Goal: Task Accomplishment & Management: Use online tool/utility

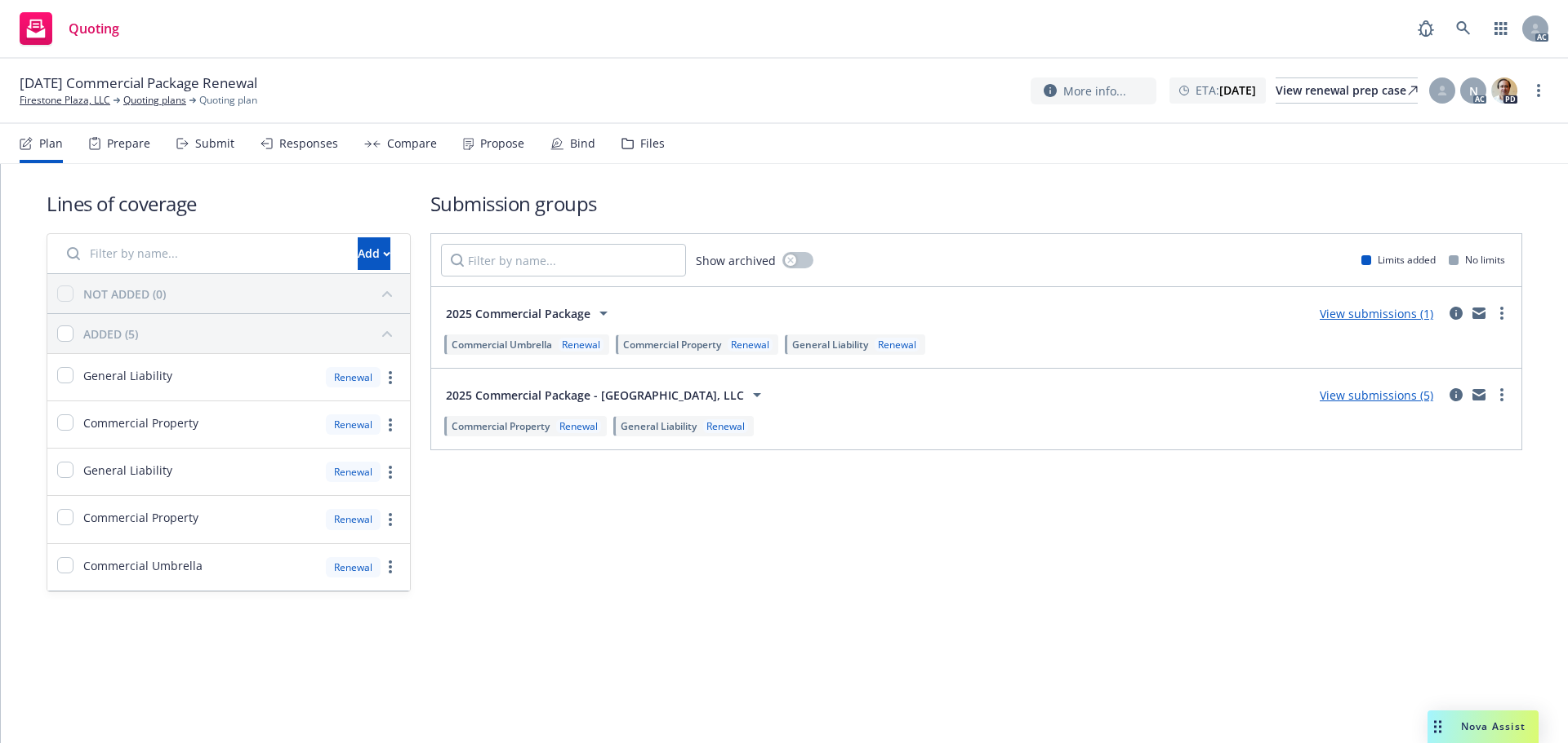
click at [1492, 721] on span "Nova Assist" at bounding box center [1493, 726] width 65 height 14
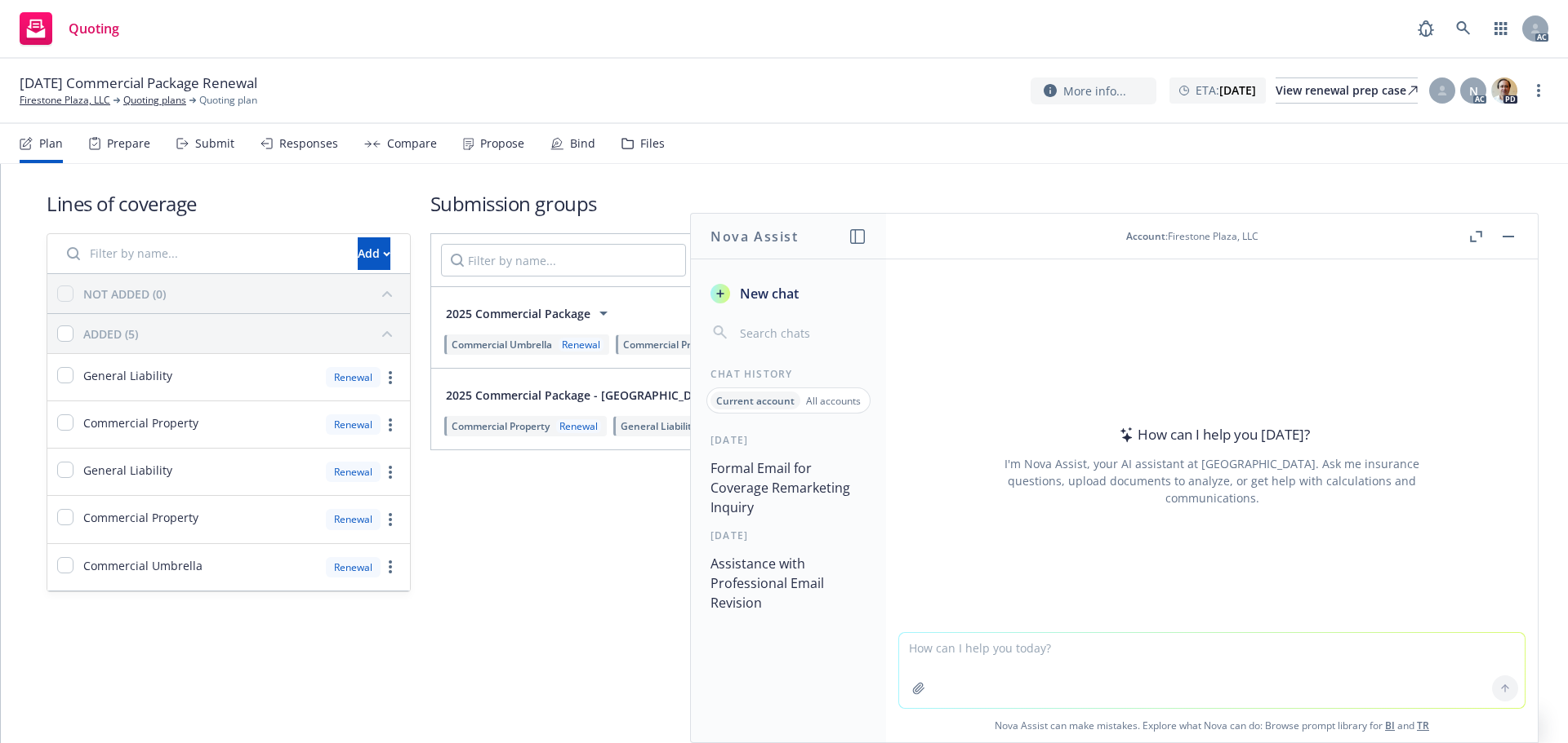
click at [1472, 238] on icon "button" at bounding box center [1476, 237] width 13 height 12
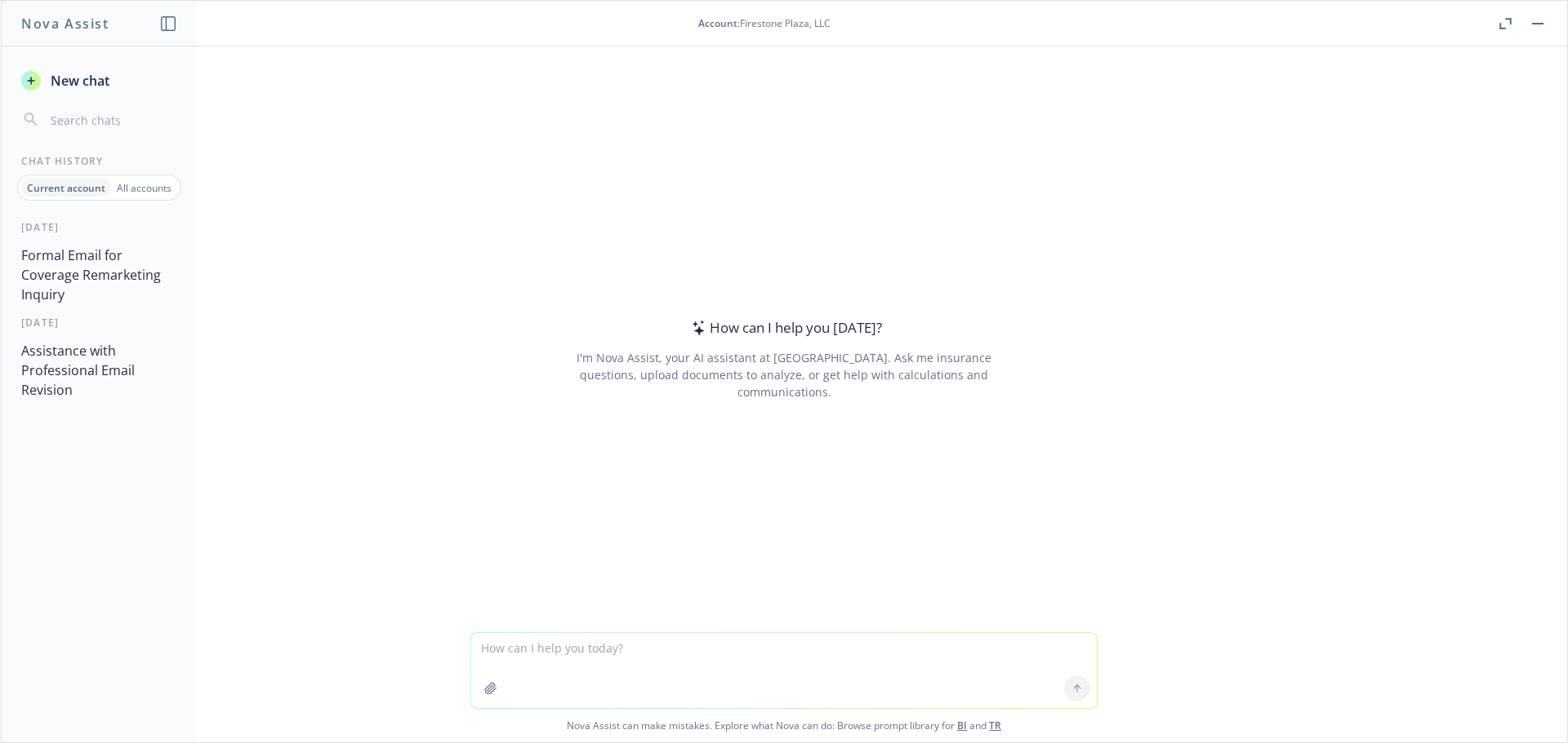
click at [138, 185] on p "All accounts" at bounding box center [144, 188] width 55 height 14
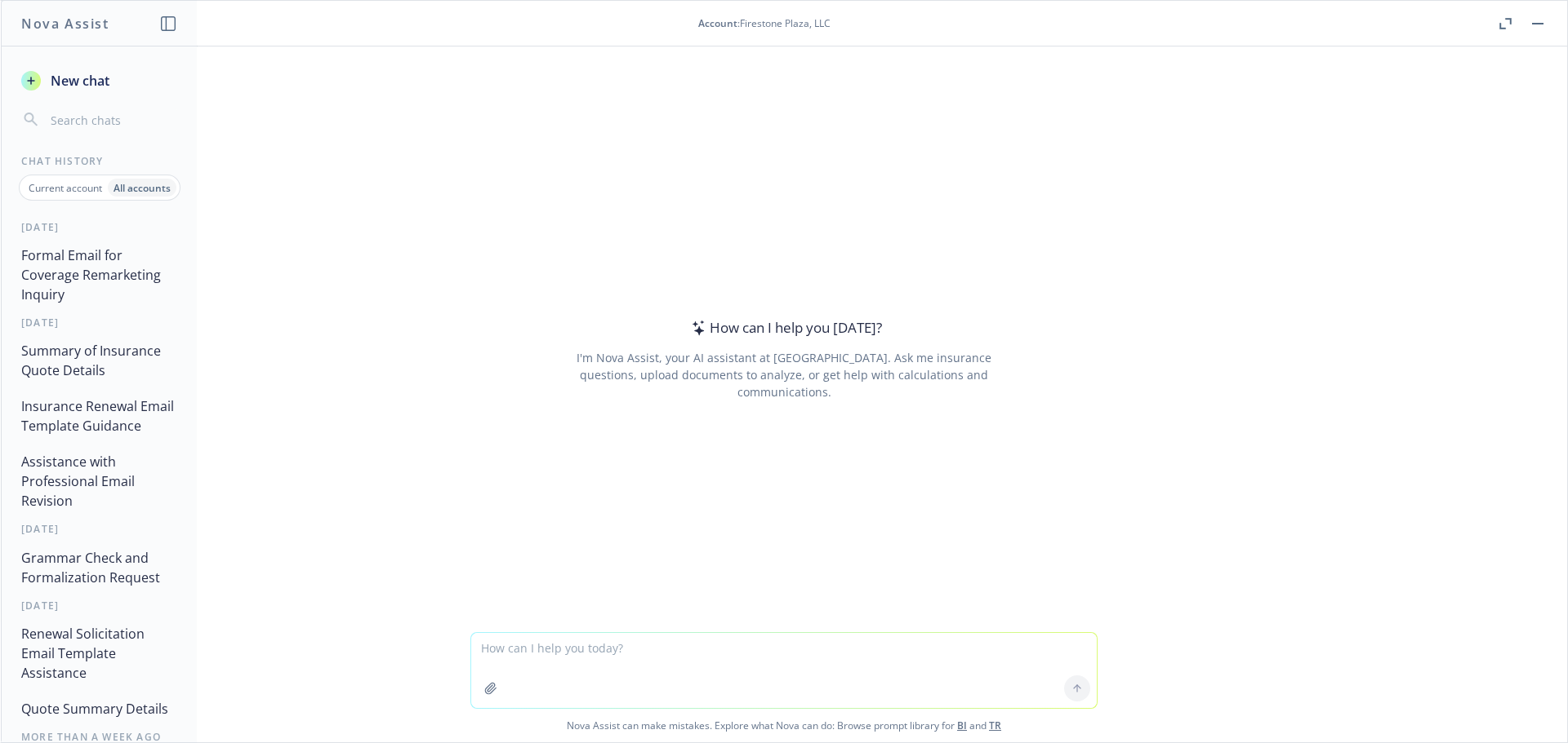
click at [66, 417] on button "Insurance Renewal Email Template Guidance" at bounding box center [99, 416] width 169 height 49
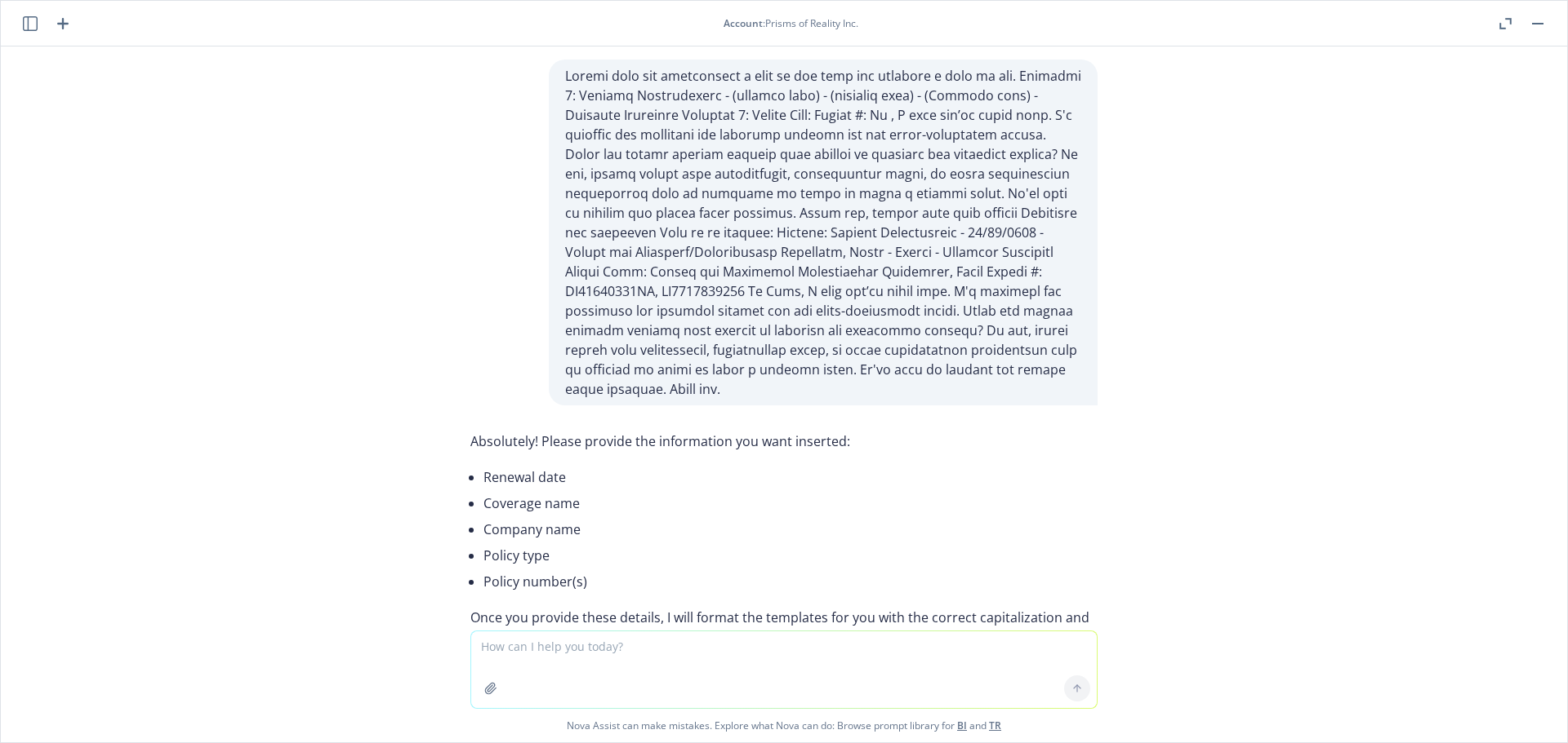
scroll to position [133233, 0]
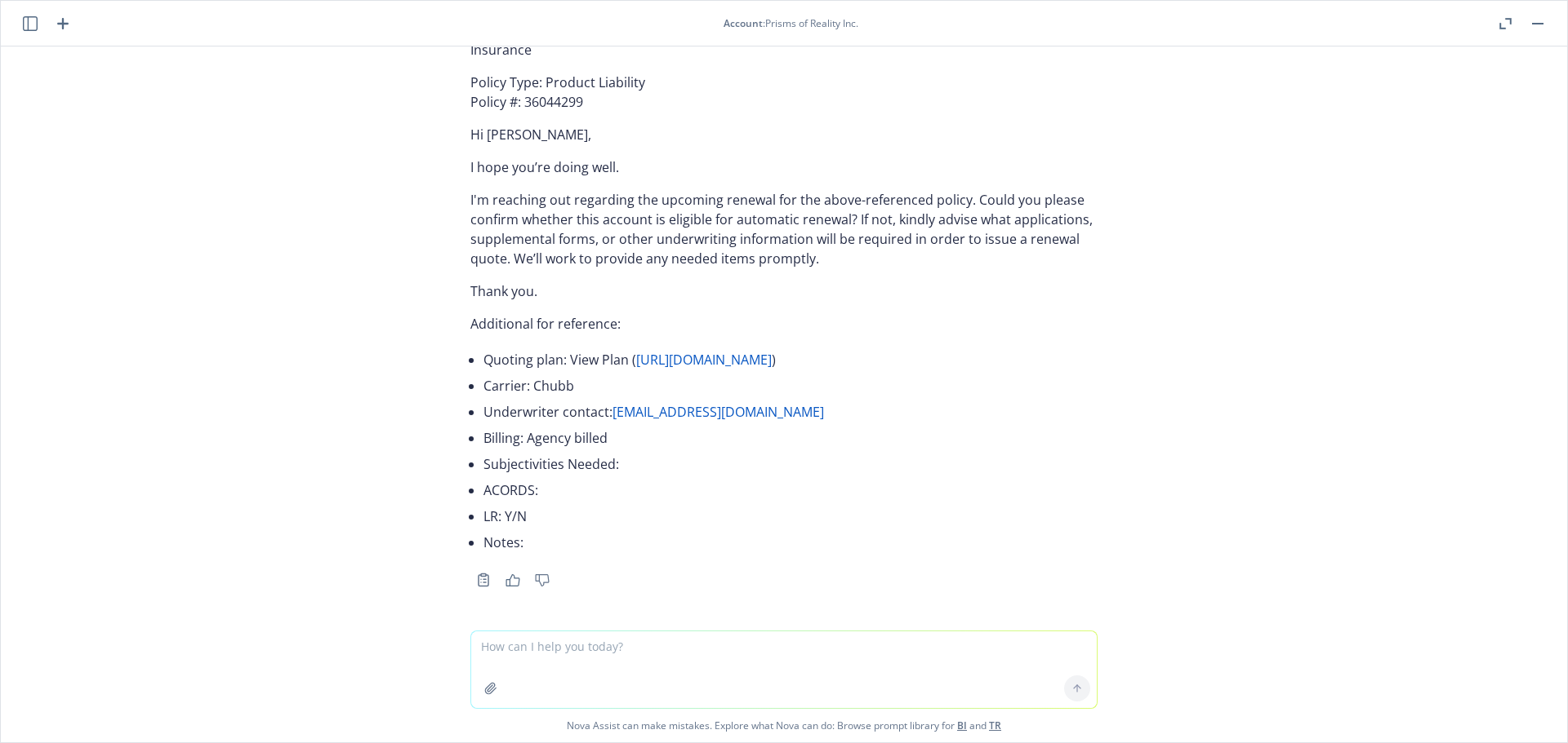
click at [543, 649] on textarea at bounding box center [784, 670] width 625 height 76
paste textarea "12/08/25 - EXCESS_LIABILITY, COMMERCIAL_PACKAGE Description Your quoting plan: …"
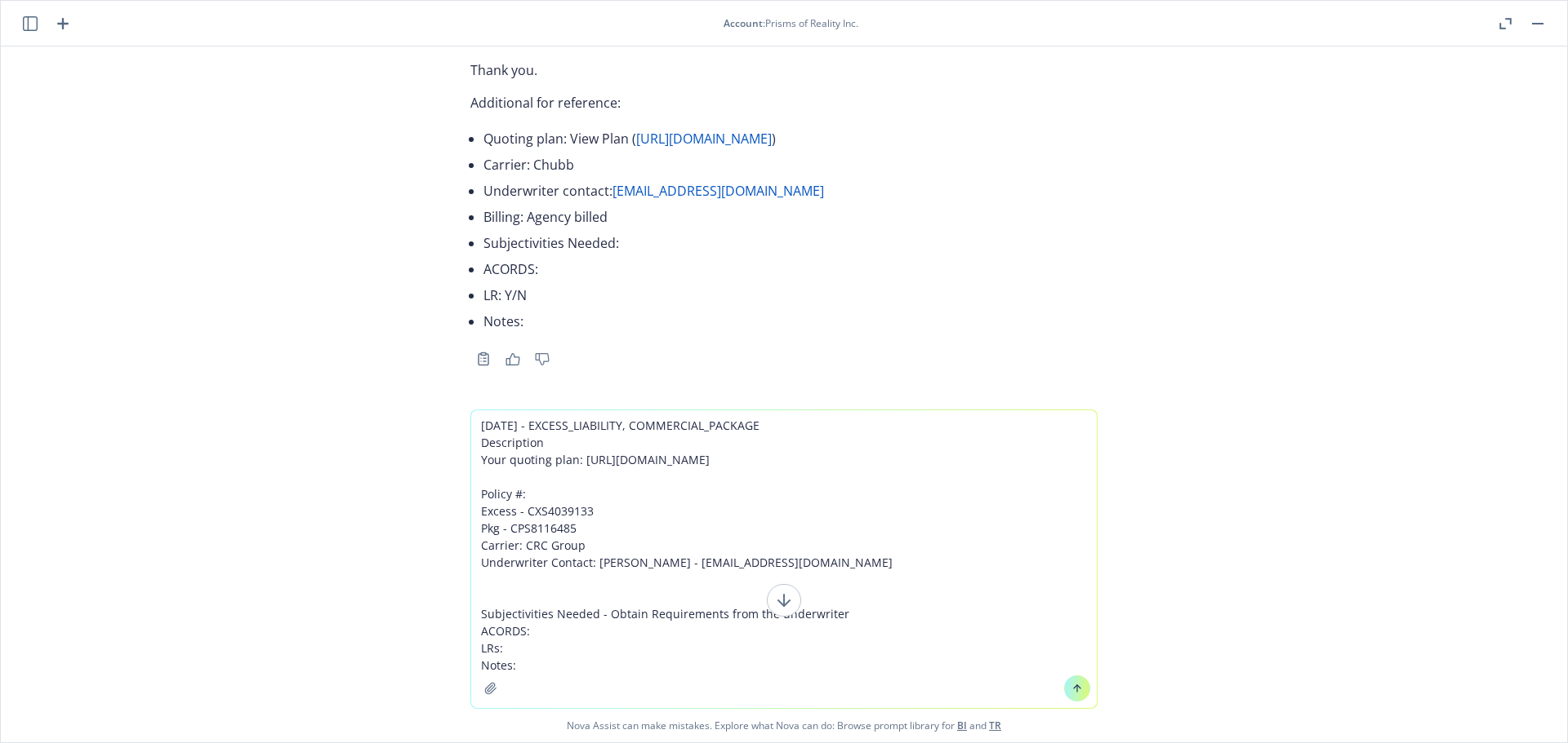
click at [739, 659] on textarea "12/08/25 - EXCESS_LIABILITY, COMMERCIAL_PACKAGE Description Your quoting plan: …" at bounding box center [784, 559] width 625 height 298
paste textarea "APC Partners Holdings LLC"
type textarea "12/08/25 - EXCESS_LIABILITY, COMMERCIAL_PACKAGE Description Your quoting plan: …"
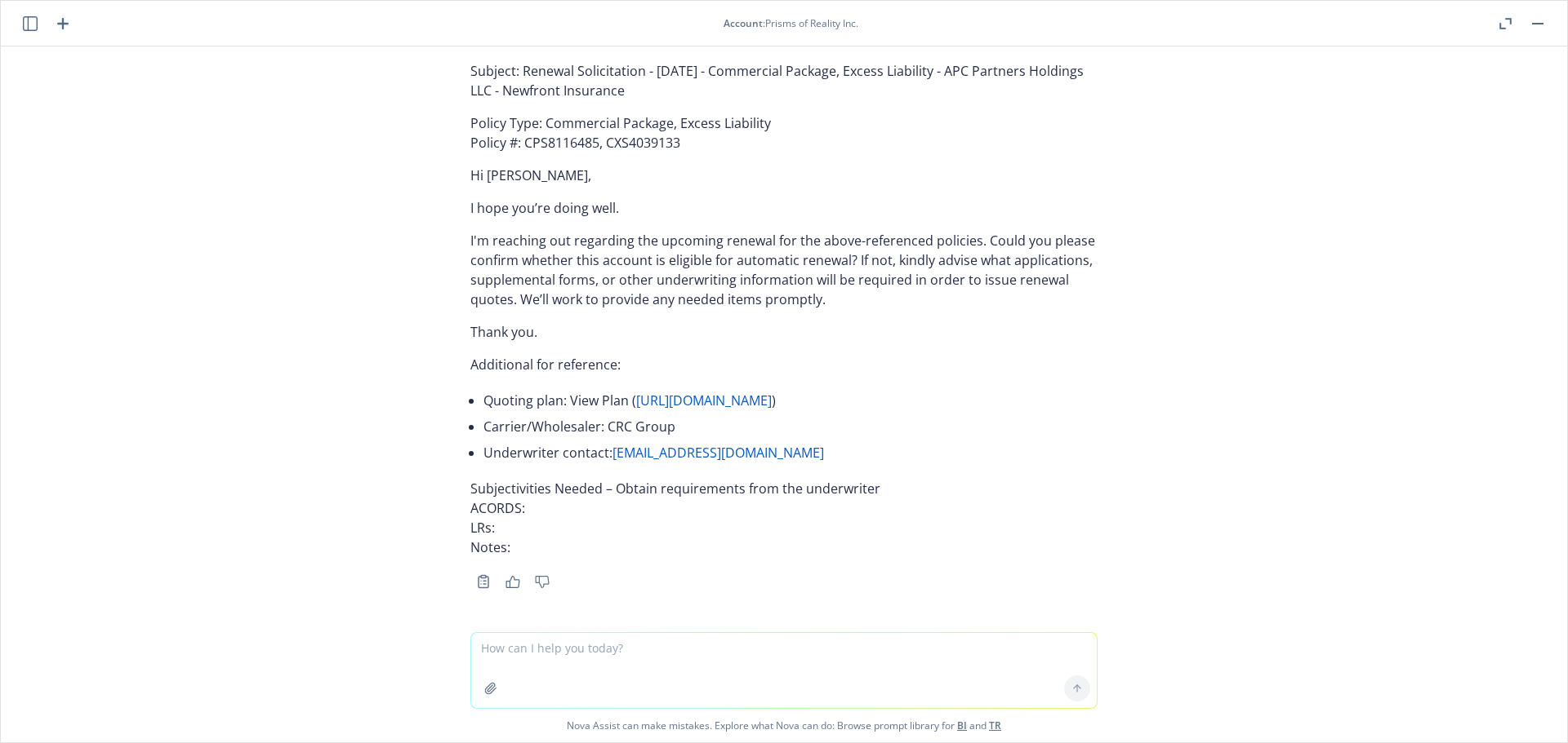
scroll to position [133741, 0]
drag, startPoint x: 667, startPoint y: 314, endPoint x: 512, endPoint y: 293, distance: 156.4
click at [512, 101] on p "Subject: Renewal Solicitation - 12/08/2025 - Commercial Package, Excess Liabili…" at bounding box center [784, 81] width 627 height 39
copy p "Renewal Solicitation - 12/08/2025 - Commercial Package, Excess Liability - APC …"
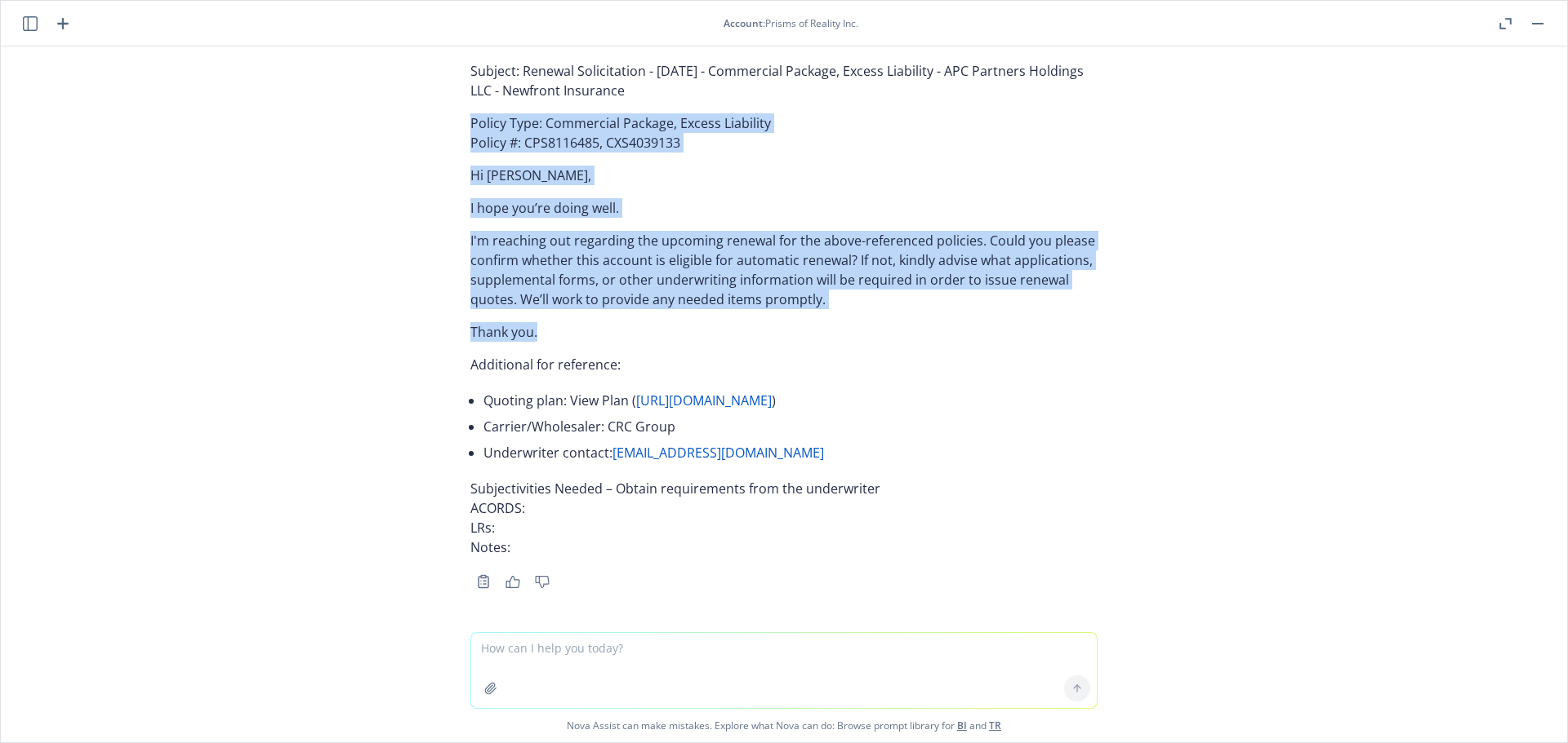
drag, startPoint x: 478, startPoint y: 355, endPoint x: 612, endPoint y: 546, distance: 233.3
click at [612, 546] on div "Absolutely! Please provide the information you want inserted: Renewal date Cove…" at bounding box center [784, 339] width 1566 height 586
copy div "Policy Type: Commercial Package, Excess Liability Policy #: CPS8116485, CXS4039…"
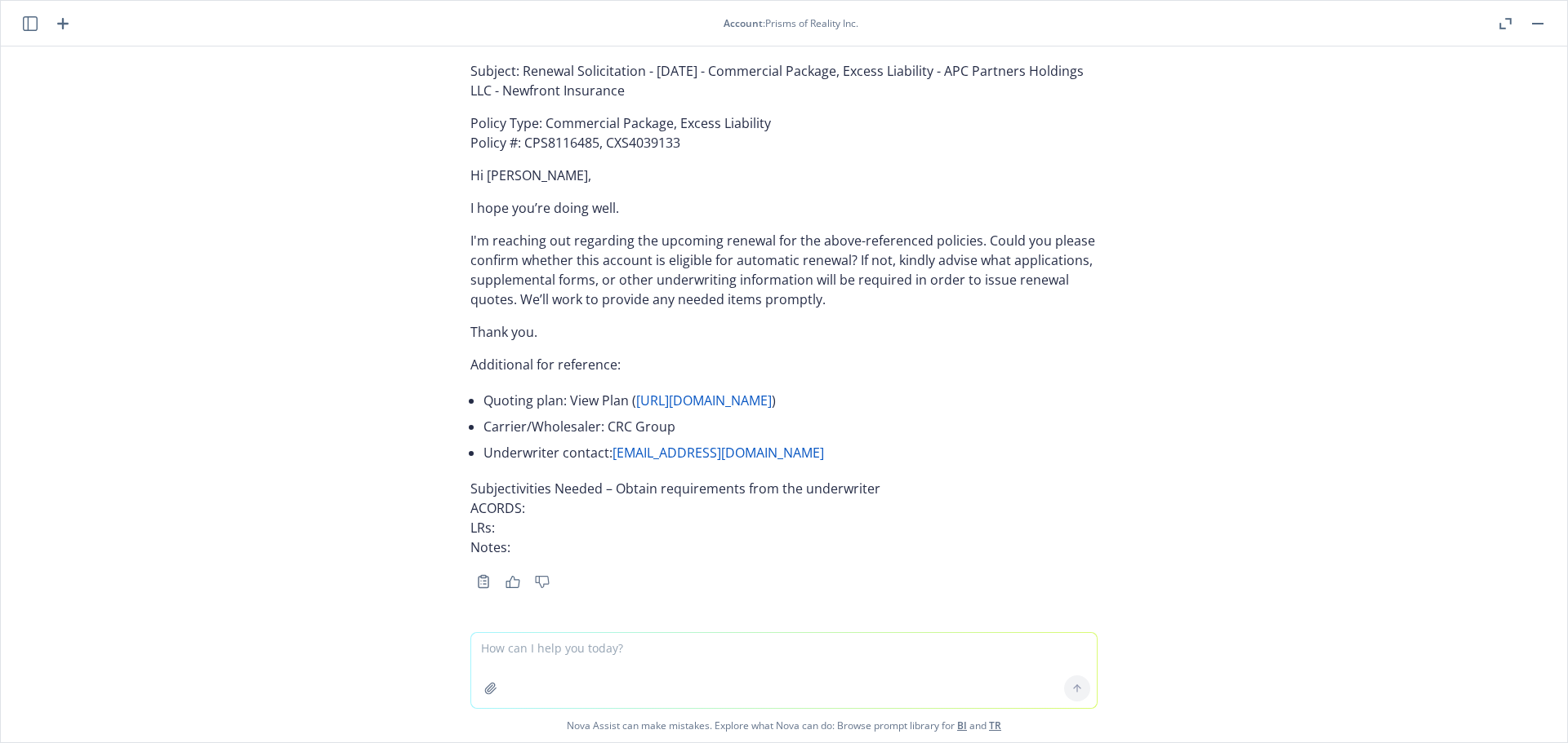
click at [636, 640] on textarea at bounding box center [784, 671] width 625 height 75
paste textarea "01/09/26 - Rebirth and Development, Inc. - DIRECTORS_AND_OFFICERS, COMMERCIAL_P…"
type textarea "01/09/26 - Rebirth and Development, Inc. - DIRECTORS_AND_OFFICERS, COMMERCIAL_P…"
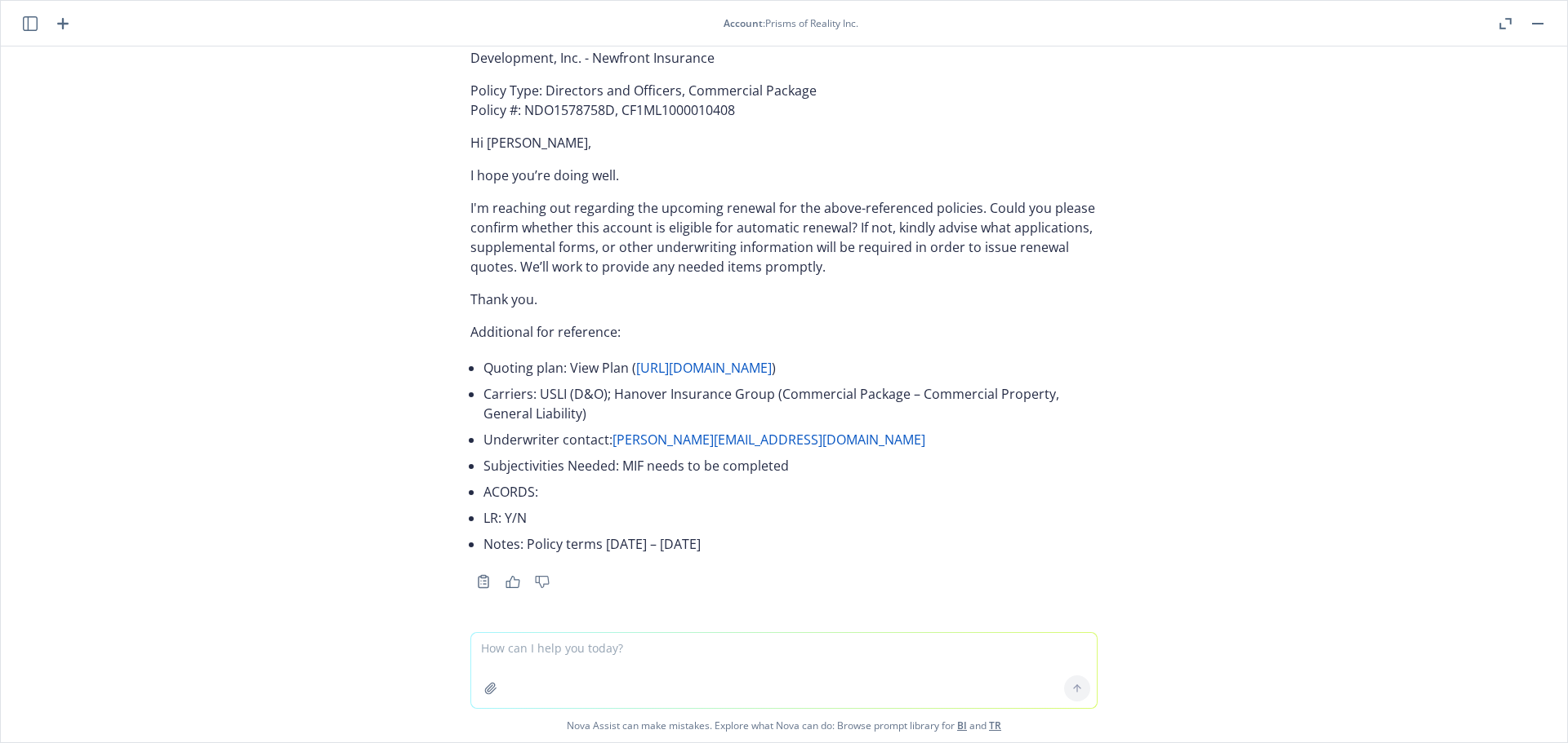
scroll to position [134612, 0]
type textarea "please ignore d&o for this case"
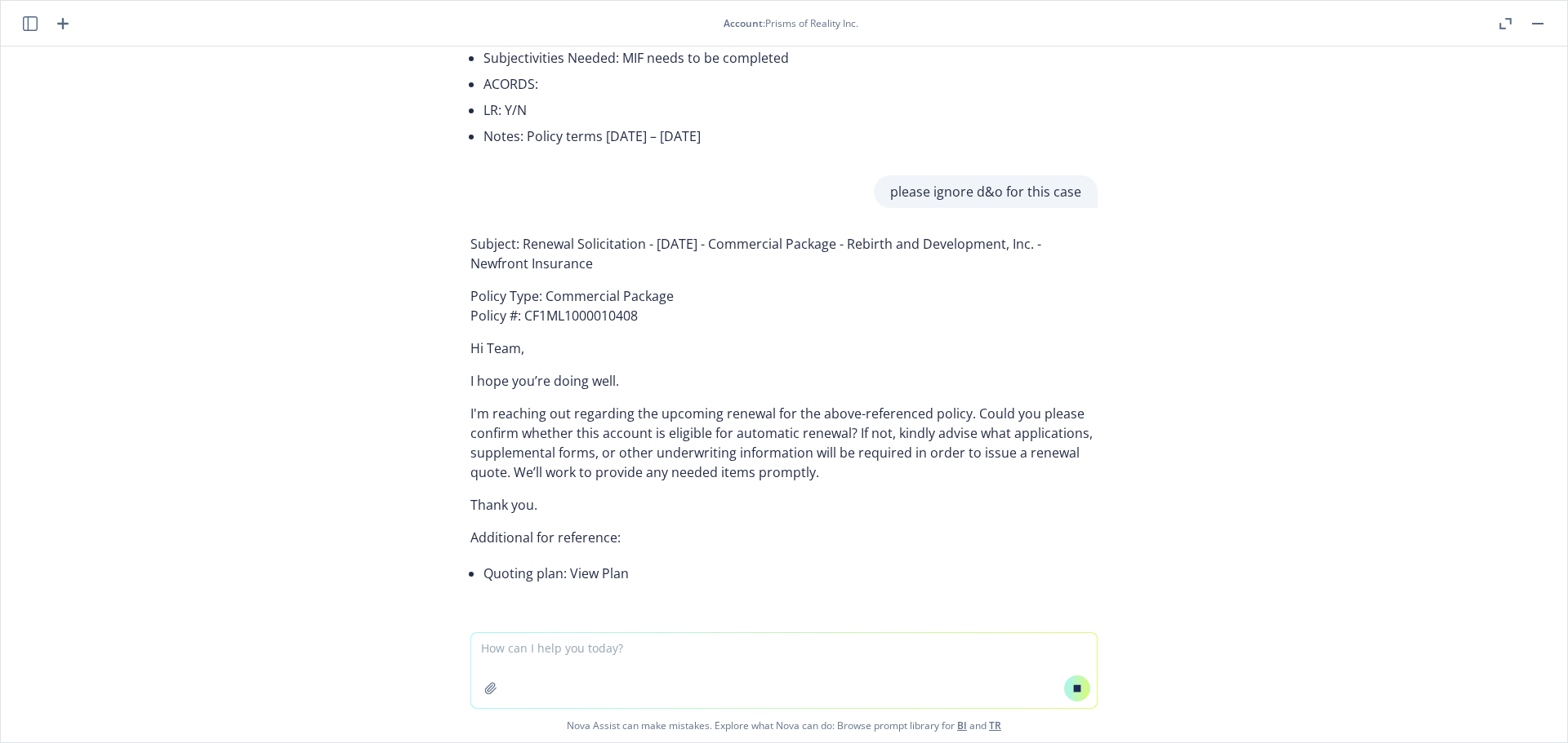
scroll to position [130750, 0]
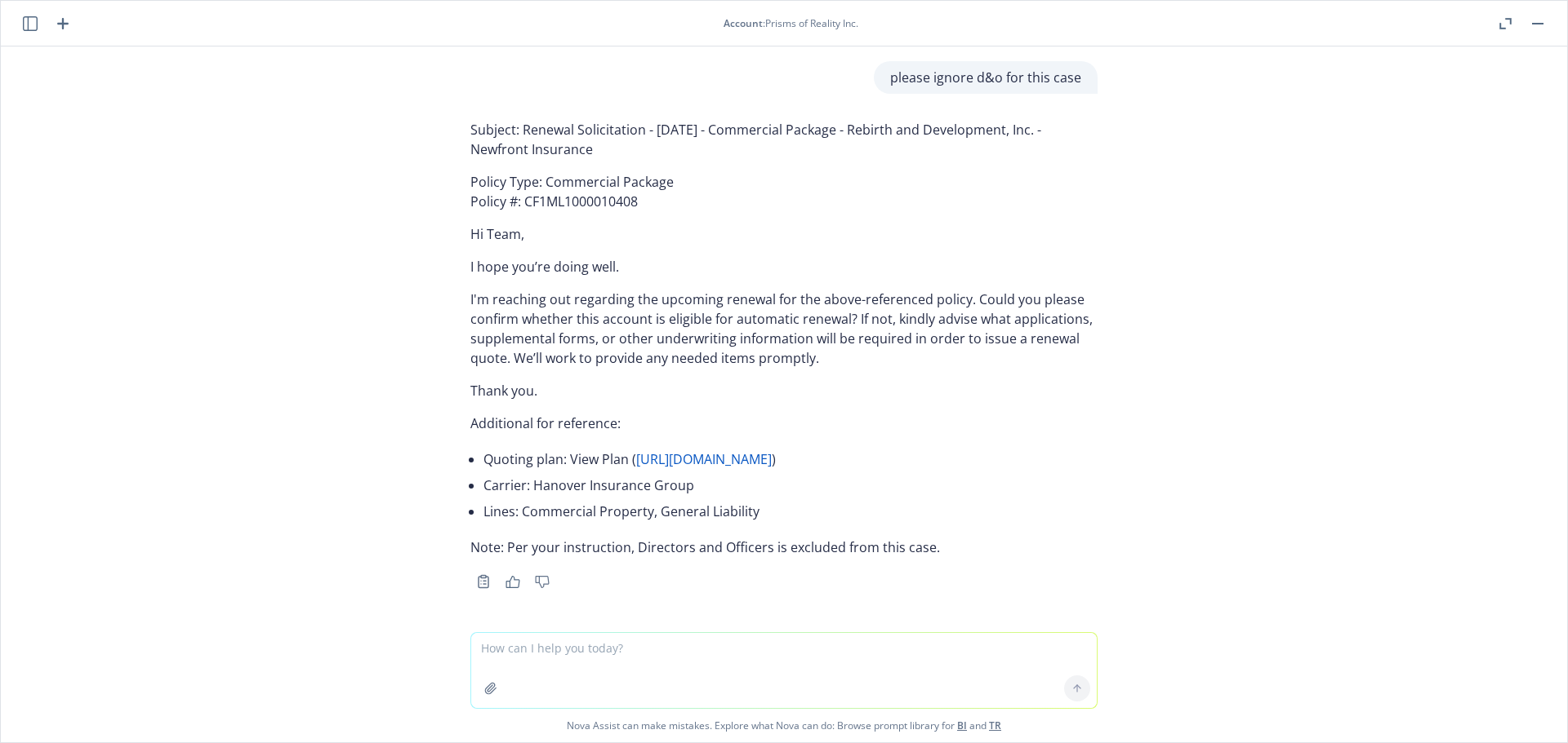
drag, startPoint x: 610, startPoint y: 430, endPoint x: 551, endPoint y: 306, distance: 137.3
click at [536, 329] on div "Subject: Renewal Solicitation - 01/09/2026 - Commercial Package - Rebirth and D…" at bounding box center [784, 338] width 627 height 451
click at [605, 257] on p "I hope you’re doing well." at bounding box center [784, 267] width 627 height 20
click at [587, 159] on p "Subject: Renewal Solicitation - 01/09/2026 - Commercial Package - Rebirth and D…" at bounding box center [784, 140] width 627 height 39
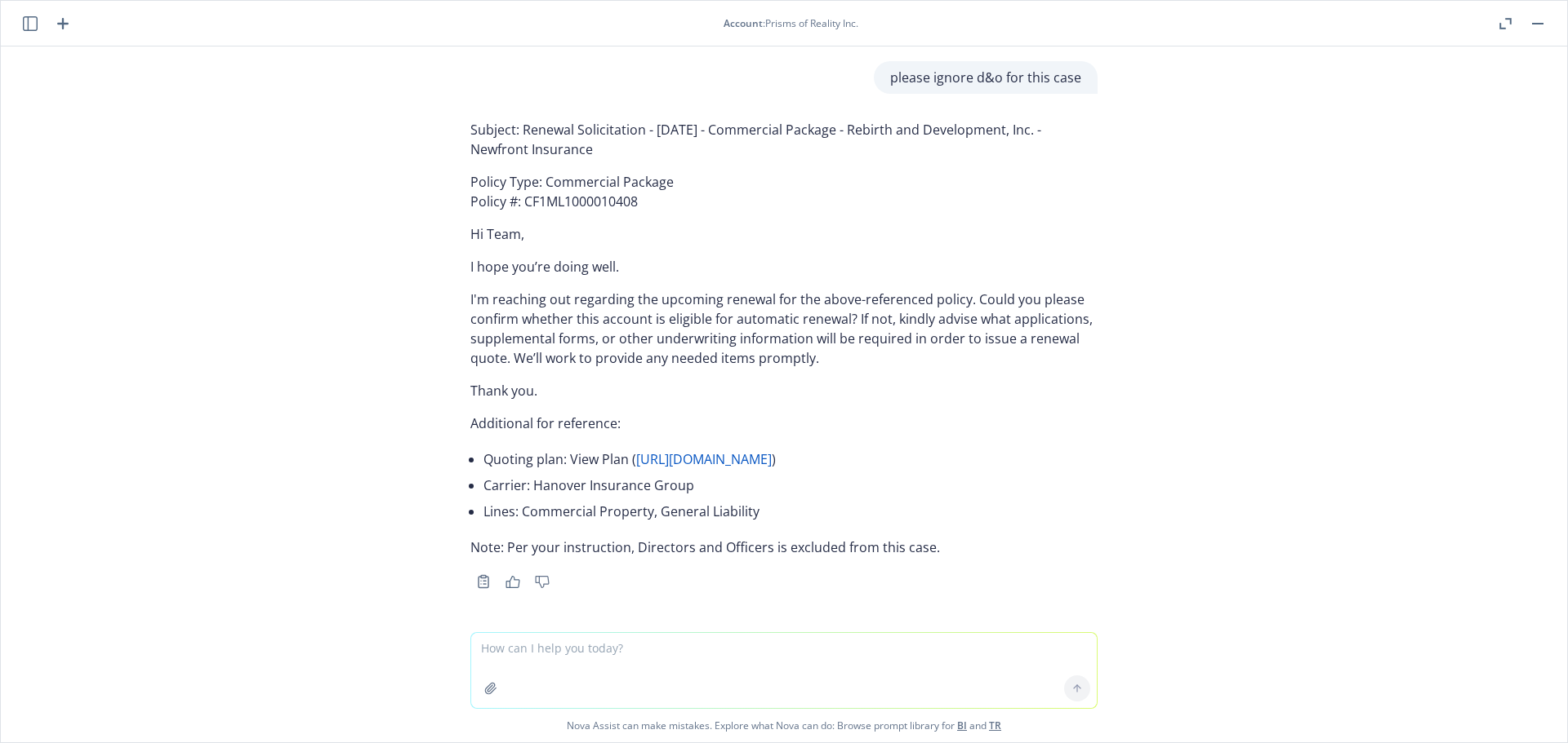
drag, startPoint x: 594, startPoint y: 290, endPoint x: 512, endPoint y: 263, distance: 86.3
click at [512, 263] on div "Subject: Renewal Solicitation - 01/09/2026 - Commercial Package - Rebirth and D…" at bounding box center [784, 338] width 627 height 451
copy p "Renewal Solicitation - 01/09/2026 - Commercial Package - Rebirth and Developmen…"
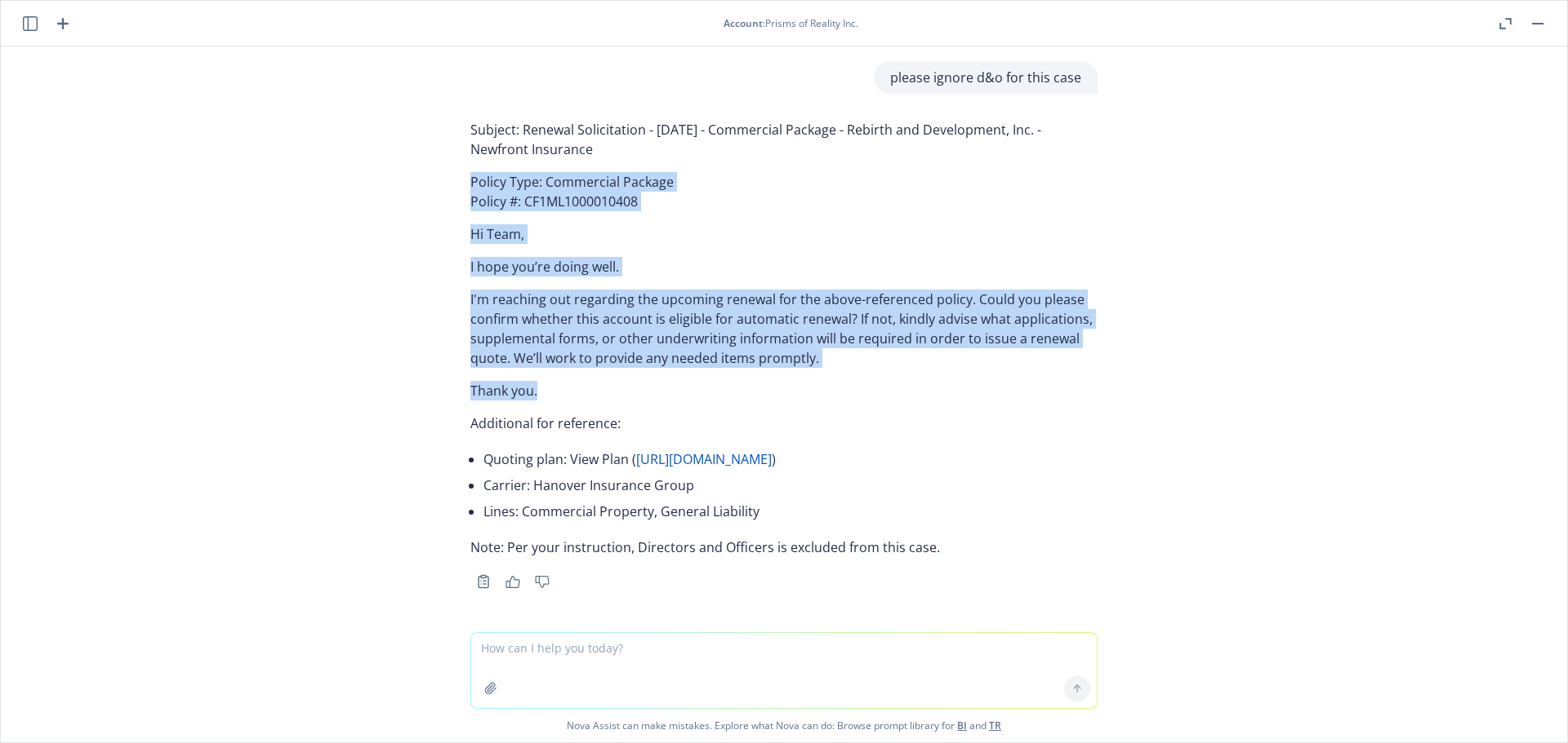
drag, startPoint x: 438, startPoint y: 243, endPoint x: 567, endPoint y: 448, distance: 242.2
click at [567, 448] on div "Absolutely! Please provide the information you want inserted: Renewal date Cove…" at bounding box center [784, 339] width 1566 height 586
copy div "Policy Type: Commercial Package Policy #: CF1ML1000010408 Hi Team, I hope you’r…"
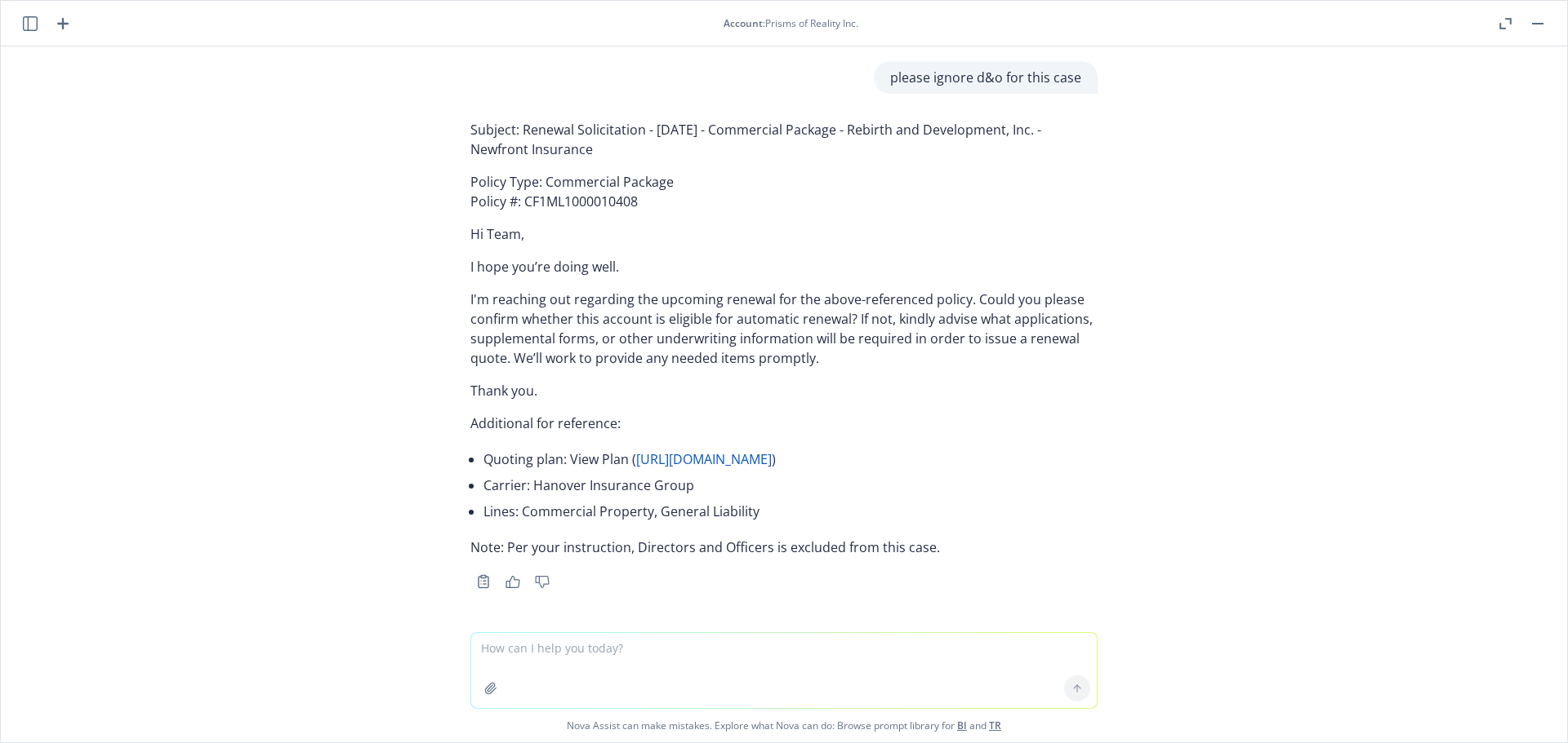
click at [597, 672] on textarea at bounding box center [784, 671] width 625 height 75
click at [31, 24] on icon "button" at bounding box center [29, 23] width 15 height 15
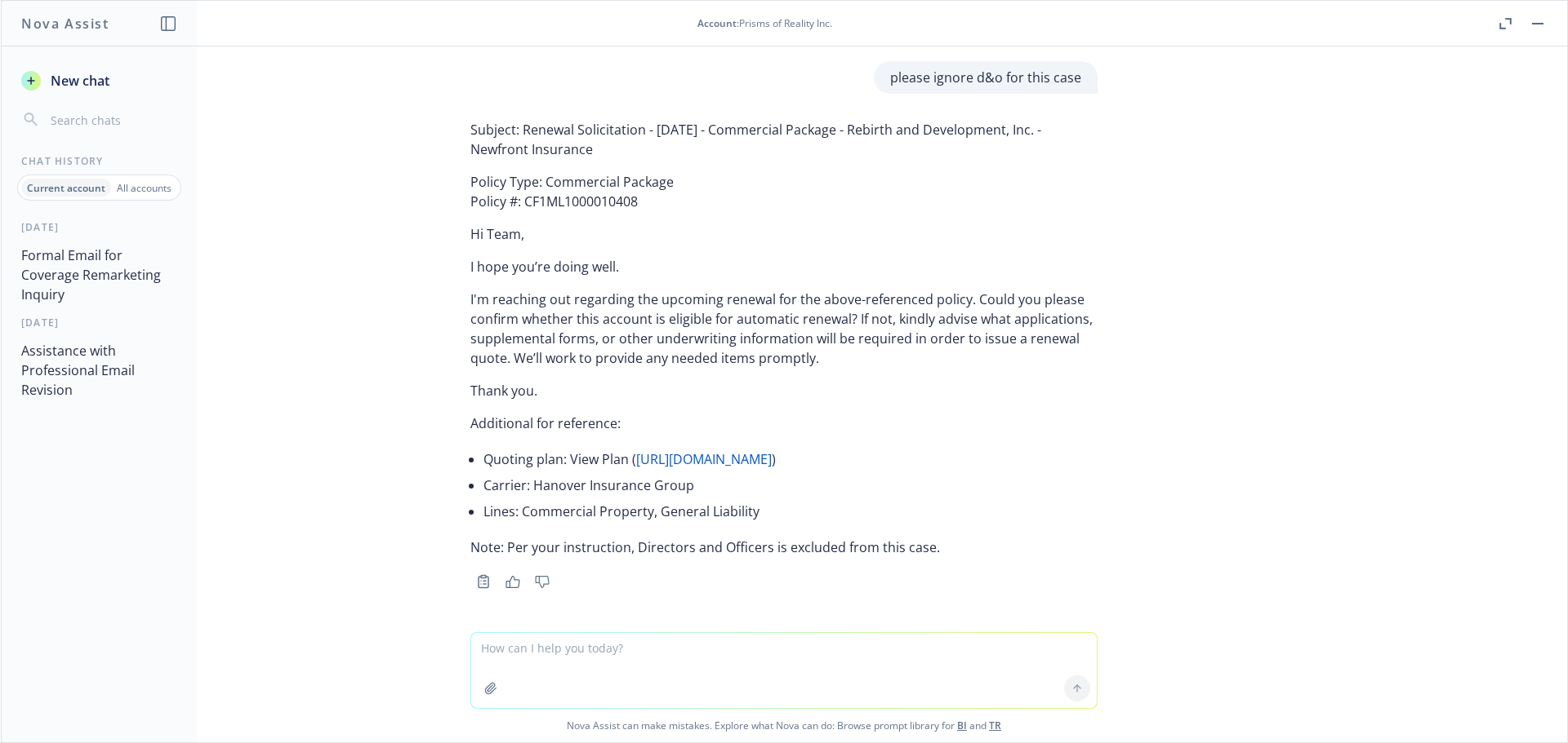
scroll to position [135428, 0]
click at [74, 372] on button "Assistance with Professional Email Revision" at bounding box center [99, 371] width 169 height 68
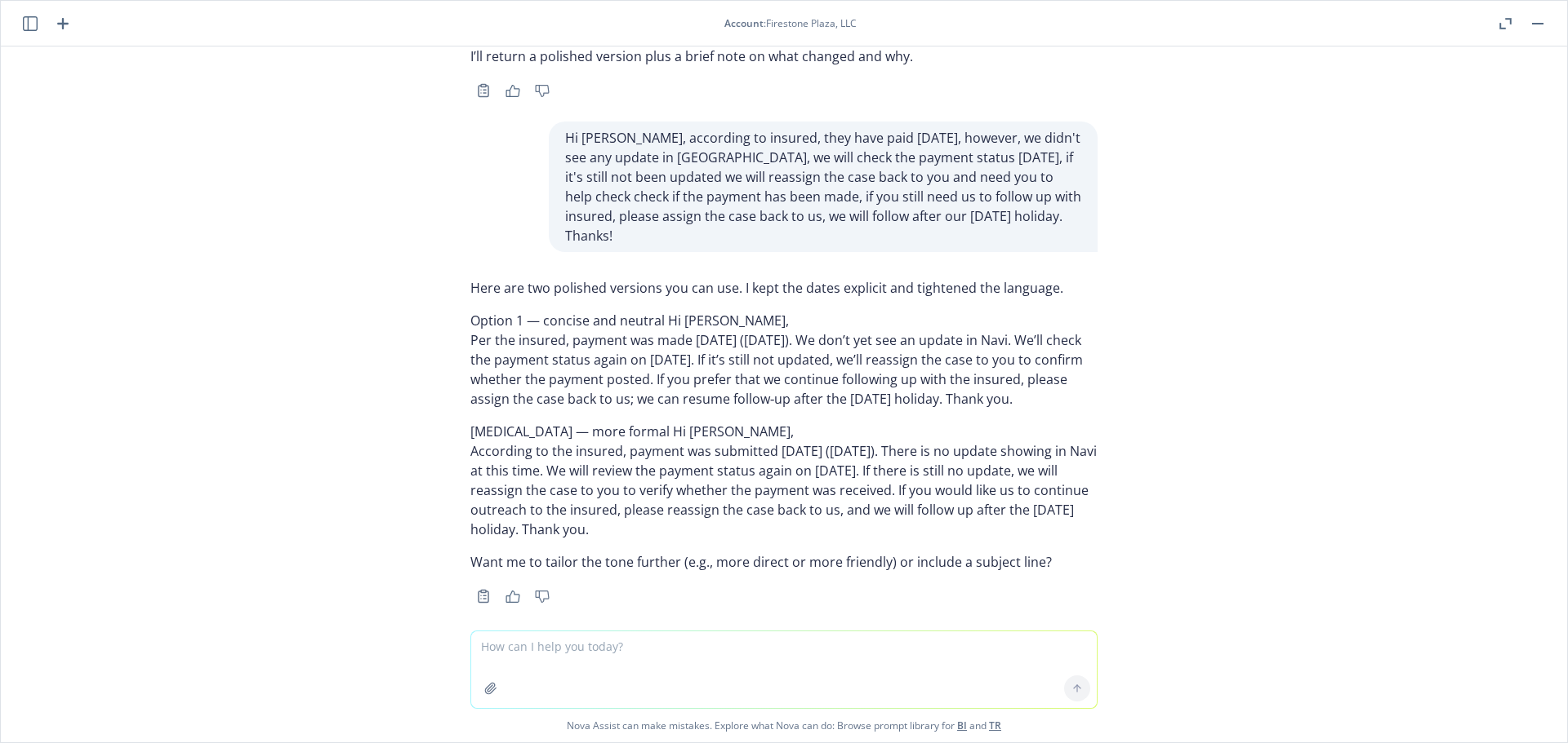
scroll to position [212, 0]
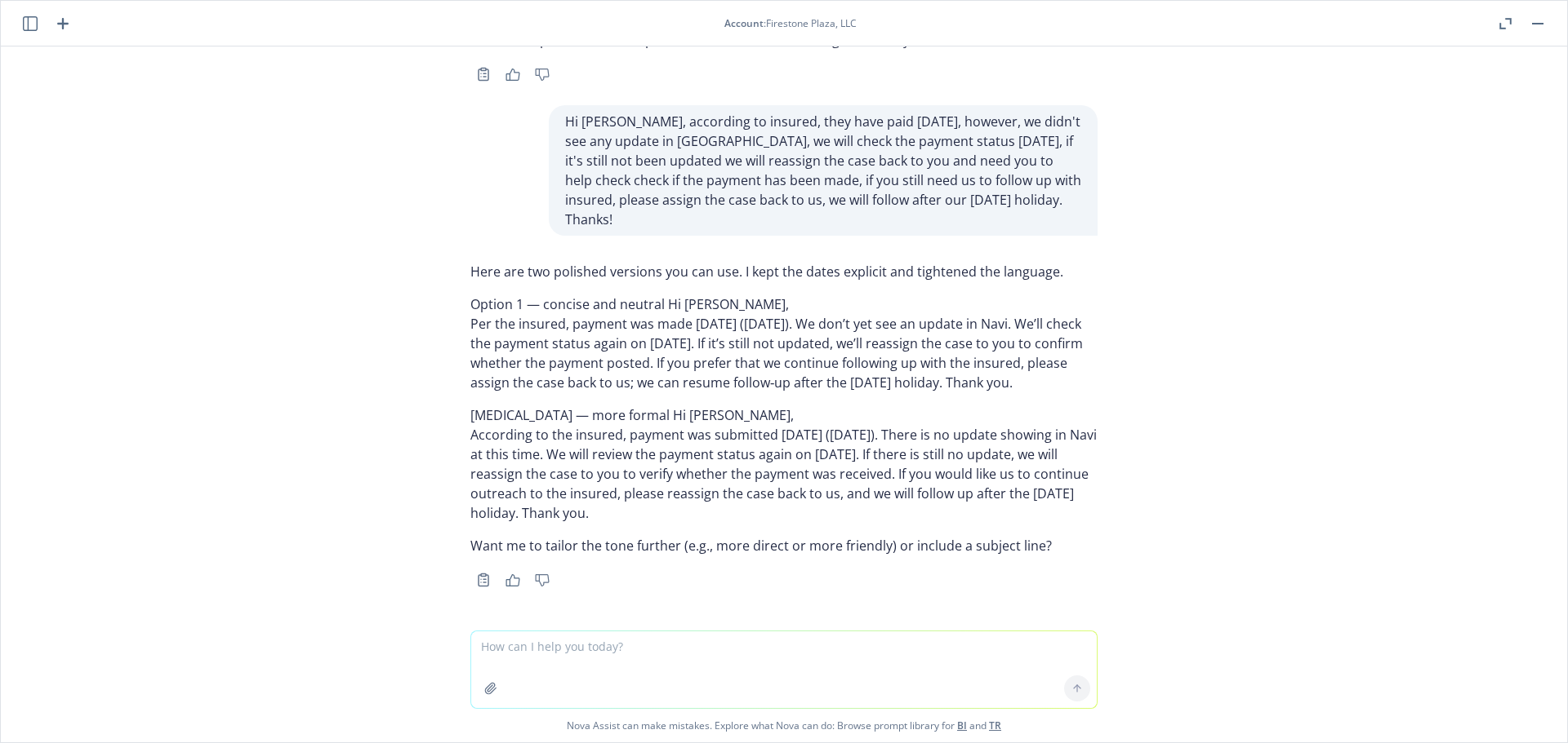
click at [587, 659] on textarea at bounding box center [784, 670] width 625 height 76
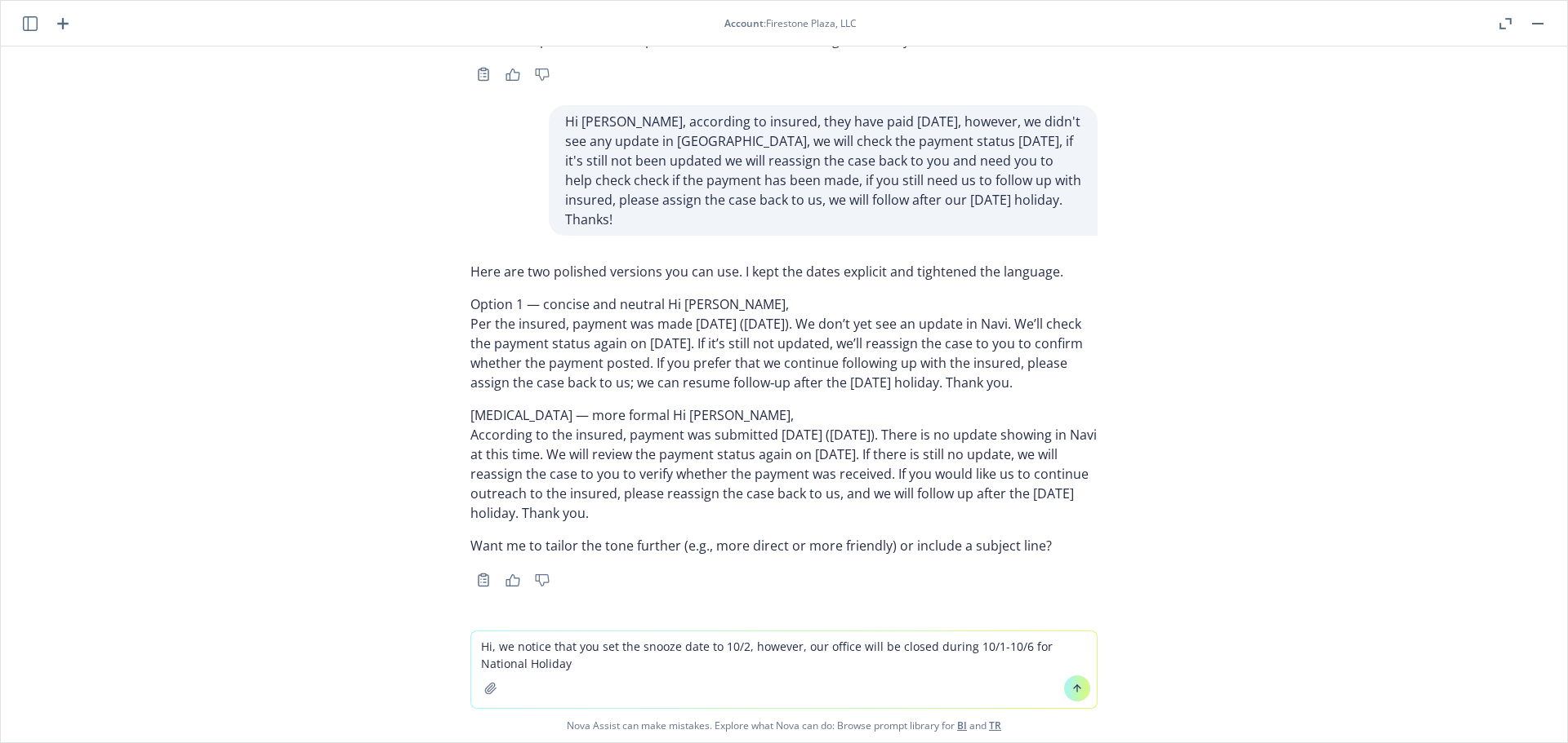
click at [1035, 646] on textarea "Hi, we notice that you set the snooze date to 10/2, however, our office will be…" at bounding box center [784, 670] width 625 height 76
click at [651, 639] on textarea "Hi, we notice that you set the snooze date to 10/2, however, our office will be…" at bounding box center [784, 670] width 625 height 76
click at [617, 658] on textarea "Hi, we notice that you set the snooze date to 10/2, however, our office will be…" at bounding box center [784, 670] width 625 height 76
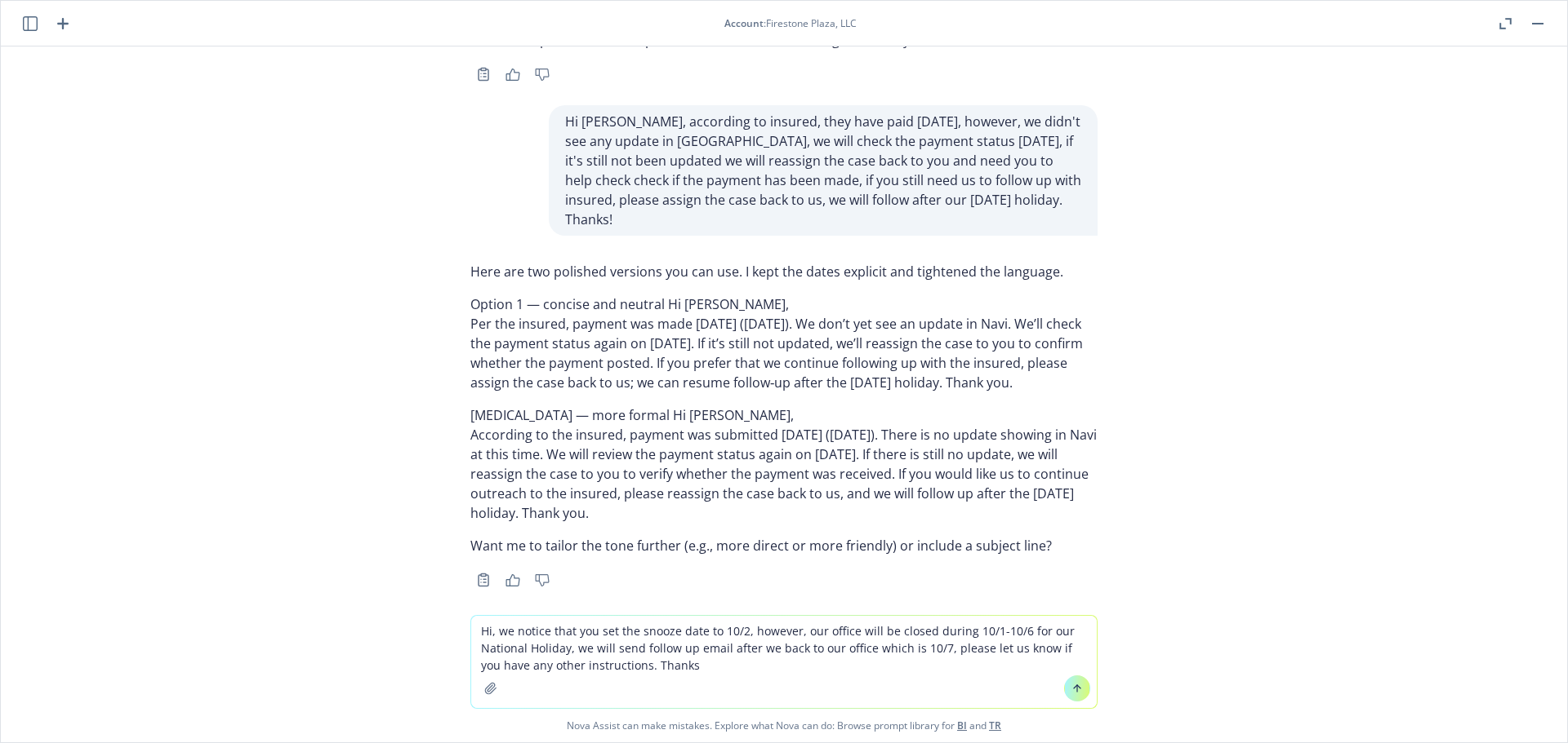
type textarea "Hi, we notice that you set the snooze date to 10/2, however, our office will be…"
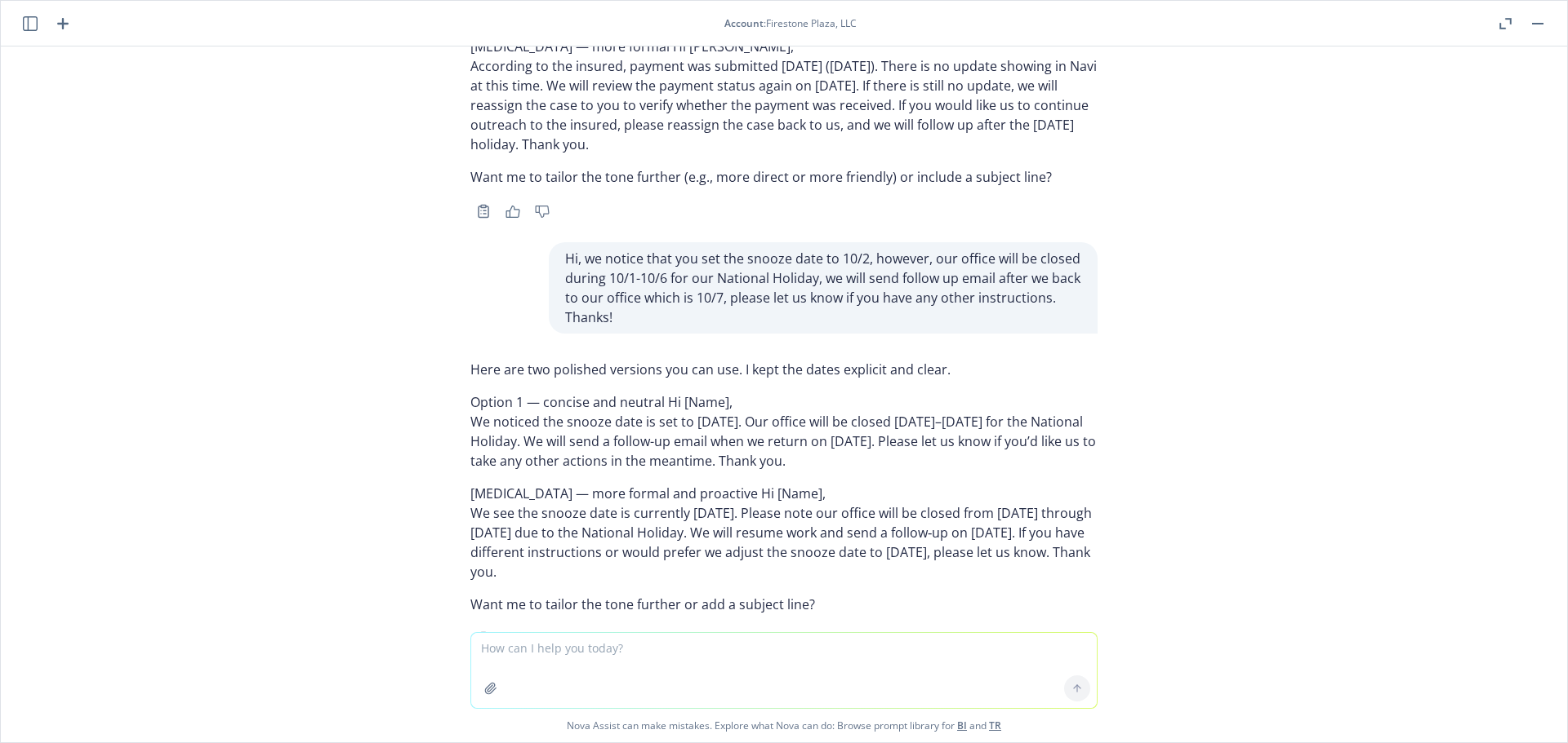
scroll to position [638, 0]
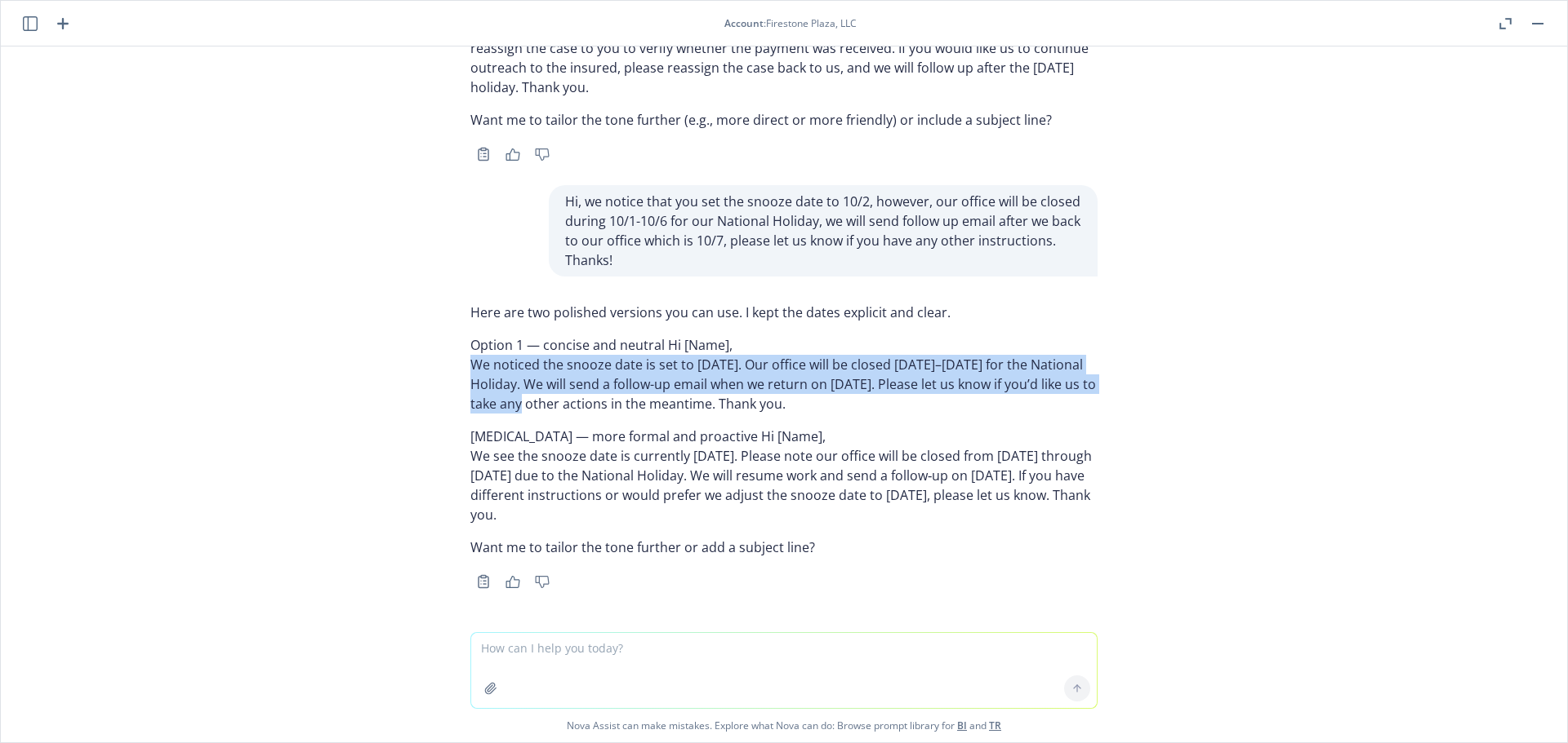
drag, startPoint x: 450, startPoint y: 358, endPoint x: 526, endPoint y: 413, distance: 93.8
click at [526, 413] on div "Here are two polished versions you can use. I kept the dates explicit and clear…" at bounding box center [784, 445] width 653 height 297
copy p "We noticed the snooze date is set to October 2, 2025. Our office will be closed…"
click at [32, 18] on icon "button" at bounding box center [29, 23] width 15 height 15
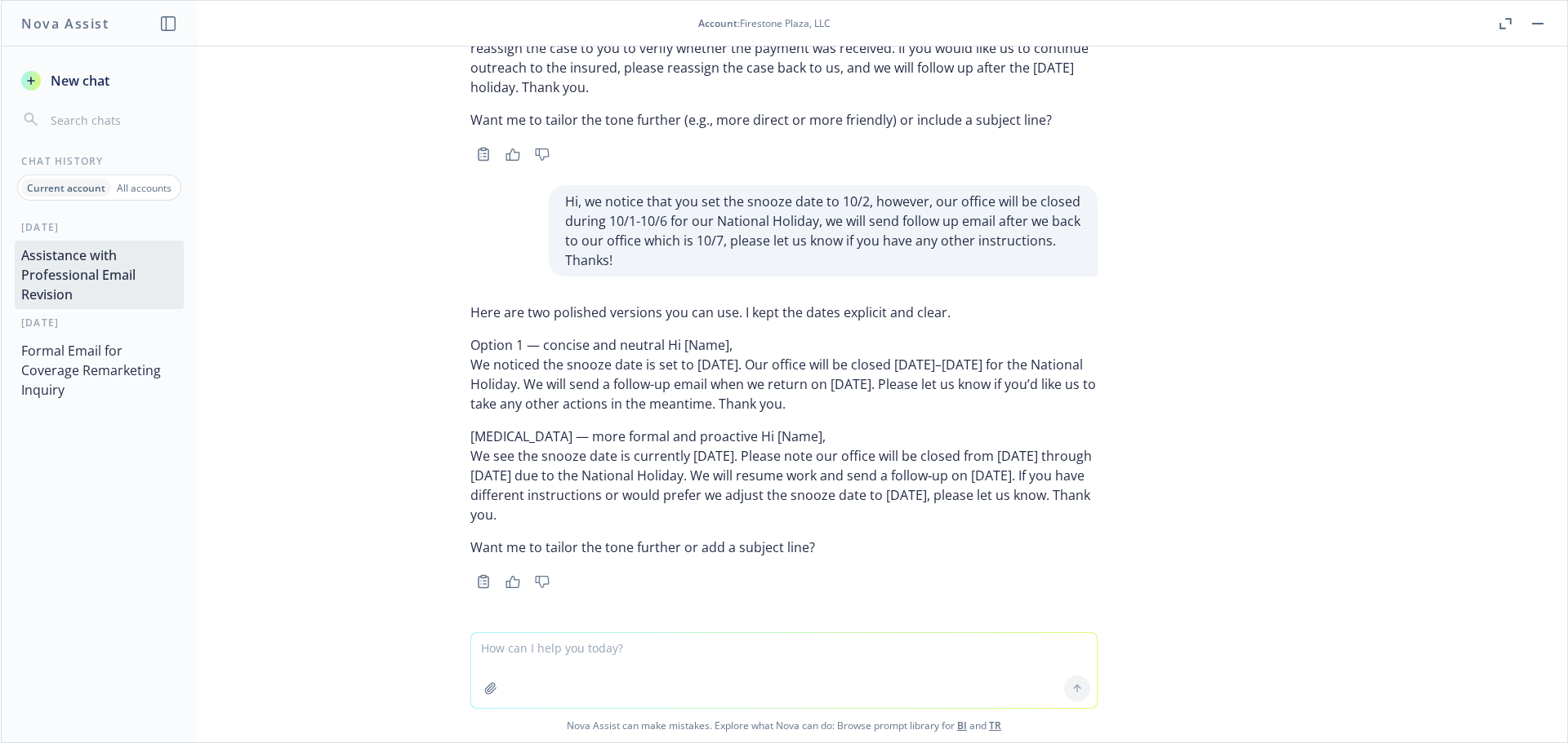
click at [132, 195] on p "All accounts" at bounding box center [144, 188] width 55 height 14
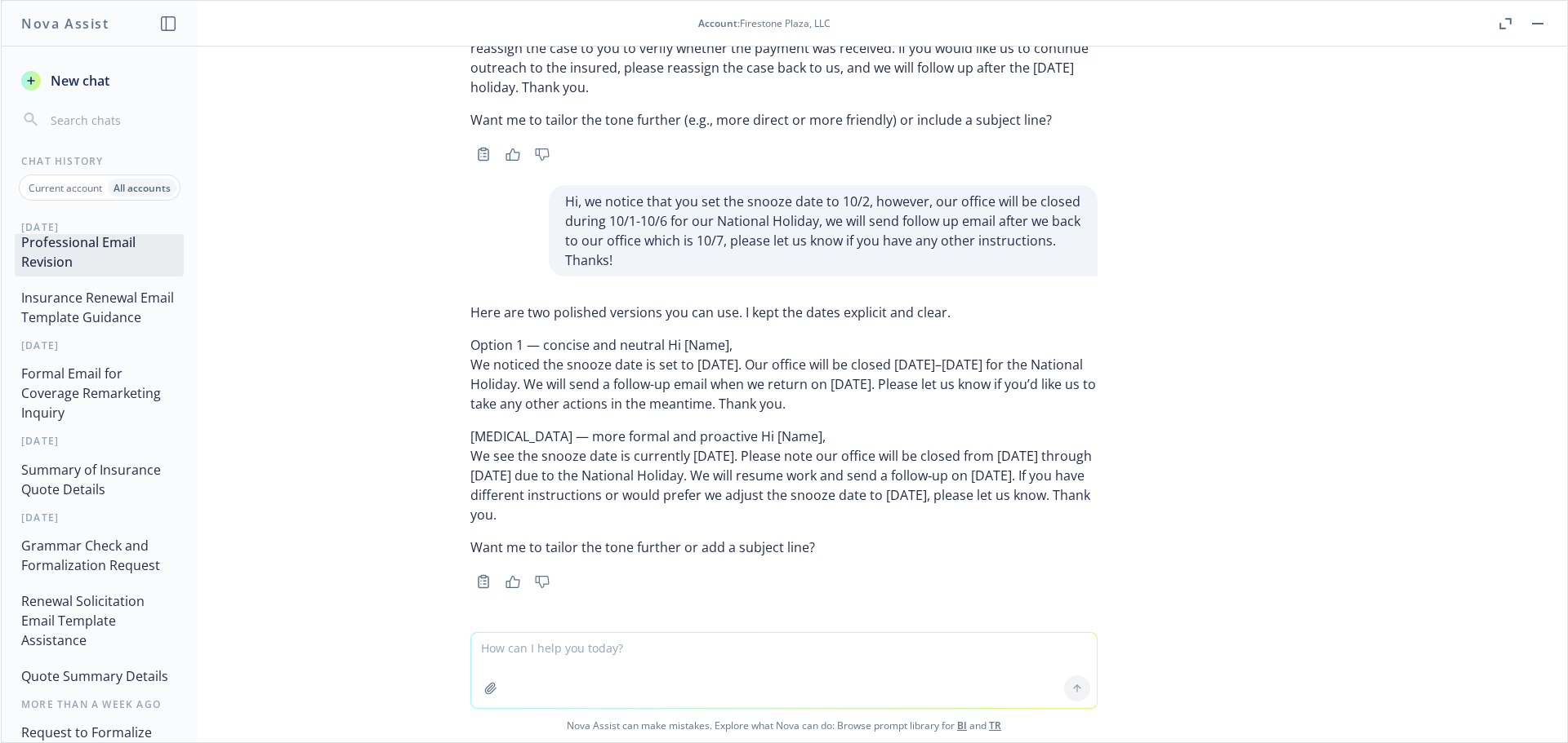
scroll to position [81, 0]
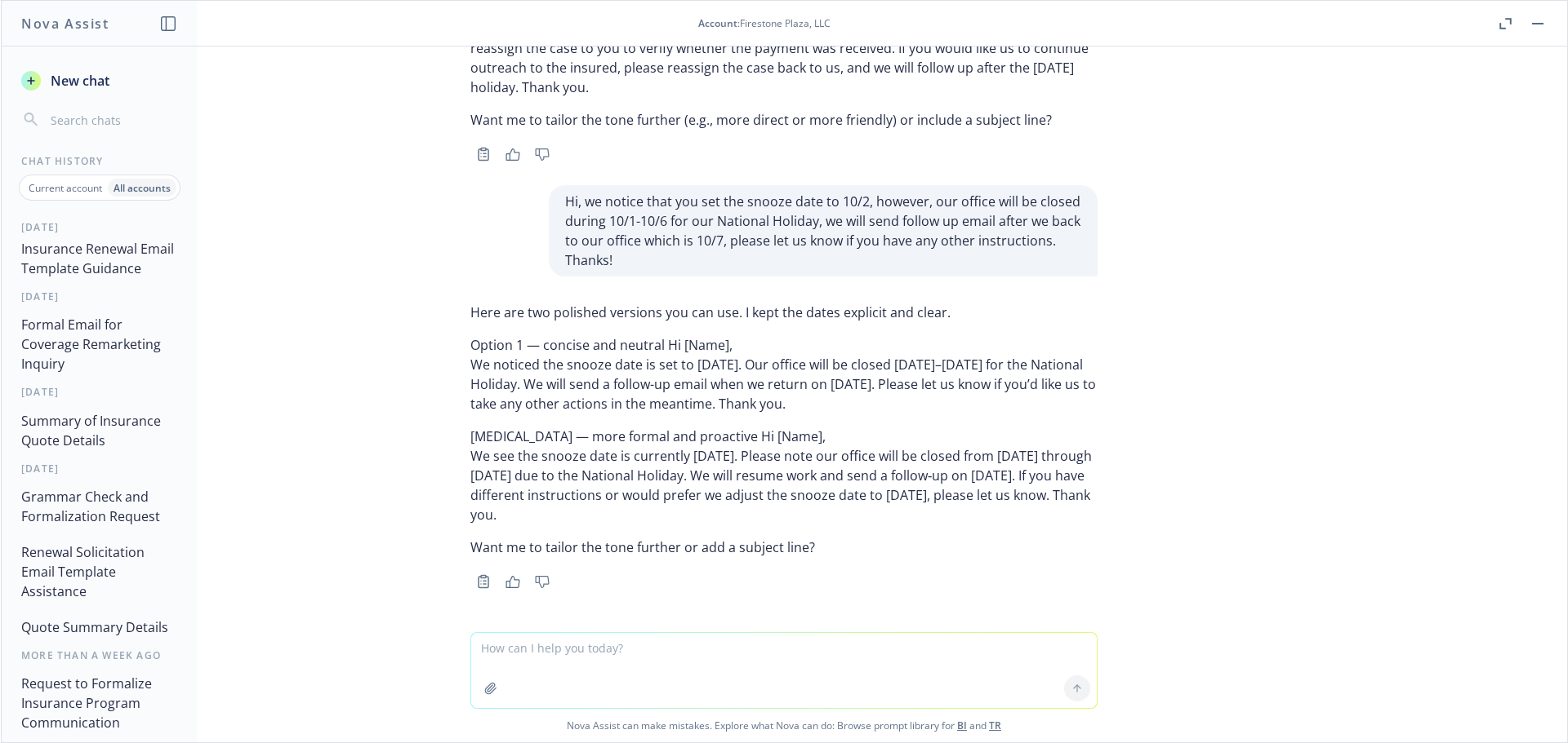
click at [90, 433] on button "Summary of Insurance Quote Details" at bounding box center [99, 431] width 169 height 49
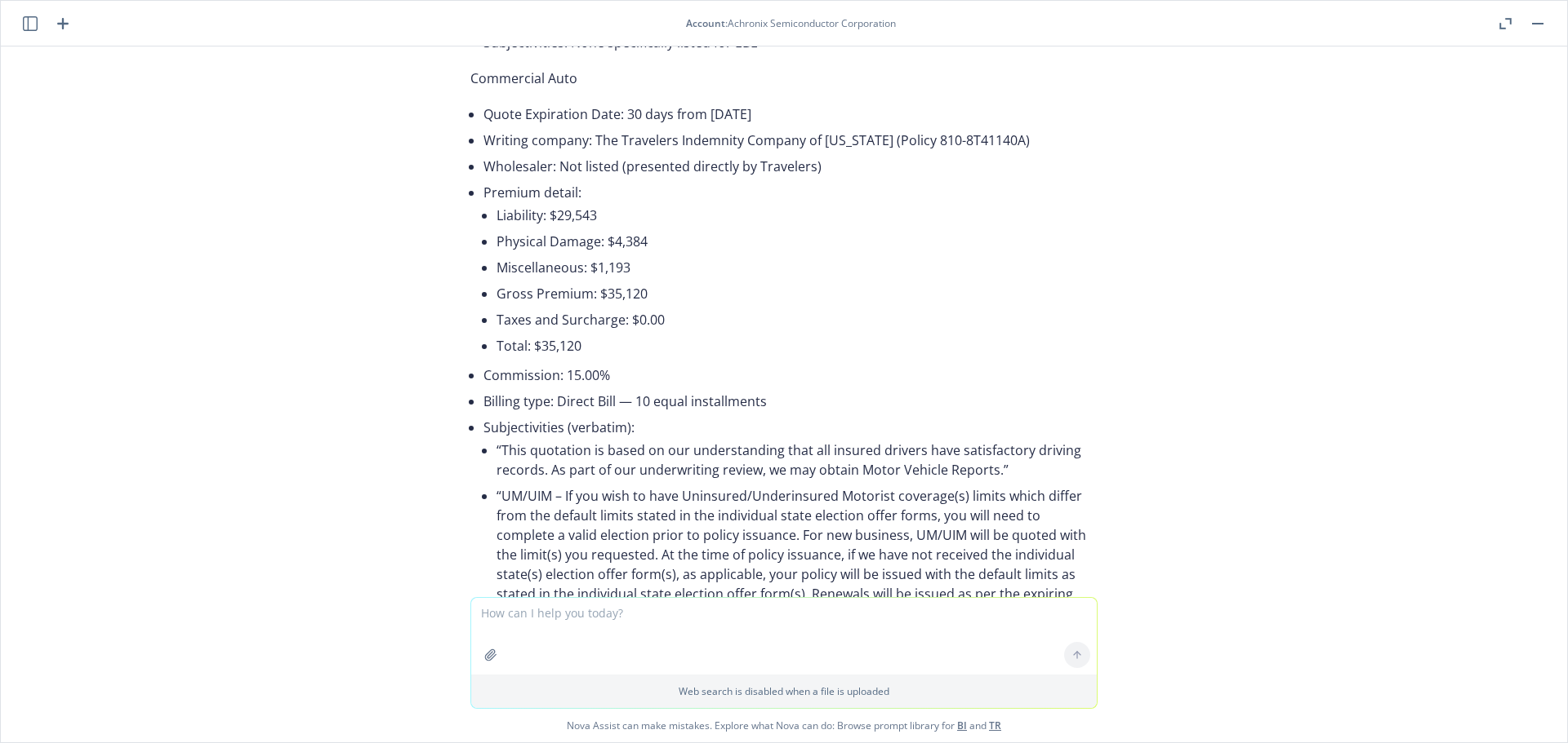
scroll to position [4883, 0]
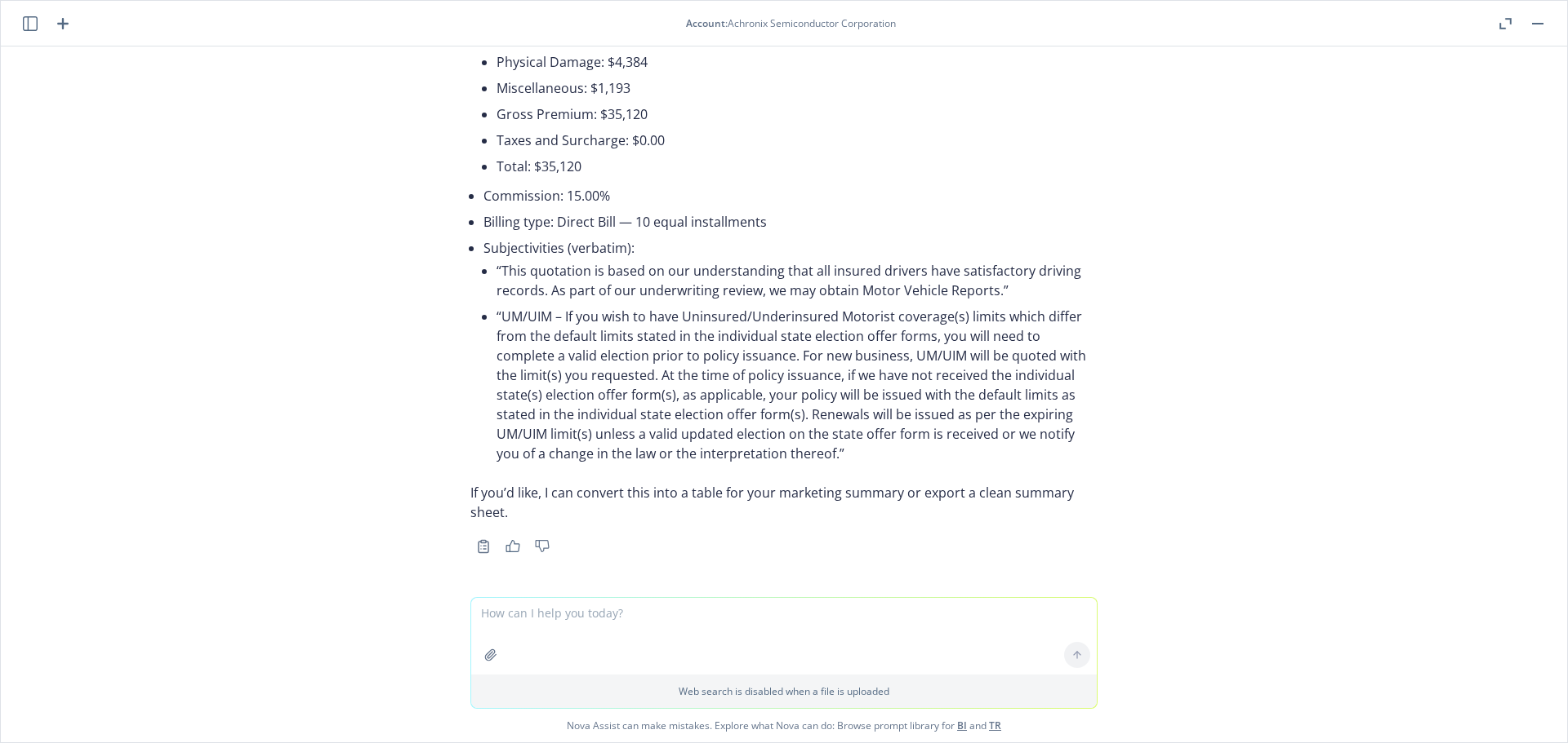
click at [486, 647] on button "button" at bounding box center [490, 655] width 26 height 26
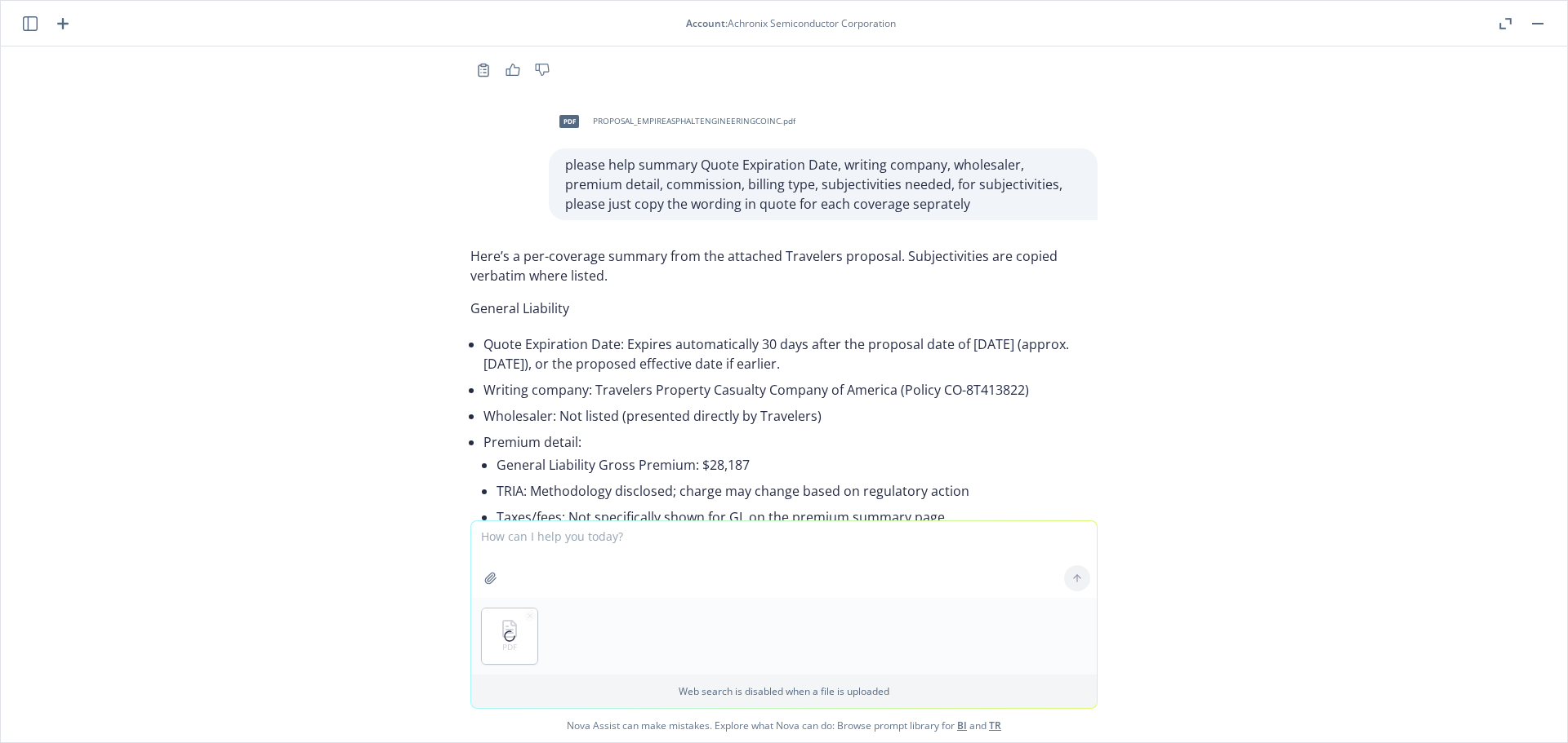
scroll to position [3740, 0]
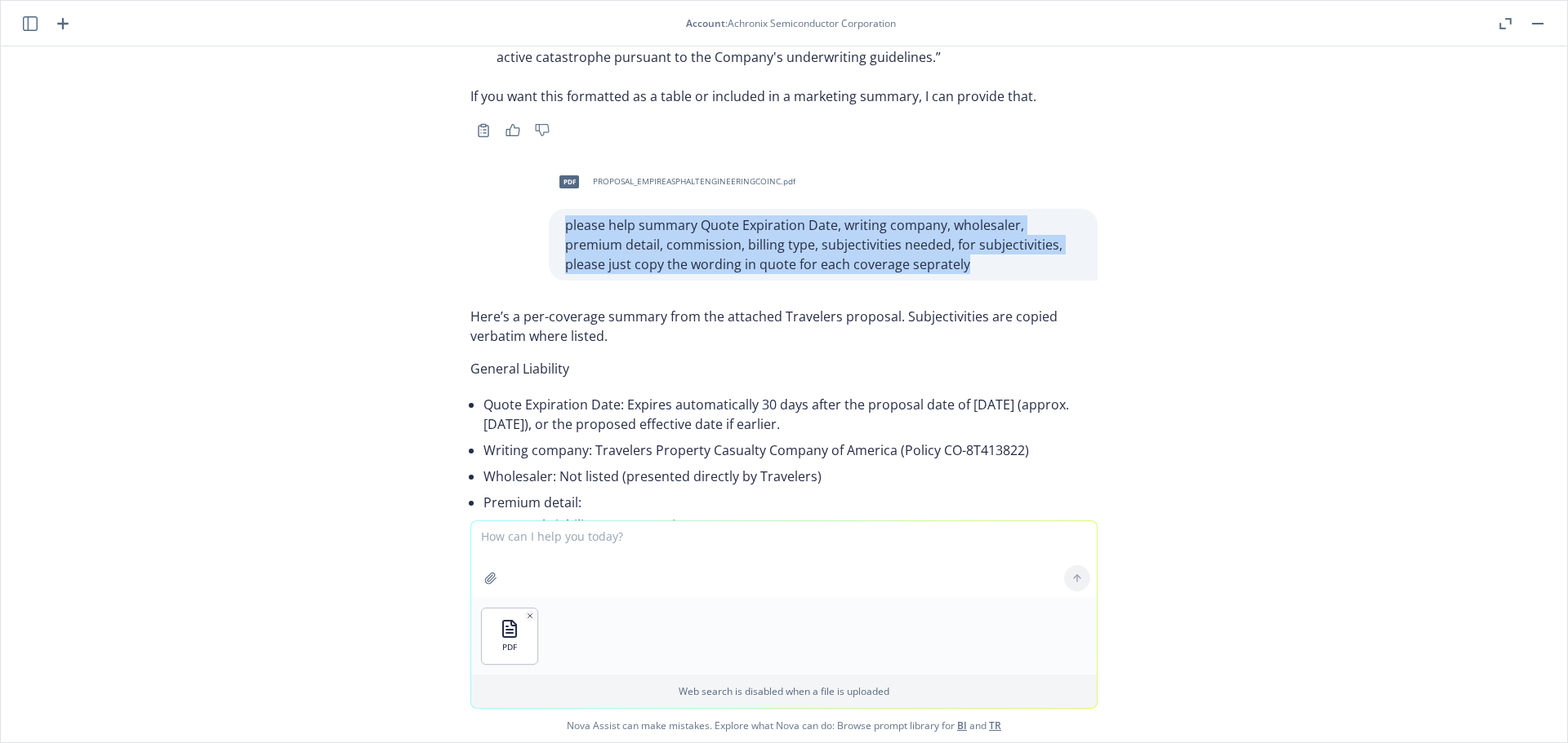
drag, startPoint x: 877, startPoint y: 257, endPoint x: 541, endPoint y: 217, distance: 338.4
click at [549, 217] on div "please help summary Quote Expiration Date, writing company, wholesaler, premium…" at bounding box center [823, 244] width 549 height 71
copy p "please help summary Quote Expiration Date, writing company, wholesaler, premium…"
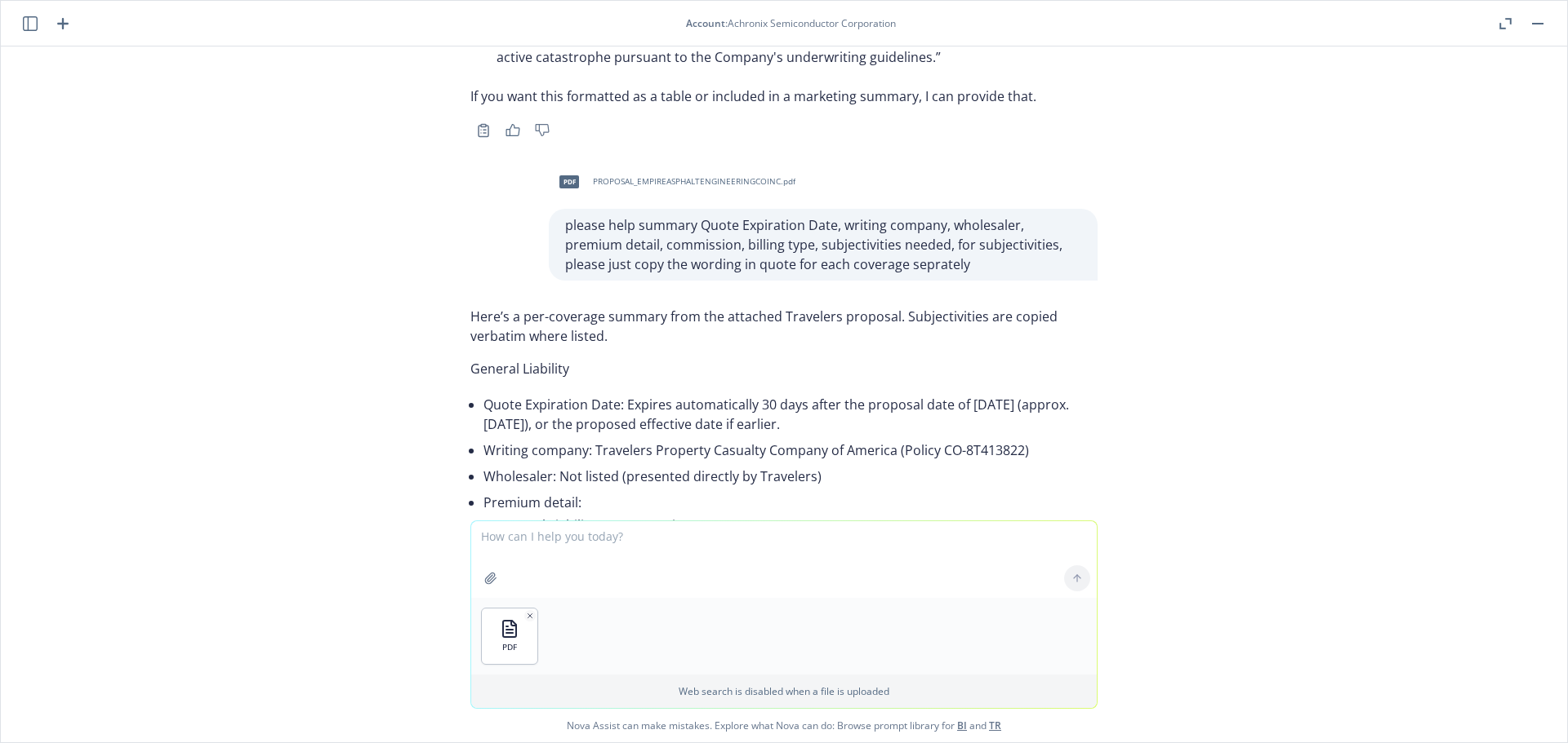
click at [548, 533] on textarea at bounding box center [784, 559] width 625 height 76
paste textarea "please help summary Quote Expiration Date, writing company, wholesaler, premium…"
type textarea "please help summary Quote Expiration Date, writing company, wholesaler, premium…"
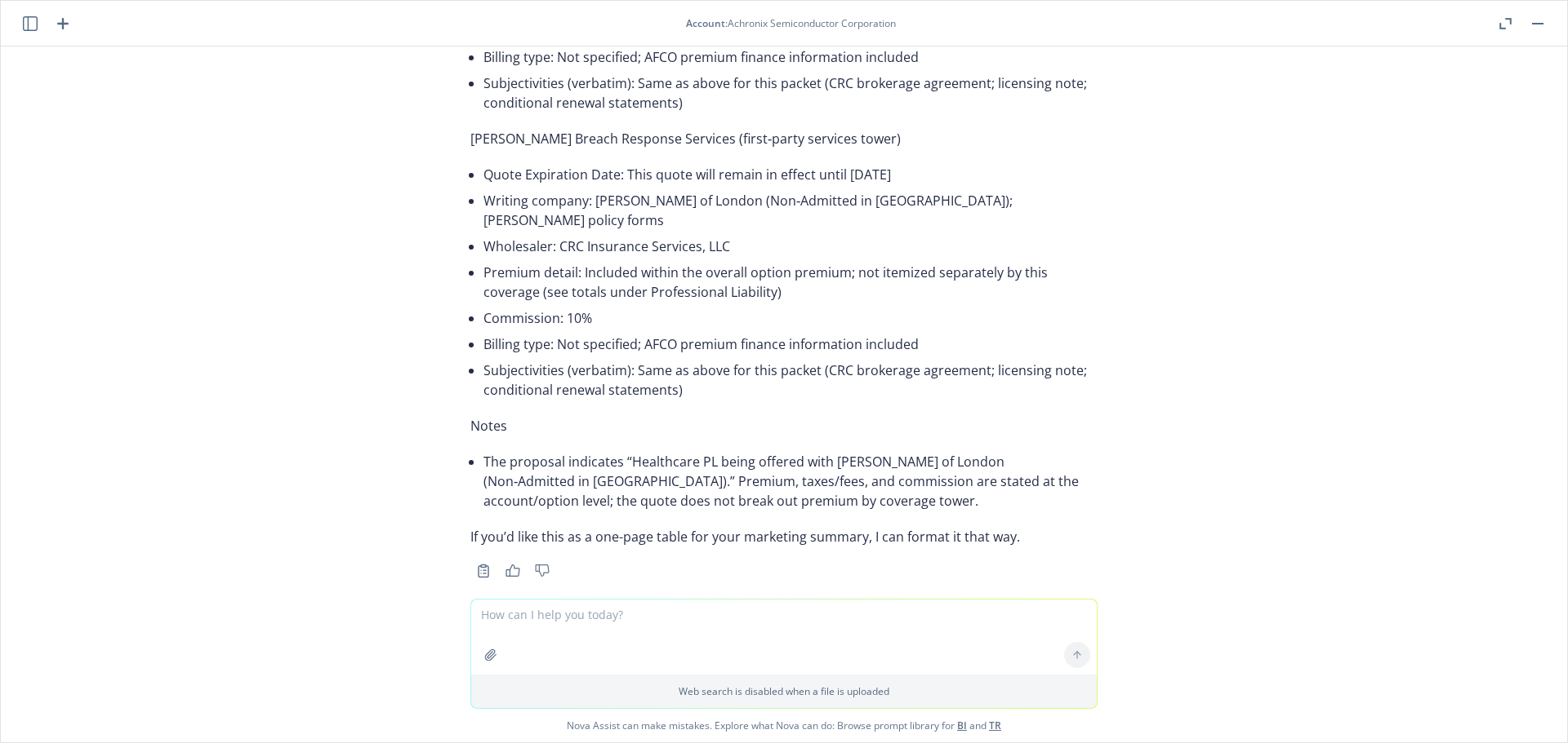
scroll to position [6441, 0]
click at [484, 651] on icon "button" at bounding box center [490, 655] width 13 height 13
click at [477, 656] on button "button" at bounding box center [490, 655] width 26 height 26
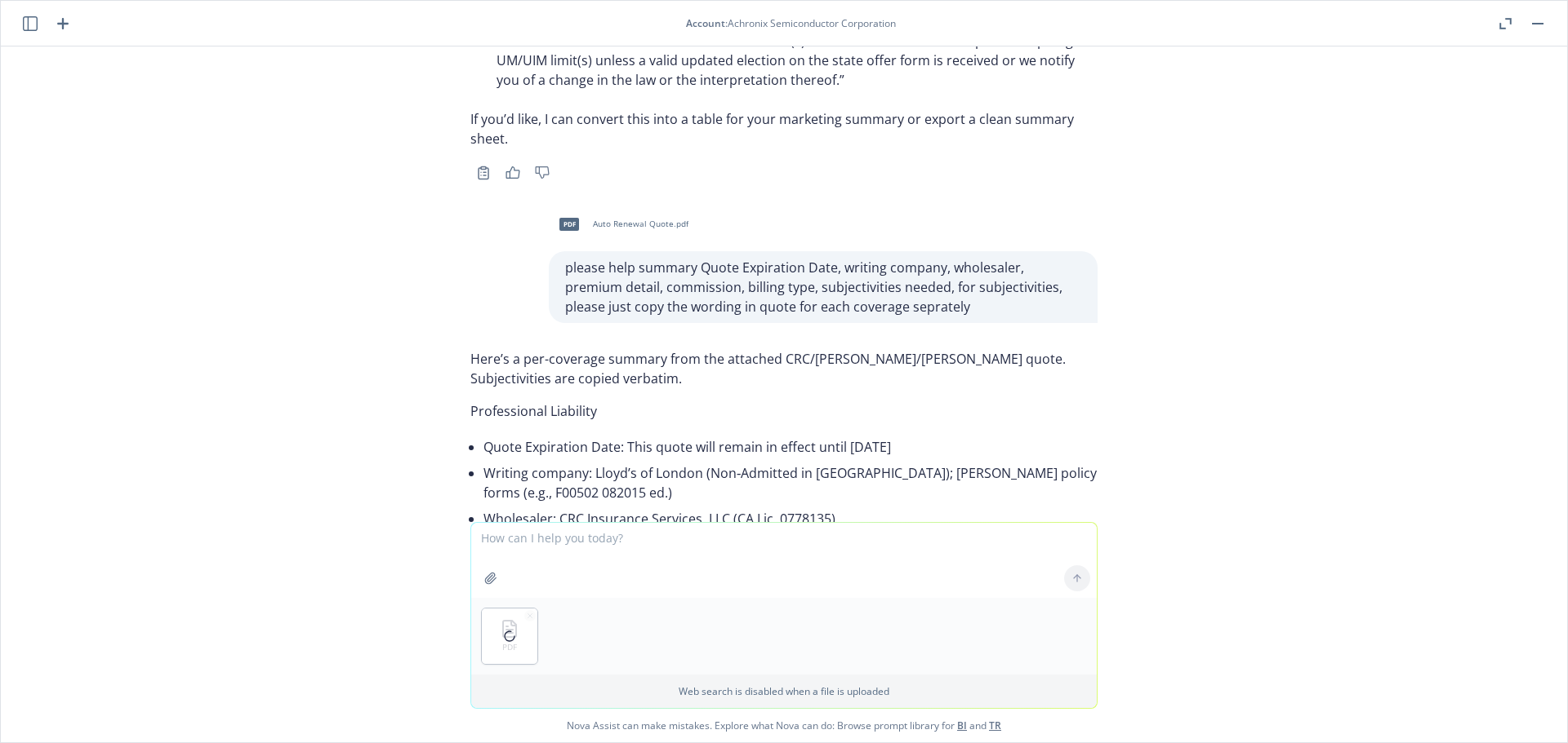
scroll to position [5217, 0]
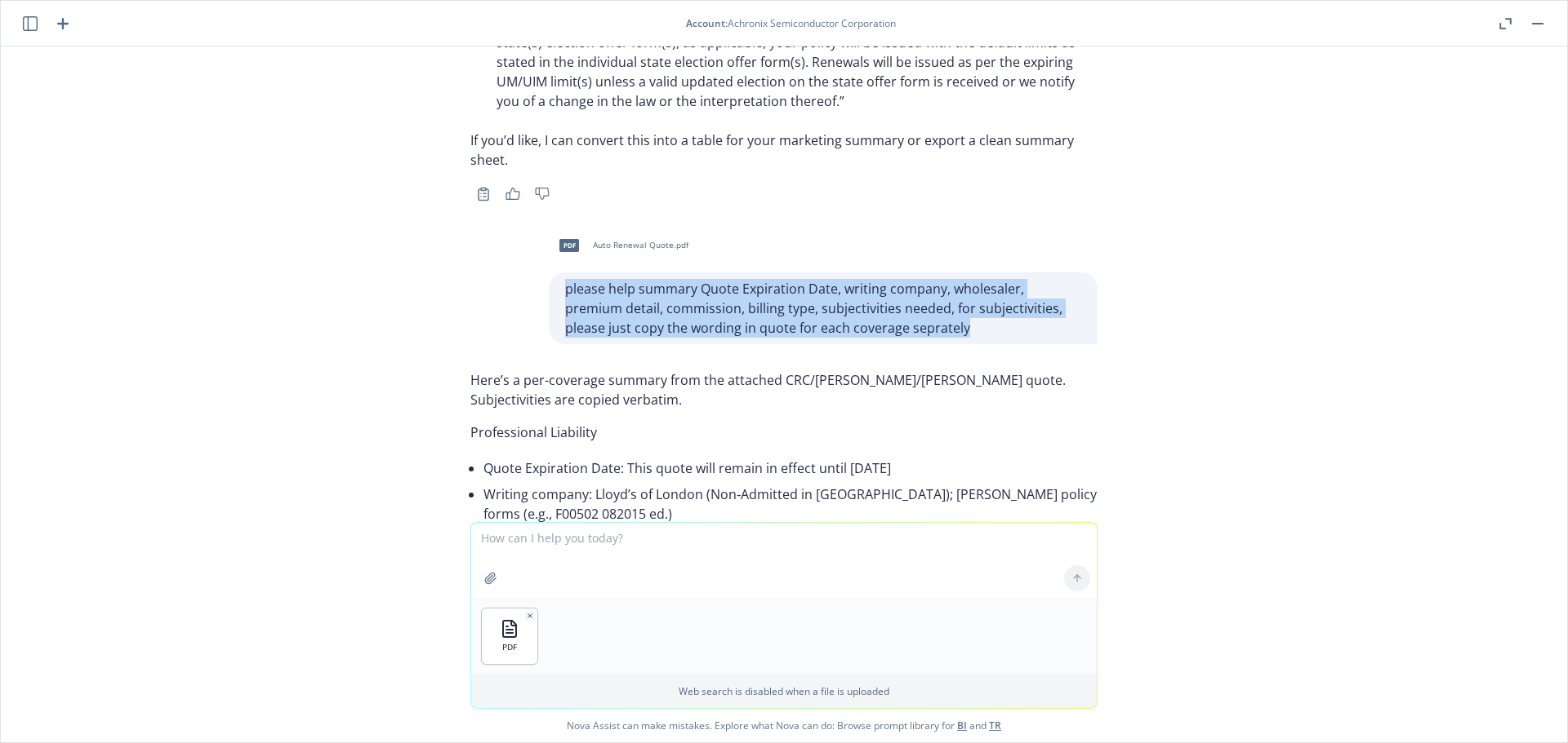
drag, startPoint x: 904, startPoint y: 350, endPoint x: 524, endPoint y: 312, distance: 381.9
click at [524, 312] on div "pdf Auto Renewal Quote.pdf please help summary Quote Expiration Date, writing c…" at bounding box center [784, 284] width 653 height 119
copy p "please help summary Quote Expiration Date, writing company, wholesaler, premium…"
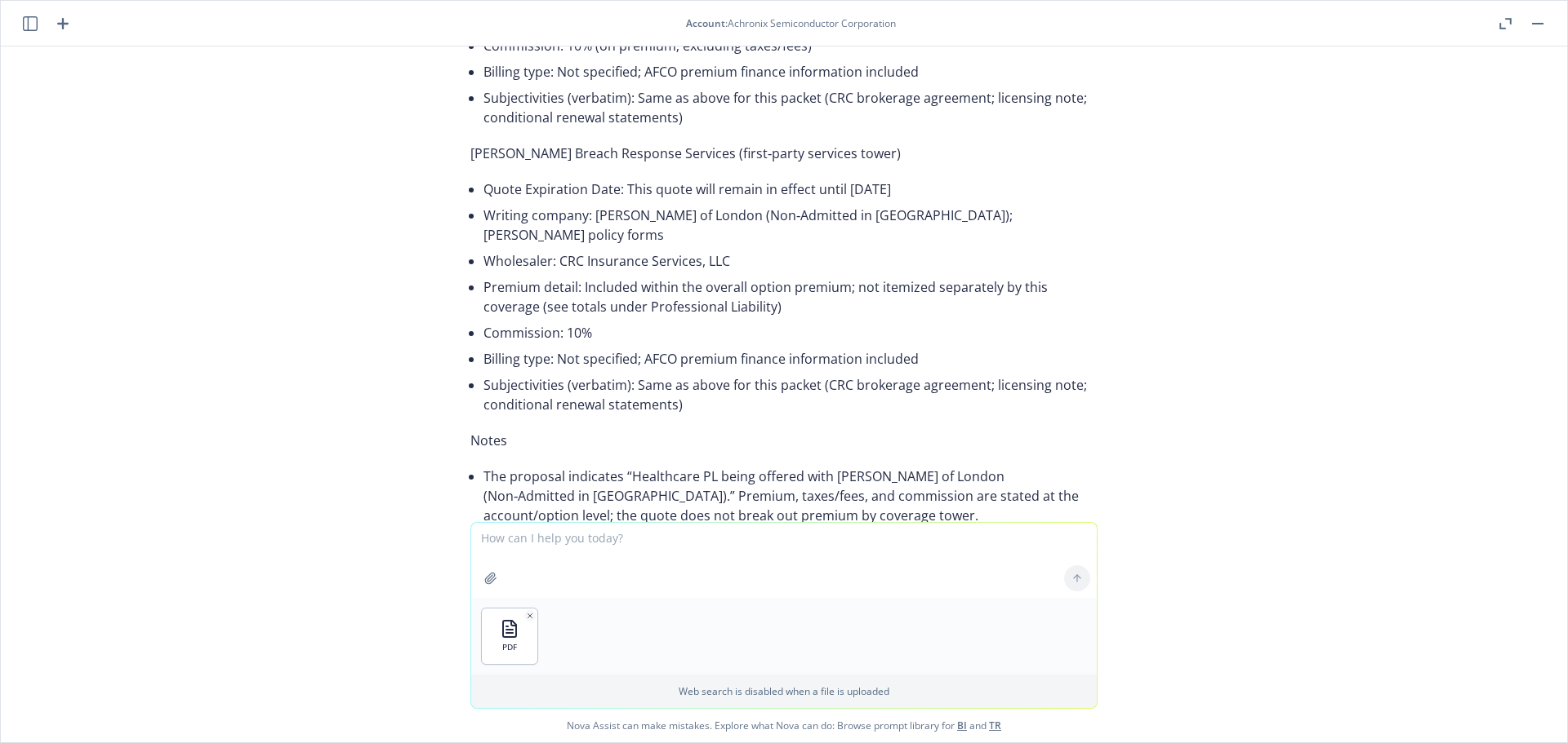
scroll to position [6517, 0]
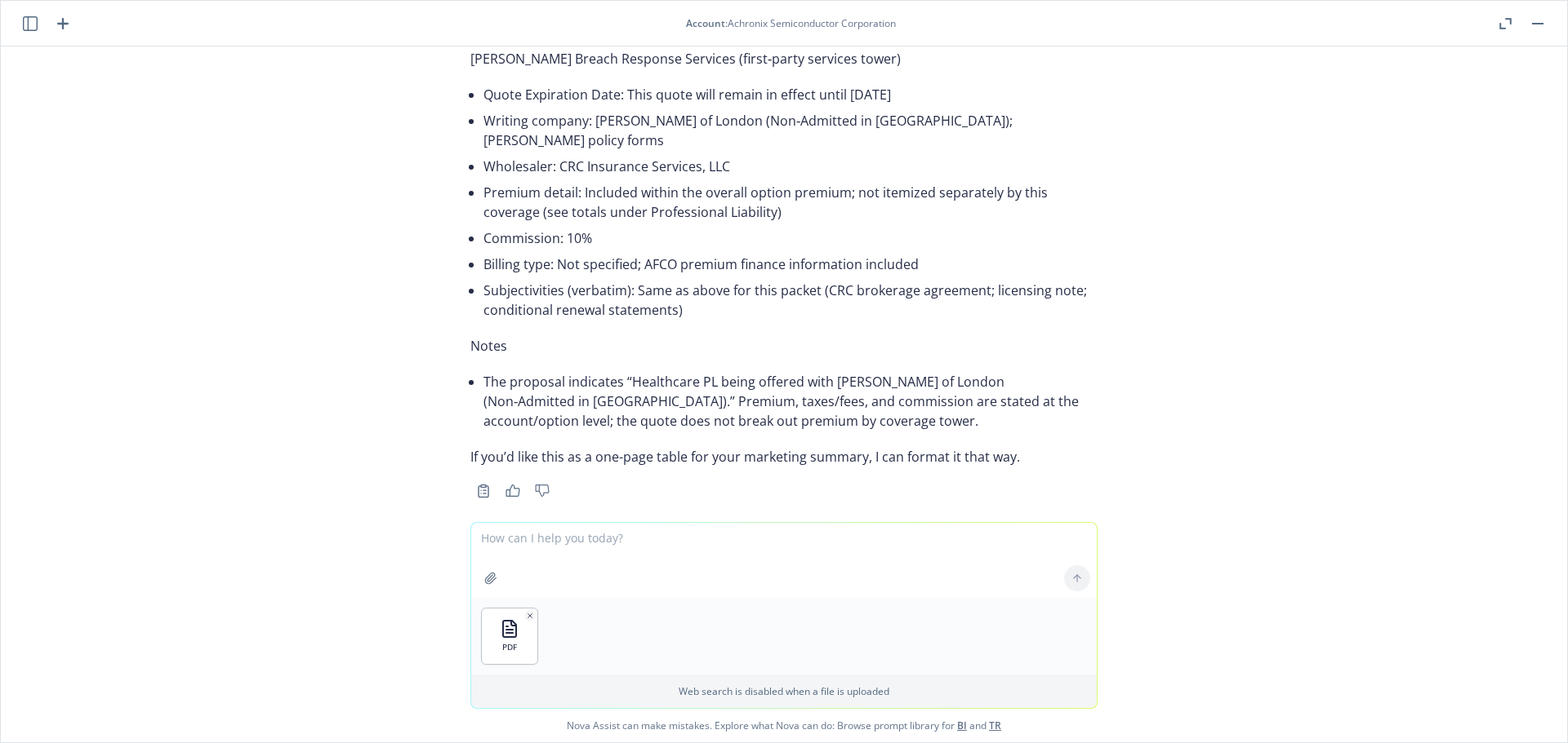
click at [592, 544] on textarea at bounding box center [784, 560] width 625 height 75
paste textarea "please help summary Quote Expiration Date, writing company, wholesaler, premium…"
type textarea "please help summary Quote Expiration Date, writing company, wholesaler, premium…"
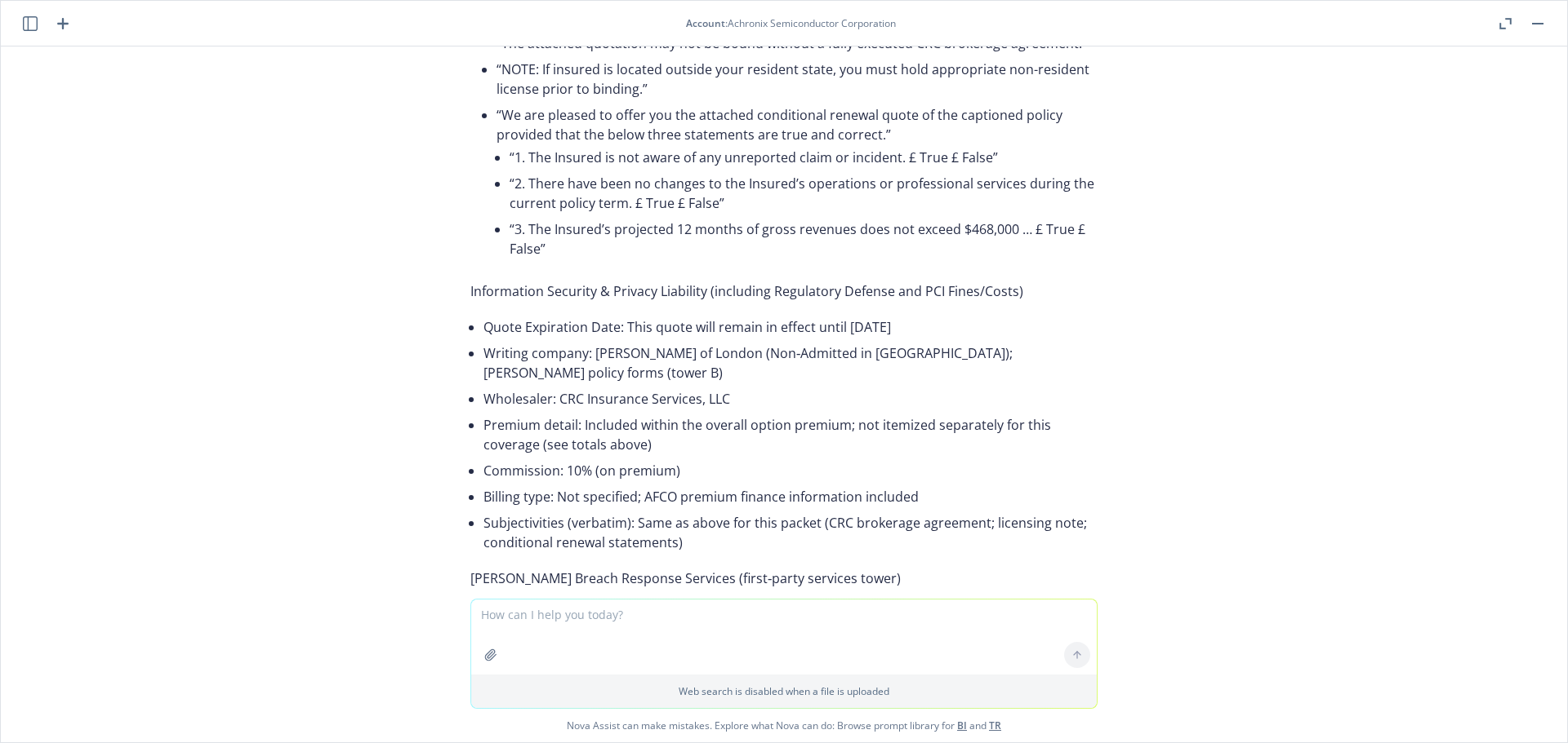
scroll to position [7587, 0]
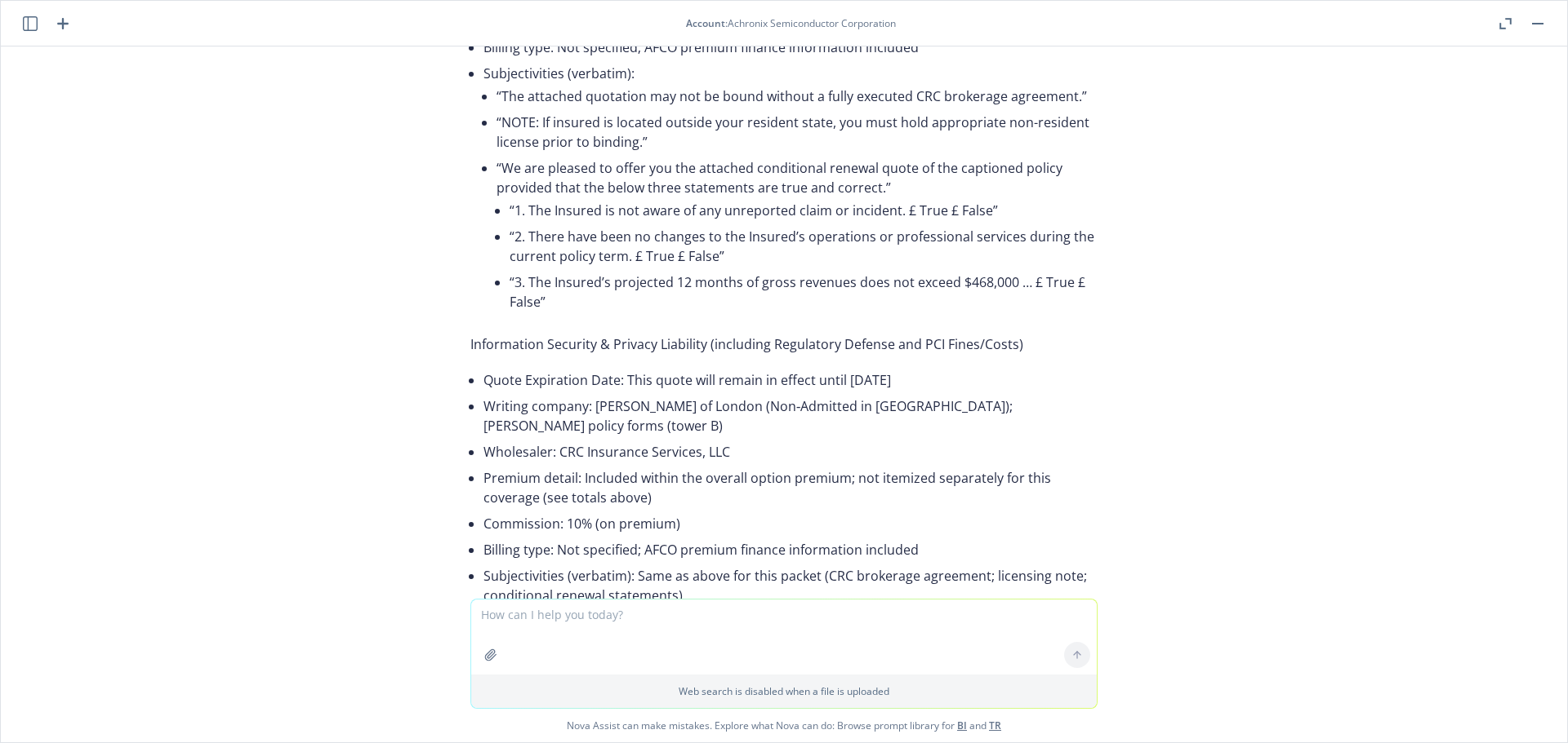
click at [29, 17] on icon "button" at bounding box center [29, 23] width 15 height 15
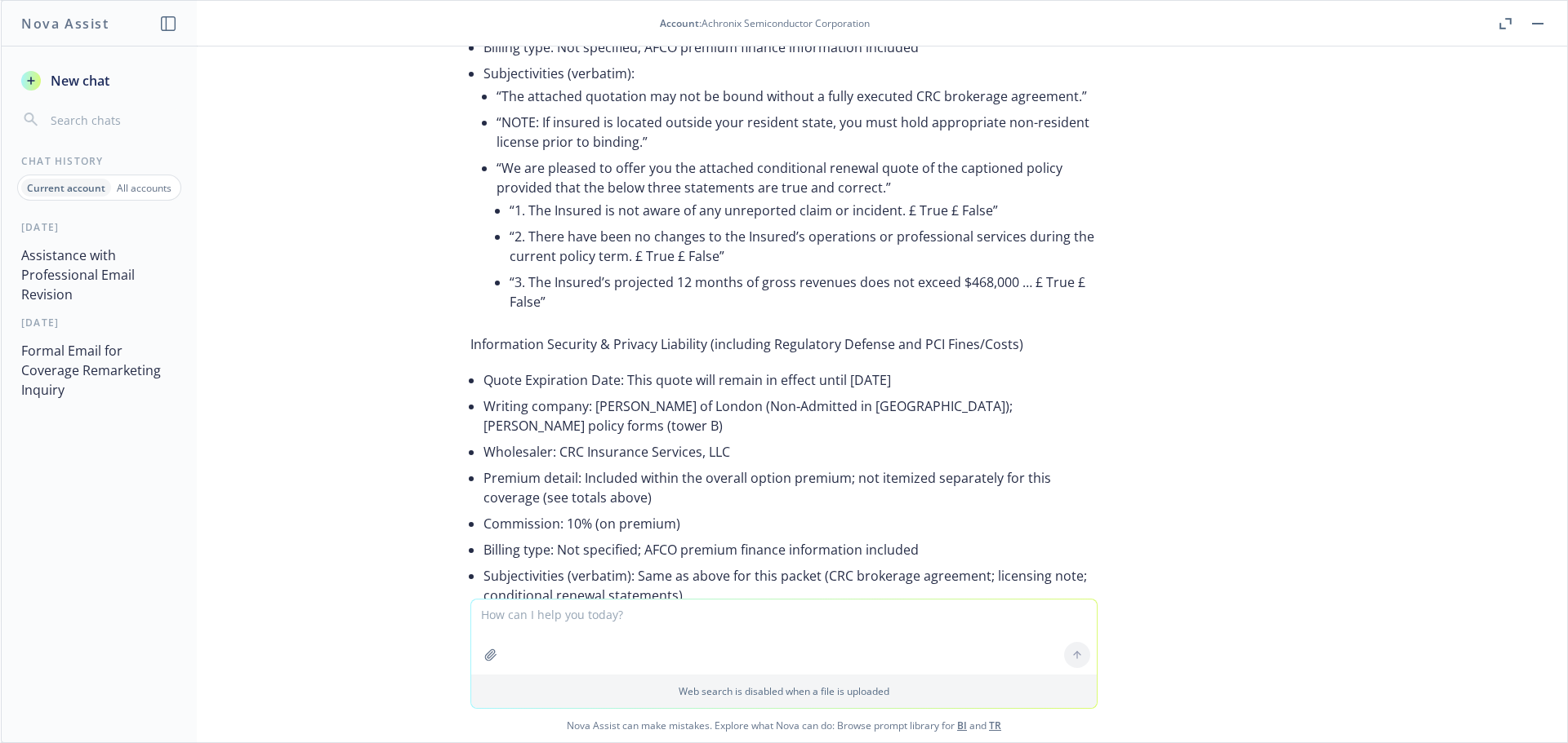
scroll to position [7914, 0]
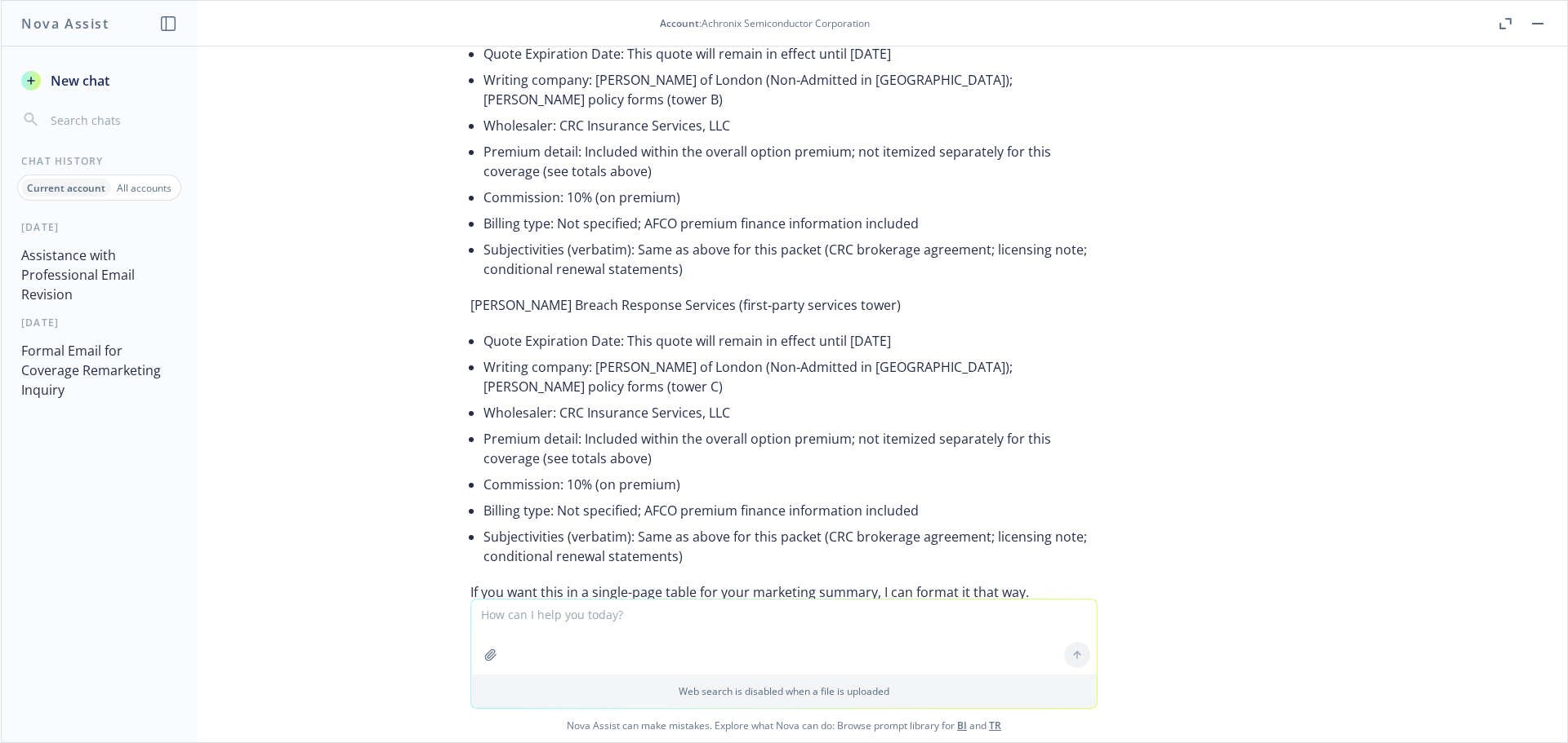
click at [56, 80] on span "New chat" at bounding box center [77, 81] width 62 height 20
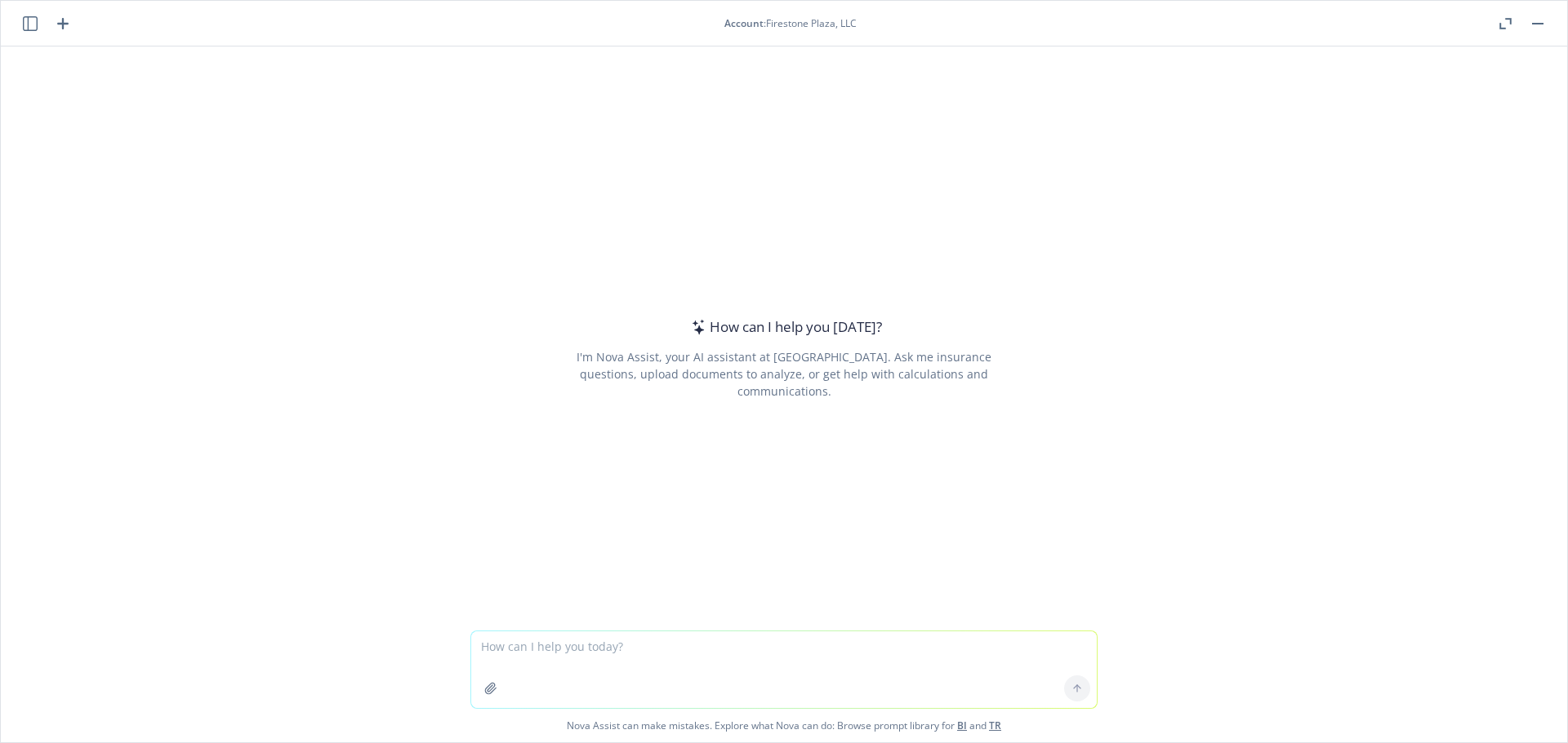
click at [529, 641] on textarea at bounding box center [784, 670] width 625 height 76
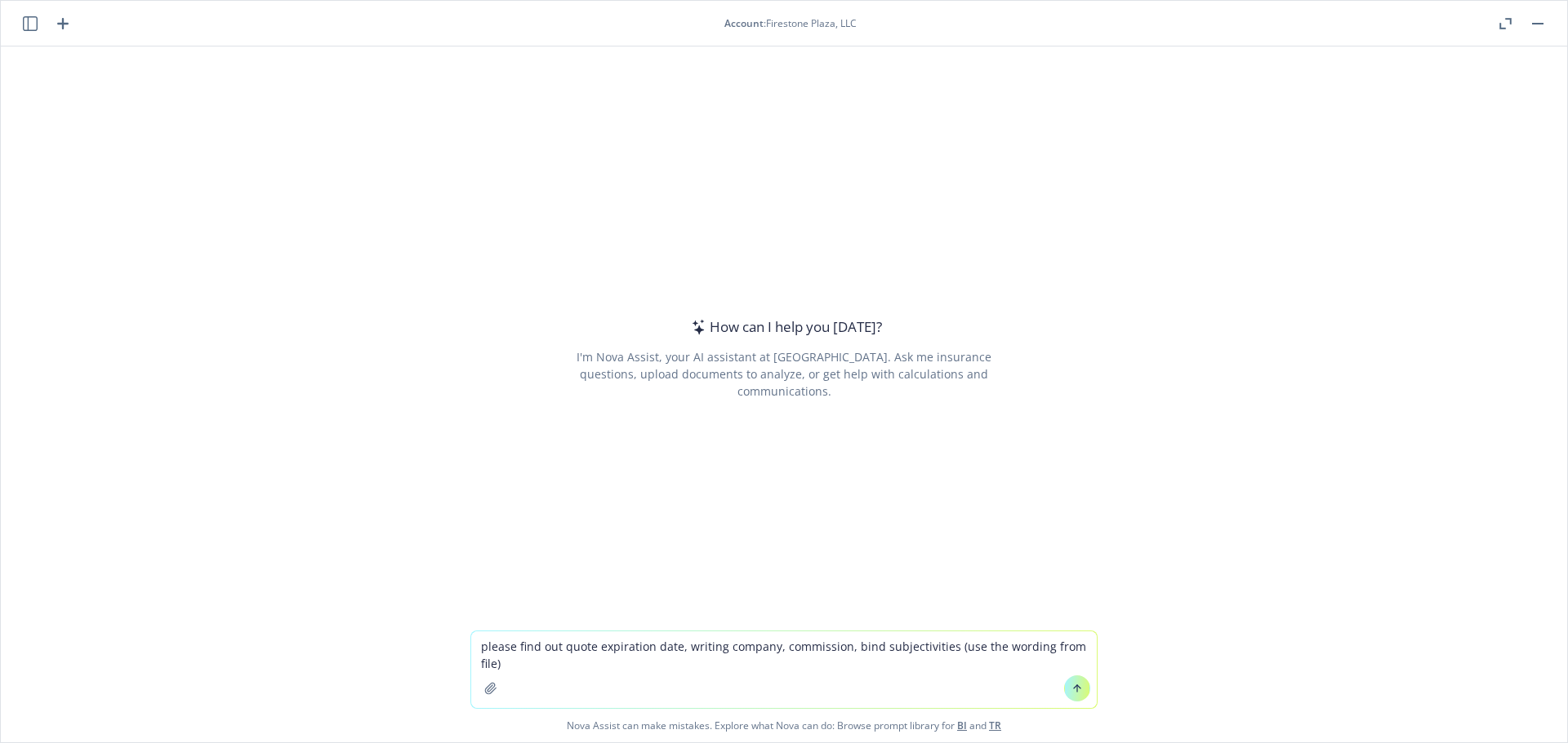
type textarea "please find out quote expiration date, writing company, commission, bind subjec…"
click at [484, 687] on icon "button" at bounding box center [490, 688] width 13 height 13
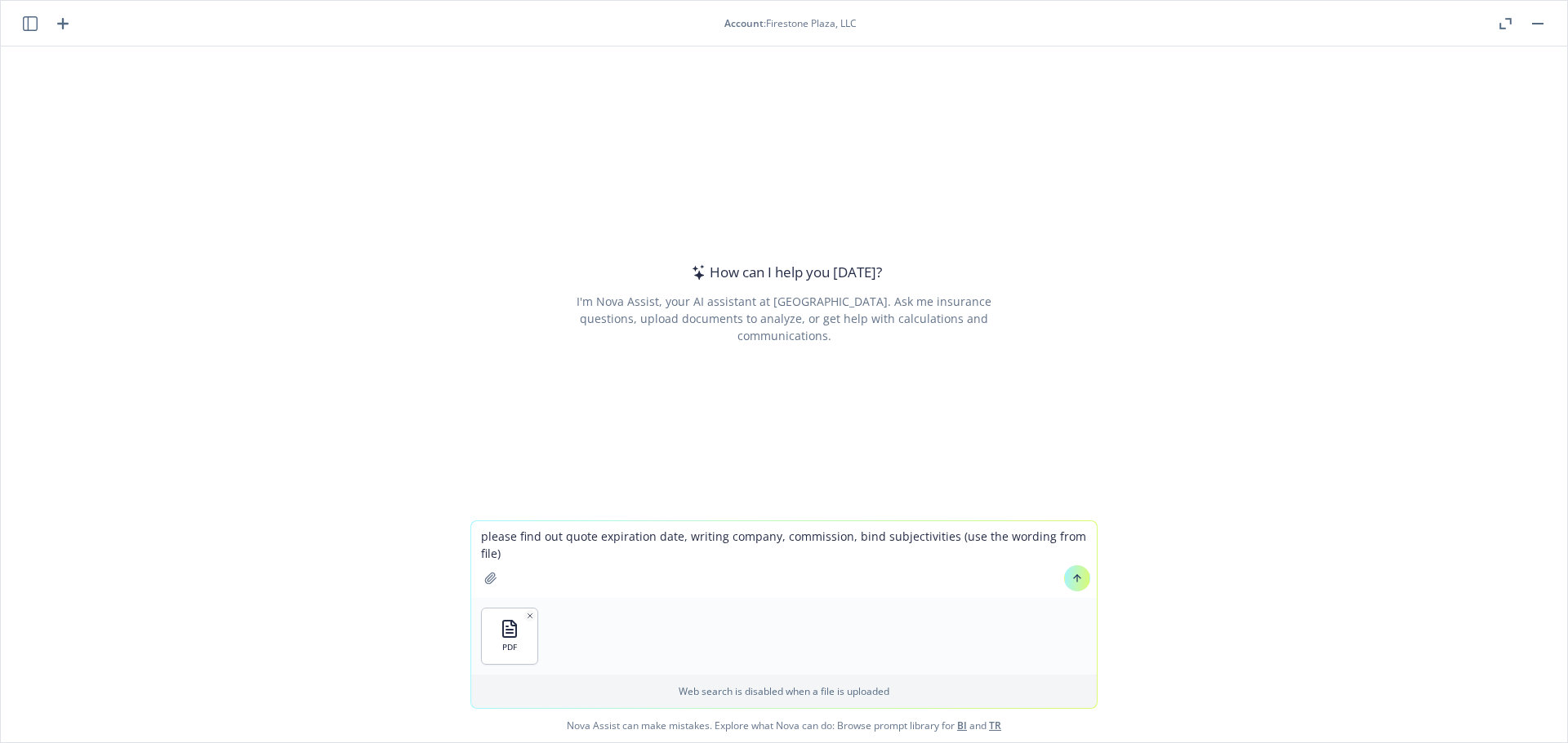
click at [1064, 580] on button at bounding box center [1077, 578] width 26 height 26
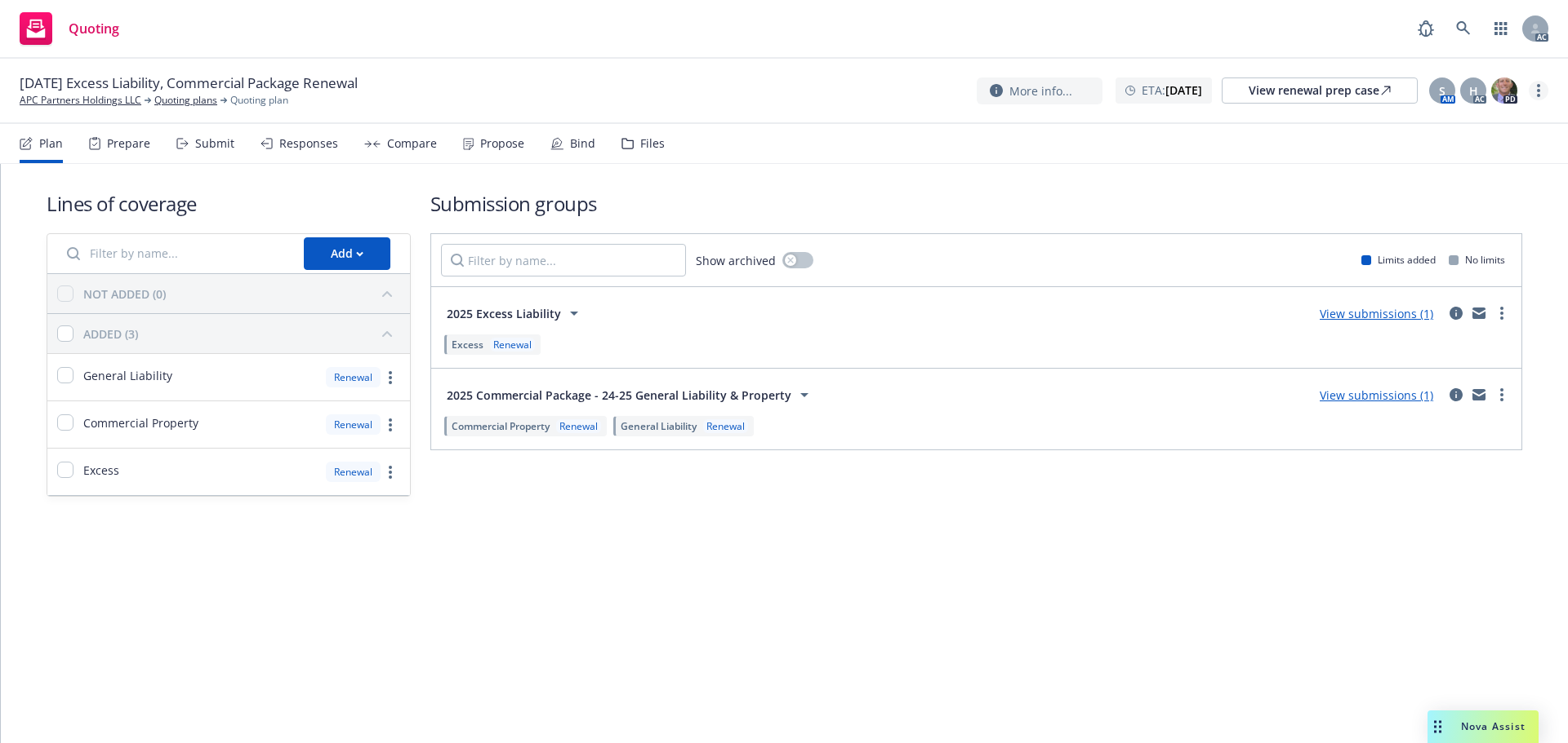
click at [1533, 94] on link "more" at bounding box center [1539, 91] width 20 height 20
click at [1481, 125] on link "Copy logging email" at bounding box center [1456, 123] width 182 height 32
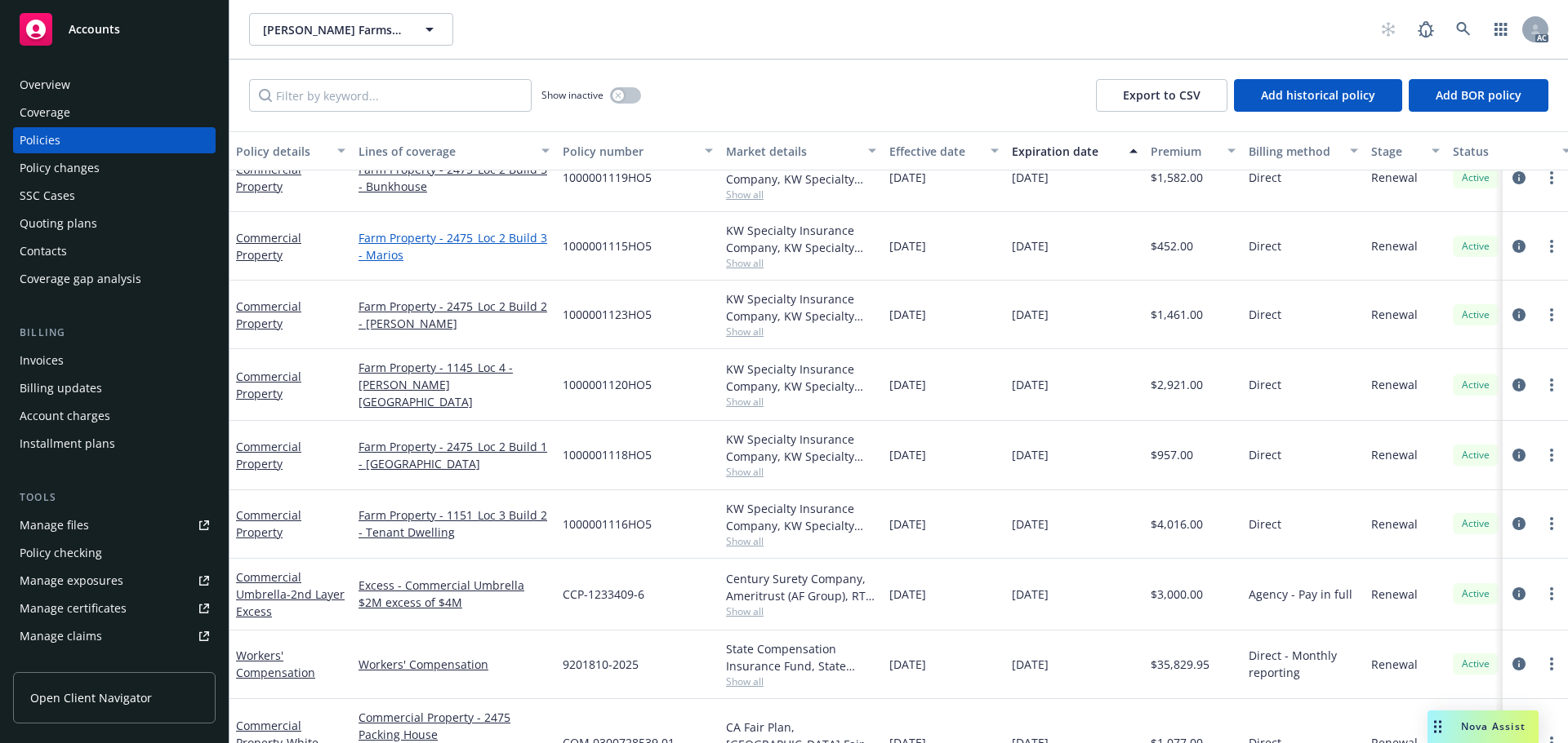
scroll to position [277, 0]
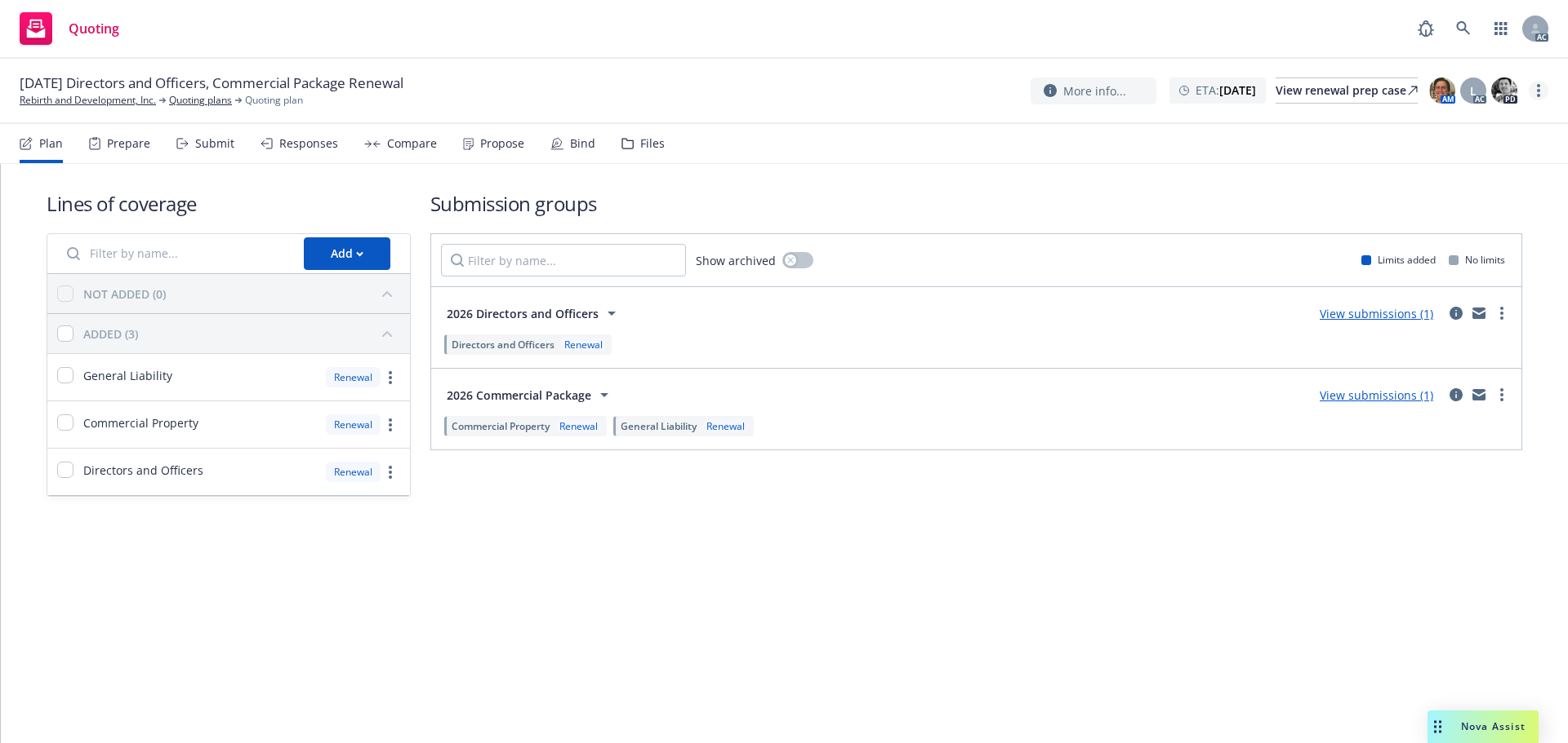
click at [1534, 87] on link "more" at bounding box center [1539, 91] width 20 height 20
click at [1457, 119] on link "Copy logging email" at bounding box center [1456, 123] width 182 height 32
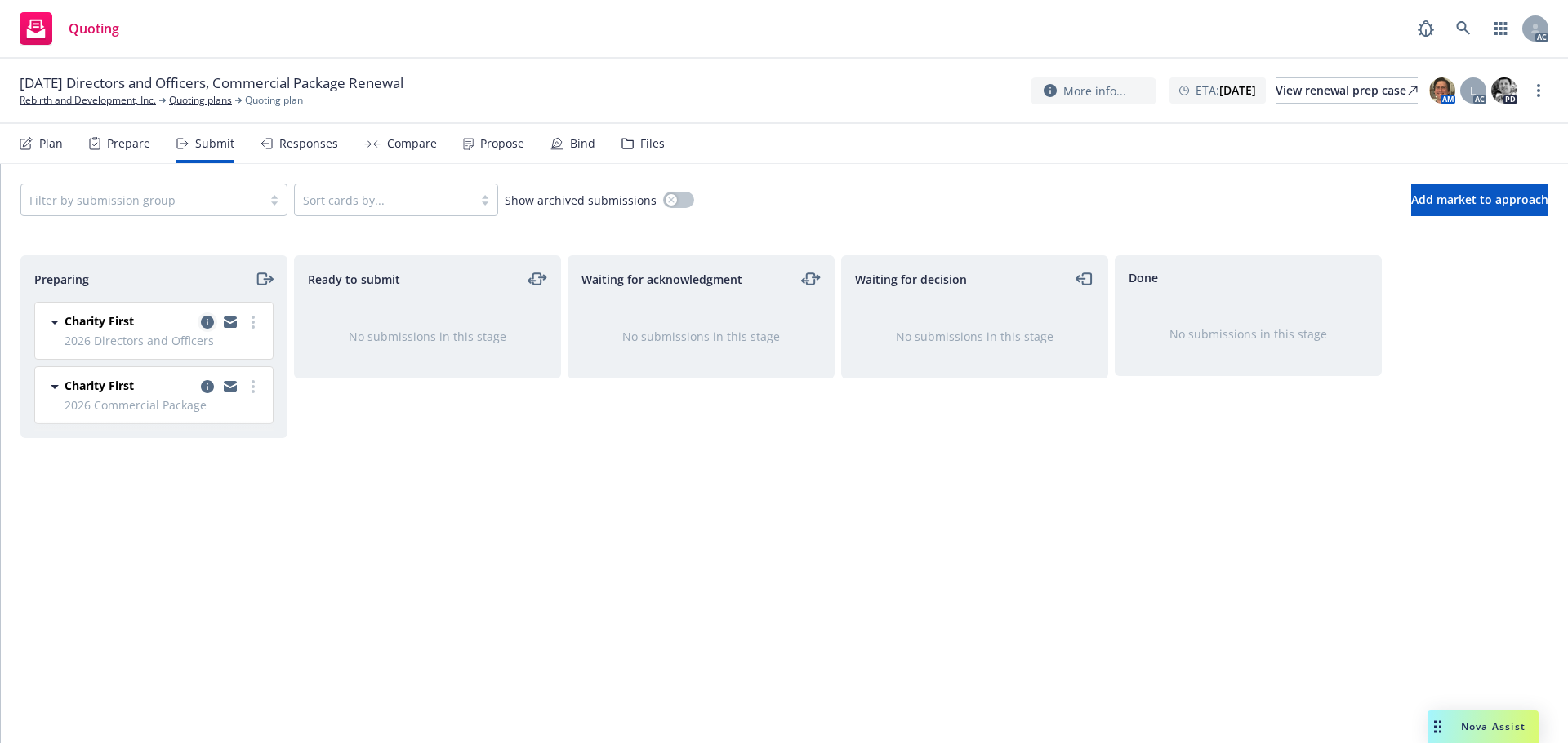
click at [210, 321] on icon "copy logging email" at bounding box center [206, 322] width 13 height 13
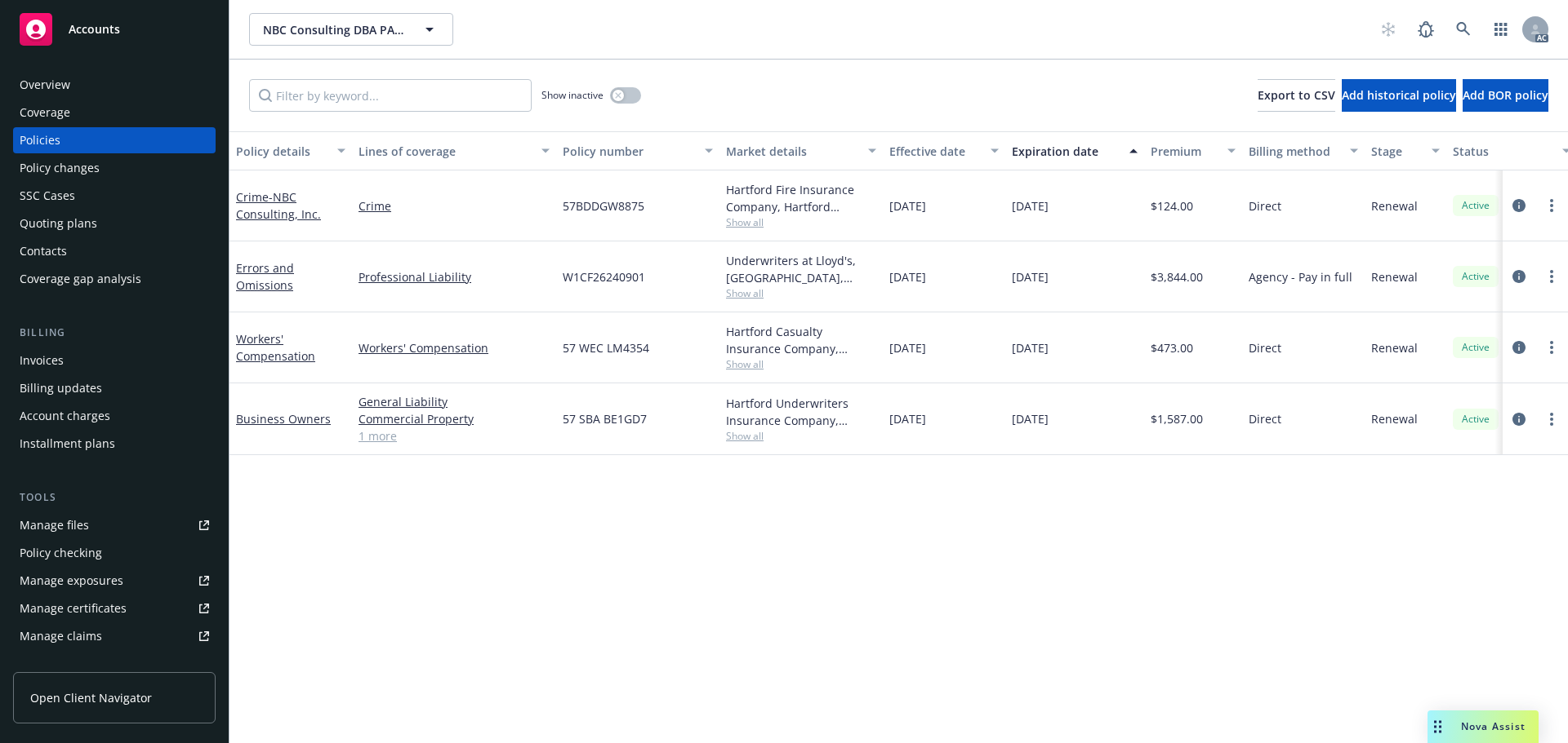
click at [743, 295] on span "Show all" at bounding box center [801, 293] width 151 height 14
click at [600, 539] on div "Policy details Lines of coverage Policy number Market details Effective date Ex…" at bounding box center [899, 437] width 1338 height 612
click at [747, 292] on span "Show all" at bounding box center [801, 293] width 151 height 14
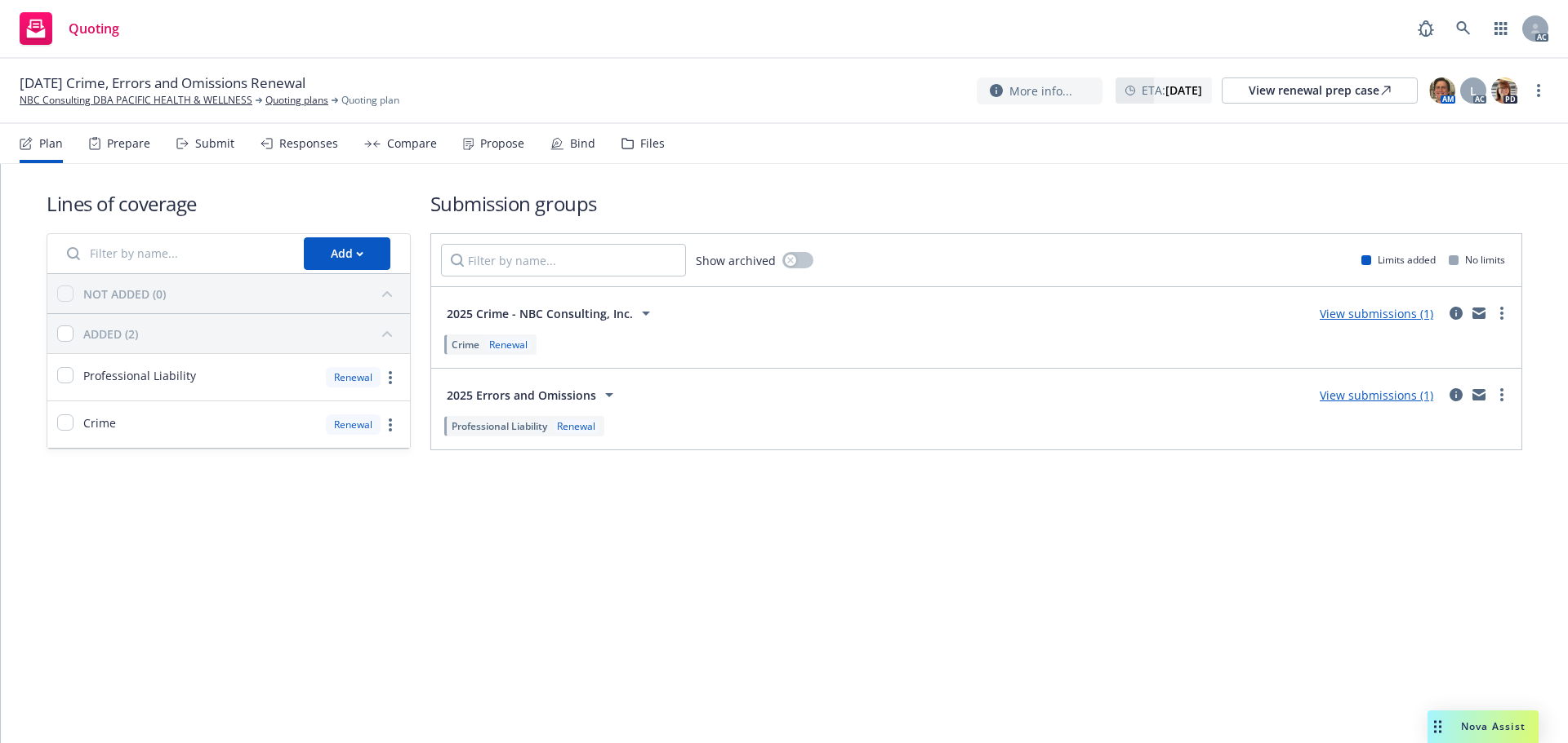
click at [221, 144] on div "Submit" at bounding box center [215, 143] width 39 height 13
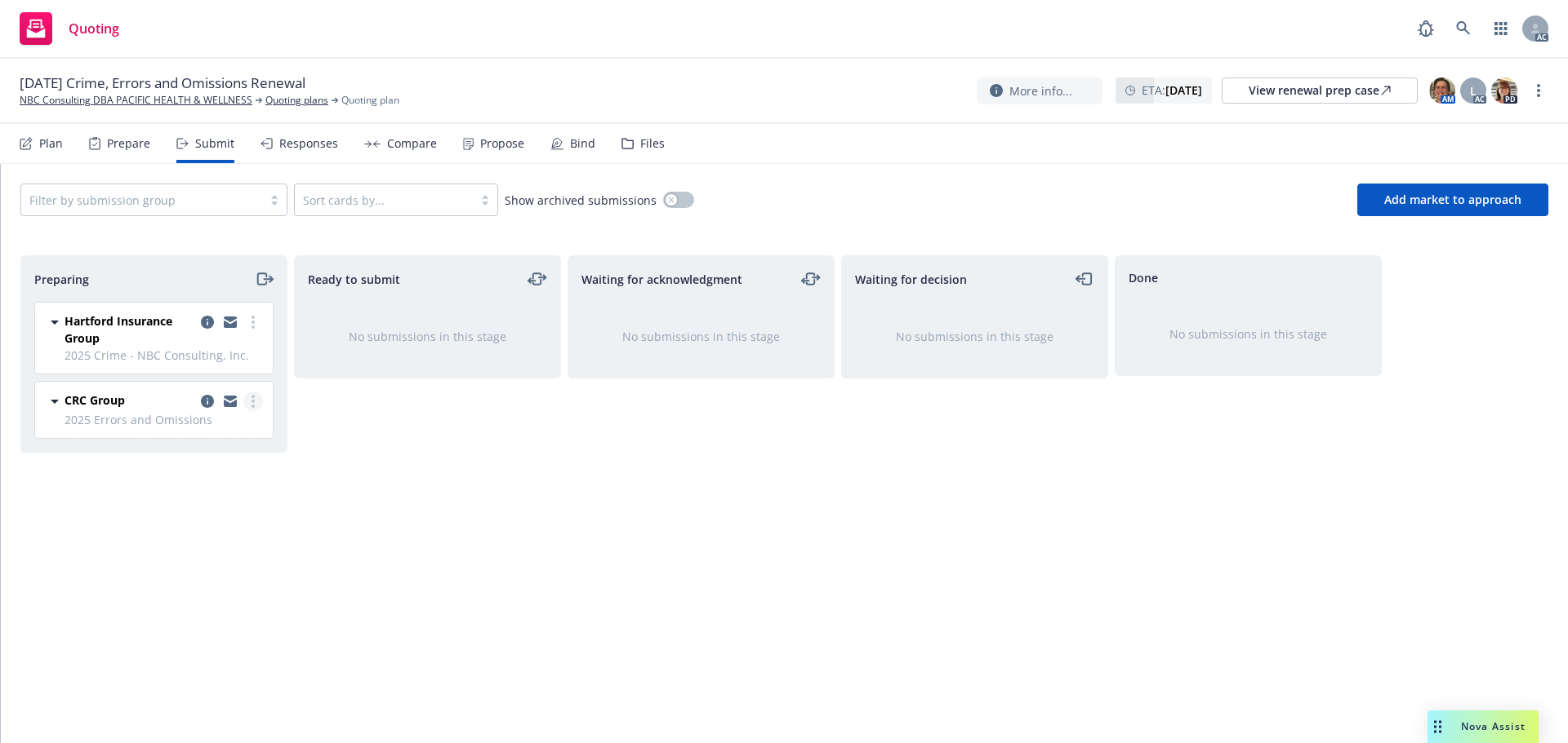
click at [262, 398] on link "more" at bounding box center [253, 402] width 20 height 20
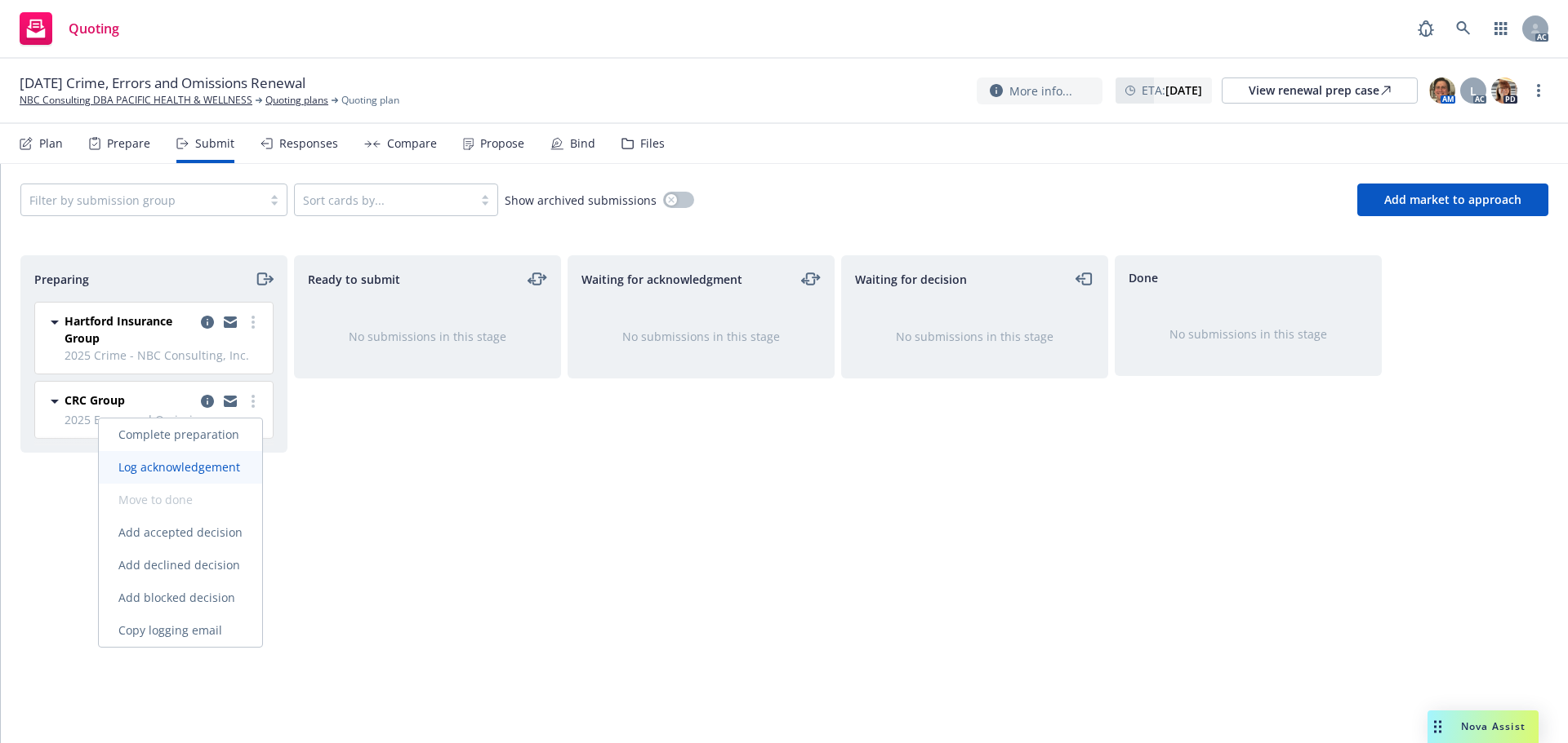
click at [240, 461] on span "Log acknowledgement" at bounding box center [179, 467] width 160 height 16
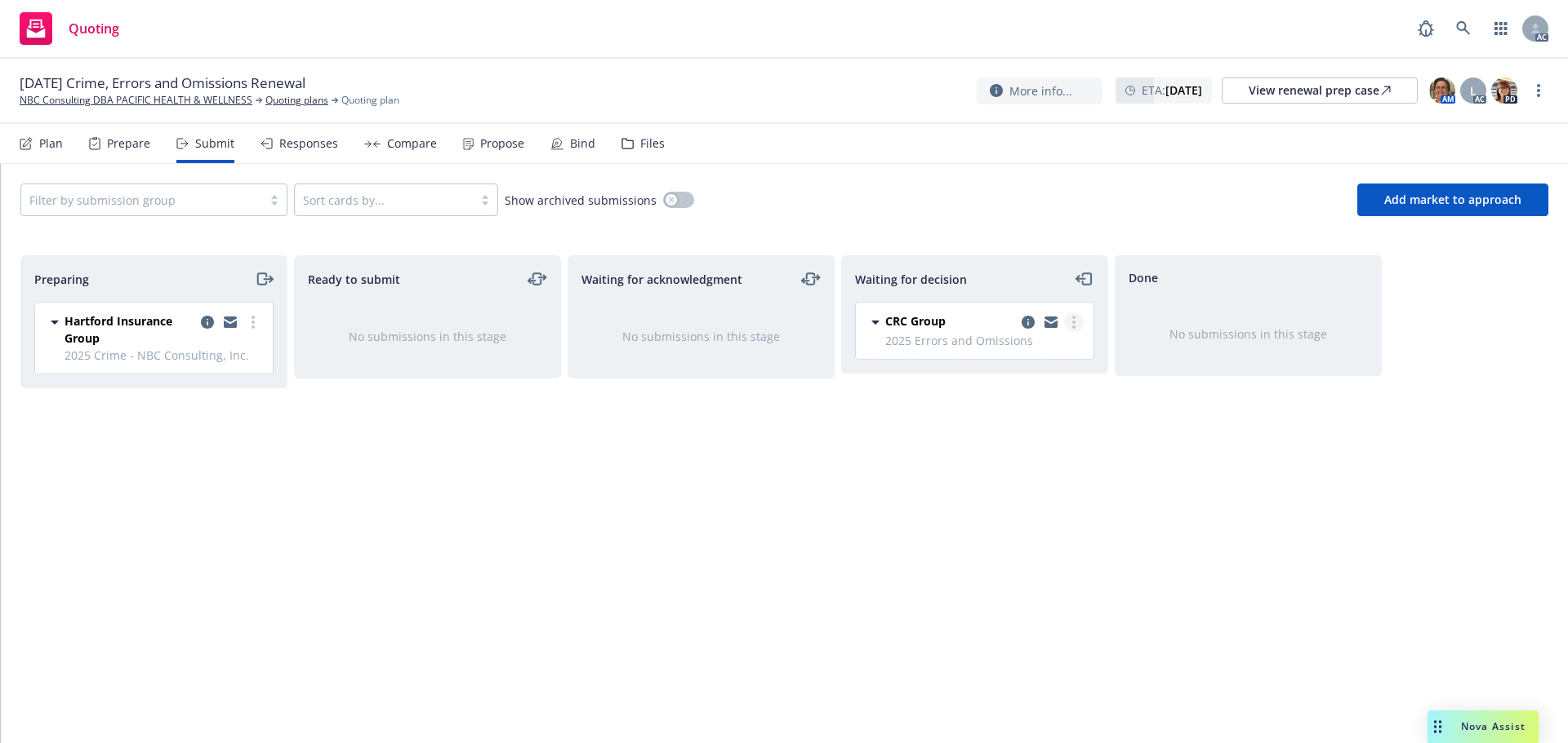
click at [1072, 320] on icon "more" at bounding box center [1073, 322] width 3 height 13
click at [1009, 422] on span "Add accepted decision" at bounding box center [1001, 420] width 163 height 16
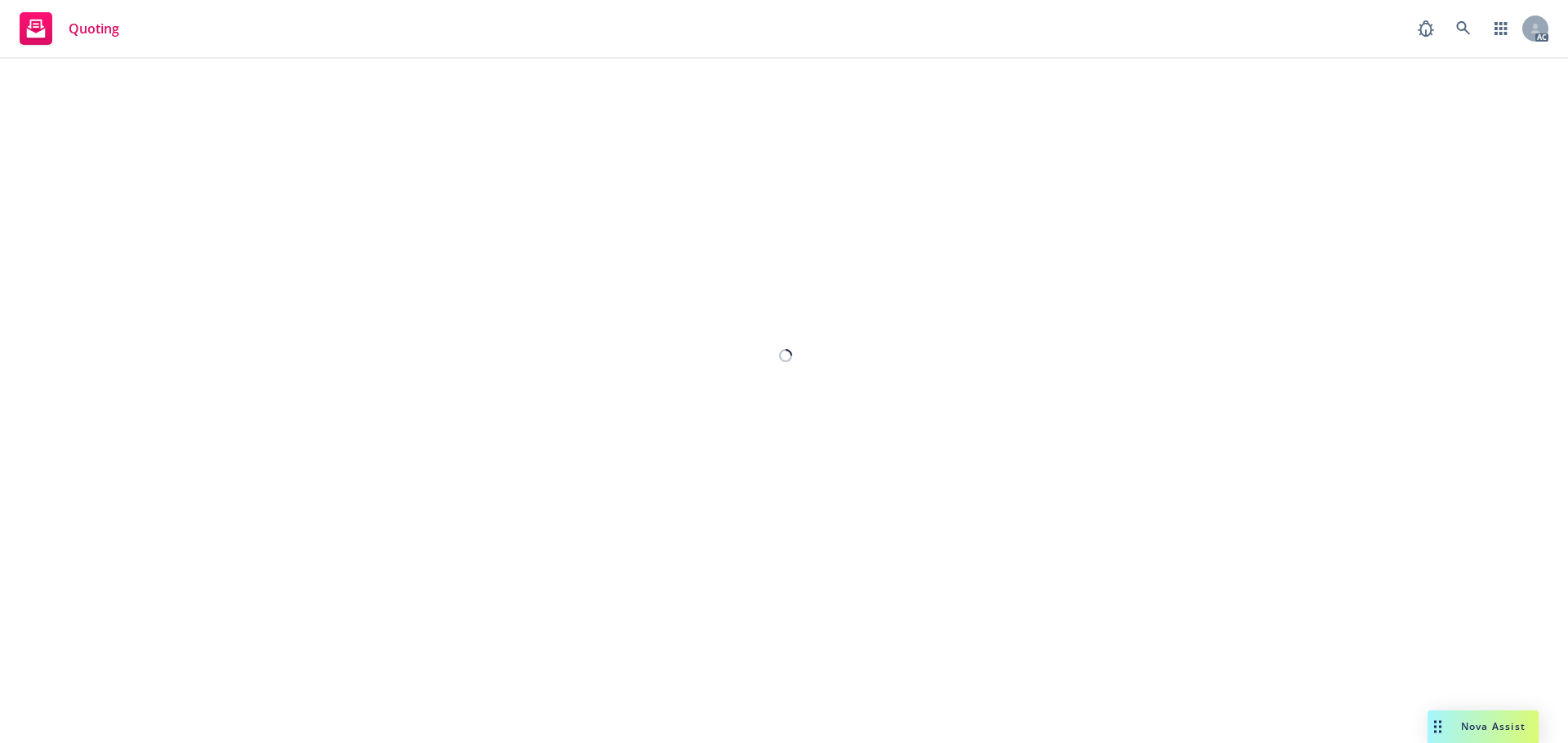
select select "12"
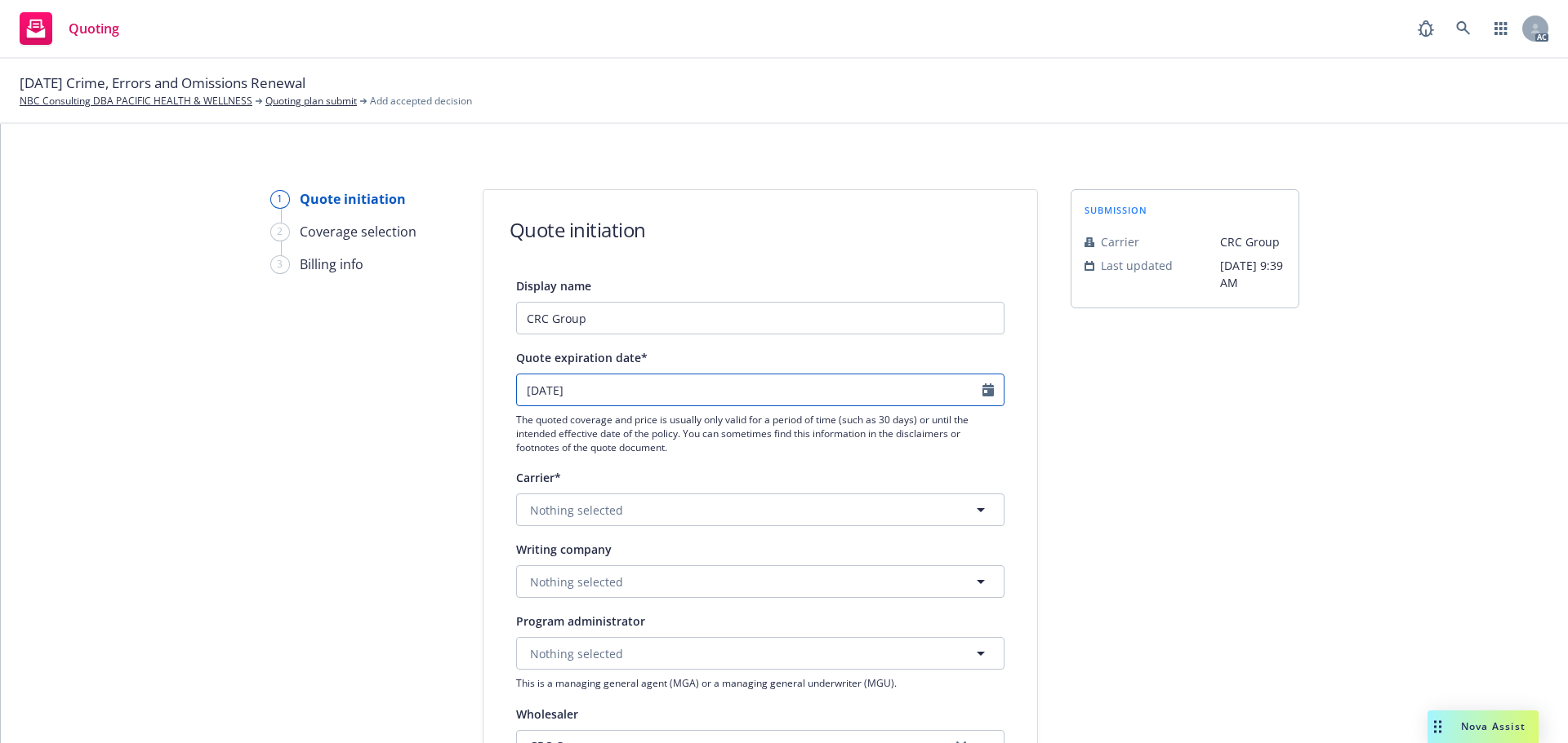
click at [986, 390] on icon "Calendar" at bounding box center [988, 389] width 12 height 13
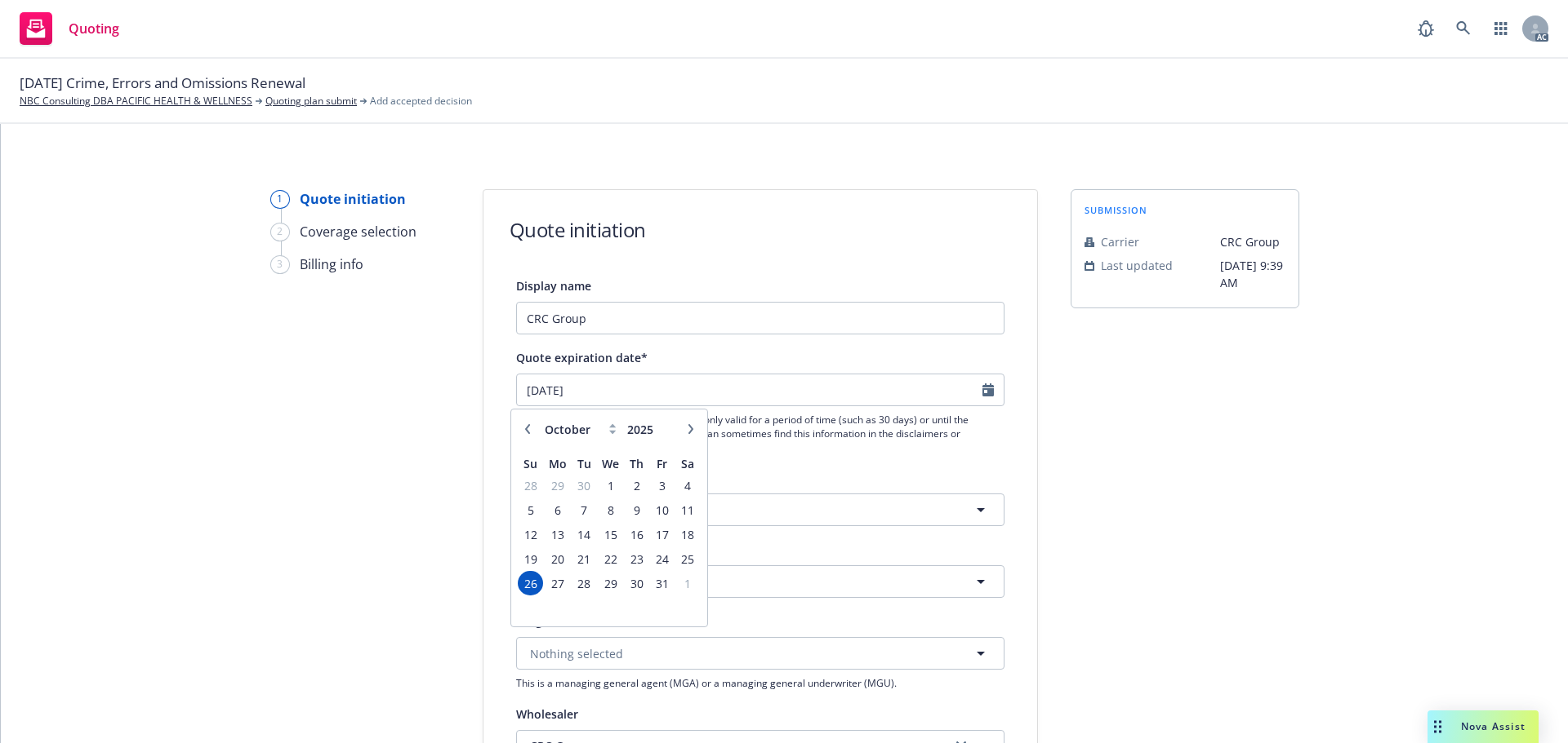
click at [695, 432] on button "button" at bounding box center [691, 429] width 20 height 20
select select "12"
click at [567, 486] on span "1" at bounding box center [557, 486] width 24 height 21
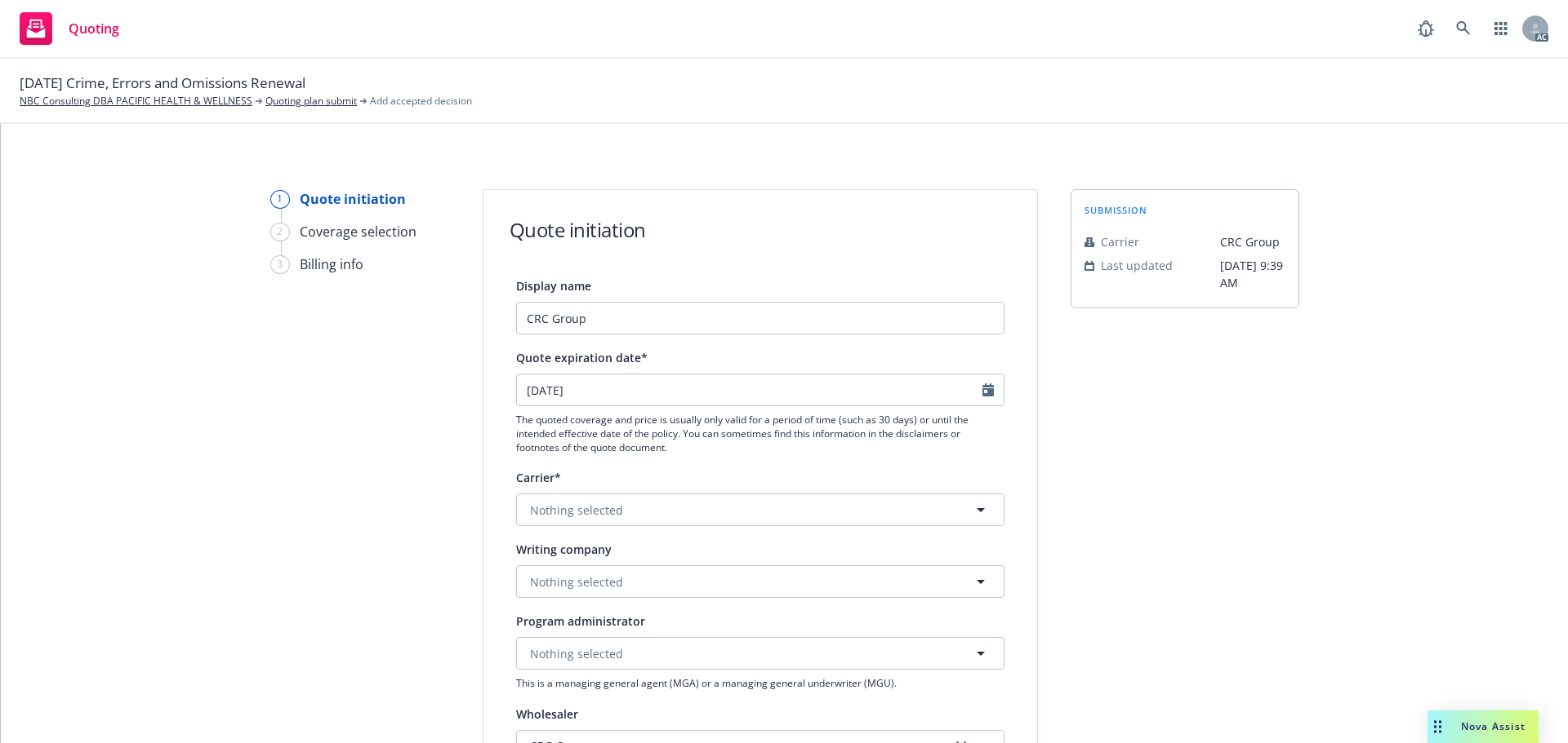
type input "1/12/2025"
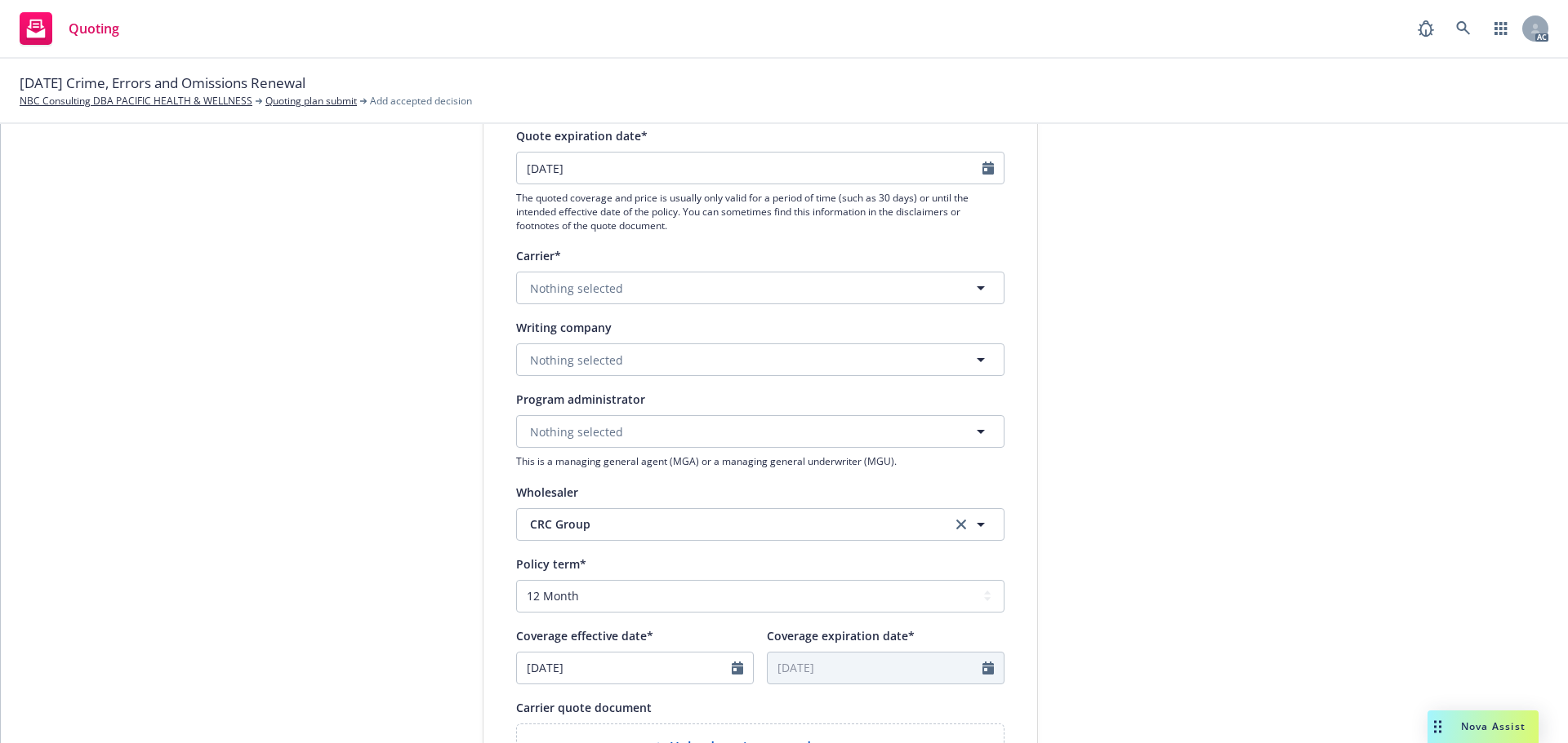
scroll to position [244, 0]
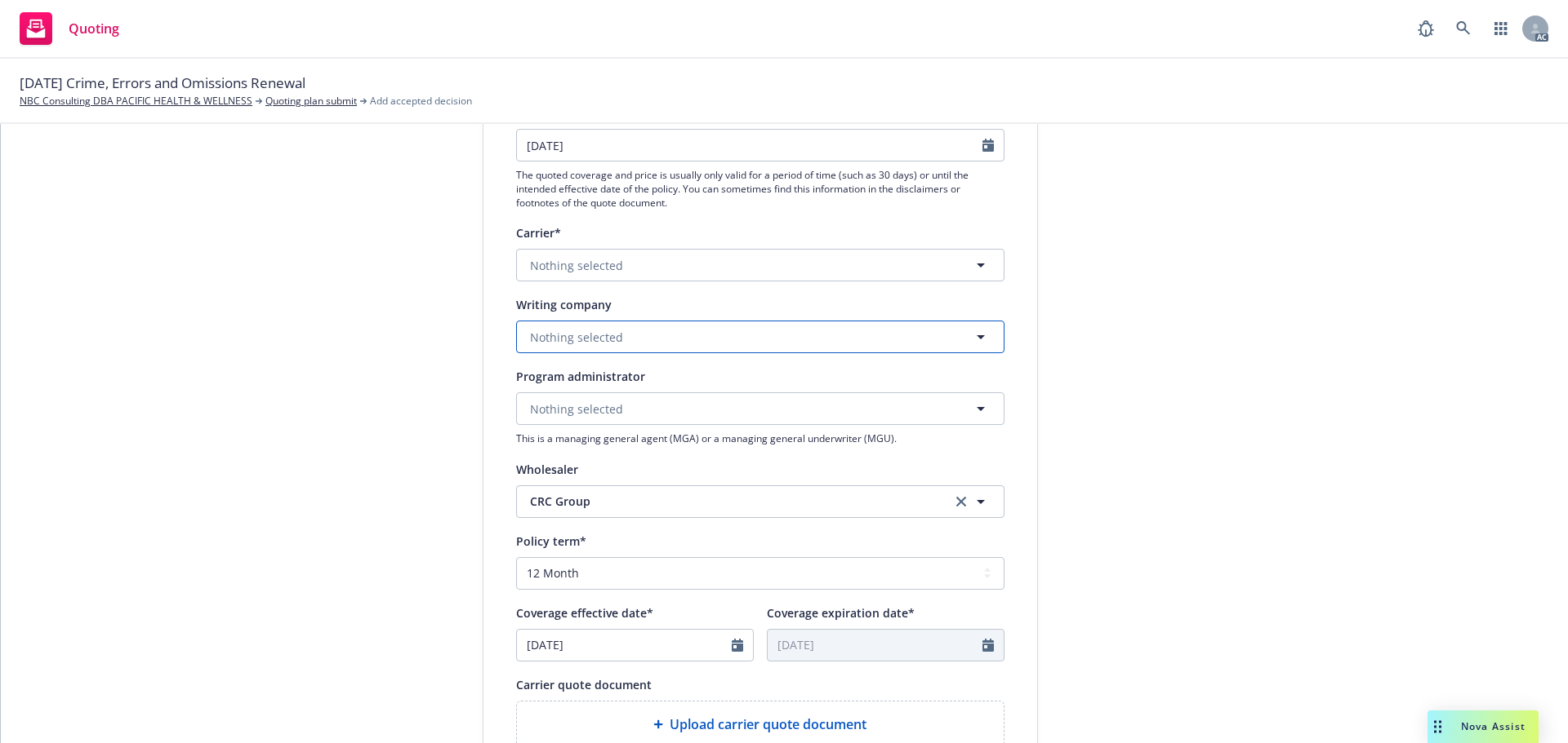
click at [573, 343] on span "Nothing selected" at bounding box center [576, 337] width 93 height 18
paste input "Lloyd's of London"
type input "Lloyd's of London"
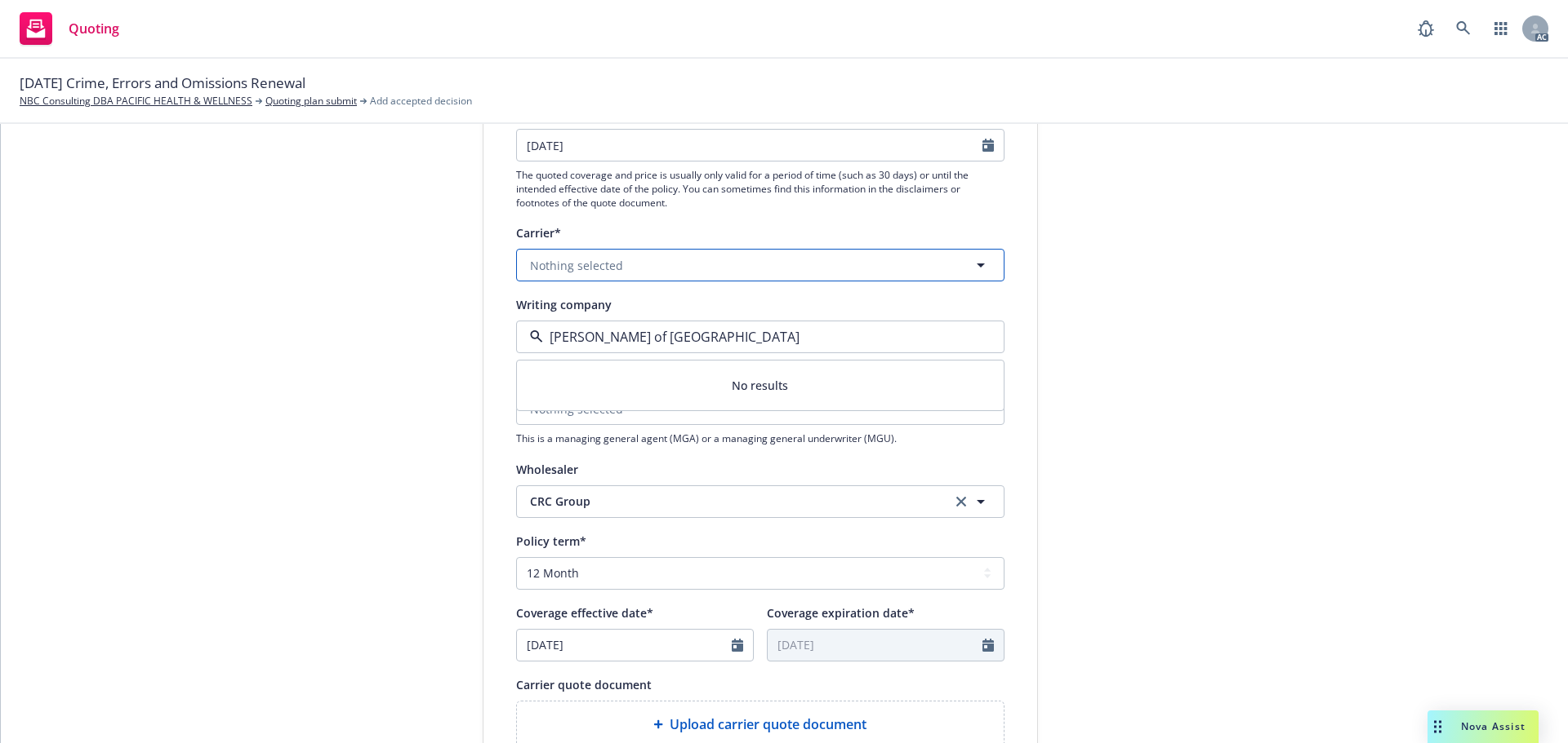
click at [647, 264] on button "Nothing selected" at bounding box center [760, 265] width 488 height 32
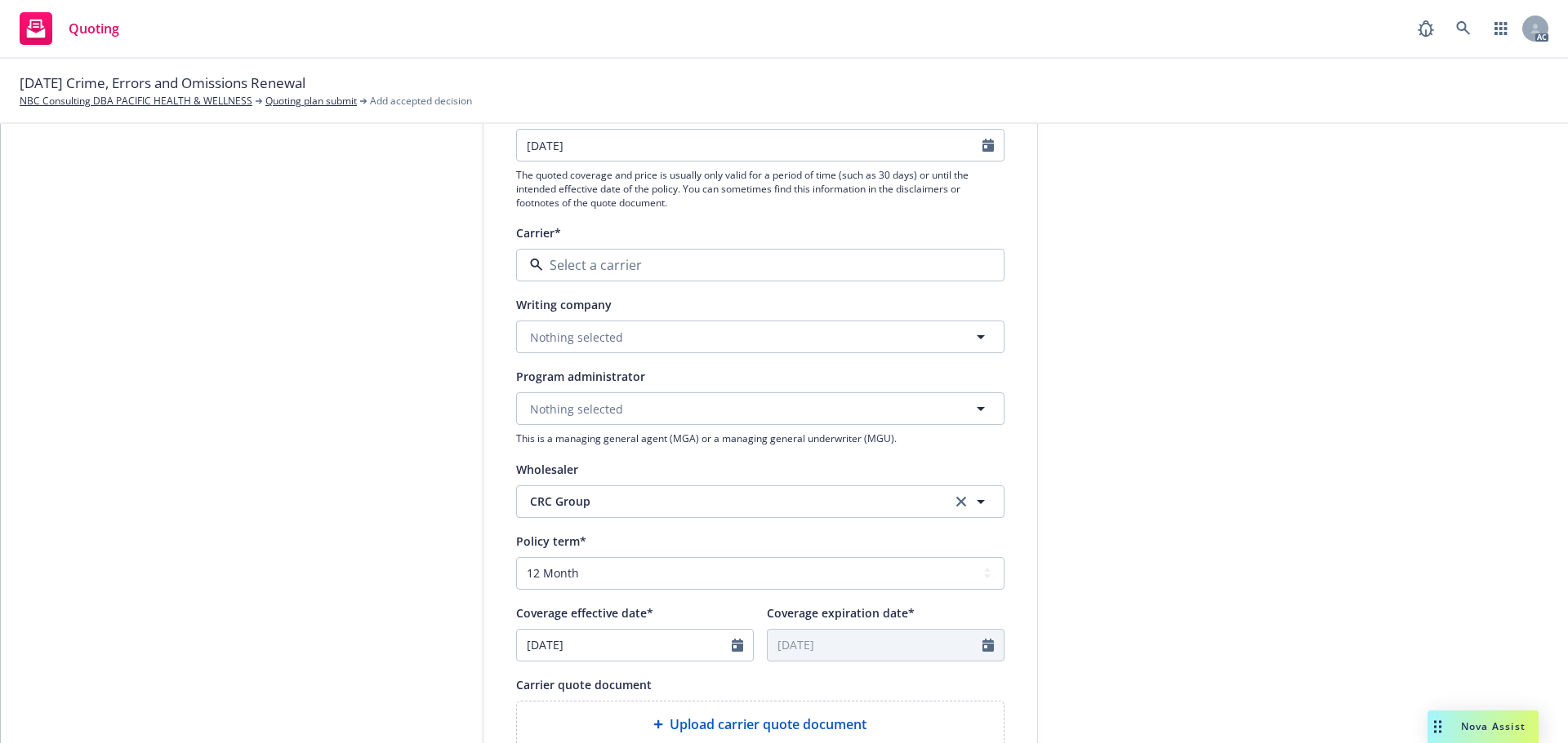
paste input "Lloyd's of London"
type input "Lloyd's of London"
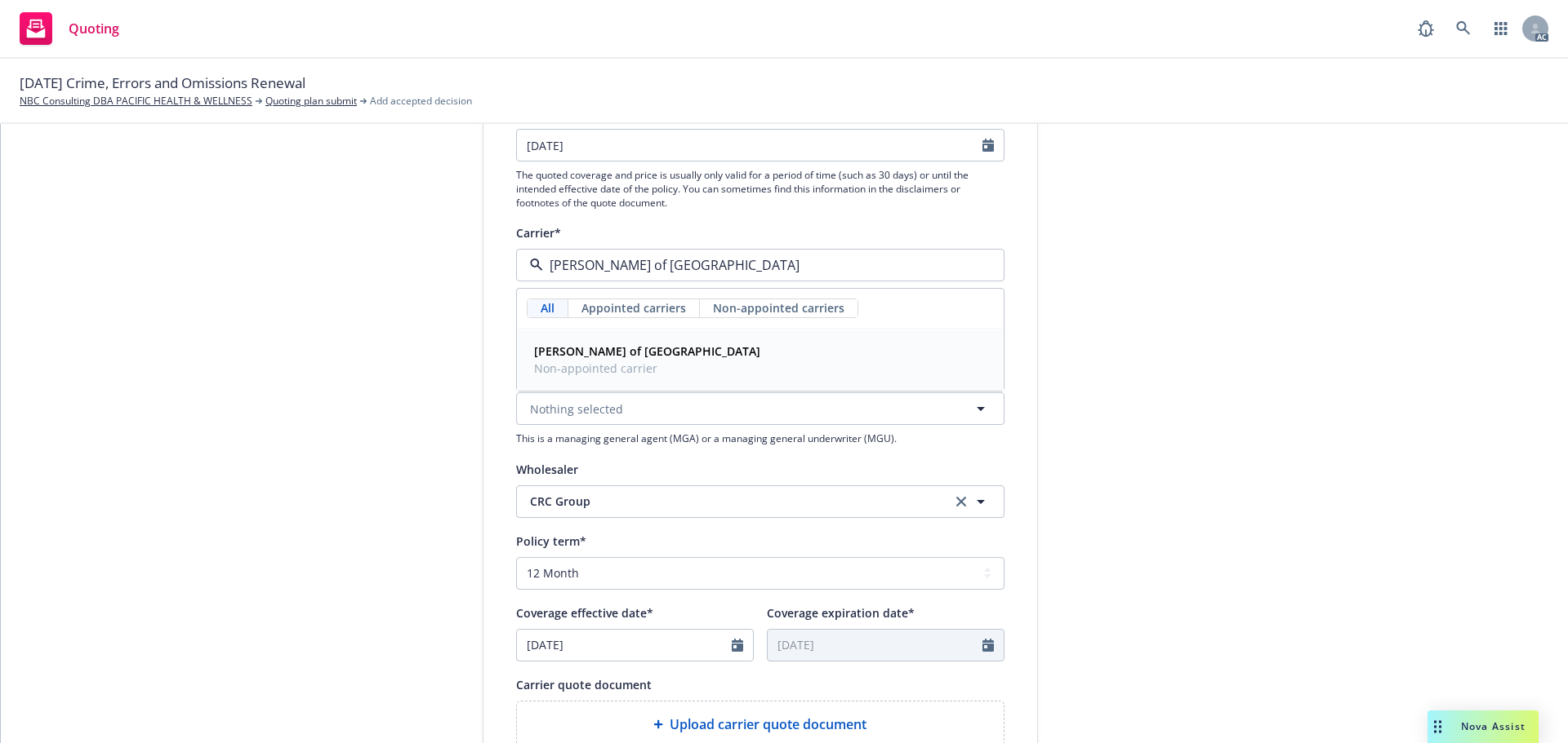
click at [635, 339] on div "Lloyd's of London Non-appointed carrier" at bounding box center [645, 360] width 236 height 41
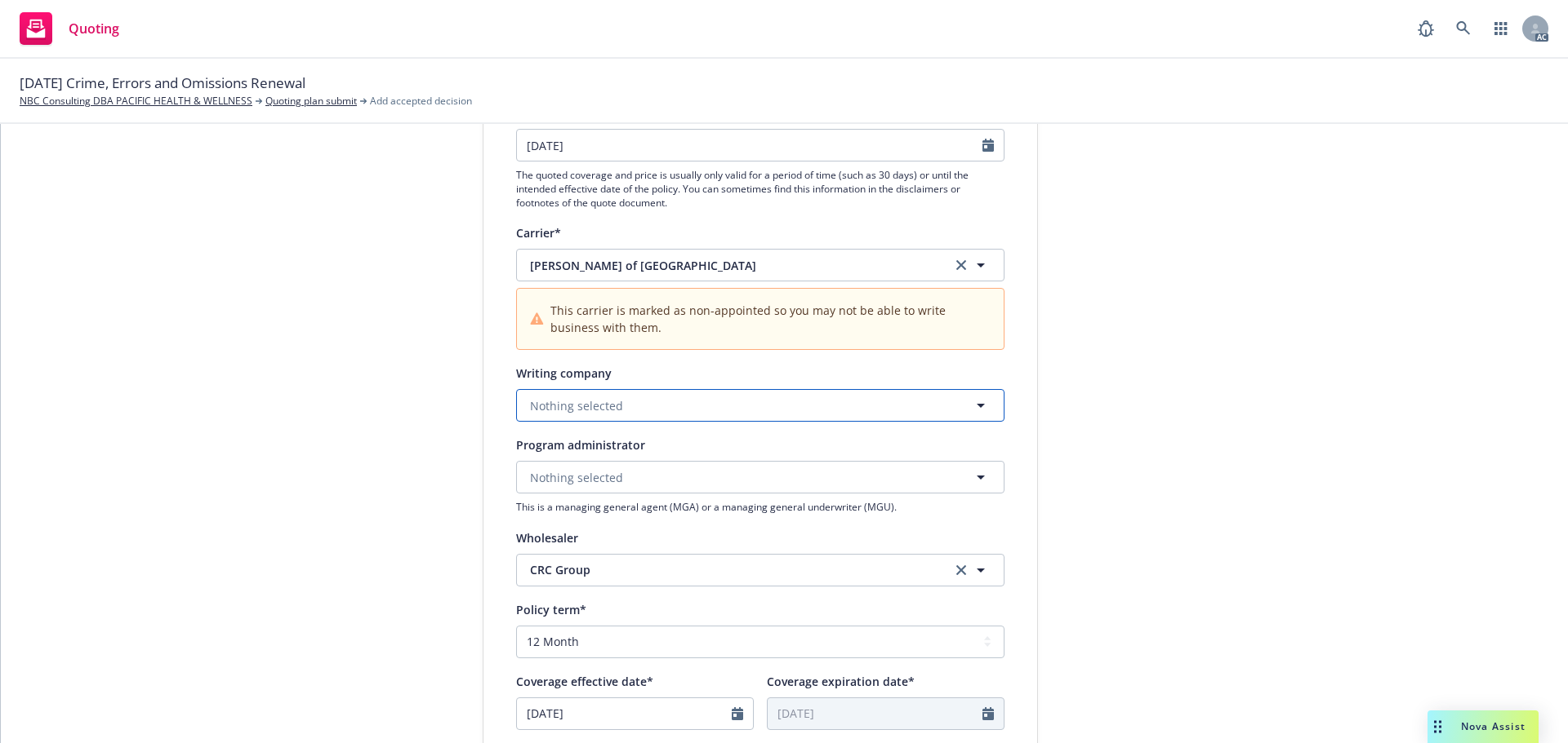
click at [610, 403] on span "Nothing selected" at bounding box center [576, 407] width 93 height 18
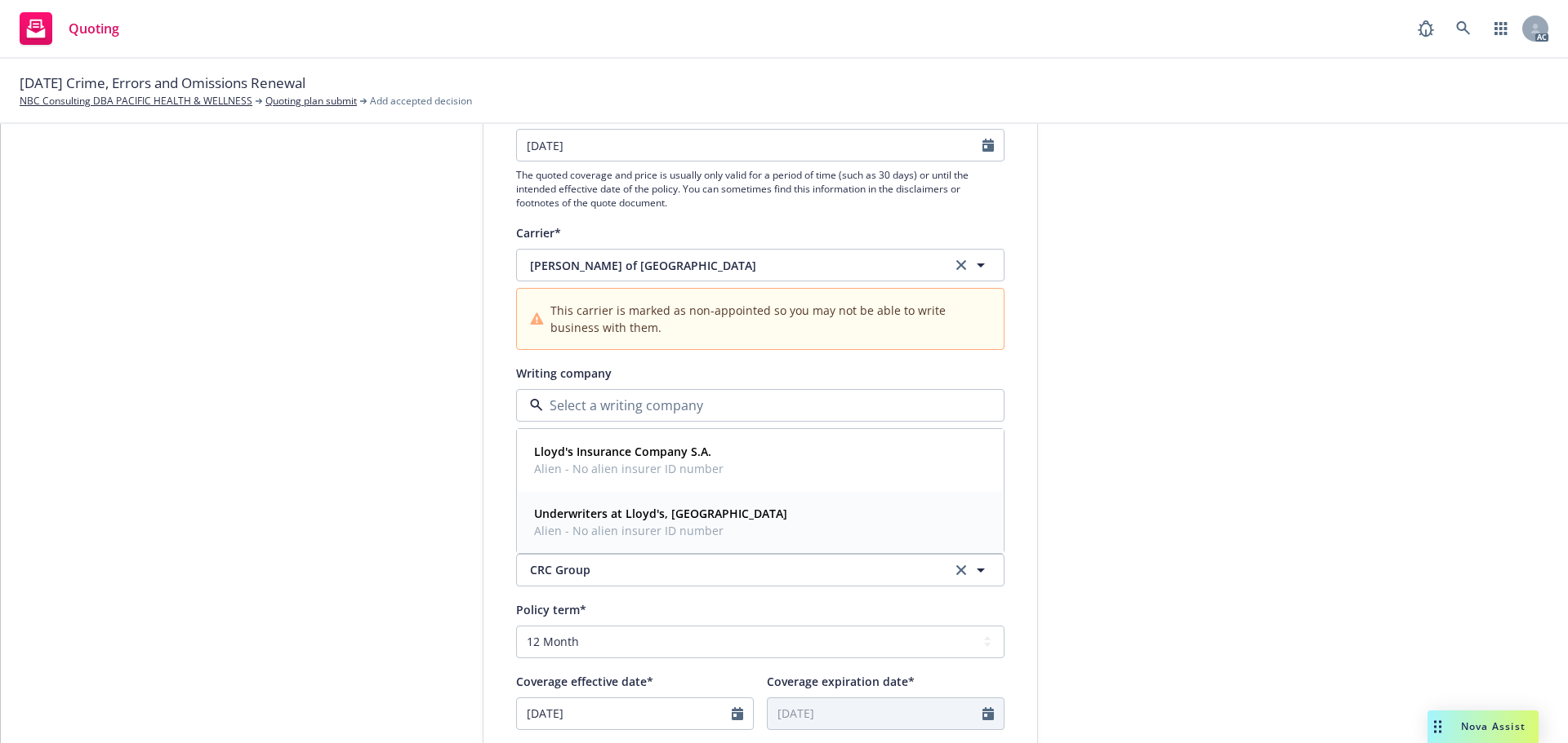
click at [635, 518] on strong "Underwriters at Lloyd's, [GEOGRAPHIC_DATA]" at bounding box center [660, 514] width 253 height 16
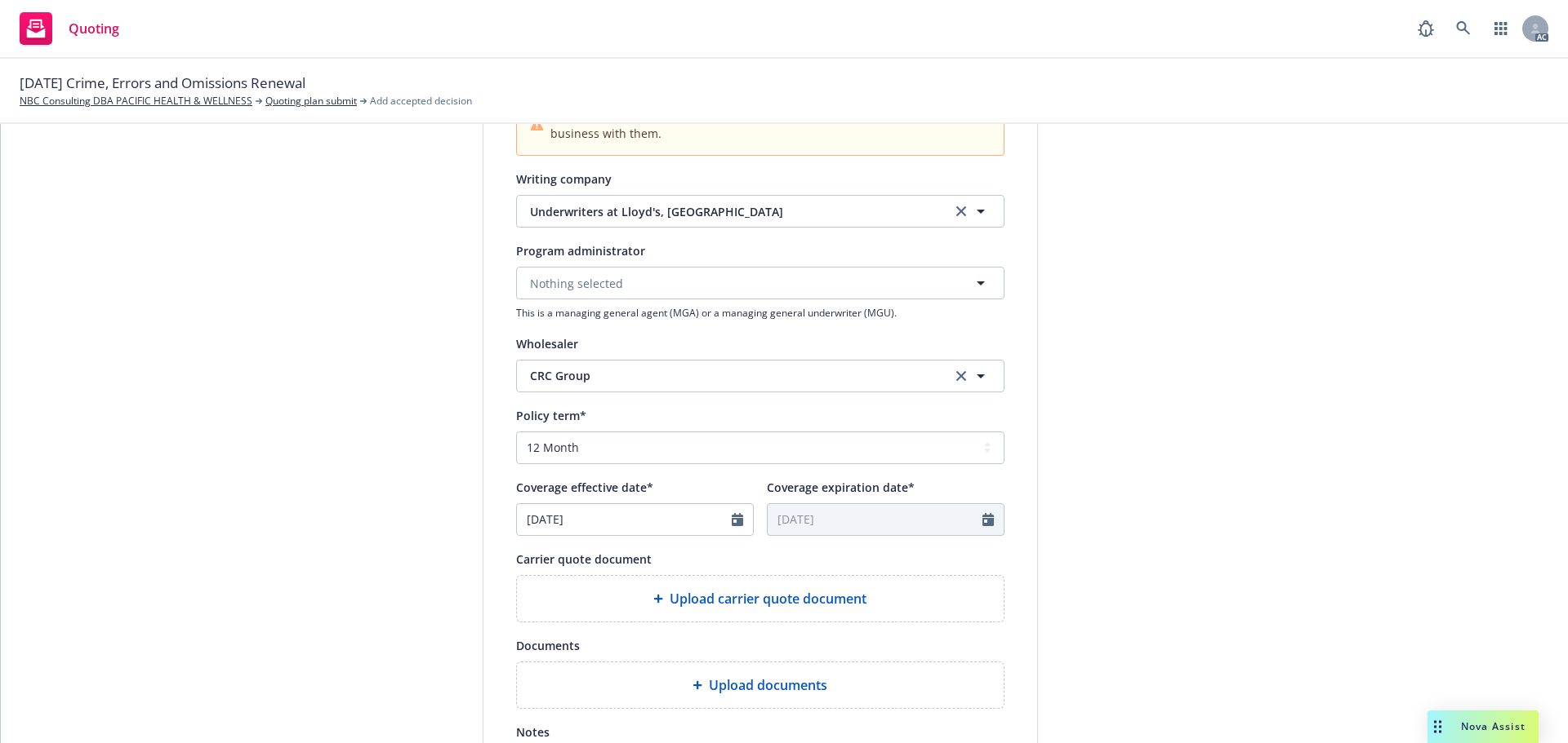
scroll to position [571, 0]
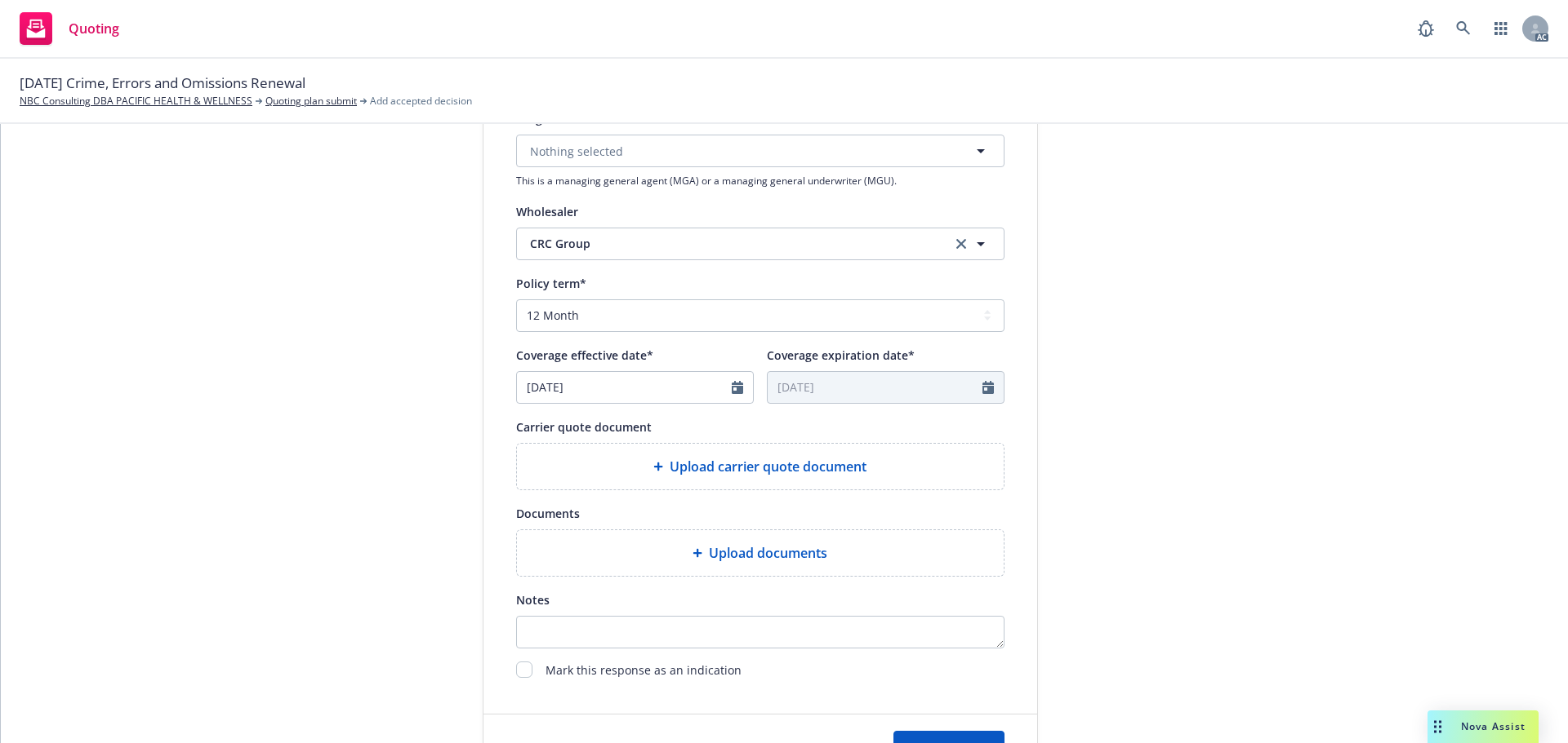
click at [810, 440] on div "Carrier quote document Upload carrier quote document" at bounding box center [760, 454] width 488 height 73
click at [800, 458] on span "Upload carrier quote document" at bounding box center [767, 466] width 197 height 20
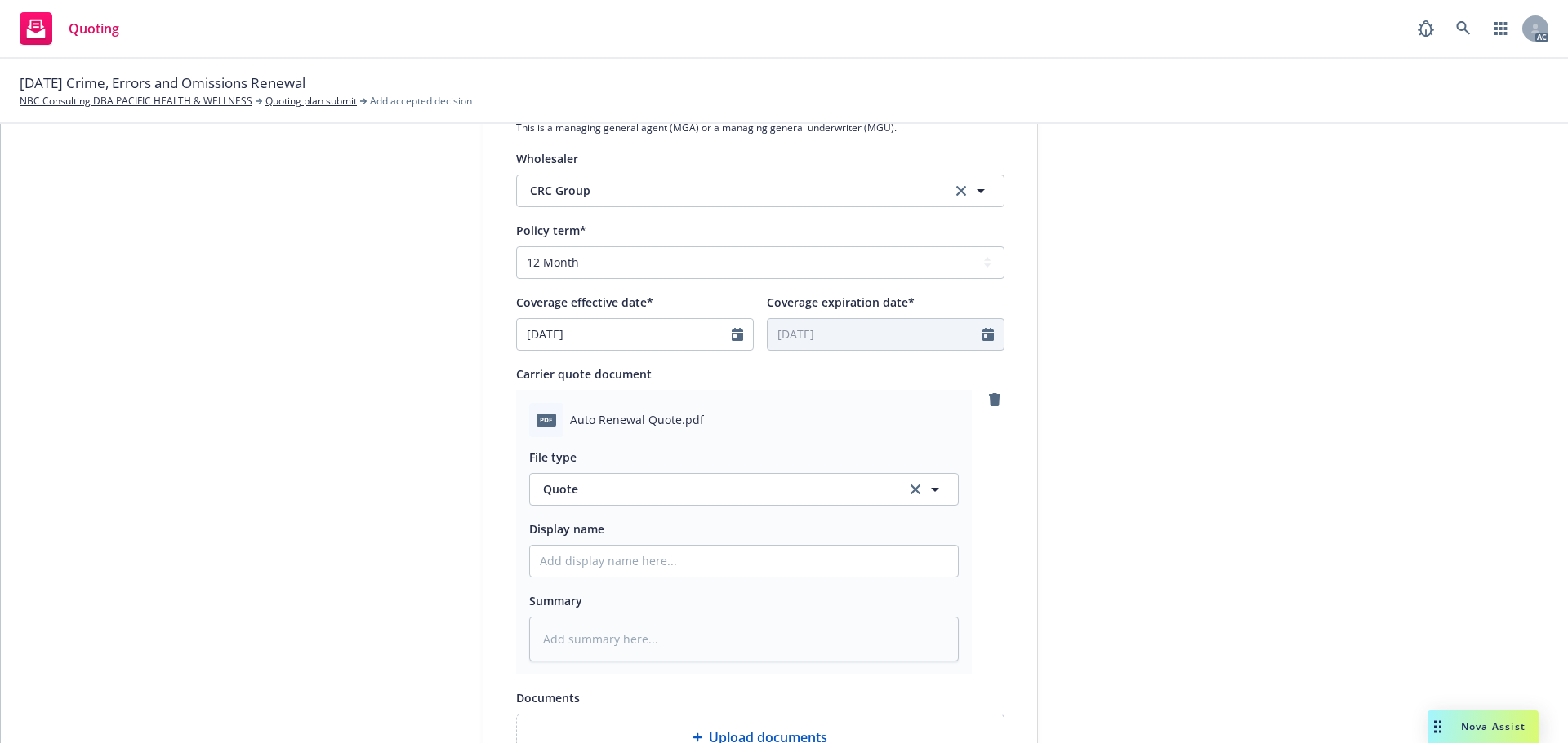
scroll to position [653, 0]
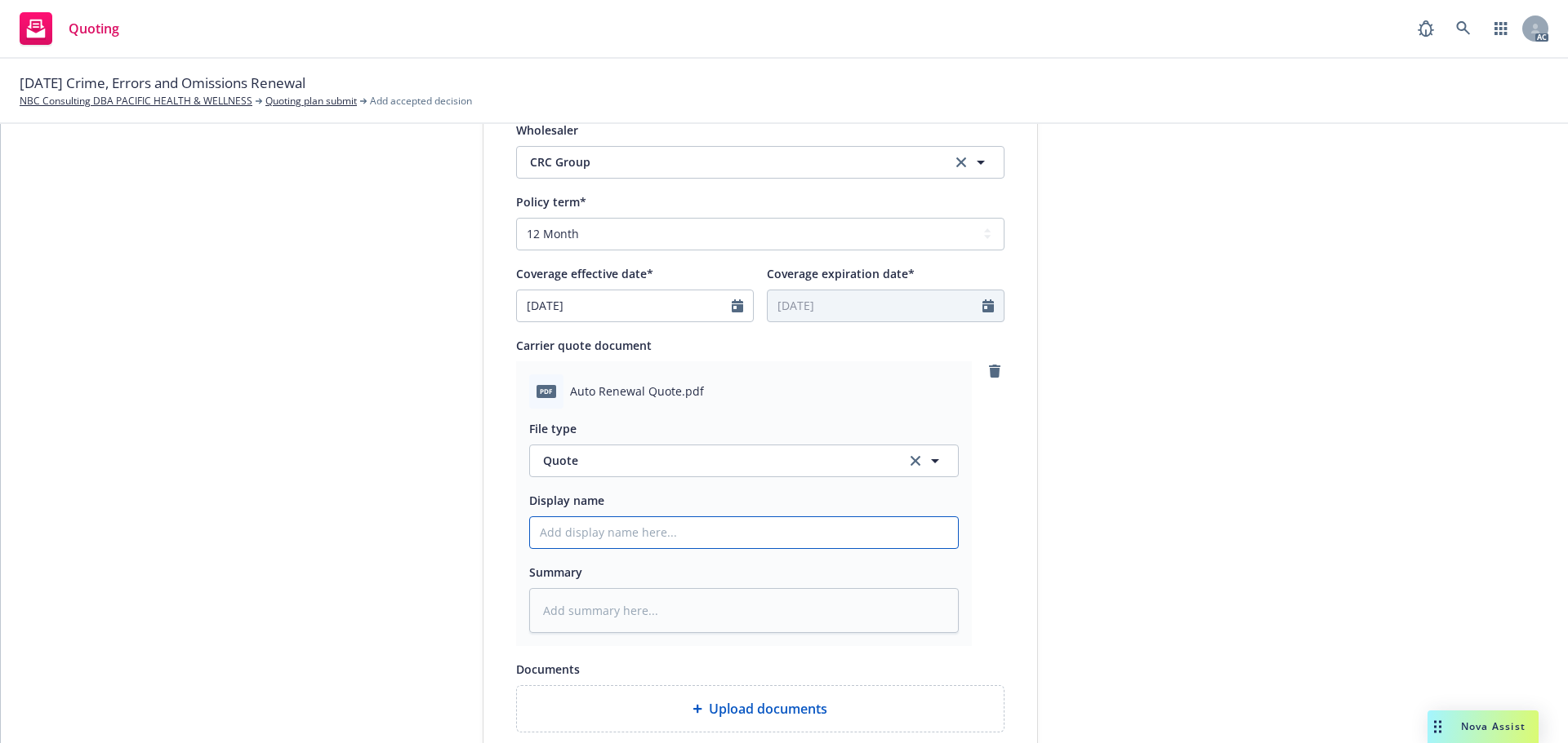
click at [625, 527] on input "Display name" at bounding box center [743, 533] width 427 height 31
type textarea "x"
type input "2"
type textarea "x"
type input "25"
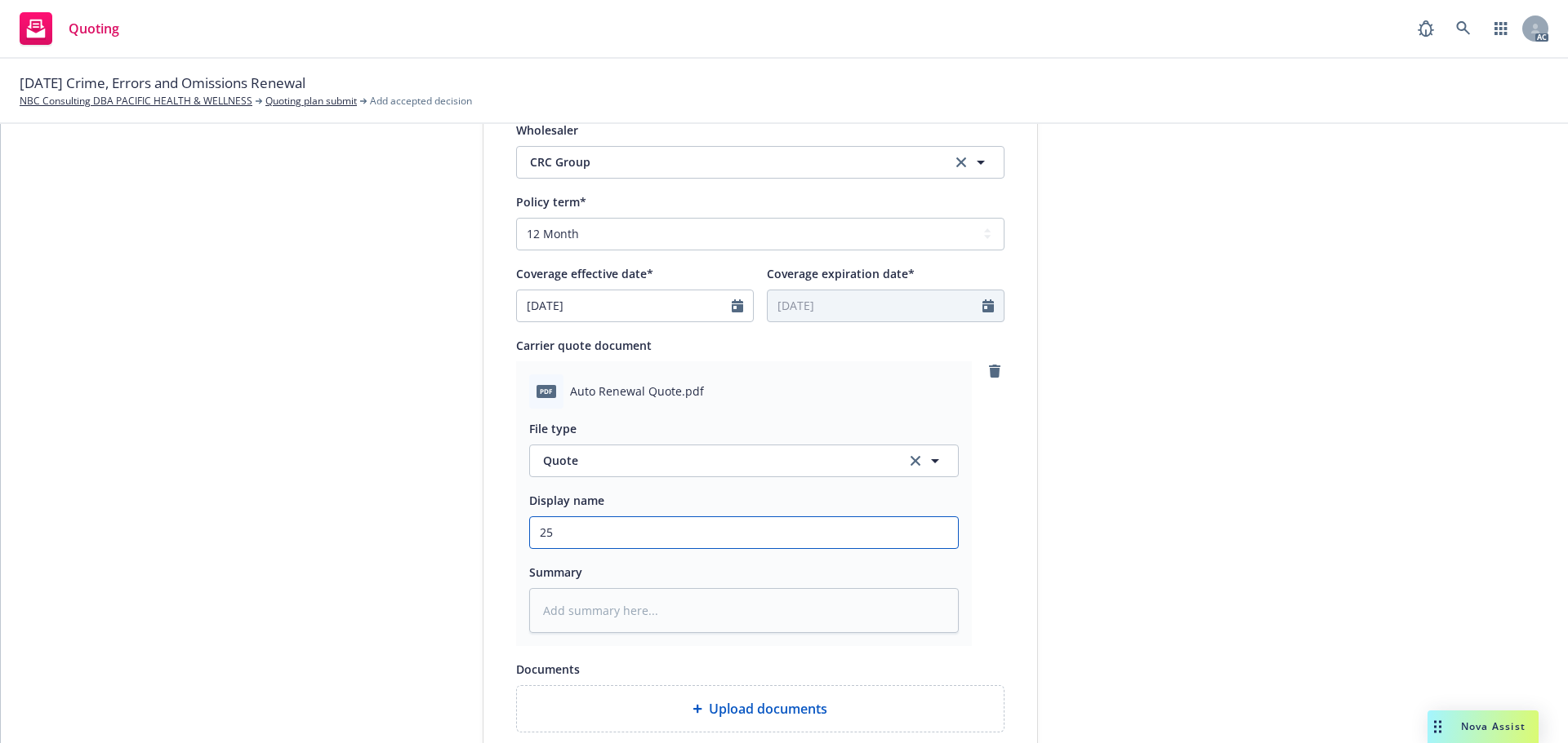
type textarea "x"
type input "25-"
type textarea "x"
type input "25-2"
type textarea "x"
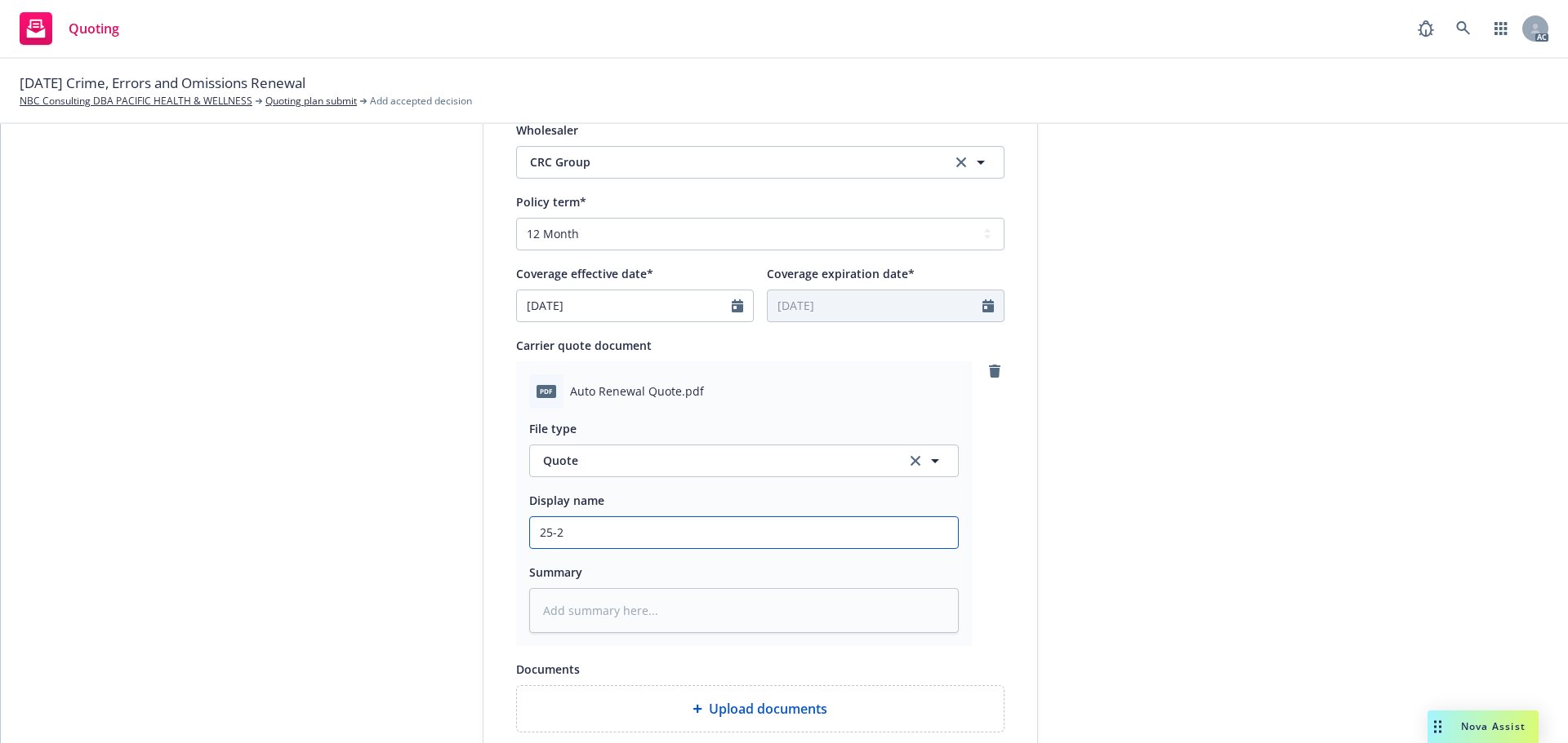
type input "25-26"
type textarea "x"
type input "25-26"
type textarea "x"
type input "25-26 E"
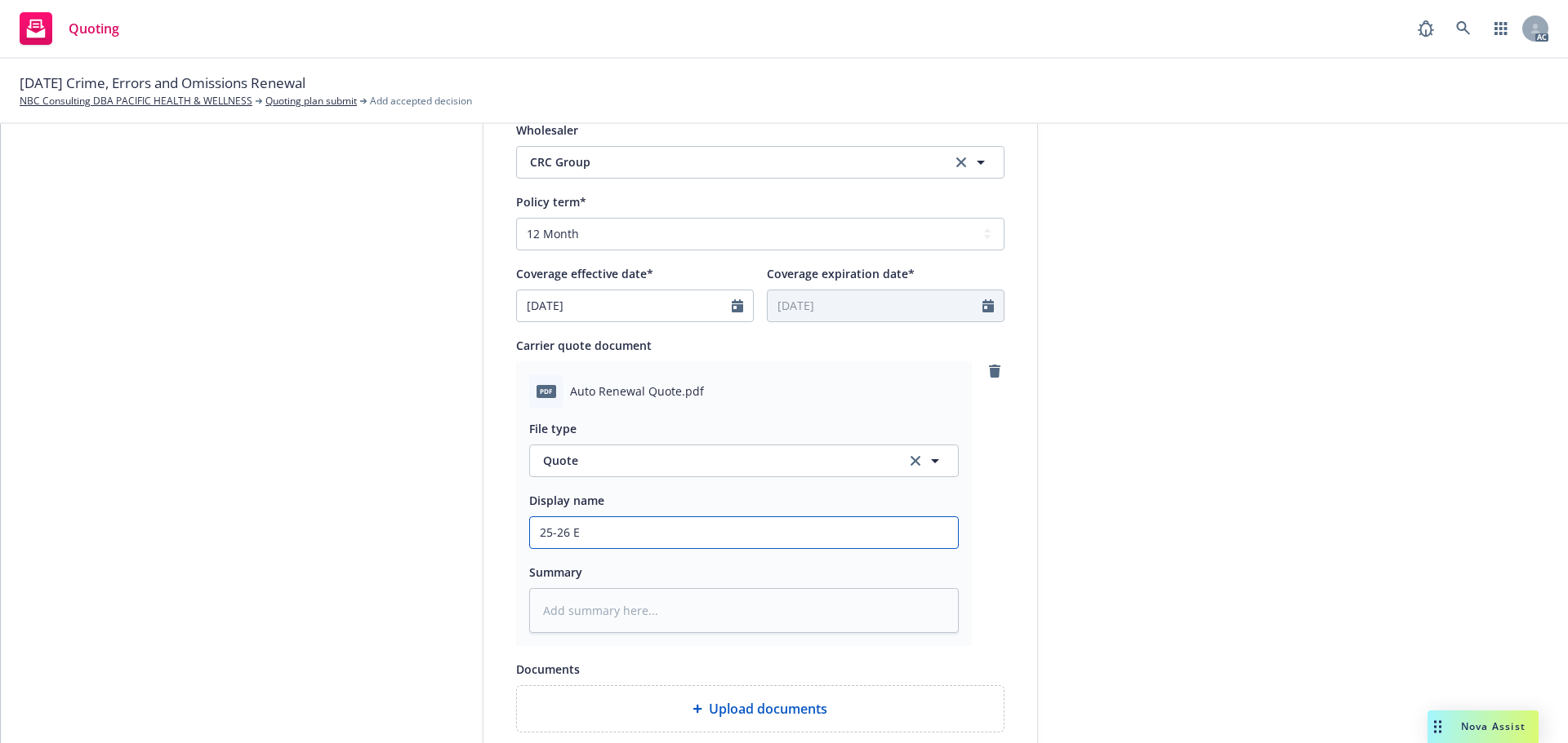
type textarea "x"
type input "25-26 Er"
type textarea "x"
type input "25-26 Err"
type textarea "x"
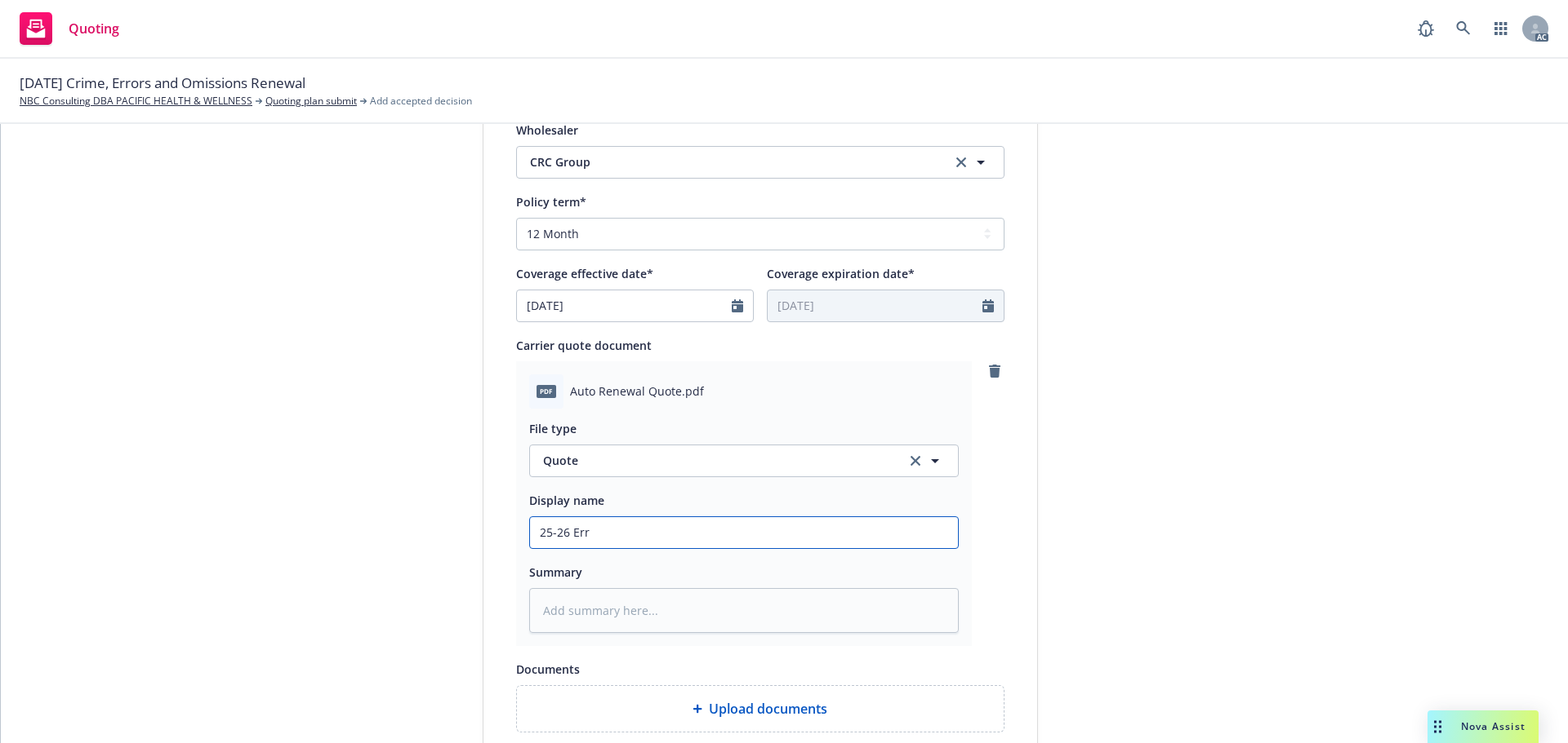
type input "25-26 Erro"
type textarea "x"
type input "25-26 Errot"
type textarea "x"
type input "25-26 Errors and Omissions with Cyber Quote"
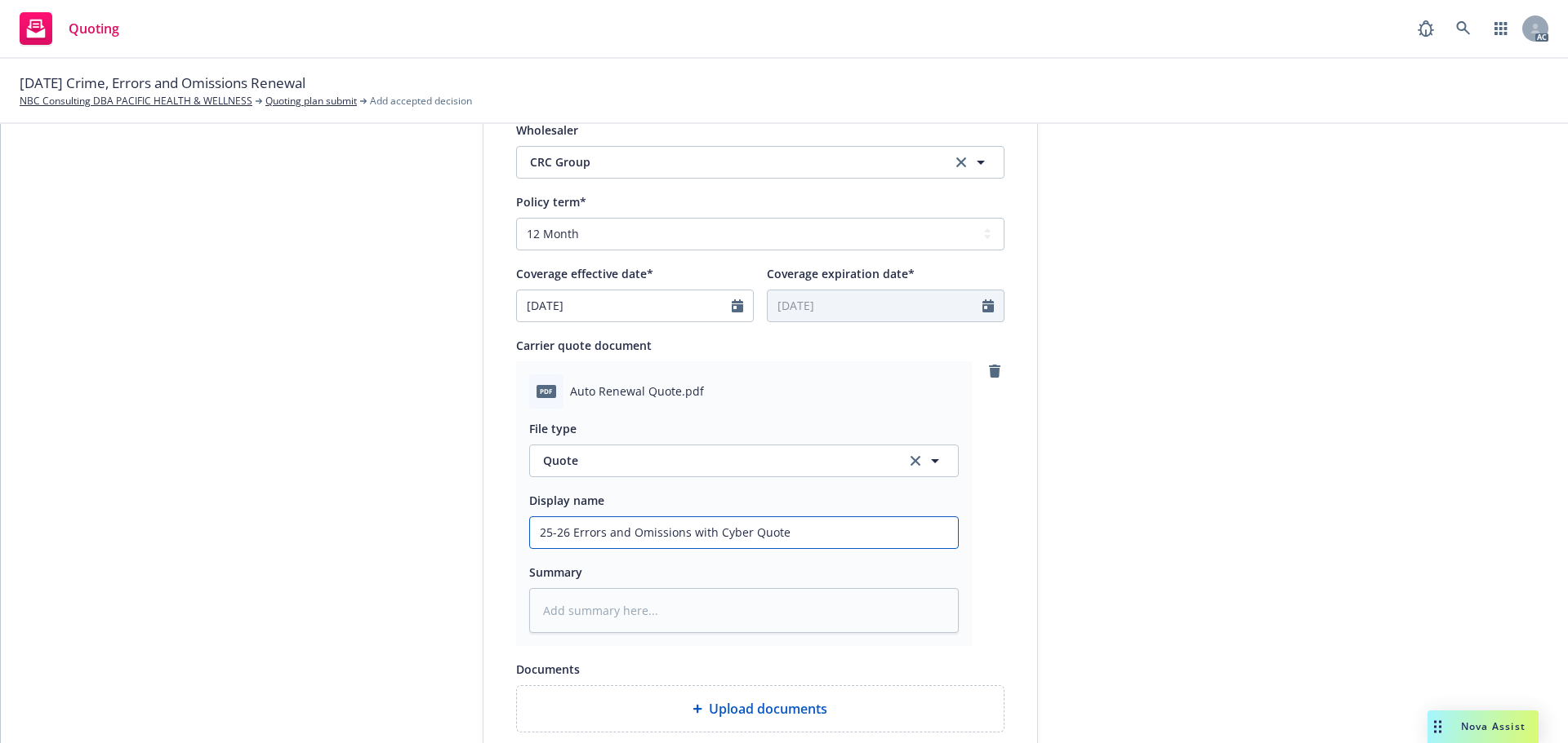
drag, startPoint x: 744, startPoint y: 529, endPoint x: 684, endPoint y: 533, distance: 60.1
click at [684, 533] on input "25-26 Errors and Omissions with Cyber Quote" at bounding box center [743, 533] width 427 height 31
type textarea "x"
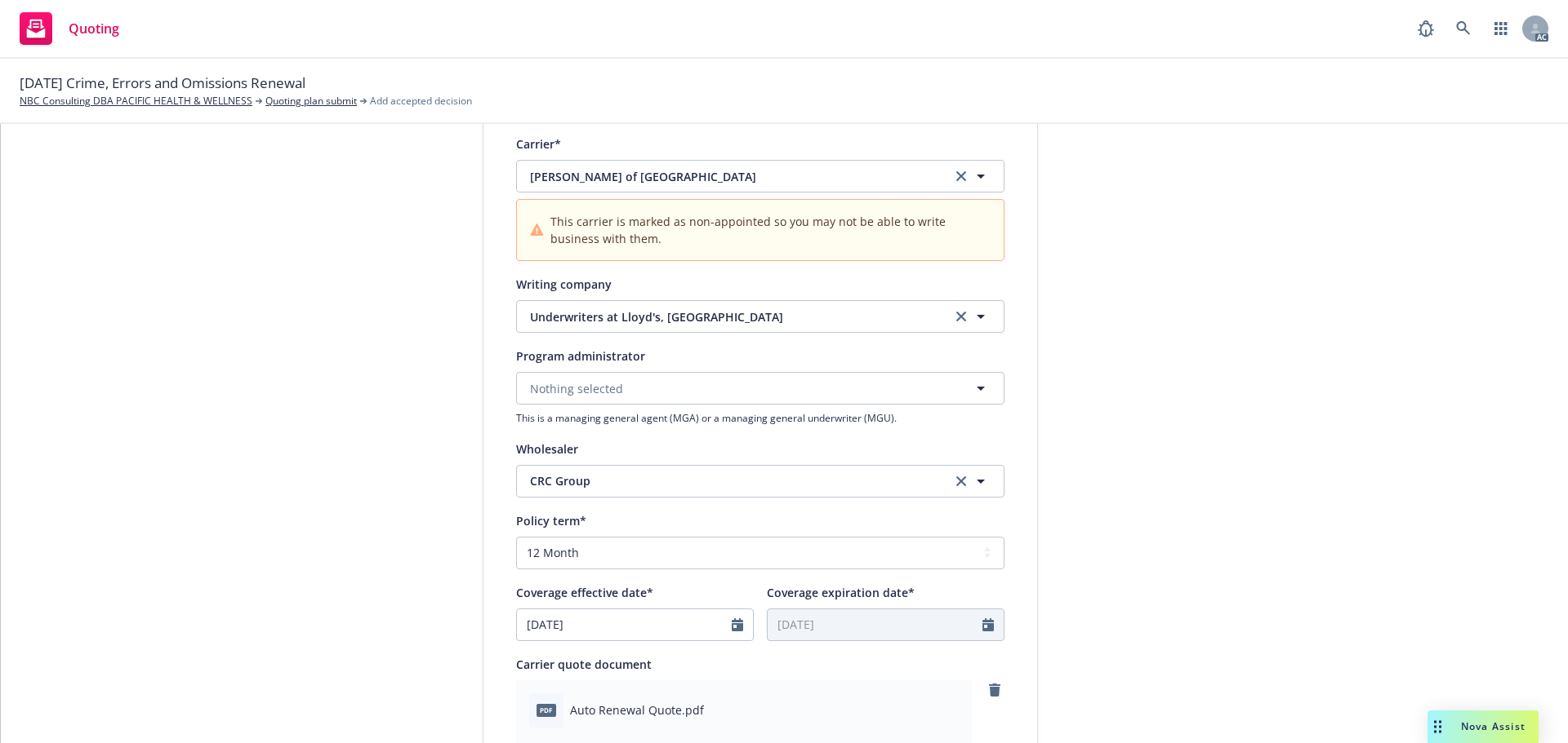
scroll to position [327, 0]
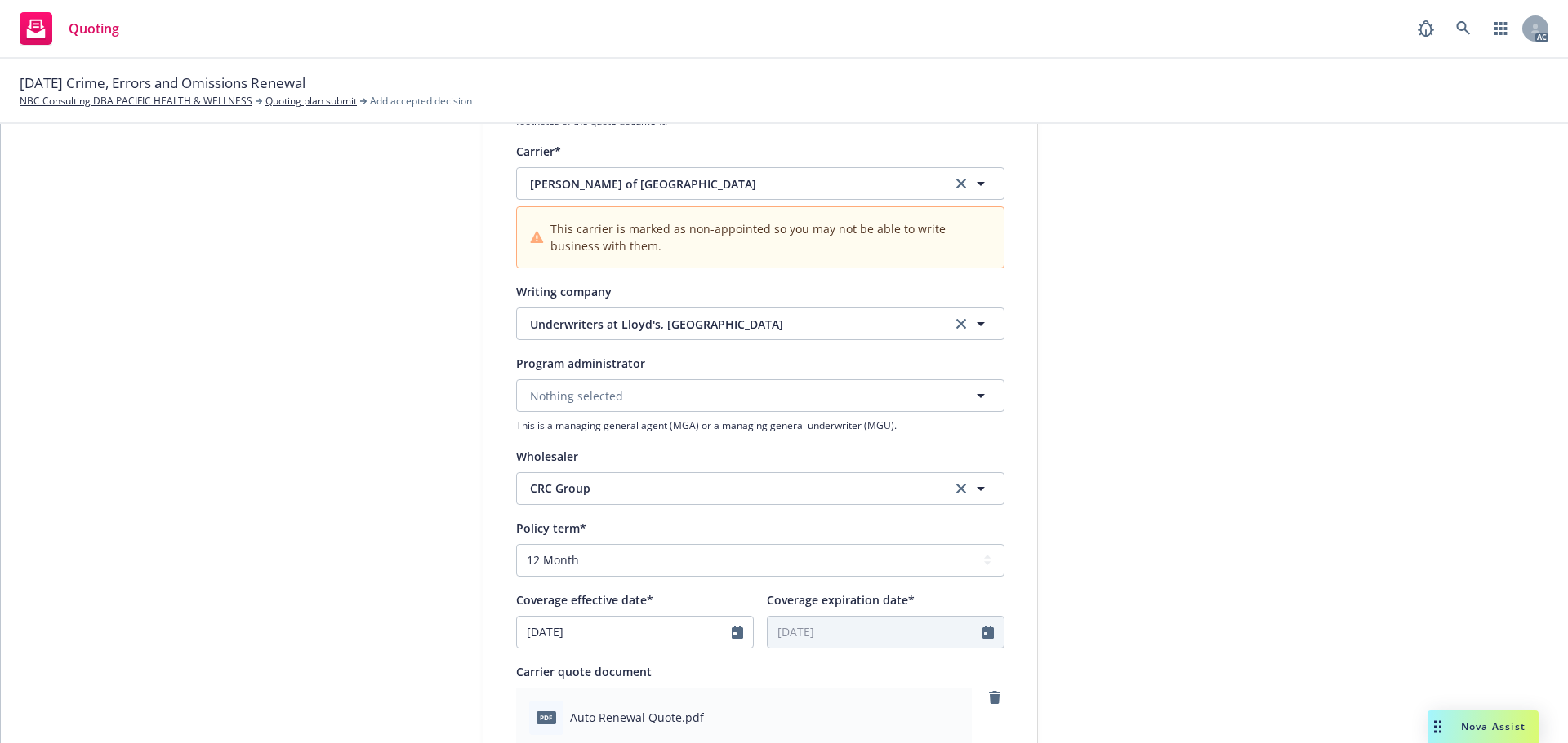
type input "25-26 Errors and Omissions Quote"
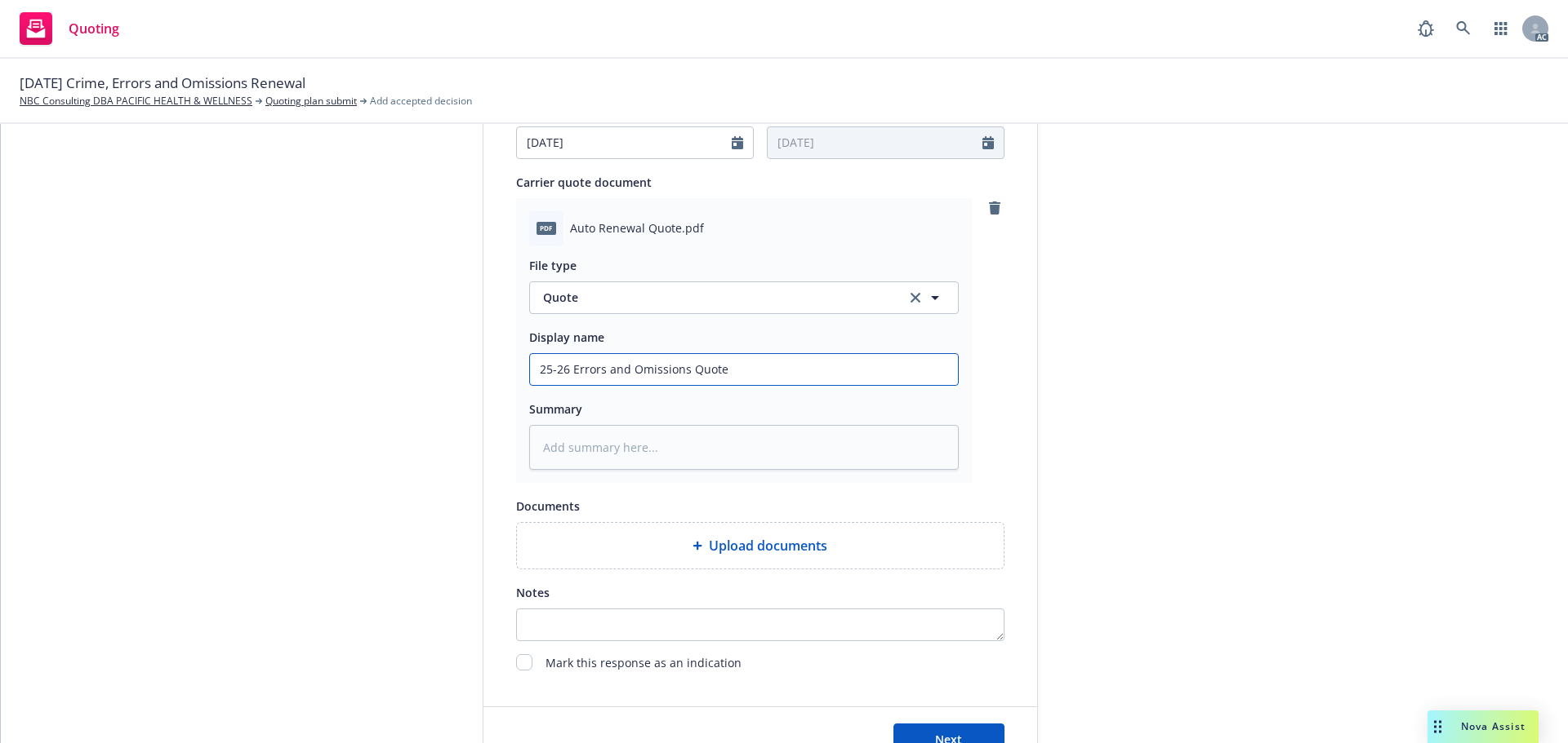
scroll to position [911, 0]
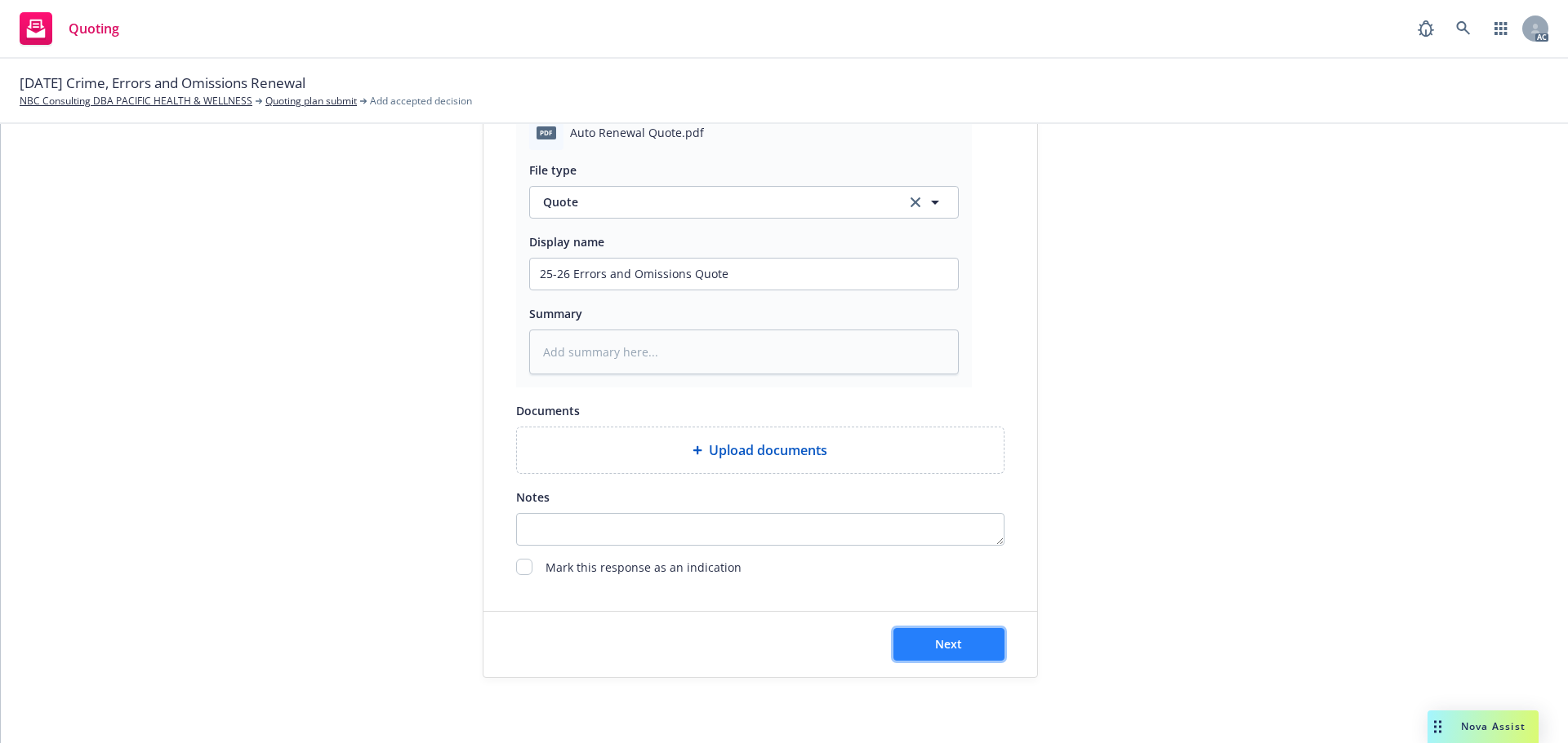
click at [945, 630] on button "Next" at bounding box center [949, 644] width 112 height 32
type textarea "x"
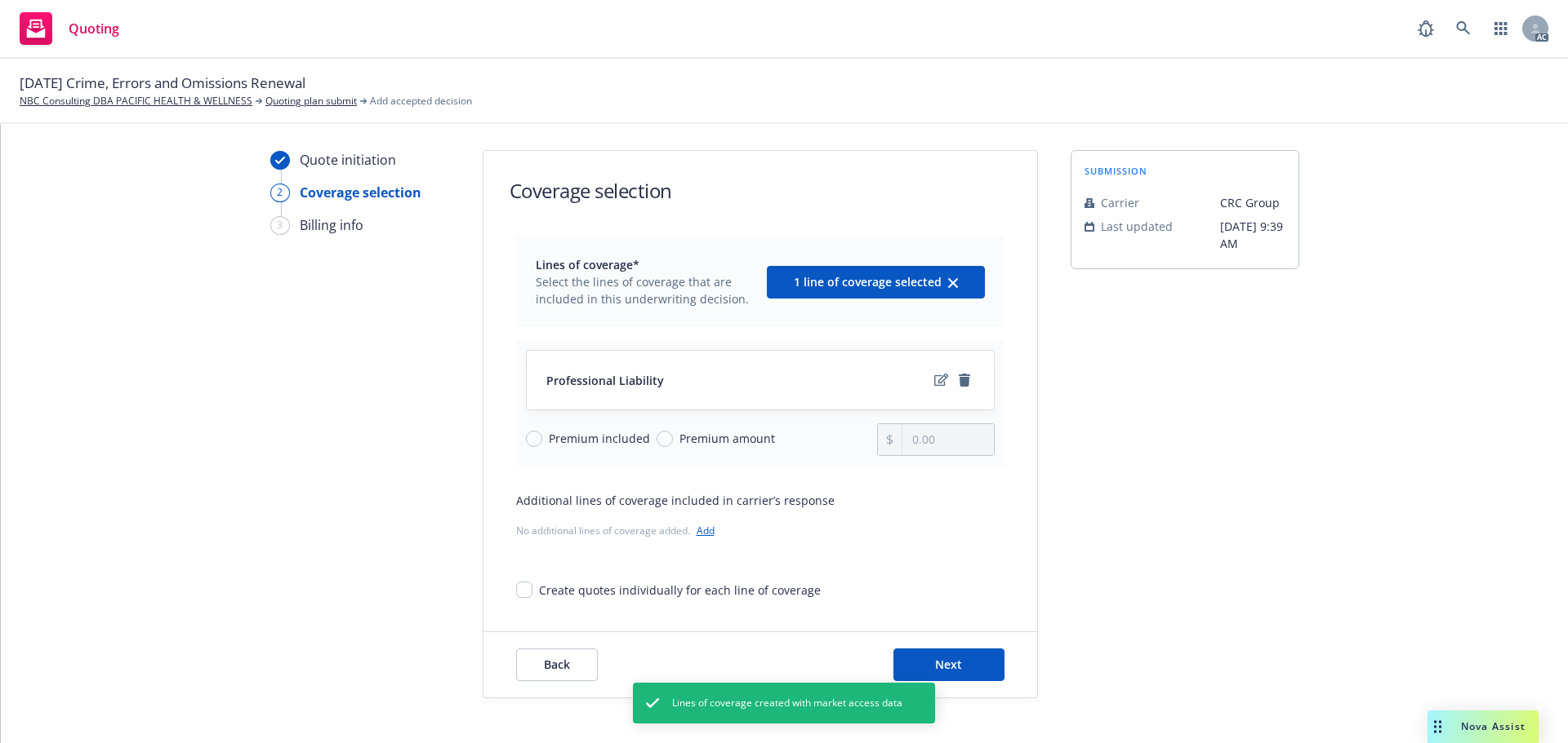
scroll to position [60, 0]
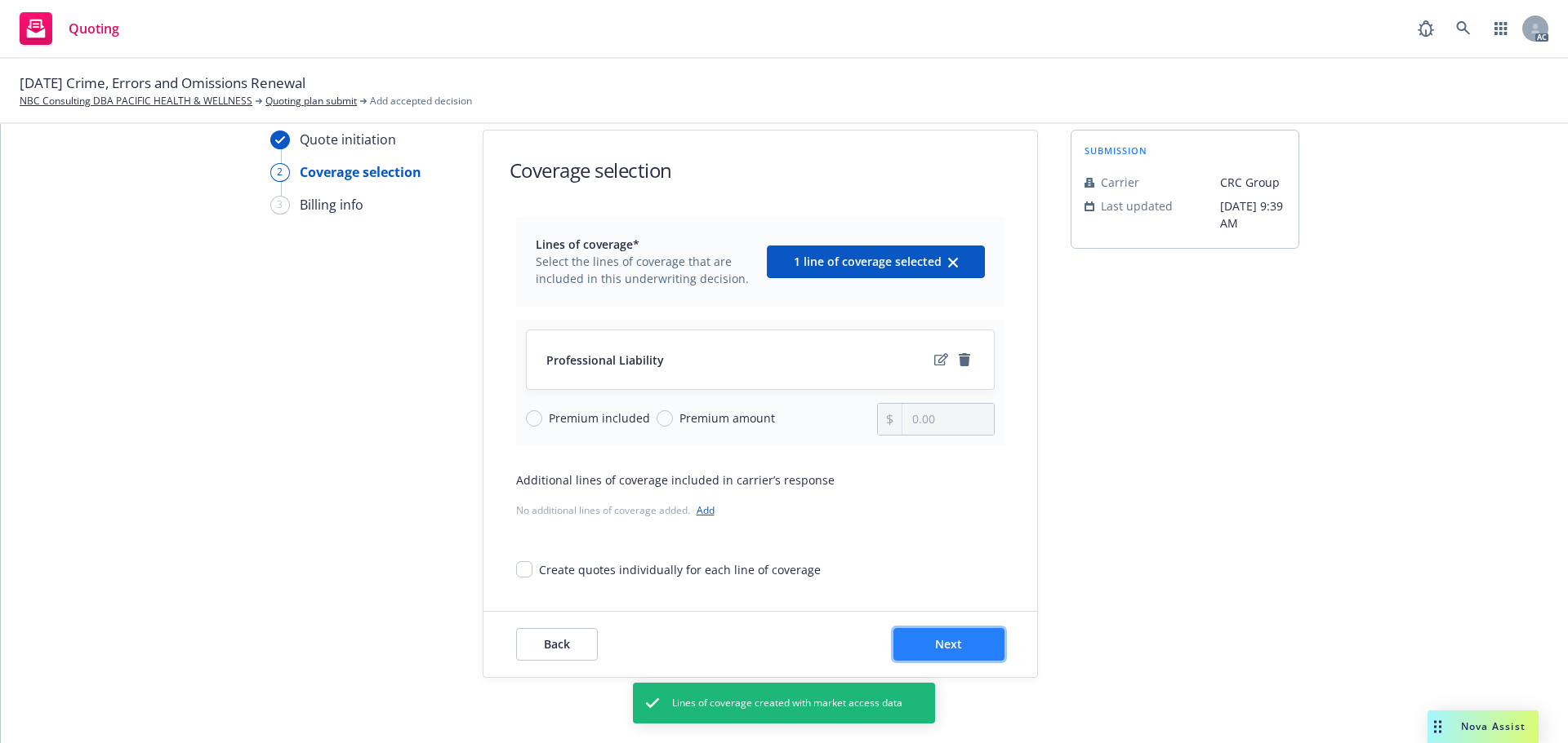
click at [942, 643] on span "Next" at bounding box center [949, 644] width 27 height 16
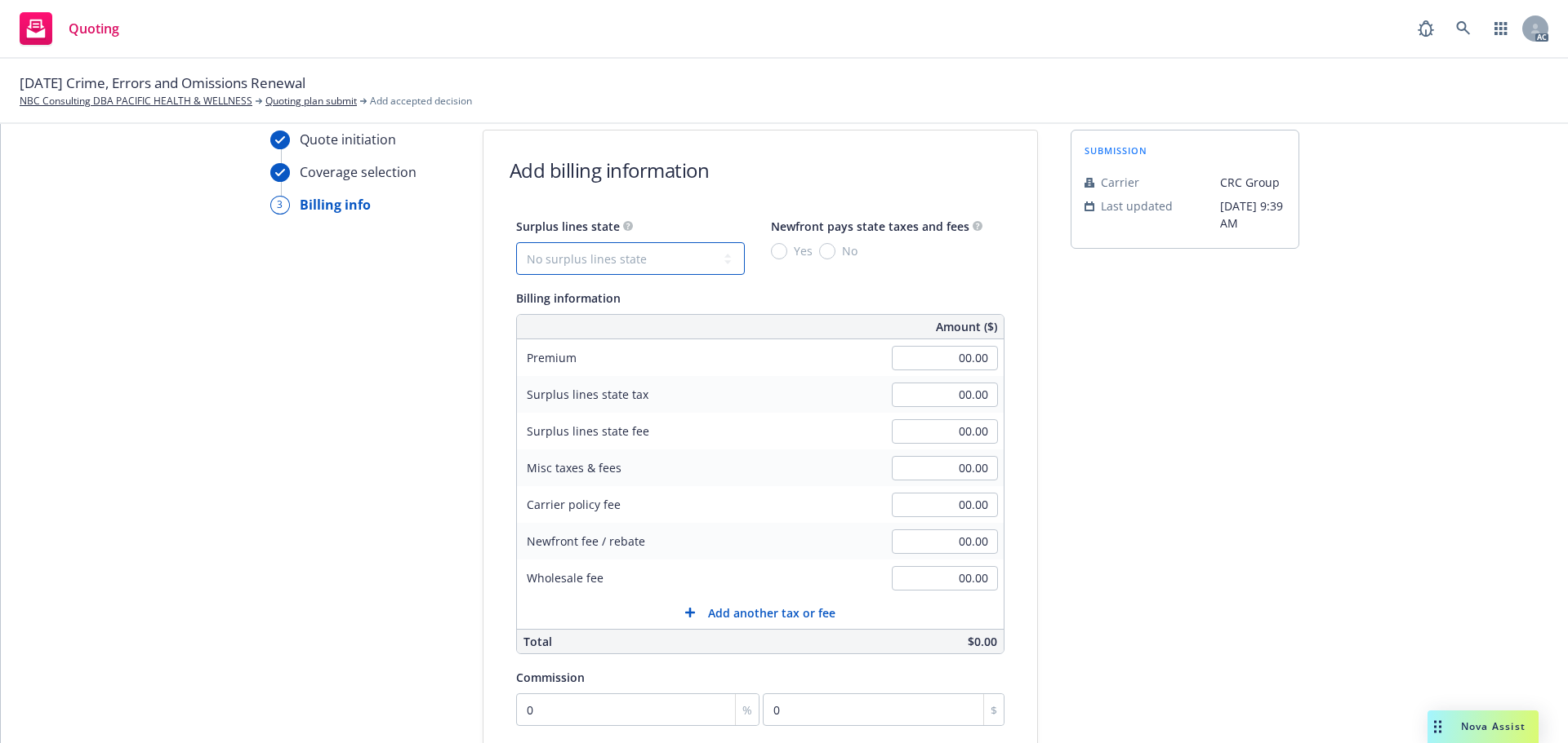
click at [640, 265] on select "No surplus lines state [US_STATE] [US_STATE] [US_STATE] [US_STATE] [US_STATE] […" at bounding box center [631, 258] width 229 height 32
select select "CA"
click at [819, 258] on input "No" at bounding box center [827, 251] width 17 height 17
radio input "true"
click at [935, 359] on input "00.00" at bounding box center [945, 358] width 107 height 24
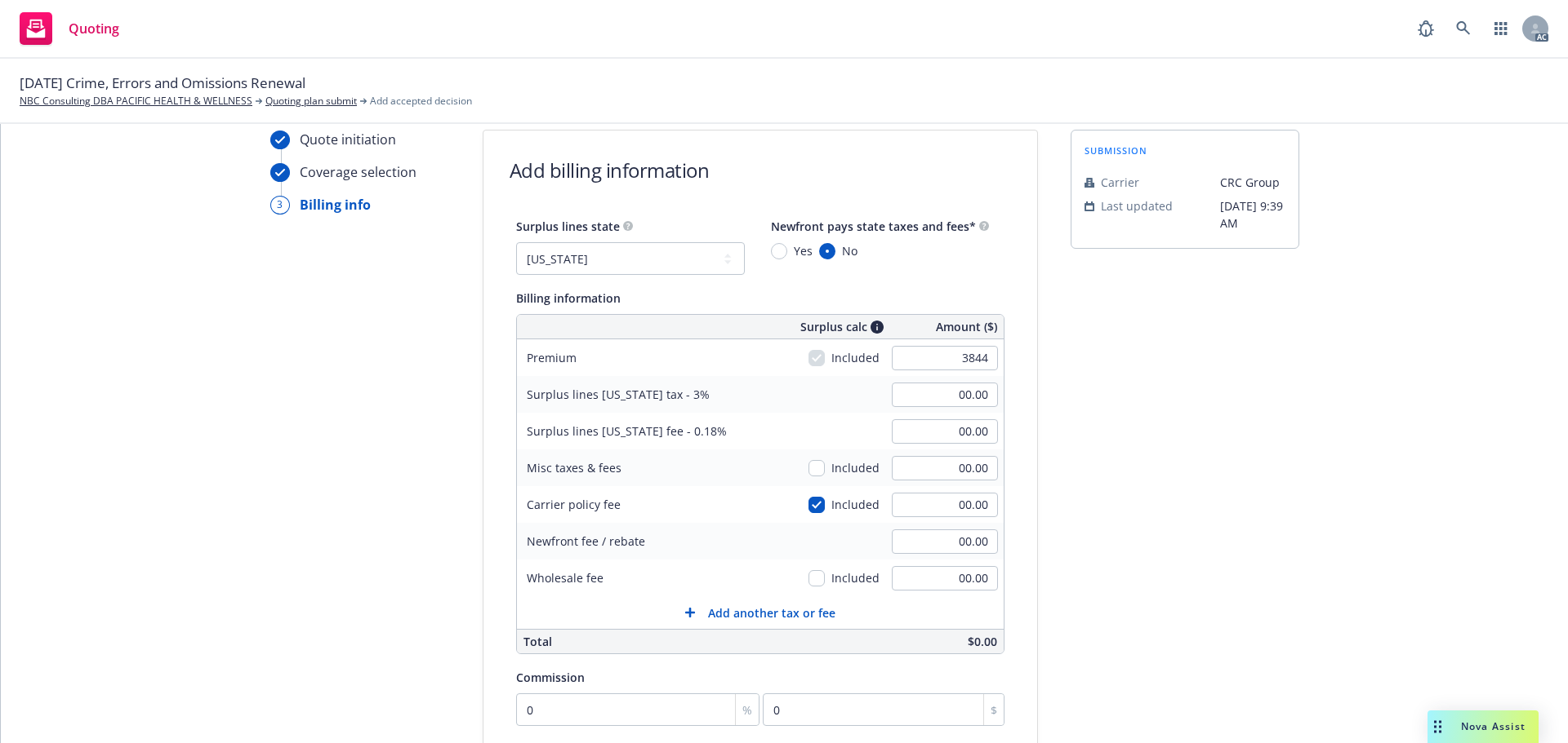
type input "3,844.00"
type input "115.32"
type input "6.92"
click at [1167, 382] on div "submission Carrier CRC Group Last updated 9/26, 9:39 AM" at bounding box center [1185, 547] width 229 height 835
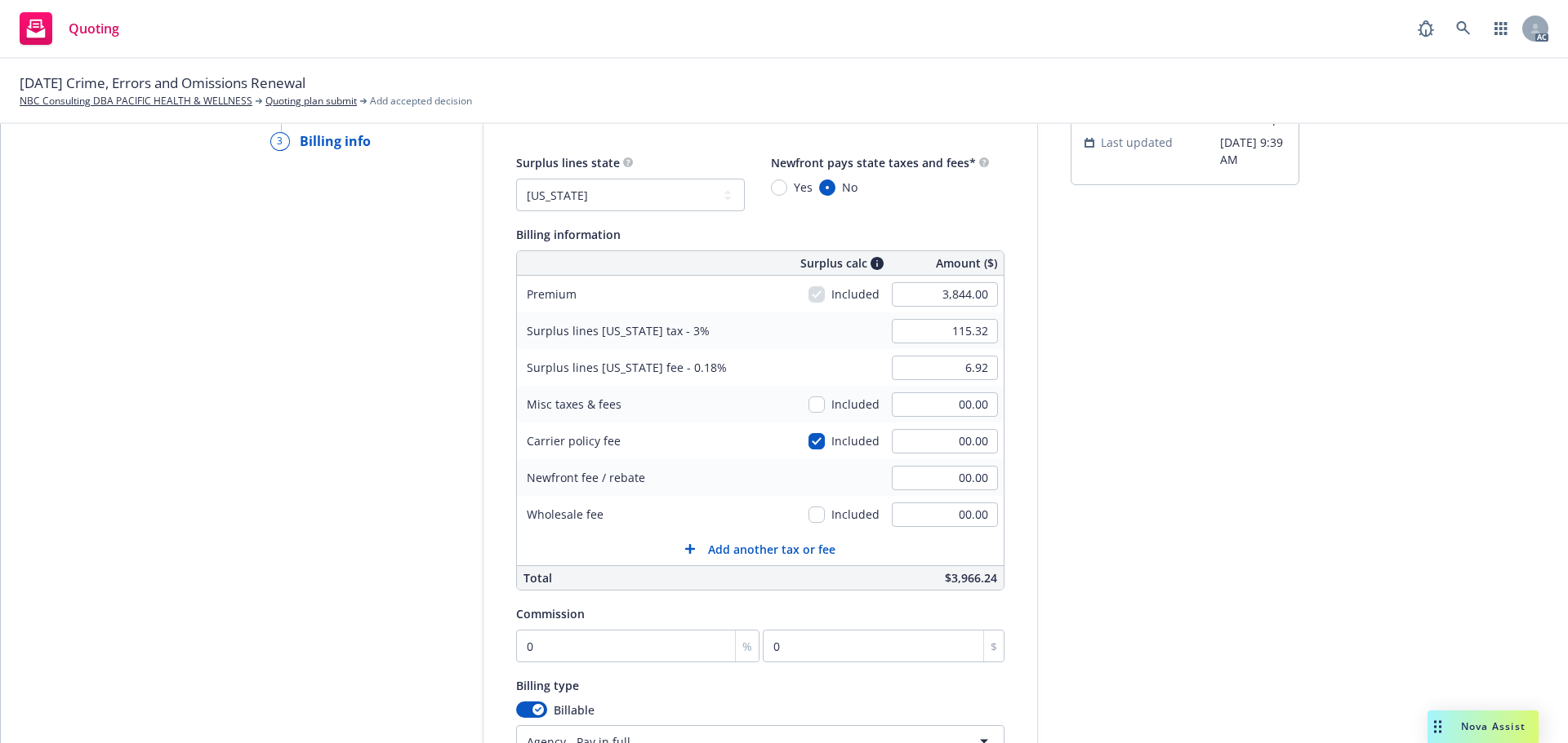
scroll to position [141, 0]
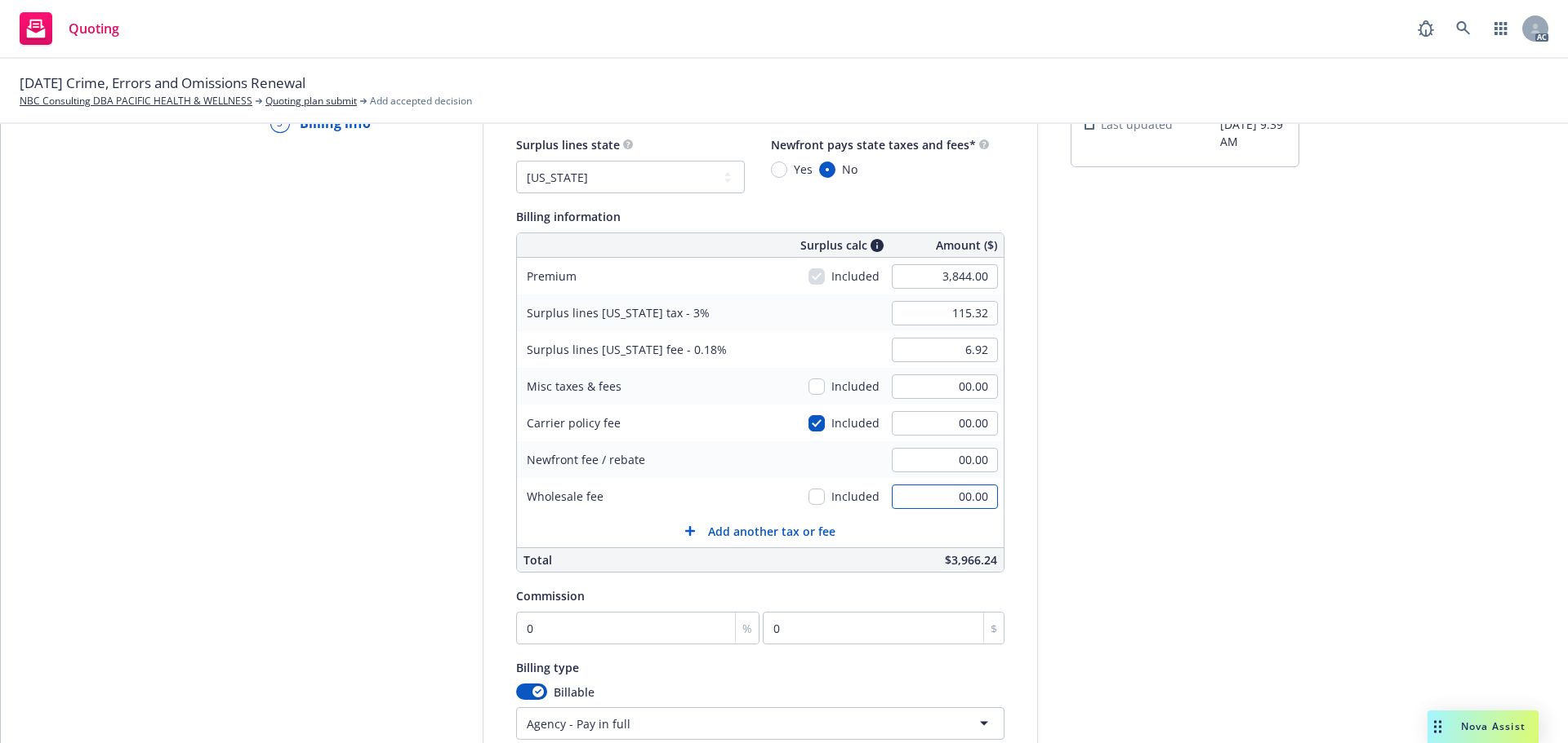
click at [951, 486] on input "00.00" at bounding box center [945, 497] width 107 height 24
type input "350.00"
click at [1148, 473] on div "submission Carrier CRC Group Last updated 9/26, 9:39 AM" at bounding box center [1185, 465] width 229 height 835
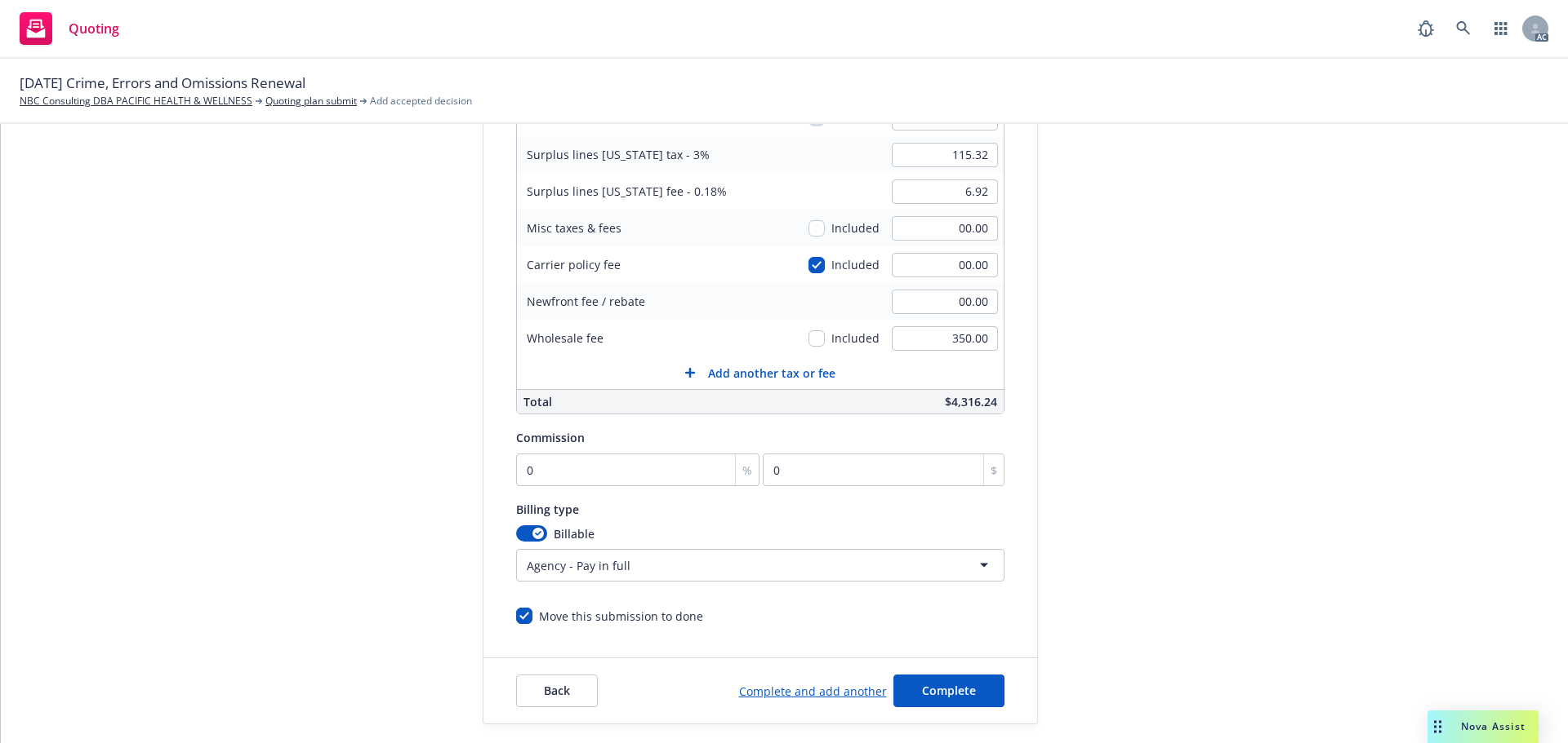
scroll to position [304, 0]
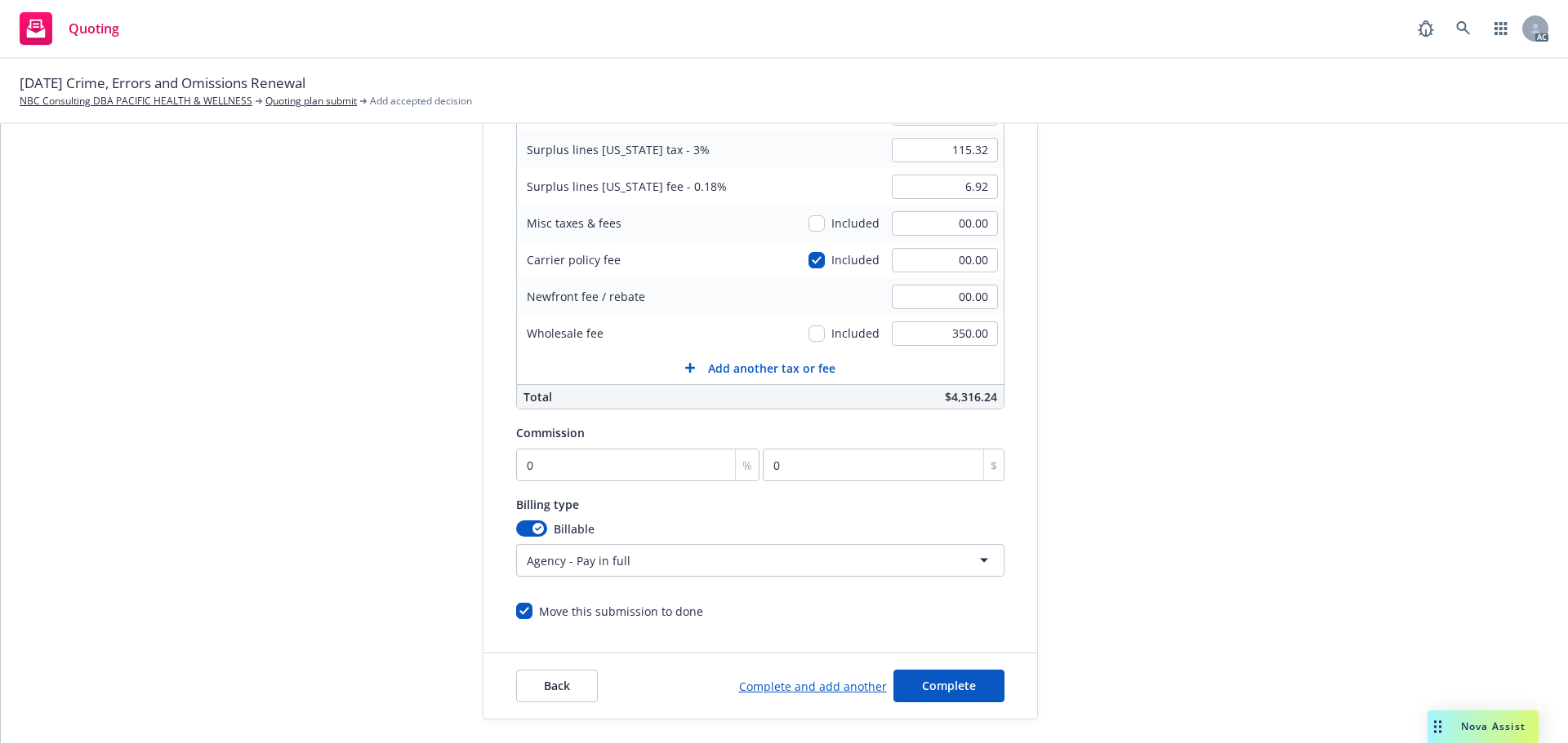
click at [570, 447] on div "Commission 0 % 0 $" at bounding box center [760, 452] width 488 height 59
click at [567, 459] on input "0" at bounding box center [639, 464] width 245 height 32
type input "1"
type input "38.44"
type input "10"
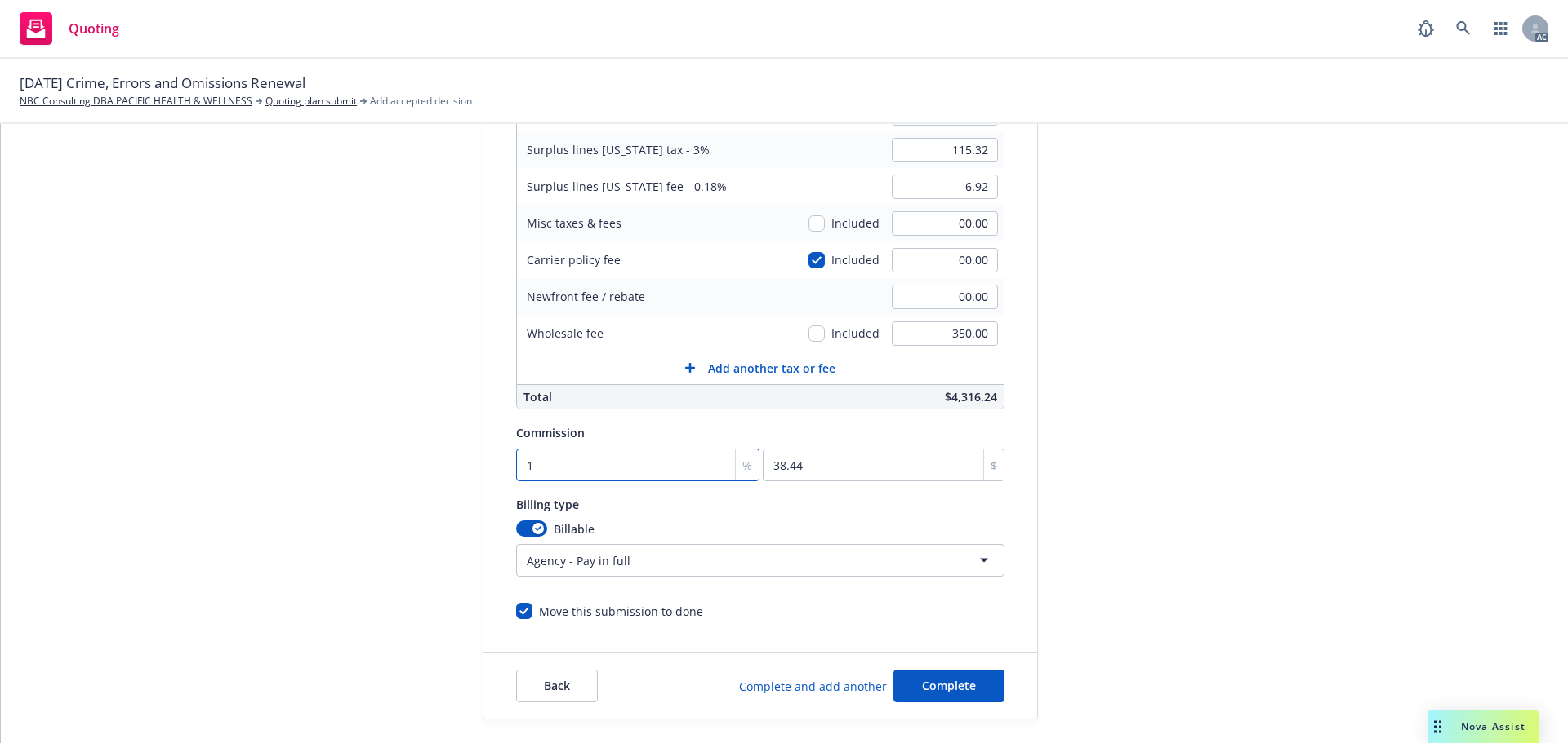
type input "384.4"
type input "10"
drag, startPoint x: 1259, startPoint y: 427, endPoint x: 1277, endPoint y: 456, distance: 34.1
click at [1259, 427] on div "submission Carrier CRC Group Last updated 9/26, 9:39 AM" at bounding box center [1185, 302] width 229 height 835
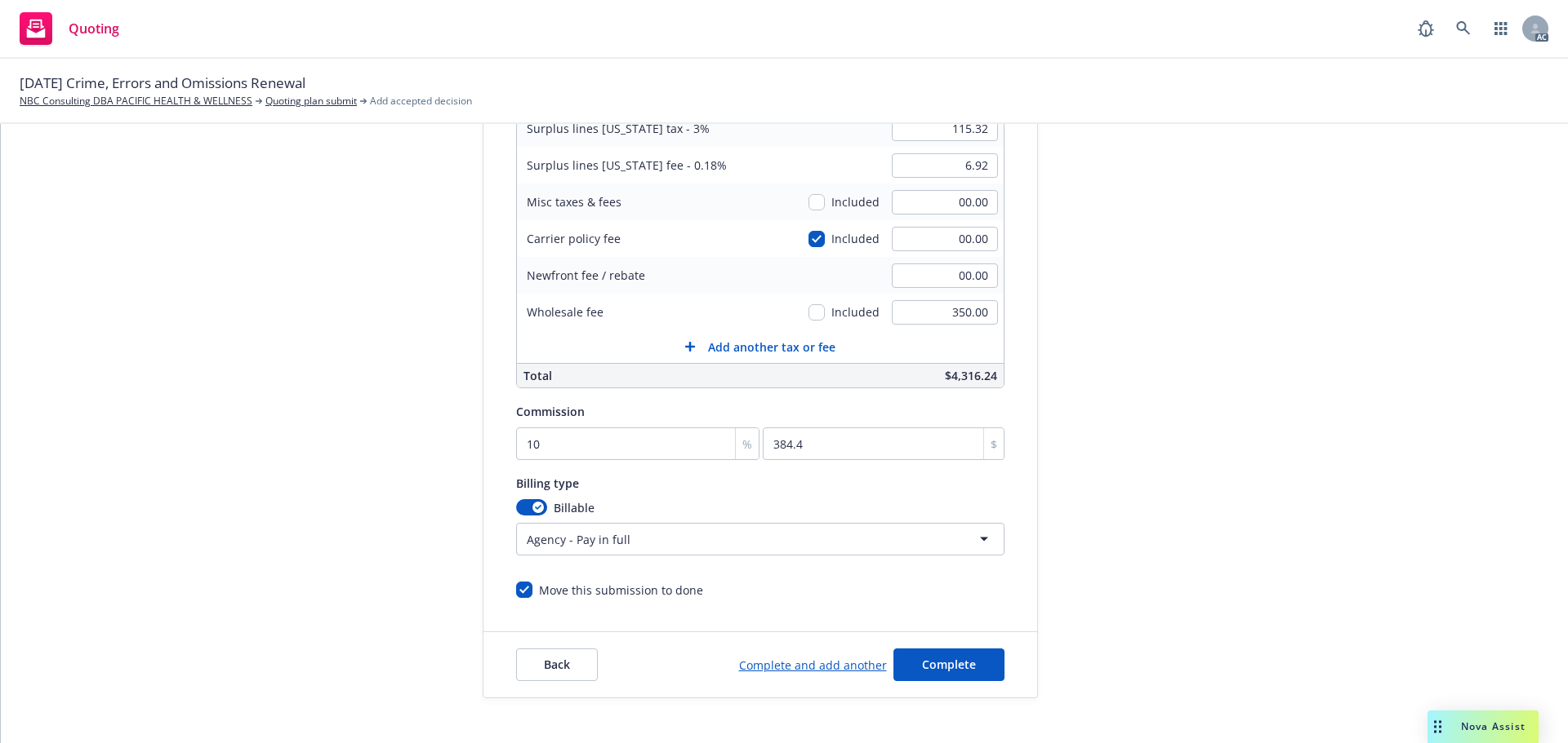
scroll to position [346, 0]
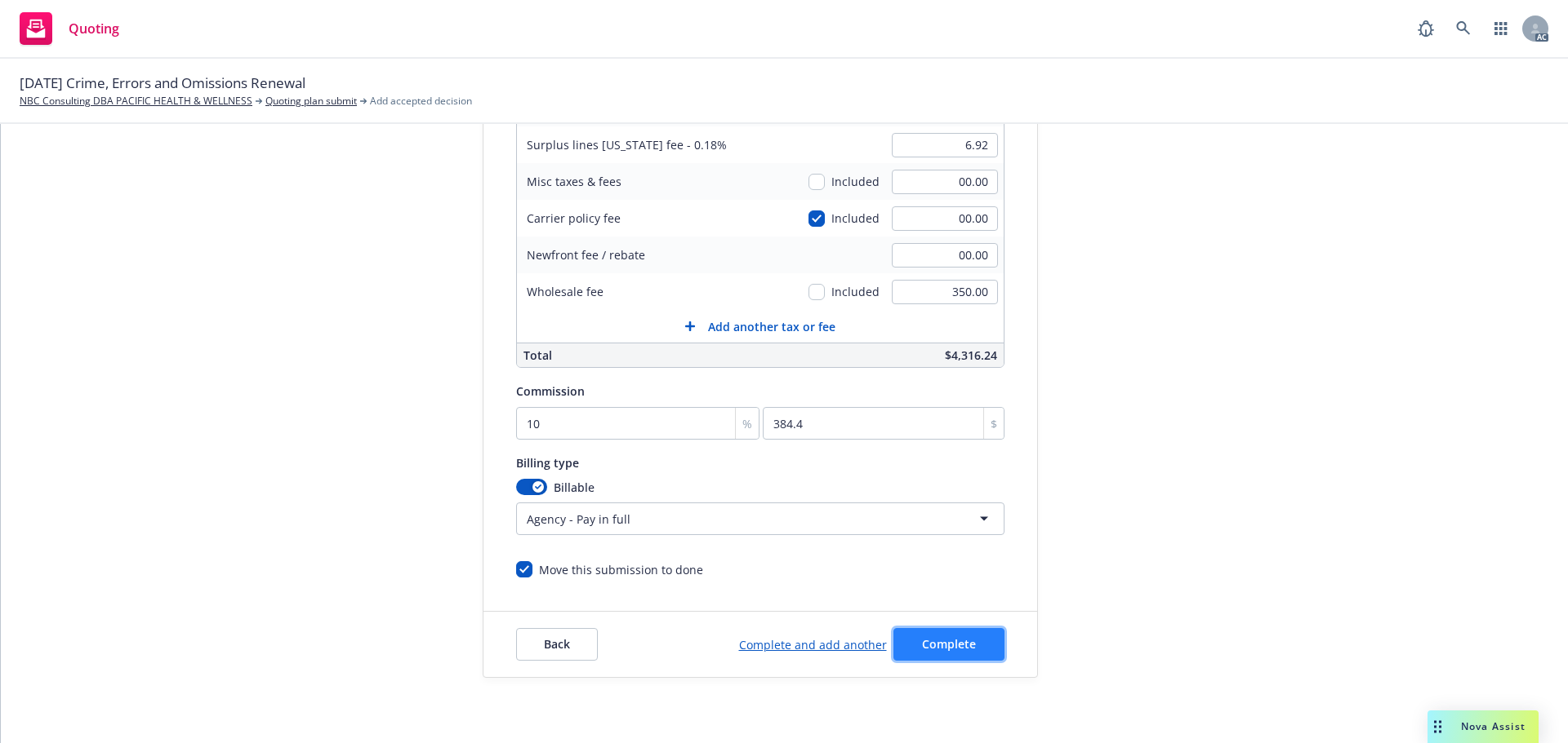
click at [965, 633] on button "Complete" at bounding box center [949, 644] width 112 height 32
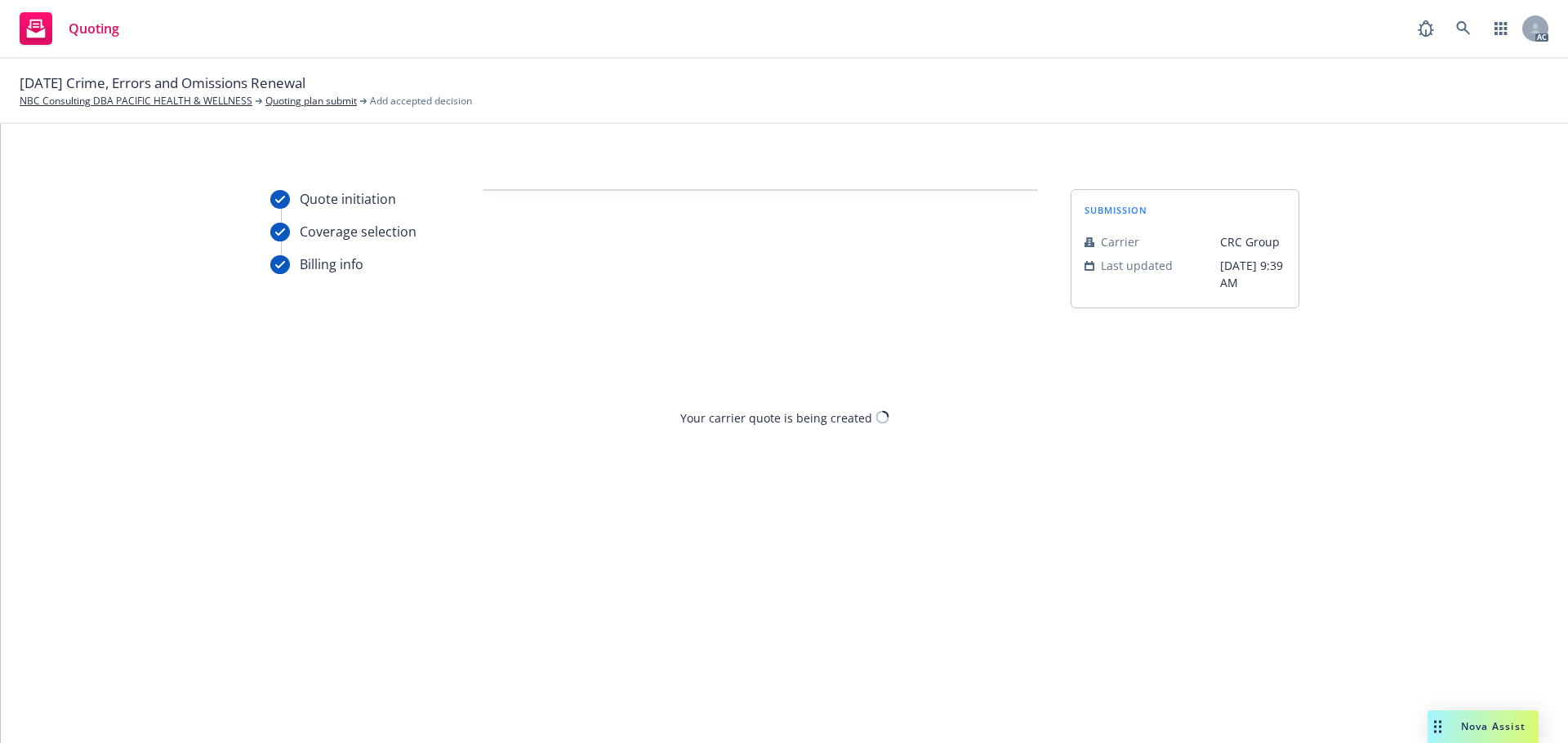
scroll to position [0, 0]
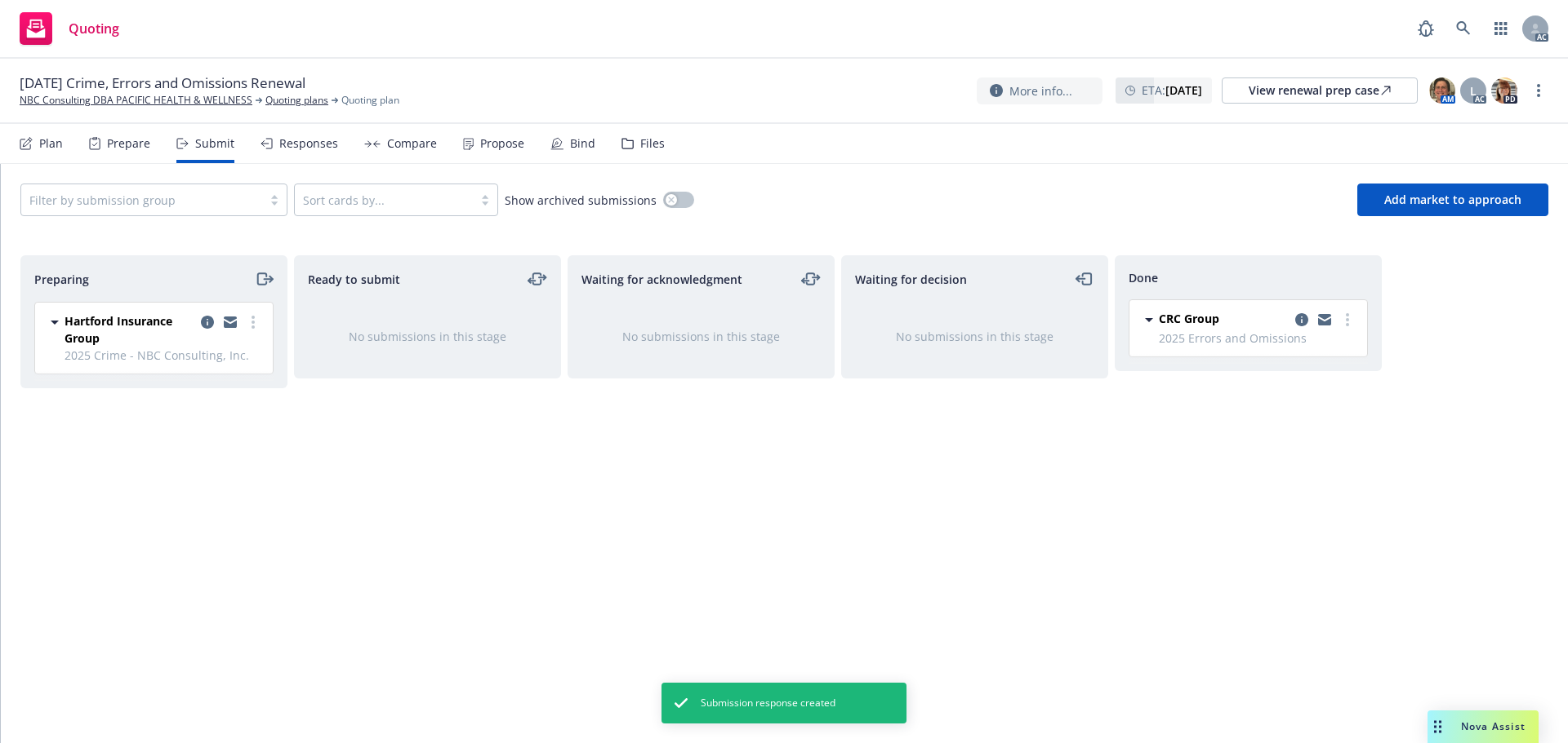
click at [480, 141] on div "Propose" at bounding box center [502, 143] width 44 height 13
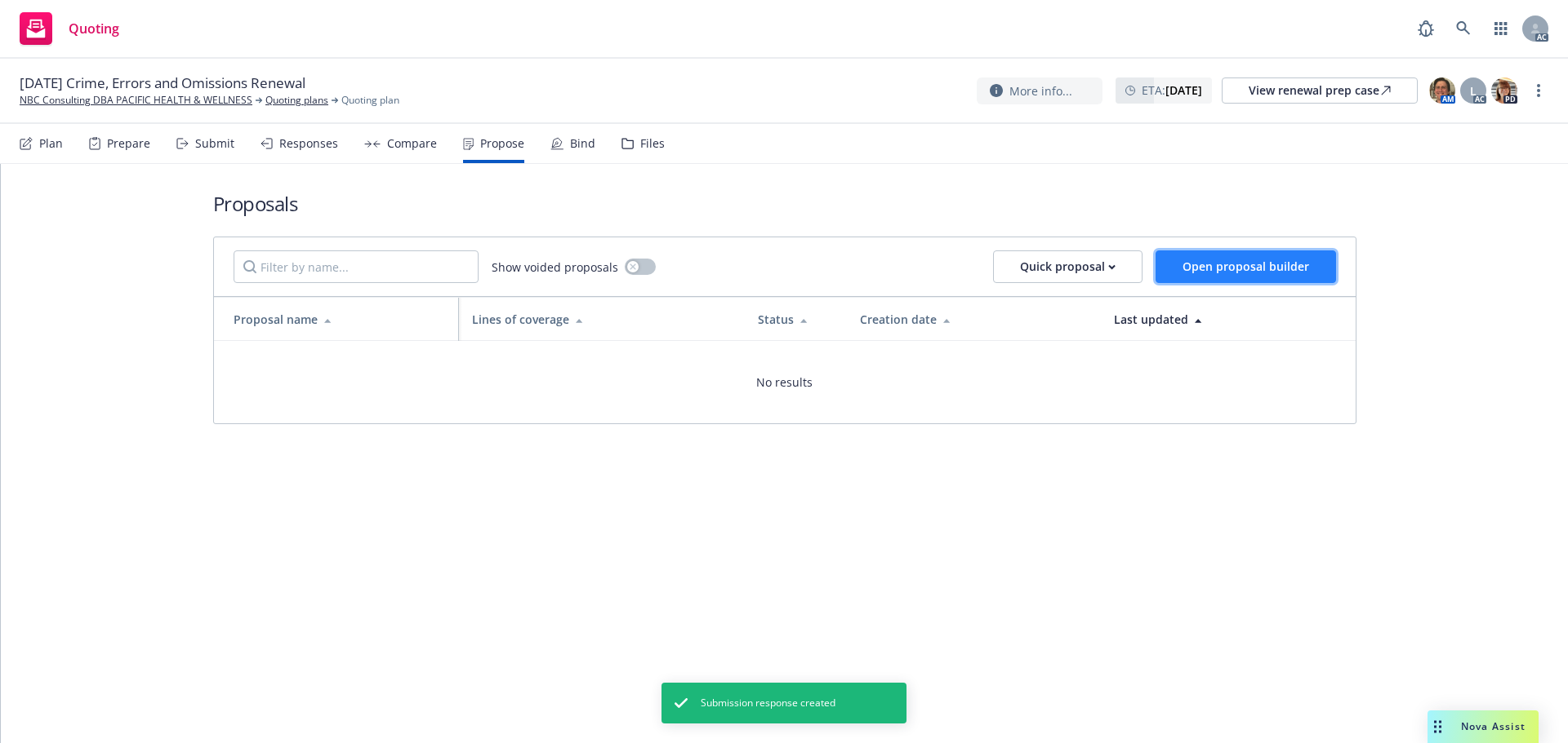
click at [1262, 261] on span "Open proposal builder" at bounding box center [1245, 267] width 126 height 16
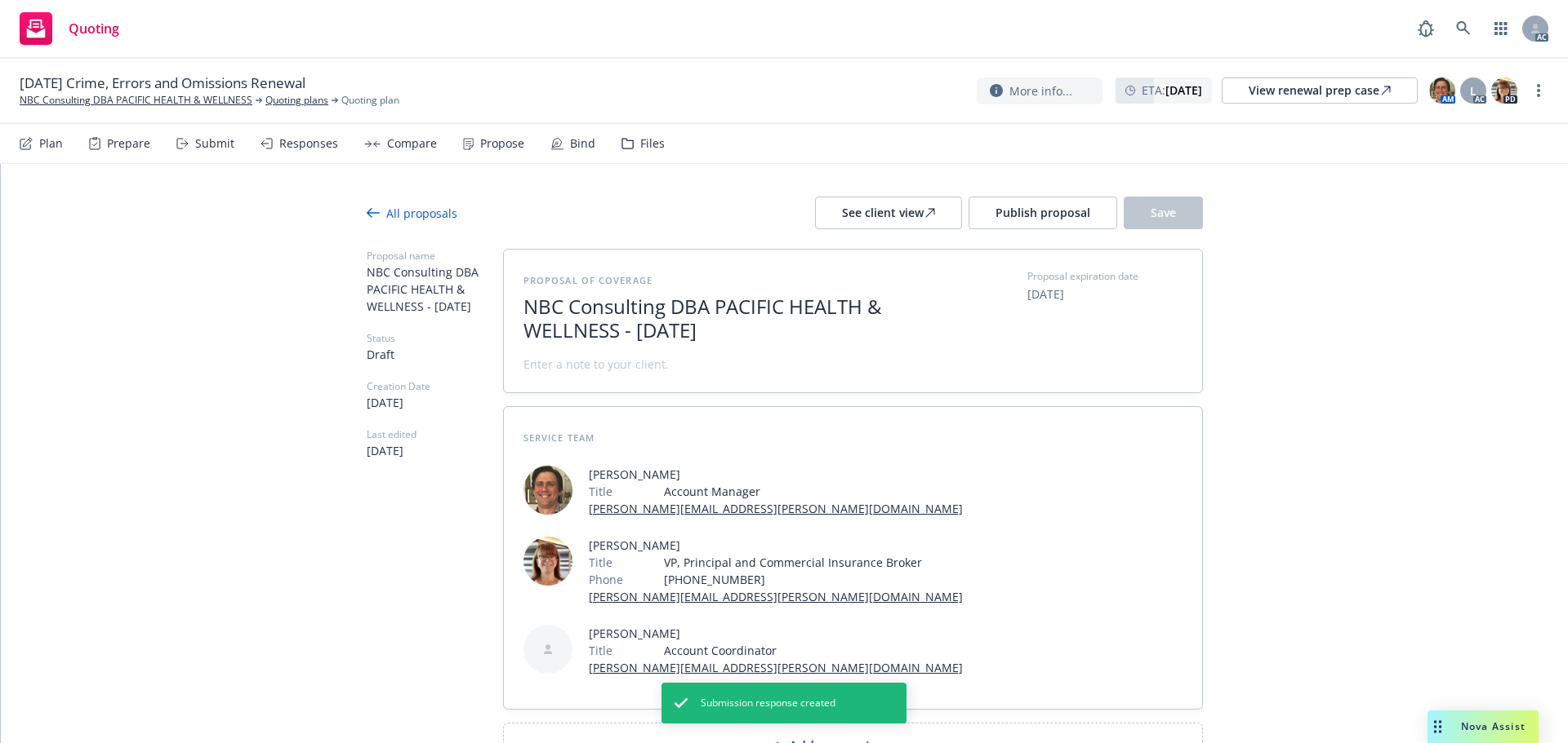
drag, startPoint x: 803, startPoint y: 328, endPoint x: 235, endPoint y: 274, distance: 570.6
click at [235, 274] on div "All proposals See client view Publish proposal Save Proposal name NBC Consultin…" at bounding box center [784, 516] width 1567 height 704
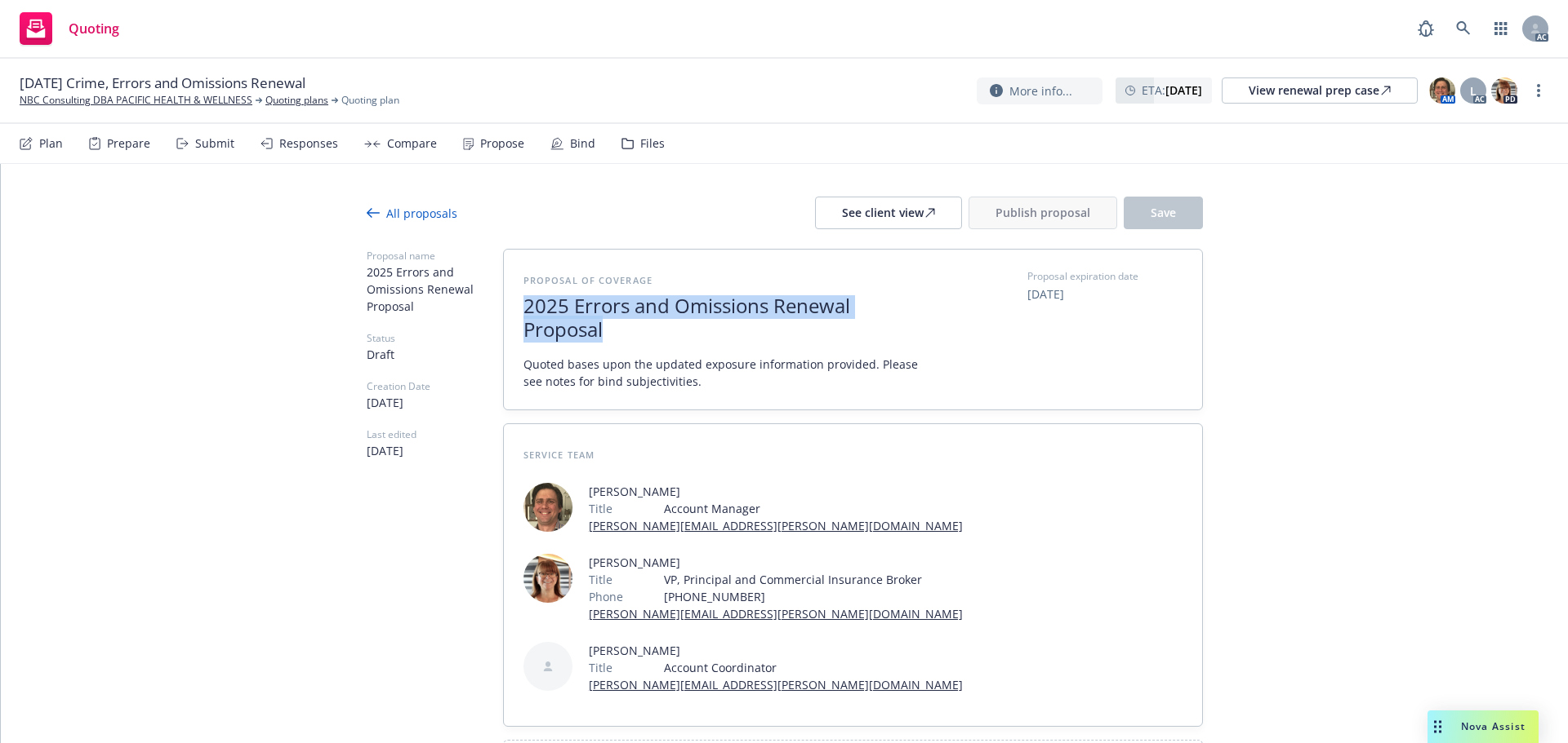
drag, startPoint x: 647, startPoint y: 333, endPoint x: 353, endPoint y: 275, distance: 299.7
click at [353, 275] on div "All proposals See client view Publish proposal Save Proposal name 2025 Errors a…" at bounding box center [784, 525] width 1567 height 721
copy span "2025 Errors and Omissions Renewal Proposal"
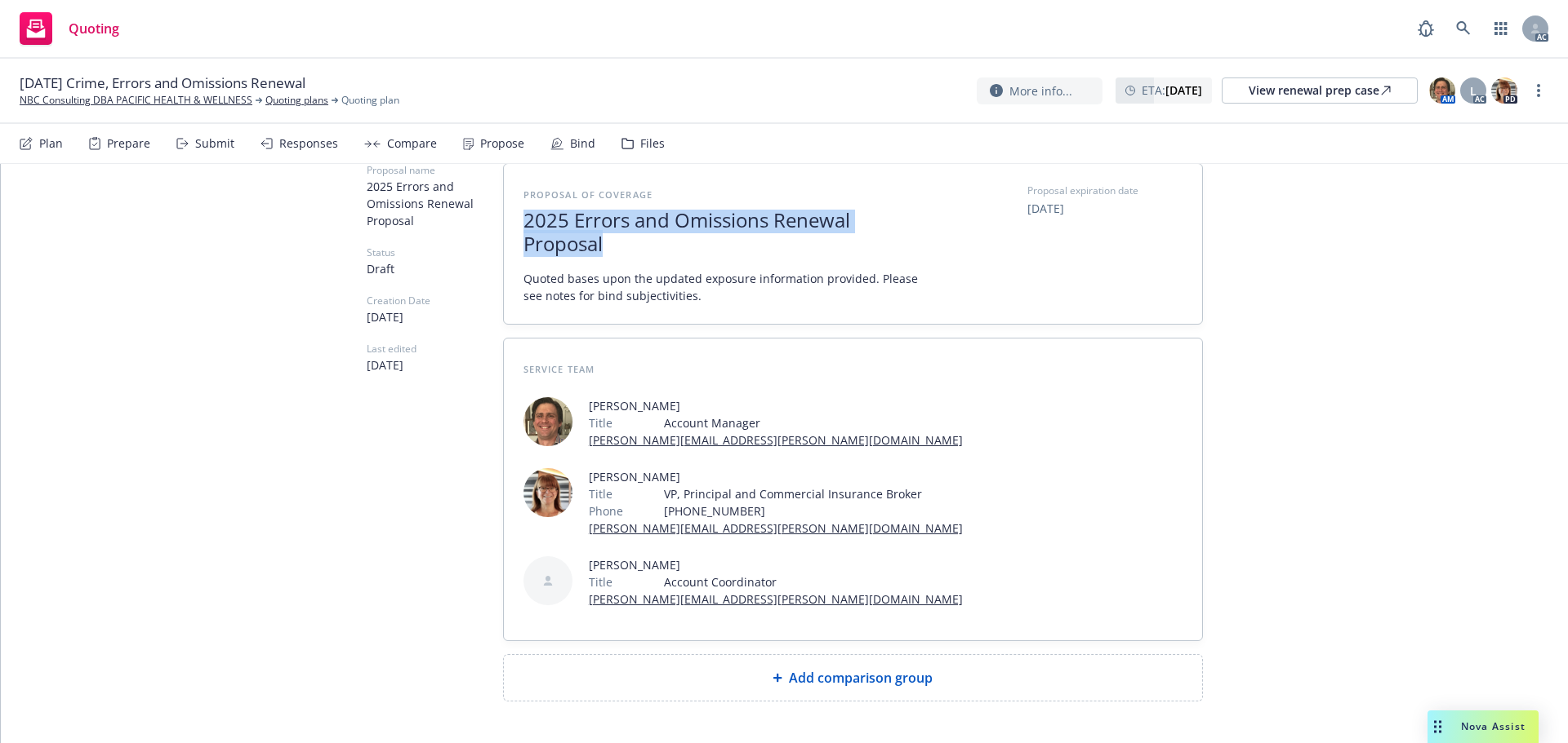
scroll to position [142, 0]
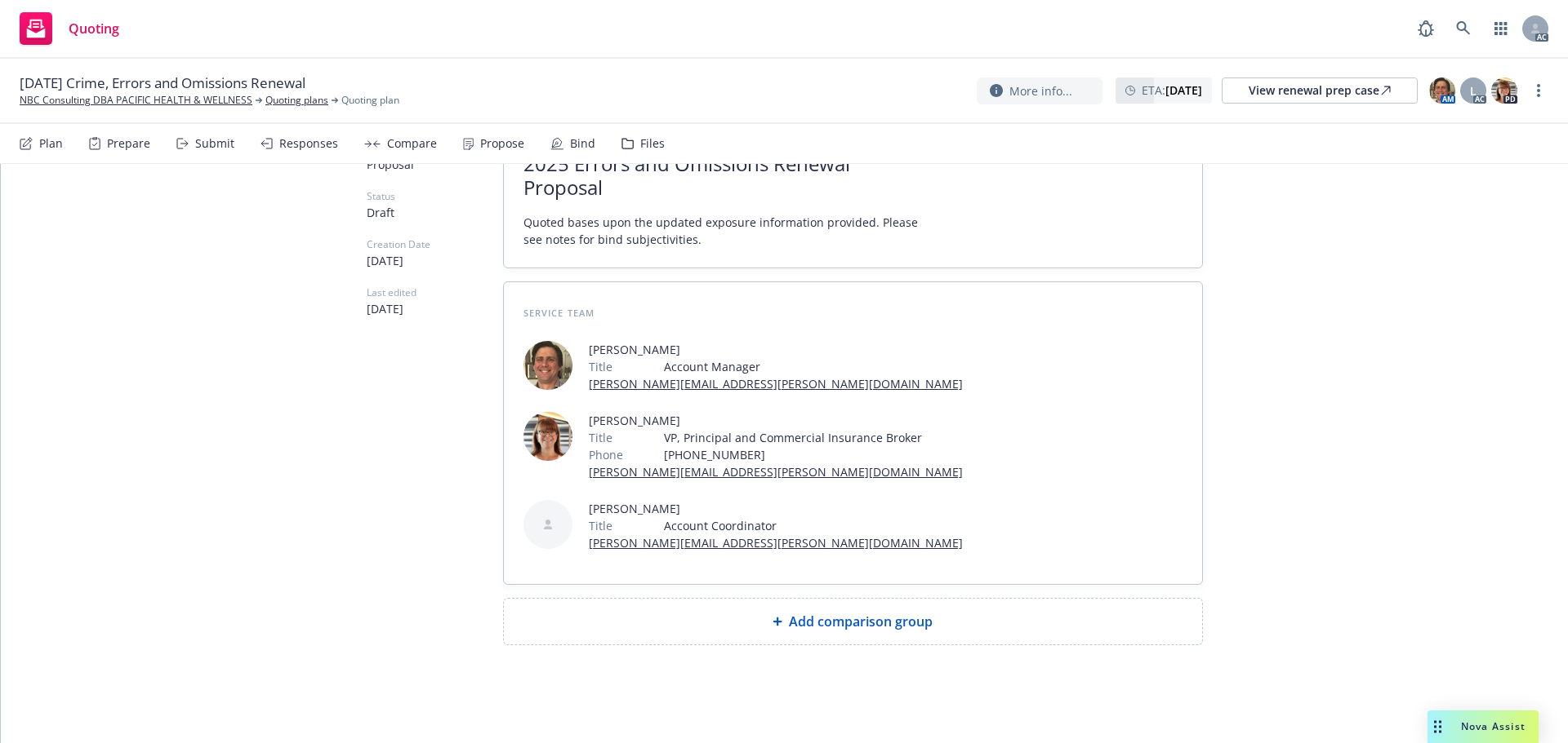
click at [798, 605] on div "Add comparison group" at bounding box center [853, 622] width 698 height 46
type textarea "x"
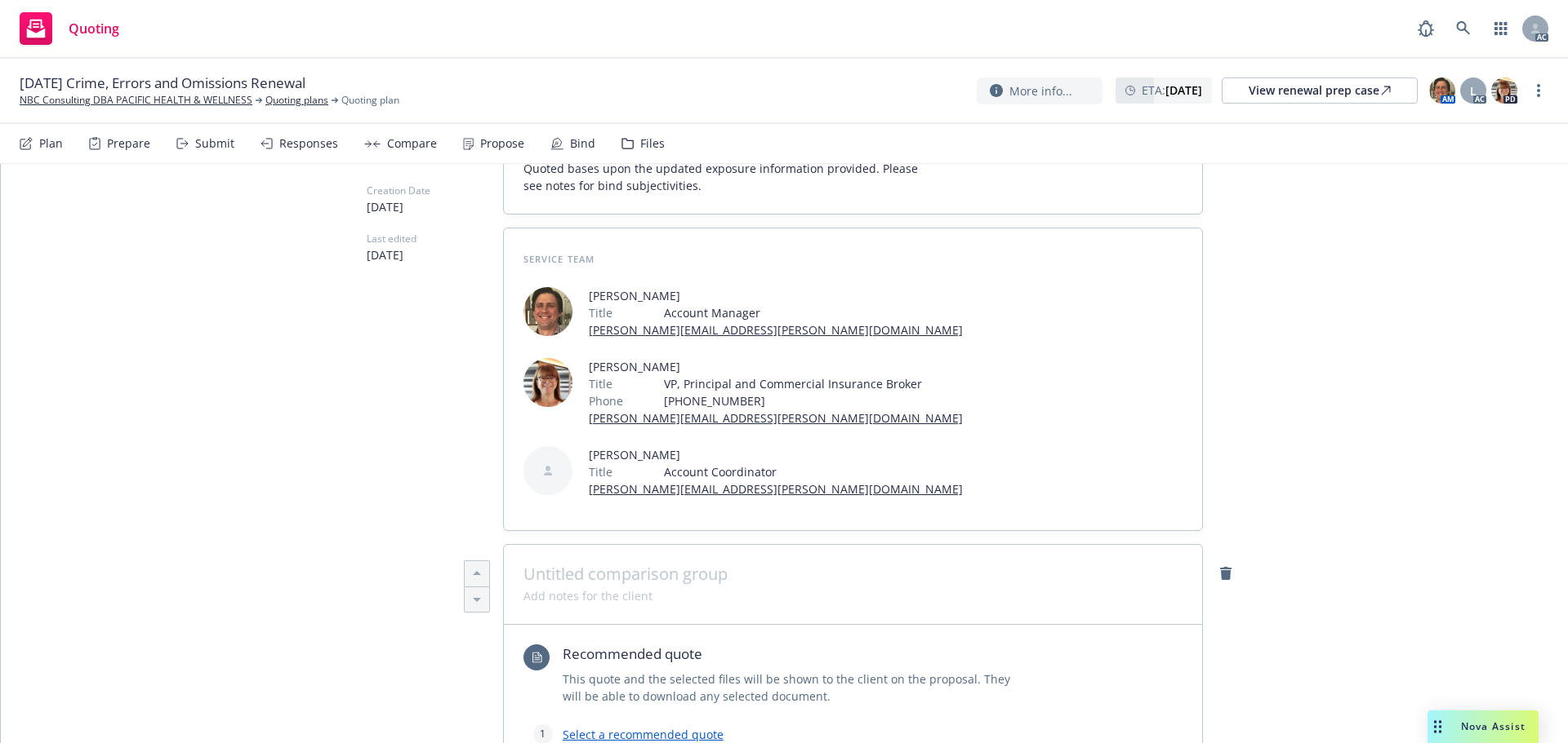
scroll to position [224, 0]
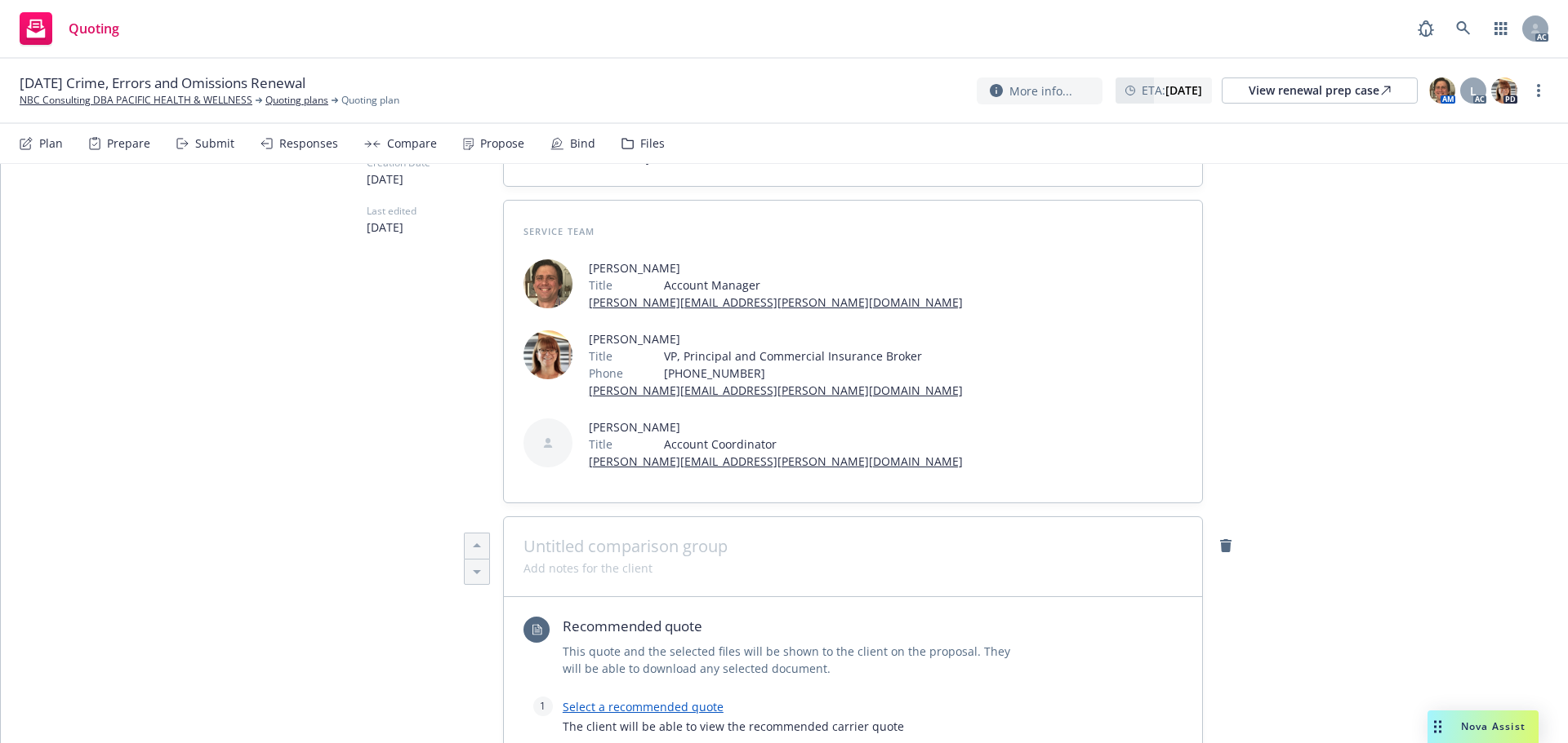
click at [679, 541] on span at bounding box center [853, 546] width 659 height 20
paste span
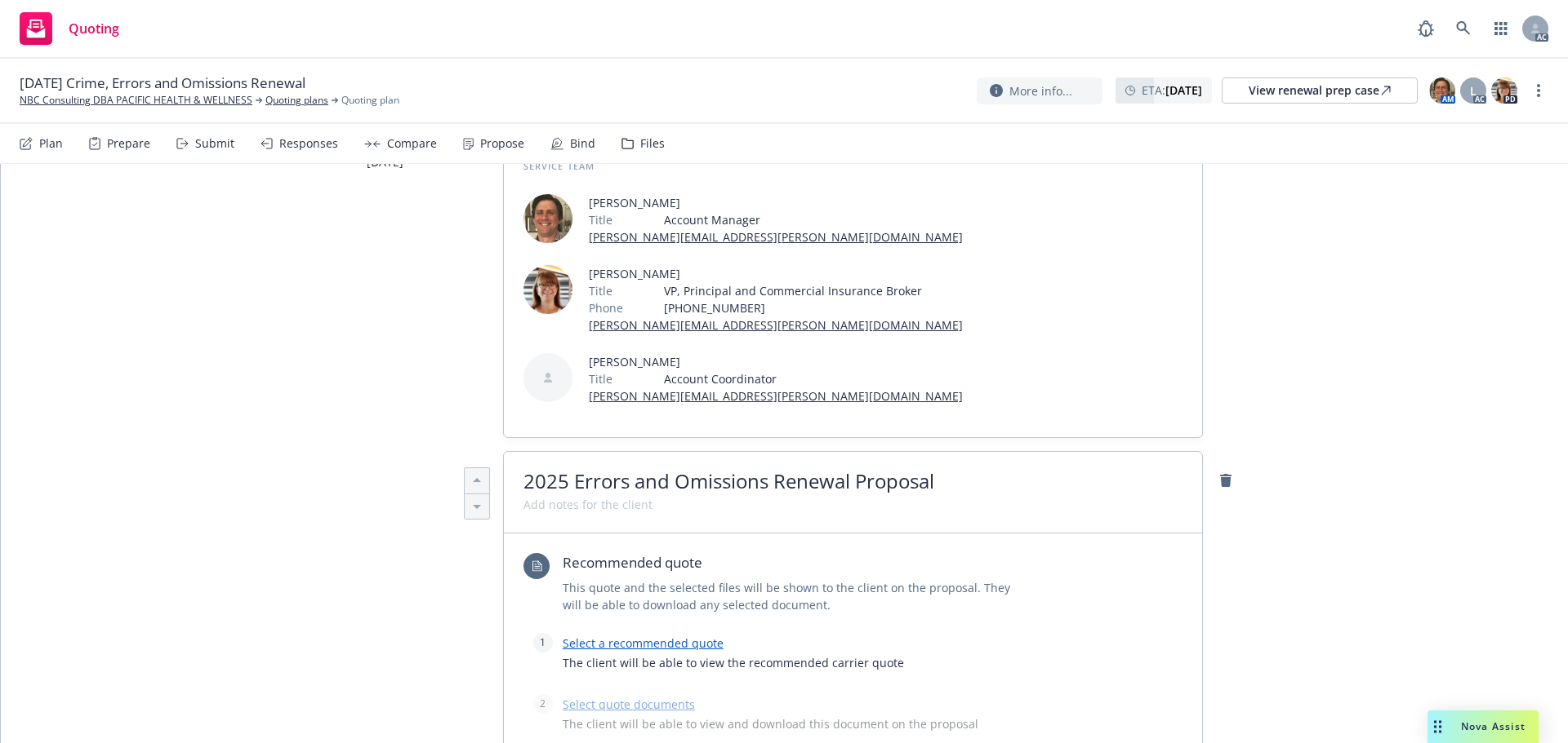
scroll to position [387, 0]
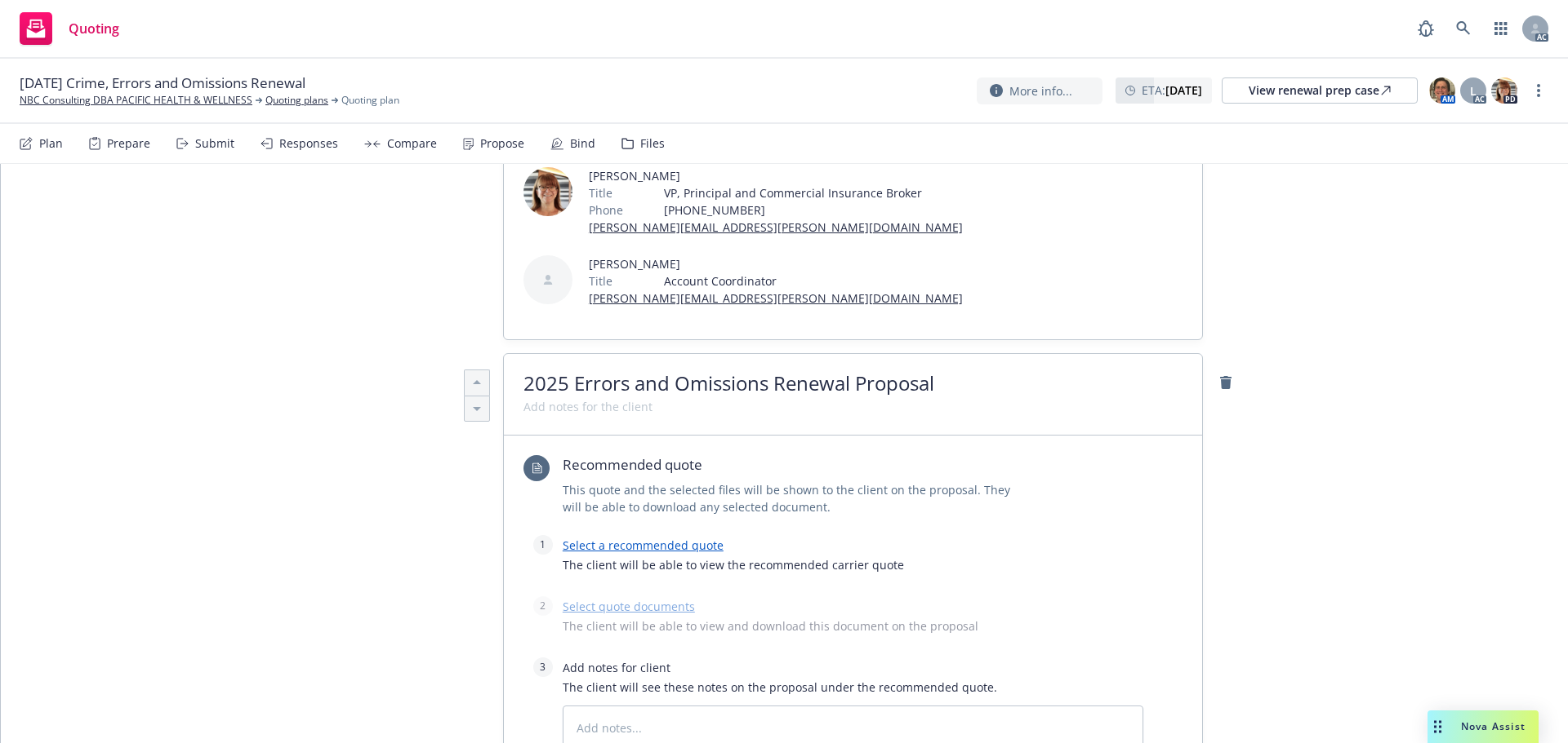
click at [650, 546] on link "Select a recommended quote" at bounding box center [643, 546] width 160 height 16
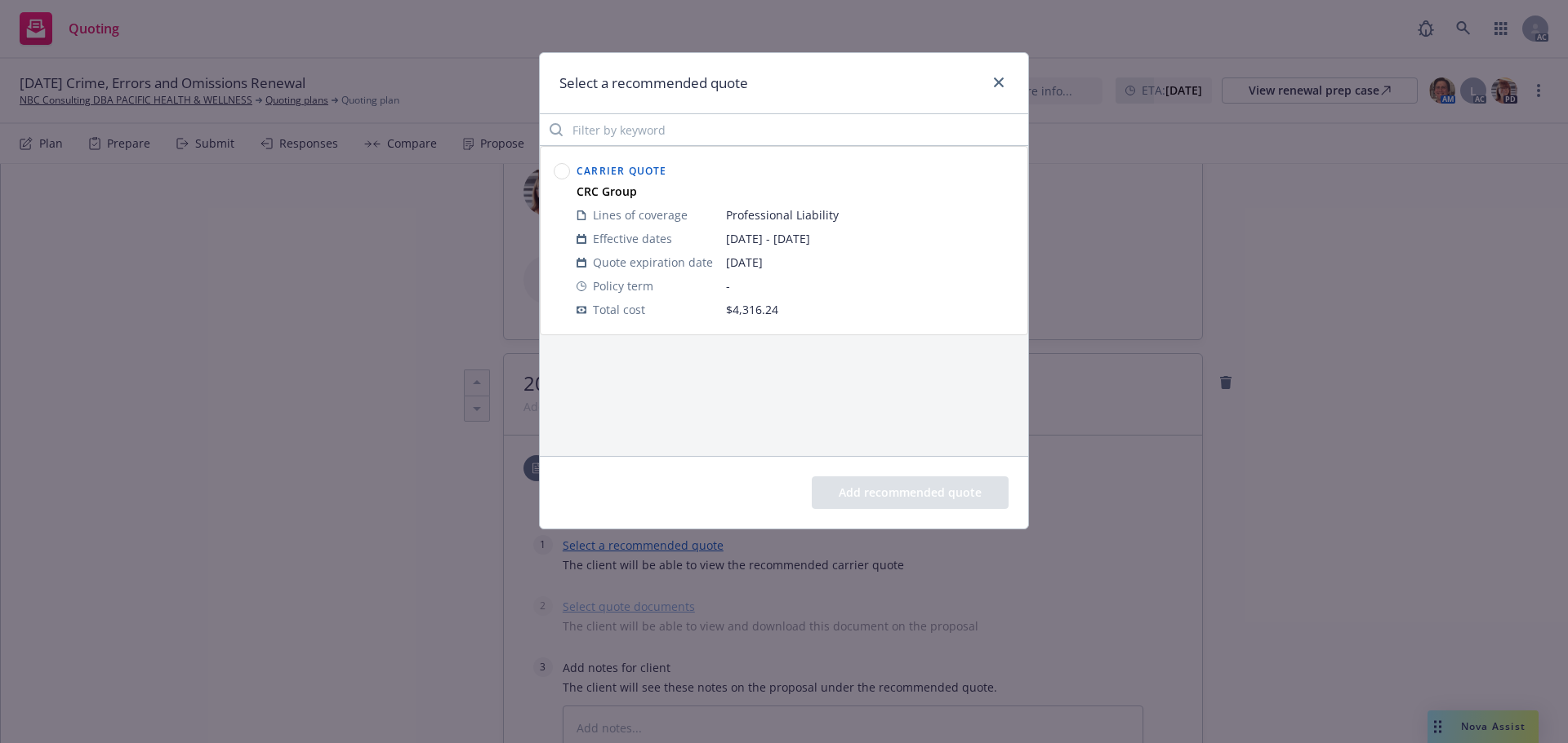
click at [565, 174] on circle at bounding box center [562, 172] width 16 height 16
click at [925, 502] on button "Add recommended quote" at bounding box center [910, 492] width 197 height 32
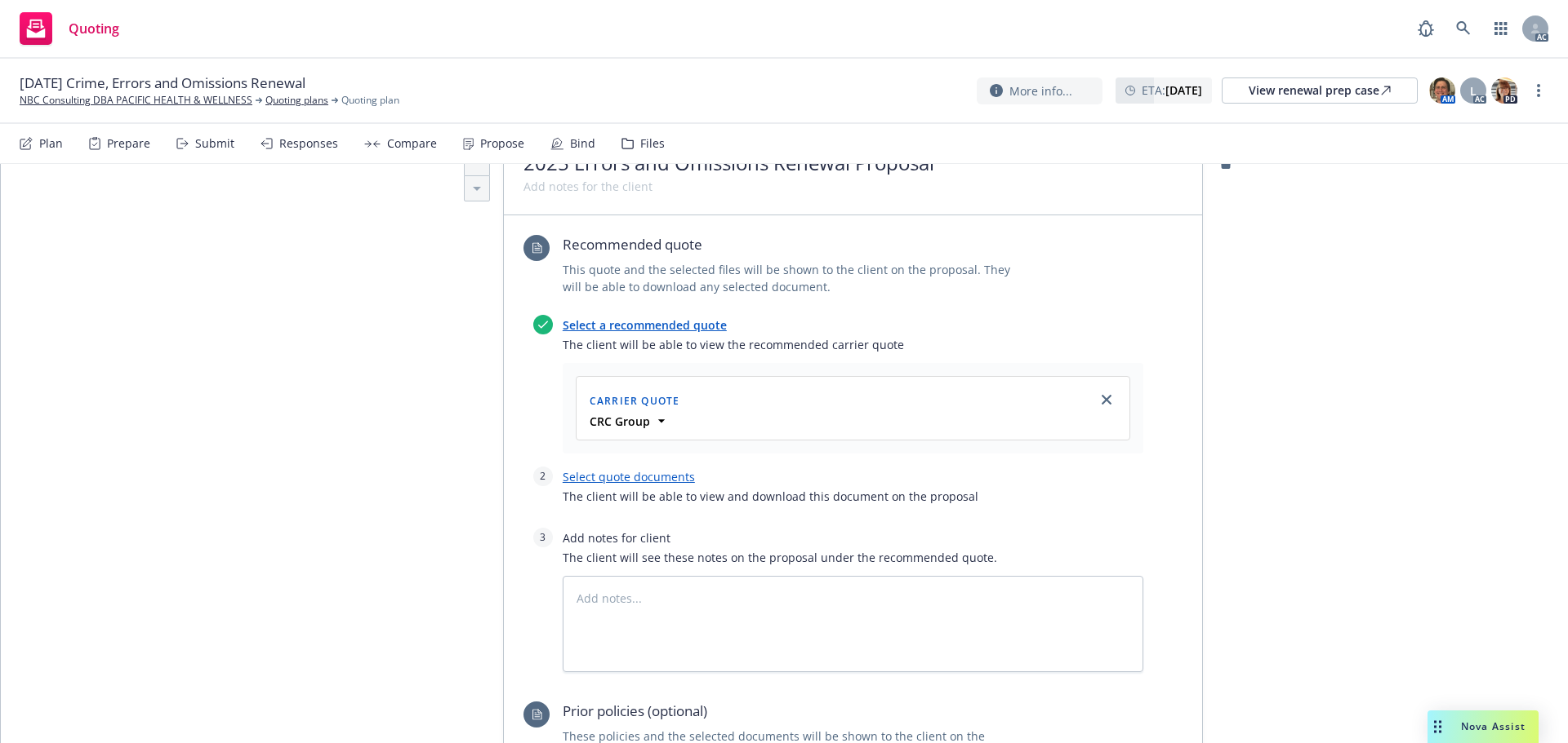
scroll to position [632, 0]
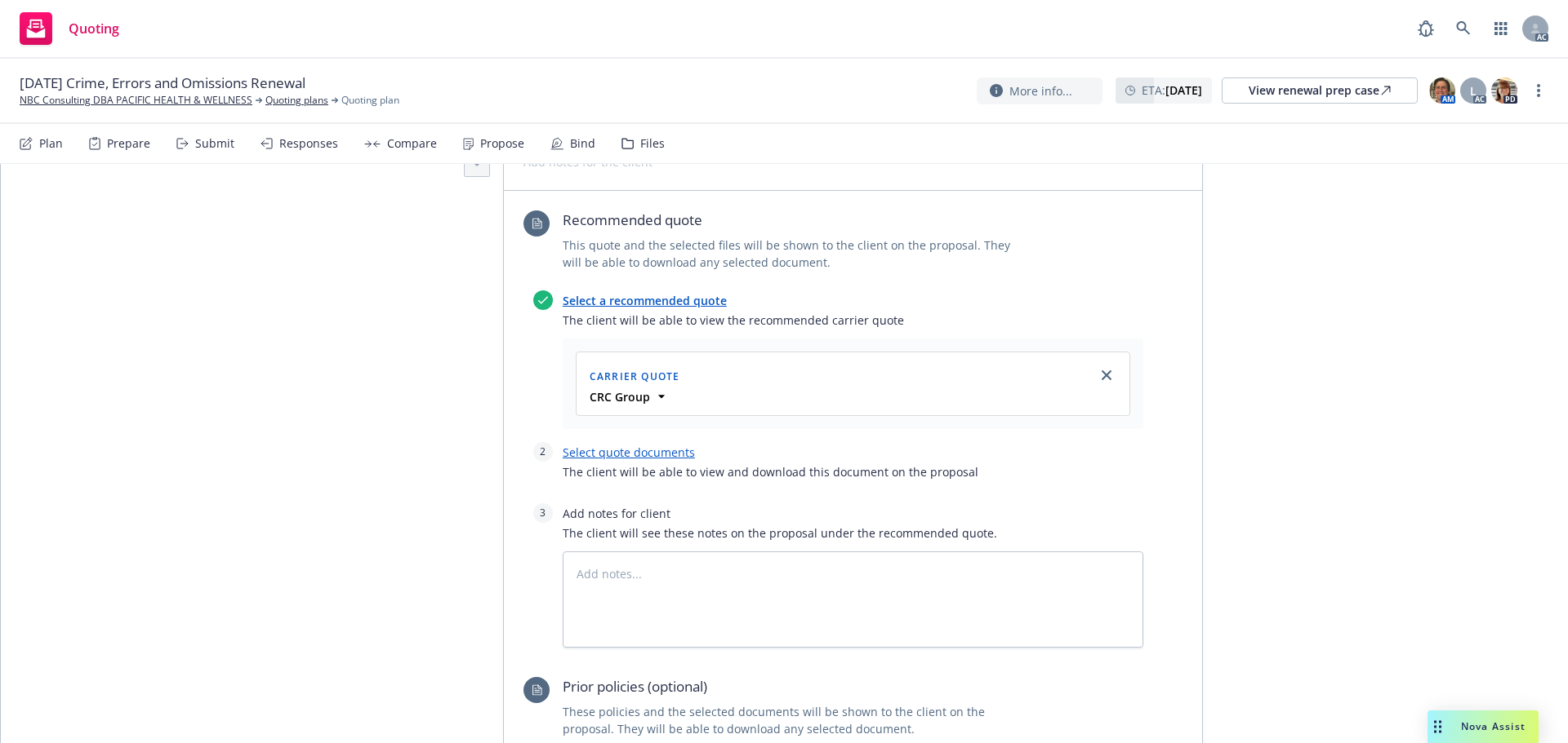
click at [628, 452] on link "Select quote documents" at bounding box center [628, 453] width 132 height 16
type textarea "x"
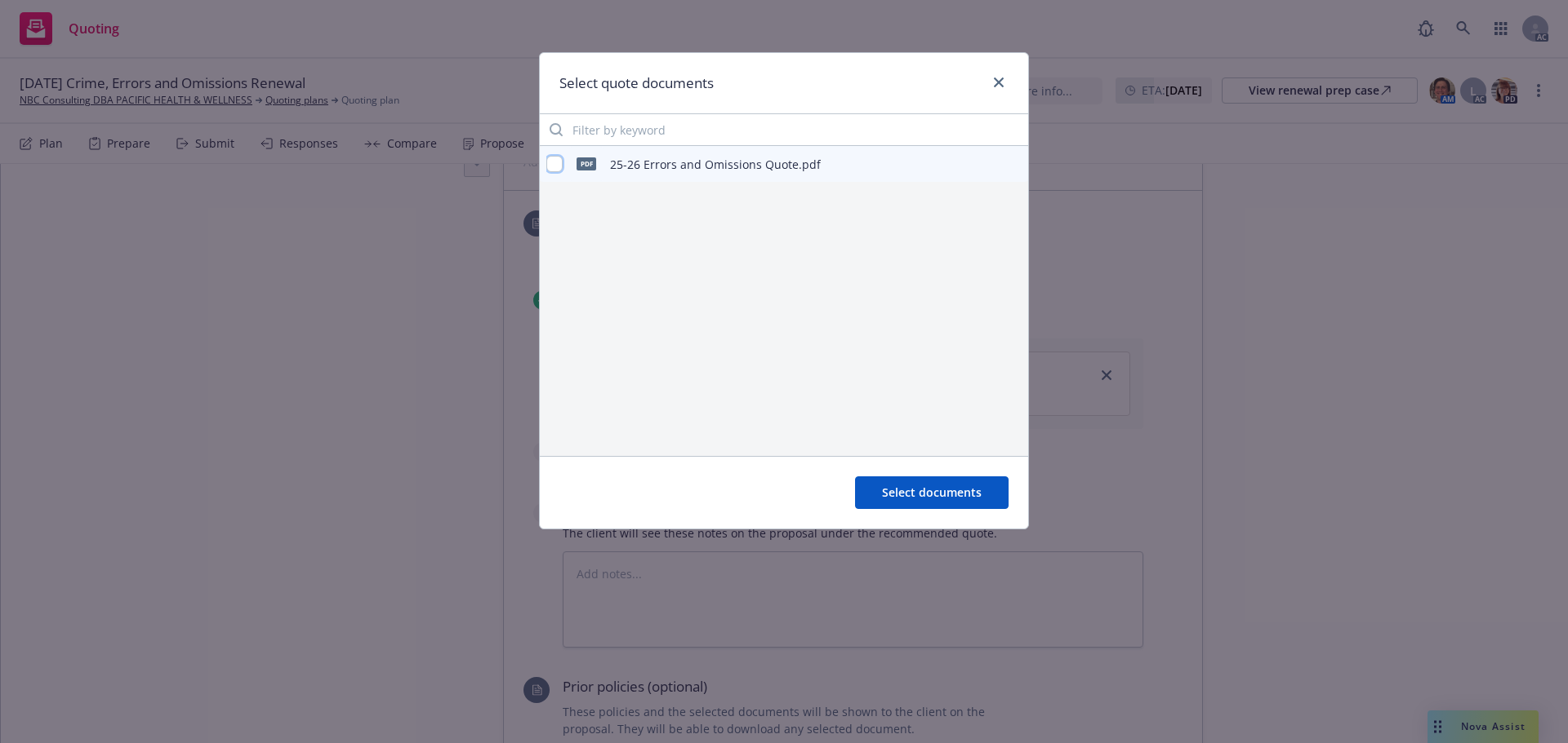
click at [548, 159] on input "checkbox" at bounding box center [554, 163] width 17 height 17
checkbox input "true"
click at [936, 491] on span "Select documents" at bounding box center [932, 493] width 100 height 16
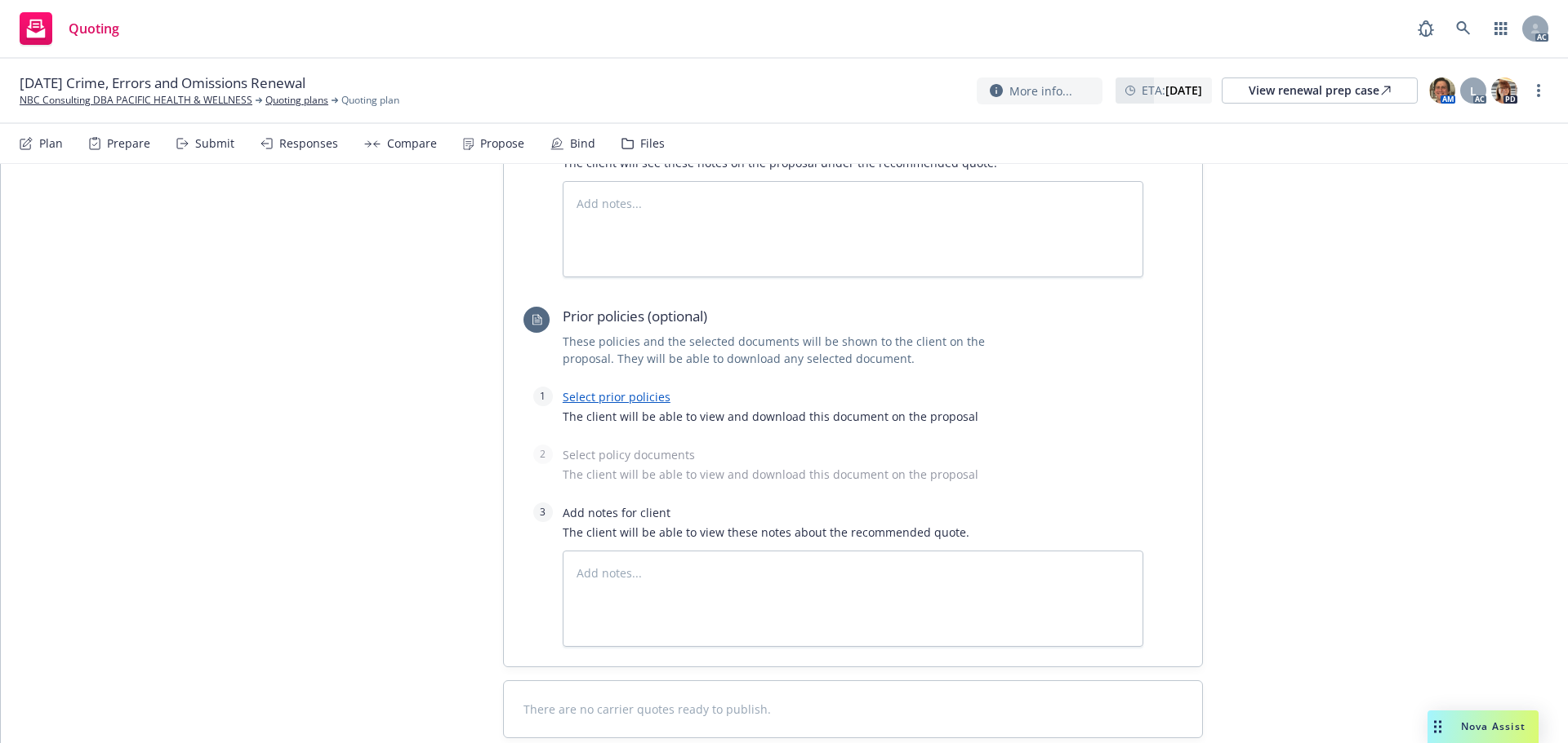
scroll to position [1039, 0]
click at [603, 389] on link "Select prior policies" at bounding box center [616, 395] width 108 height 16
type textarea "x"
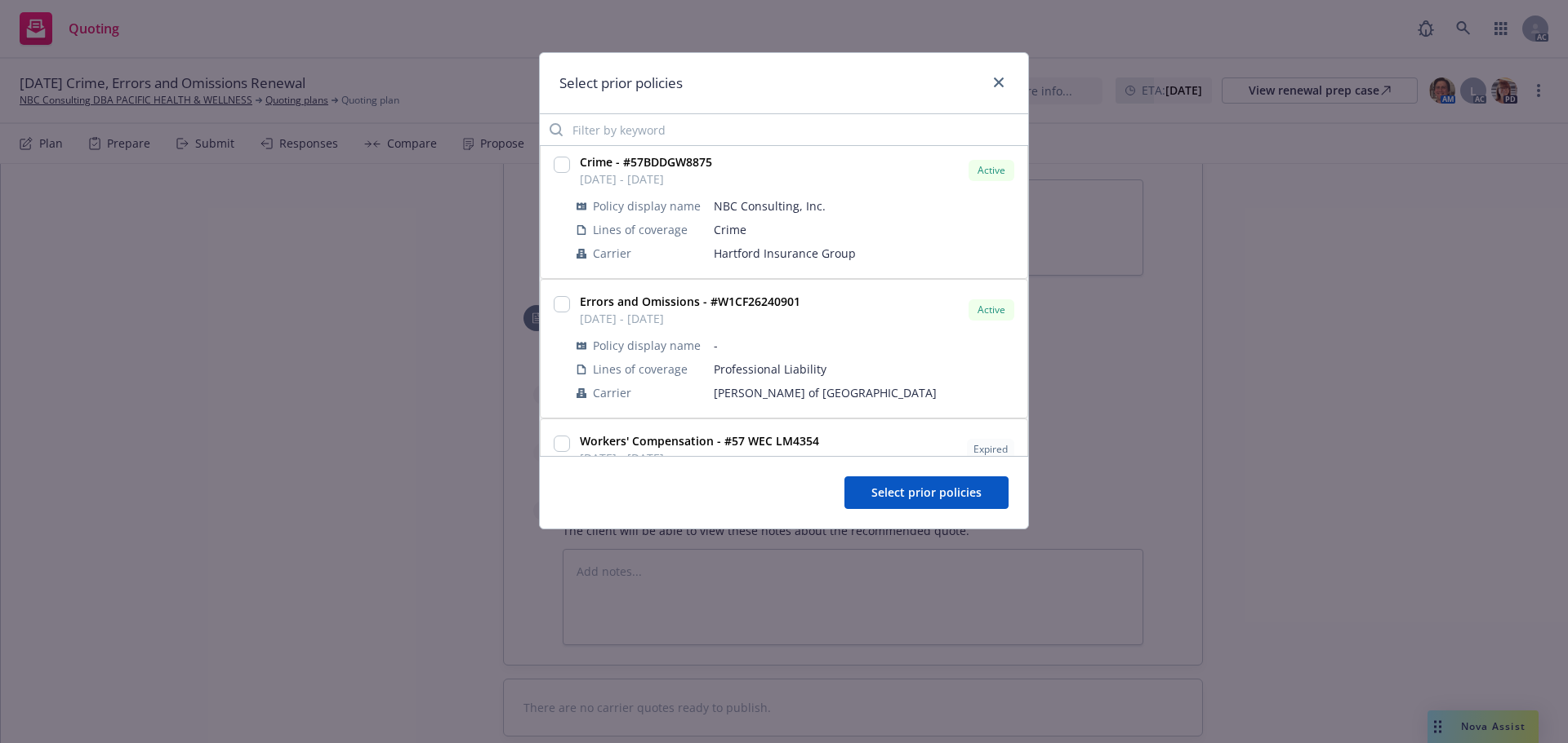
scroll to position [327, 0]
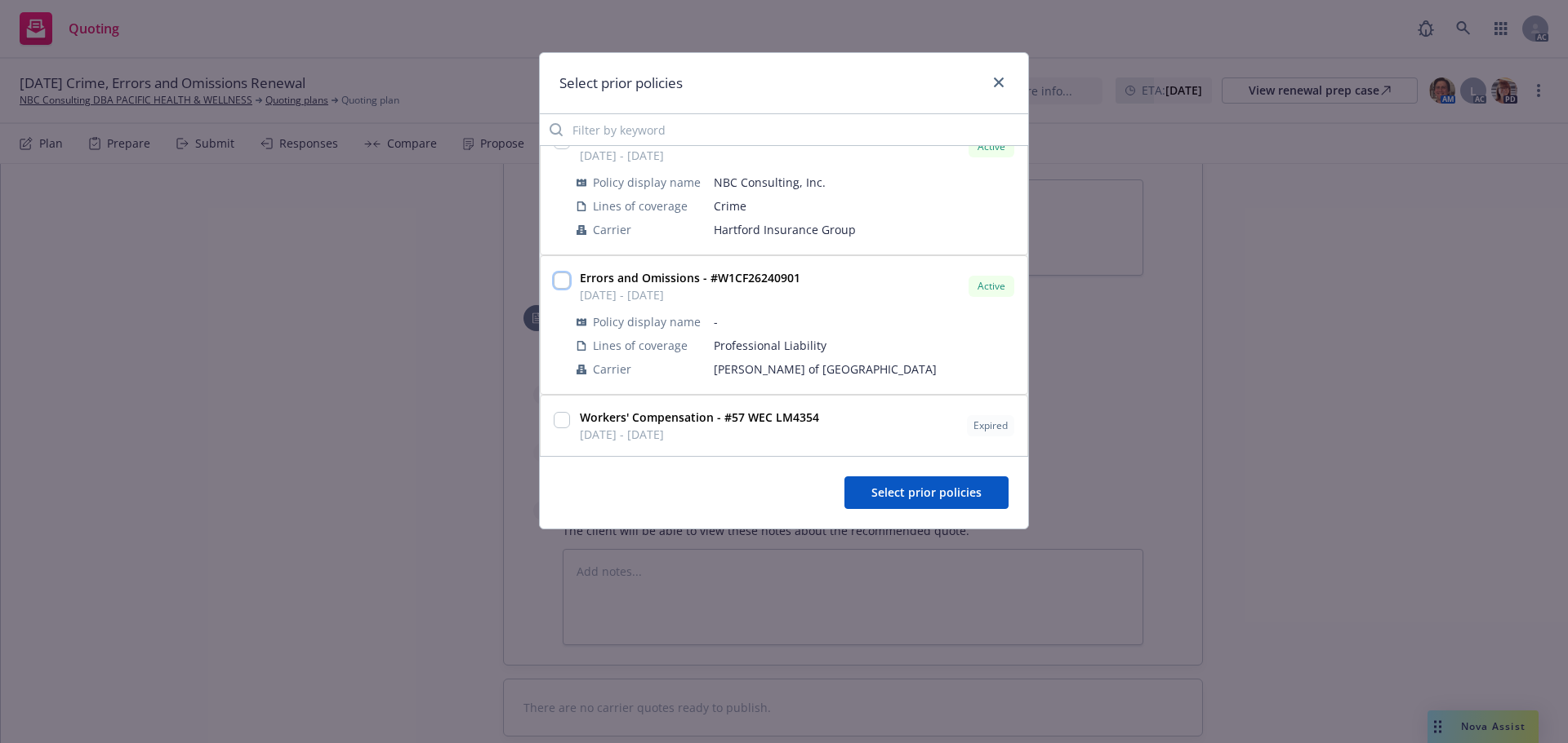
click at [558, 278] on input "checkbox" at bounding box center [561, 281] width 17 height 17
checkbox input "true"
click at [907, 481] on button "Select prior policies" at bounding box center [926, 492] width 164 height 32
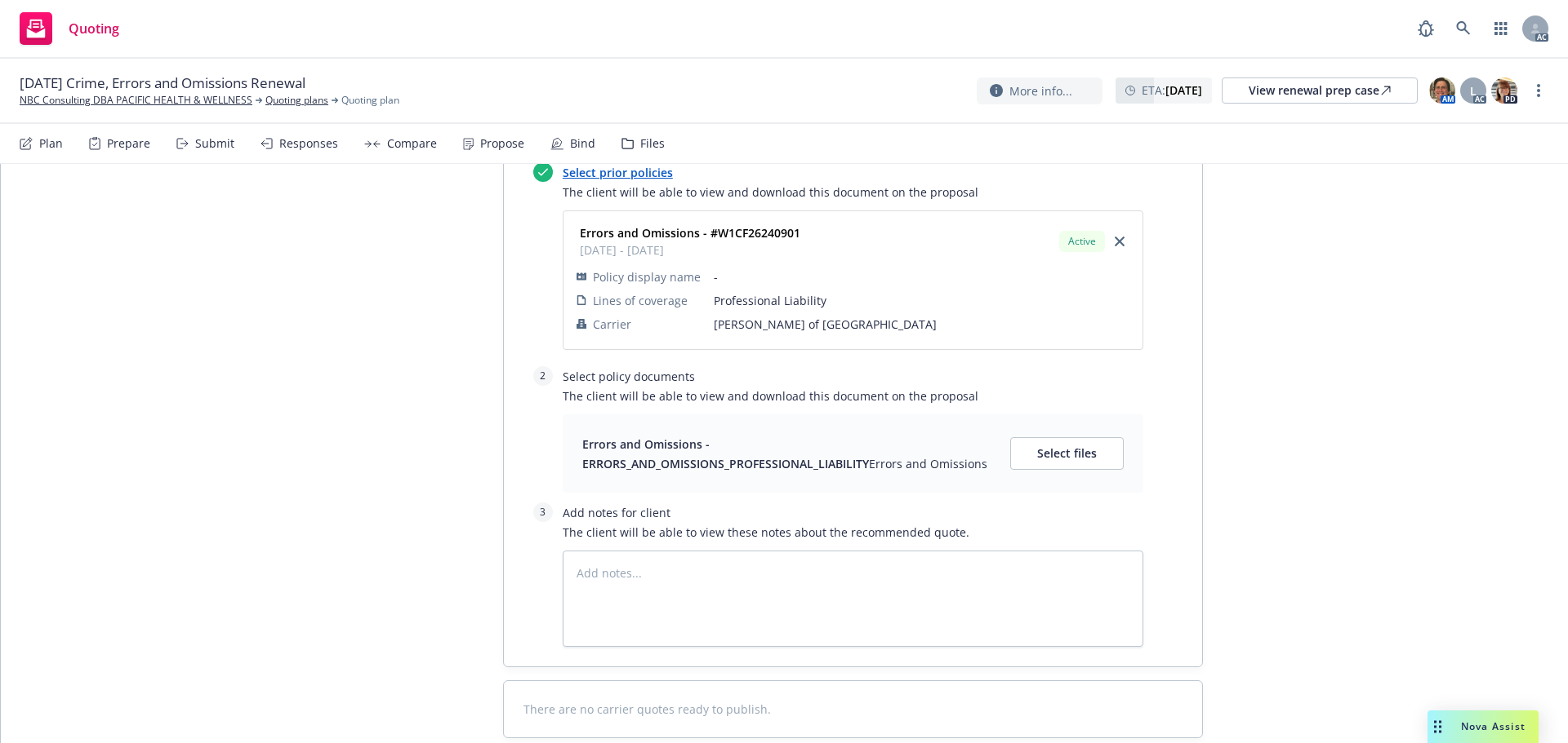
scroll to position [1285, 0]
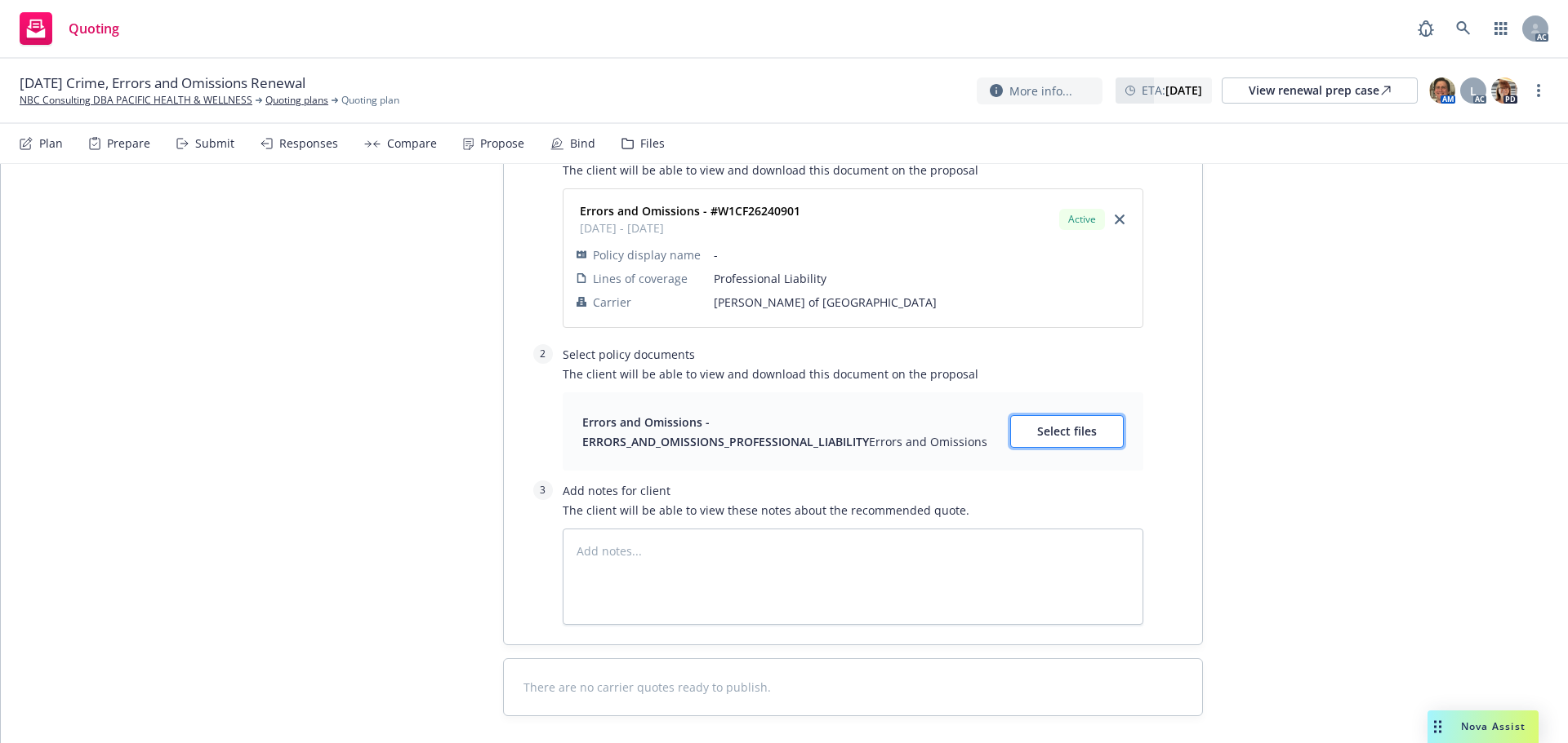
click at [1037, 427] on span "Select files" at bounding box center [1066, 431] width 60 height 16
type textarea "x"
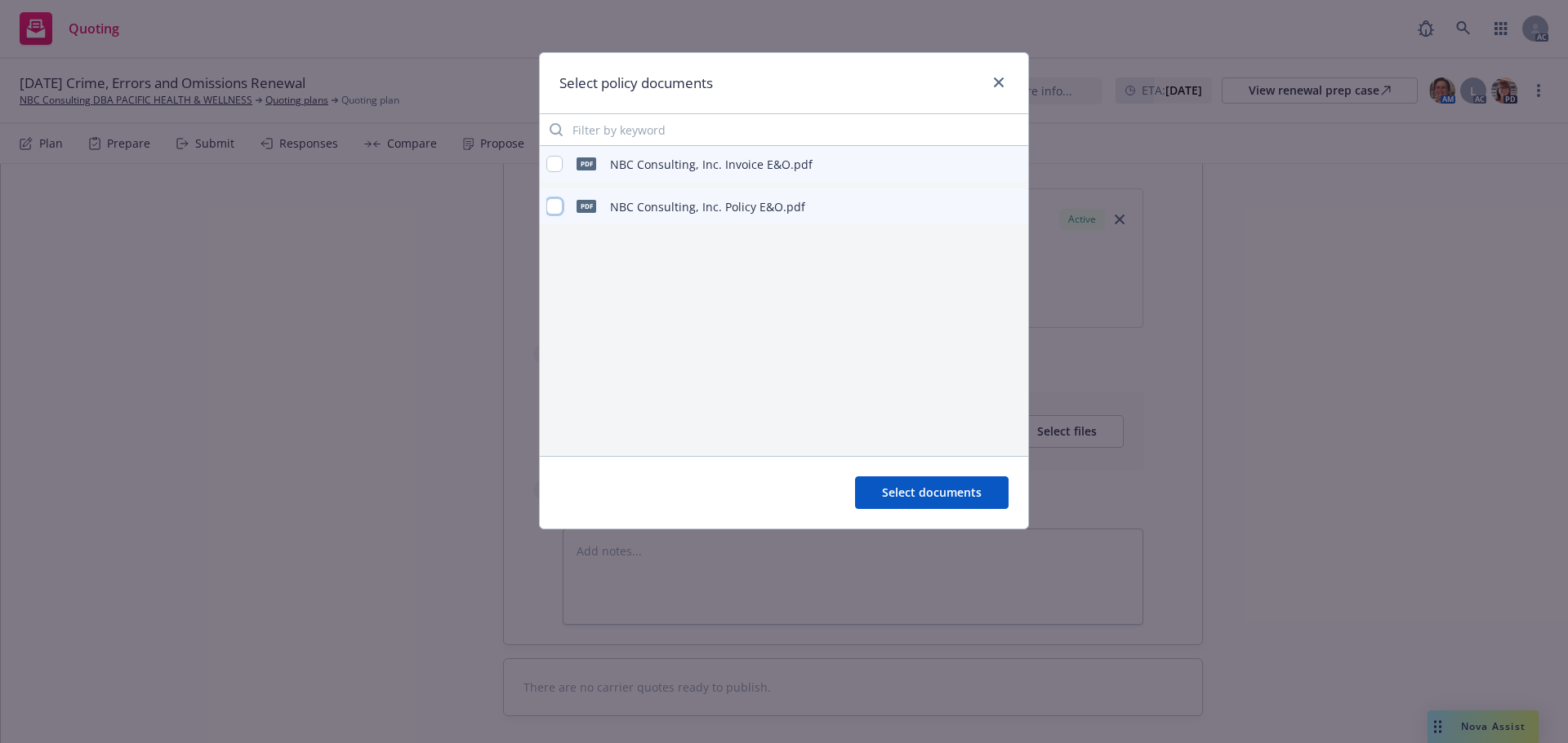
click at [561, 204] on input "checkbox" at bounding box center [554, 206] width 17 height 17
checkbox input "true"
drag, startPoint x: 912, startPoint y: 497, endPoint x: 1019, endPoint y: 471, distance: 110.1
click at [915, 497] on span "Select documents" at bounding box center [932, 493] width 100 height 16
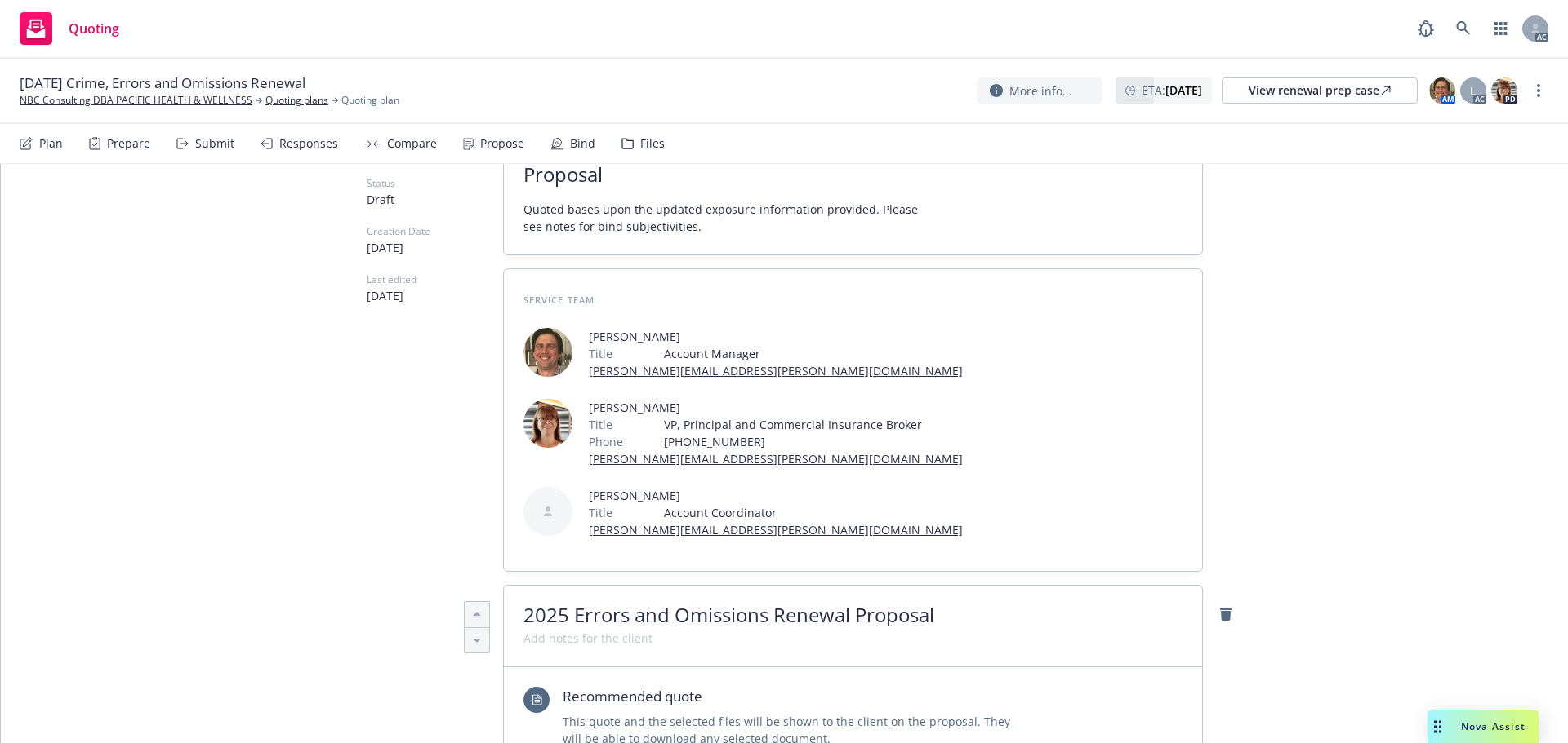
scroll to position [0, 0]
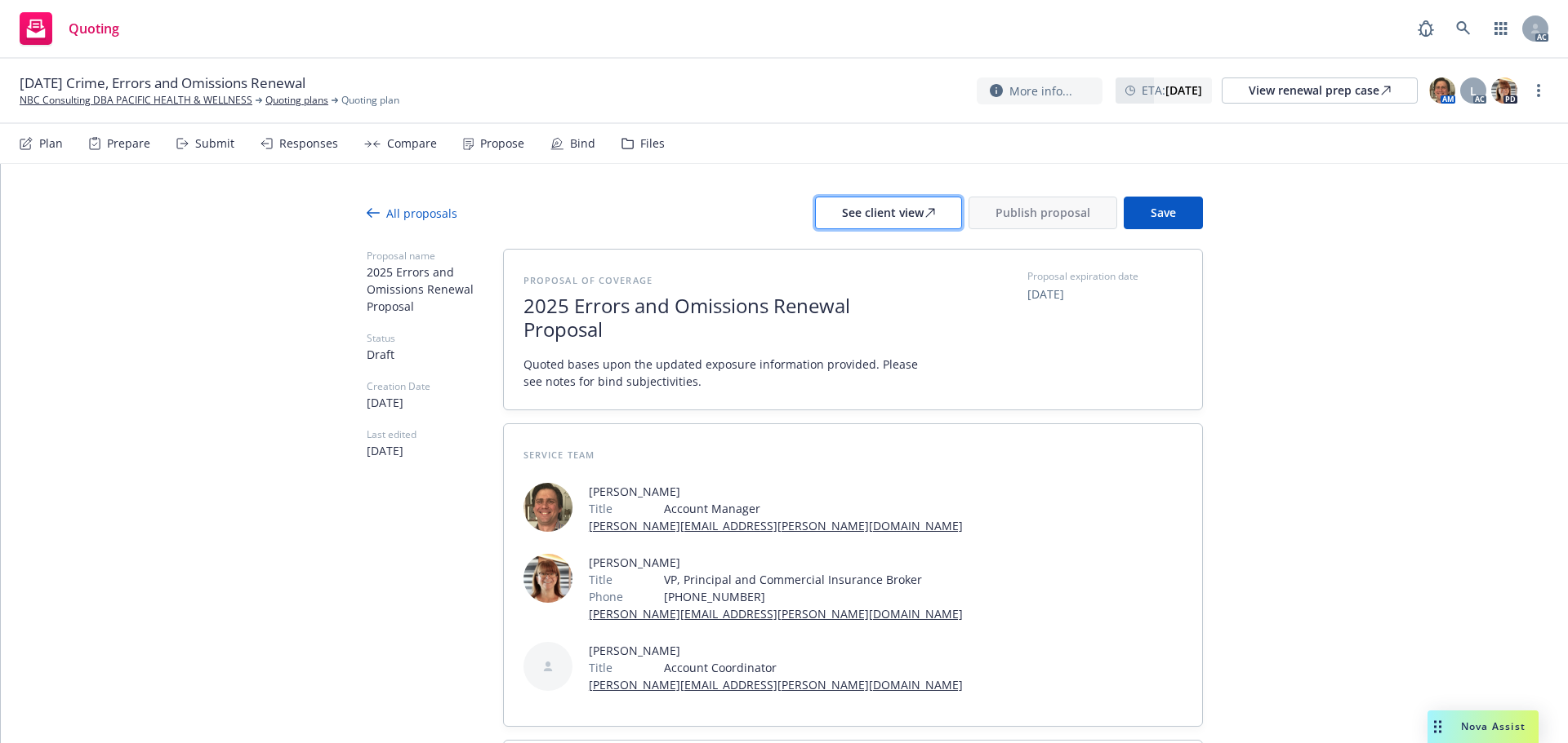
click at [871, 215] on div "See client view" at bounding box center [888, 213] width 93 height 31
type textarea "x"
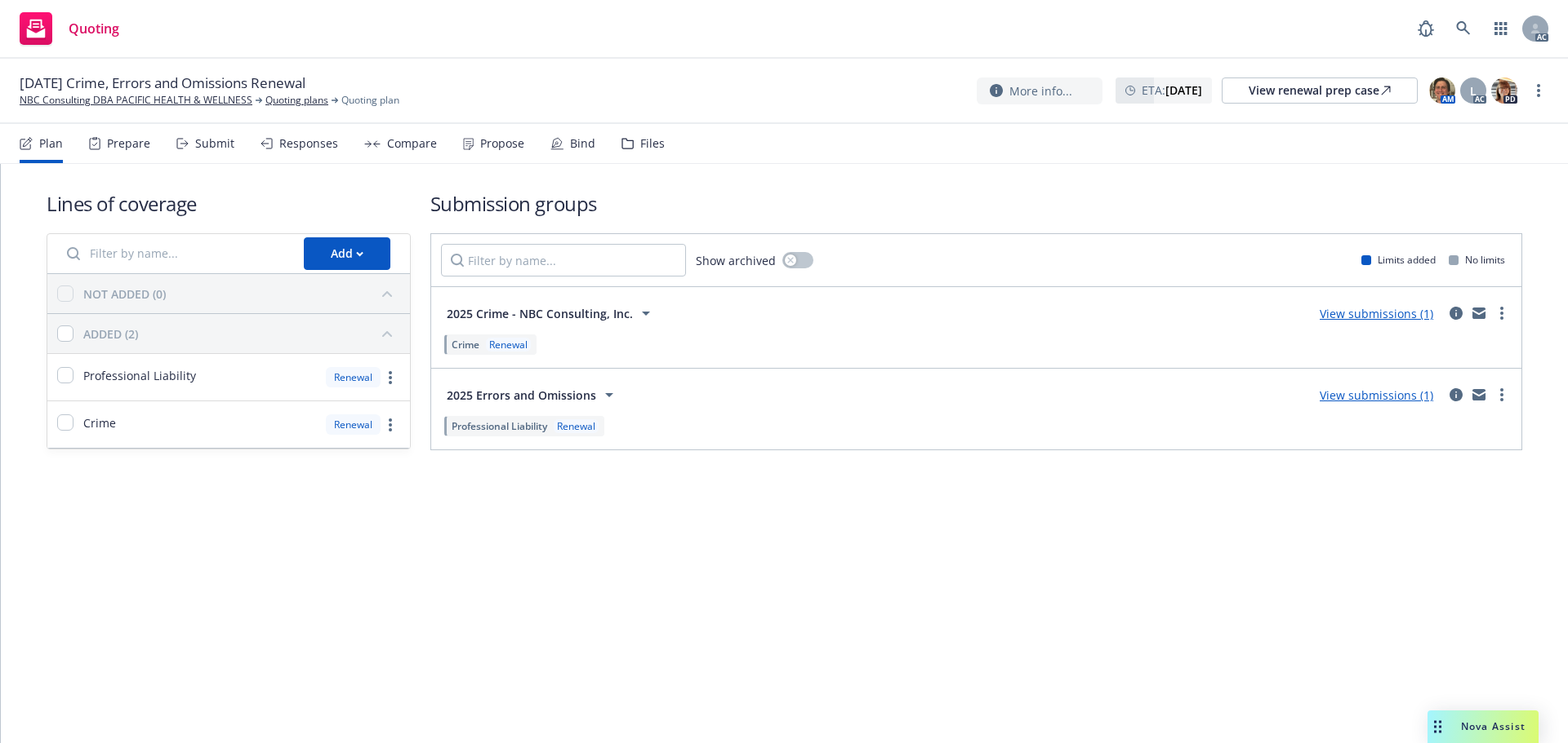
click at [484, 146] on div "Propose" at bounding box center [502, 143] width 44 height 13
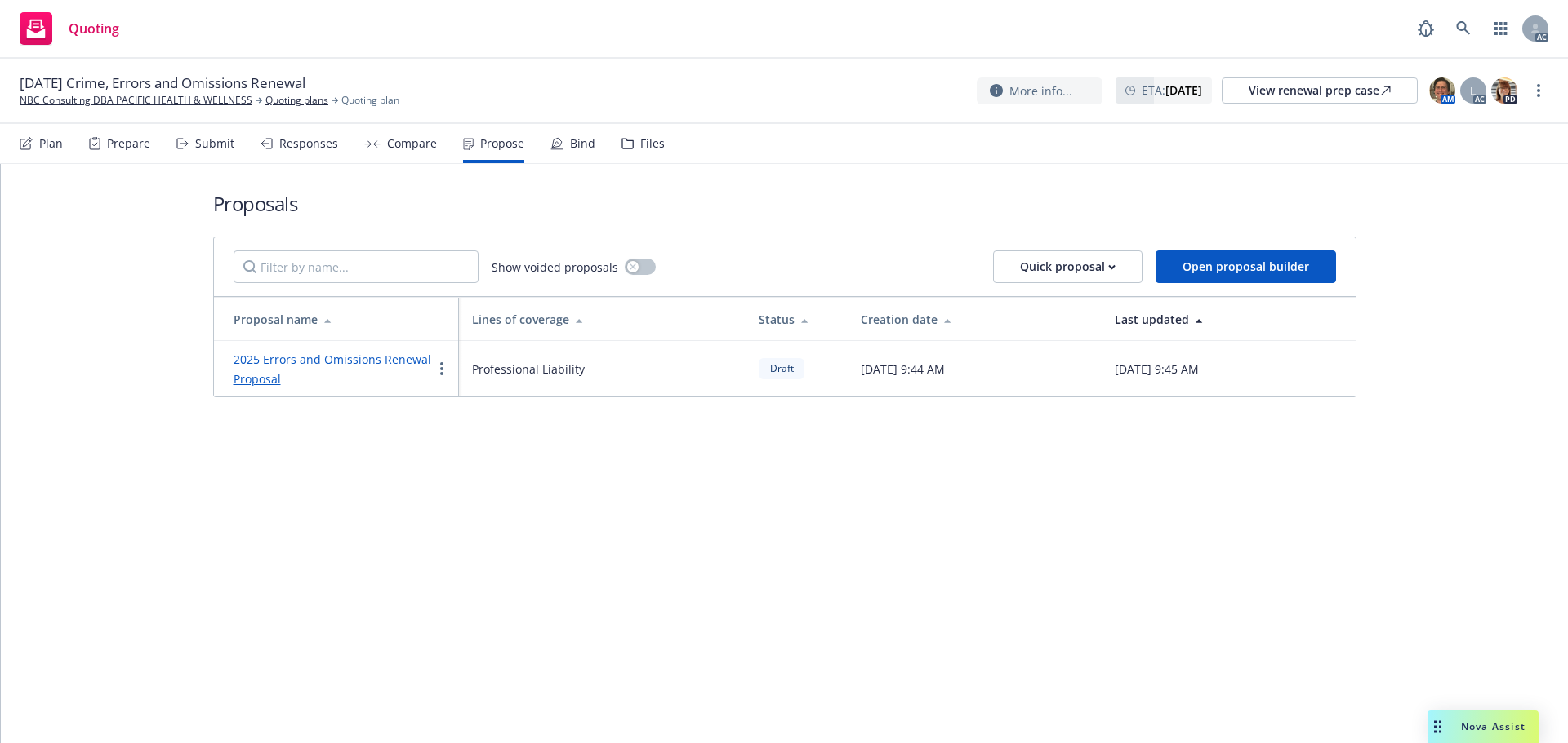
click at [279, 349] on div "2025 Errors and Omissions Renewal Proposal" at bounding box center [333, 369] width 199 height 39
click at [273, 364] on link "2025 Errors and Omissions Renewal Proposal" at bounding box center [333, 370] width 198 height 35
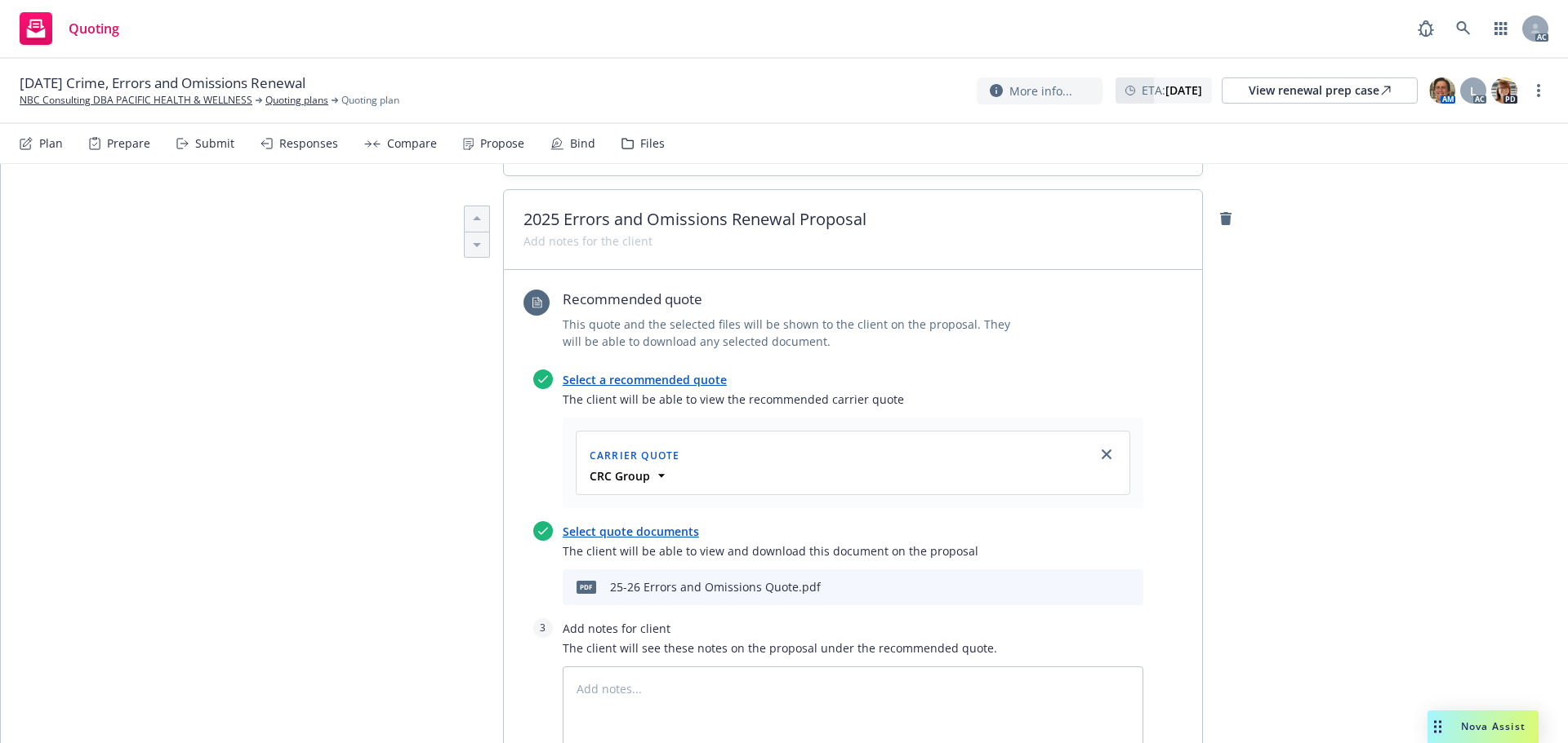
scroll to position [783, 0]
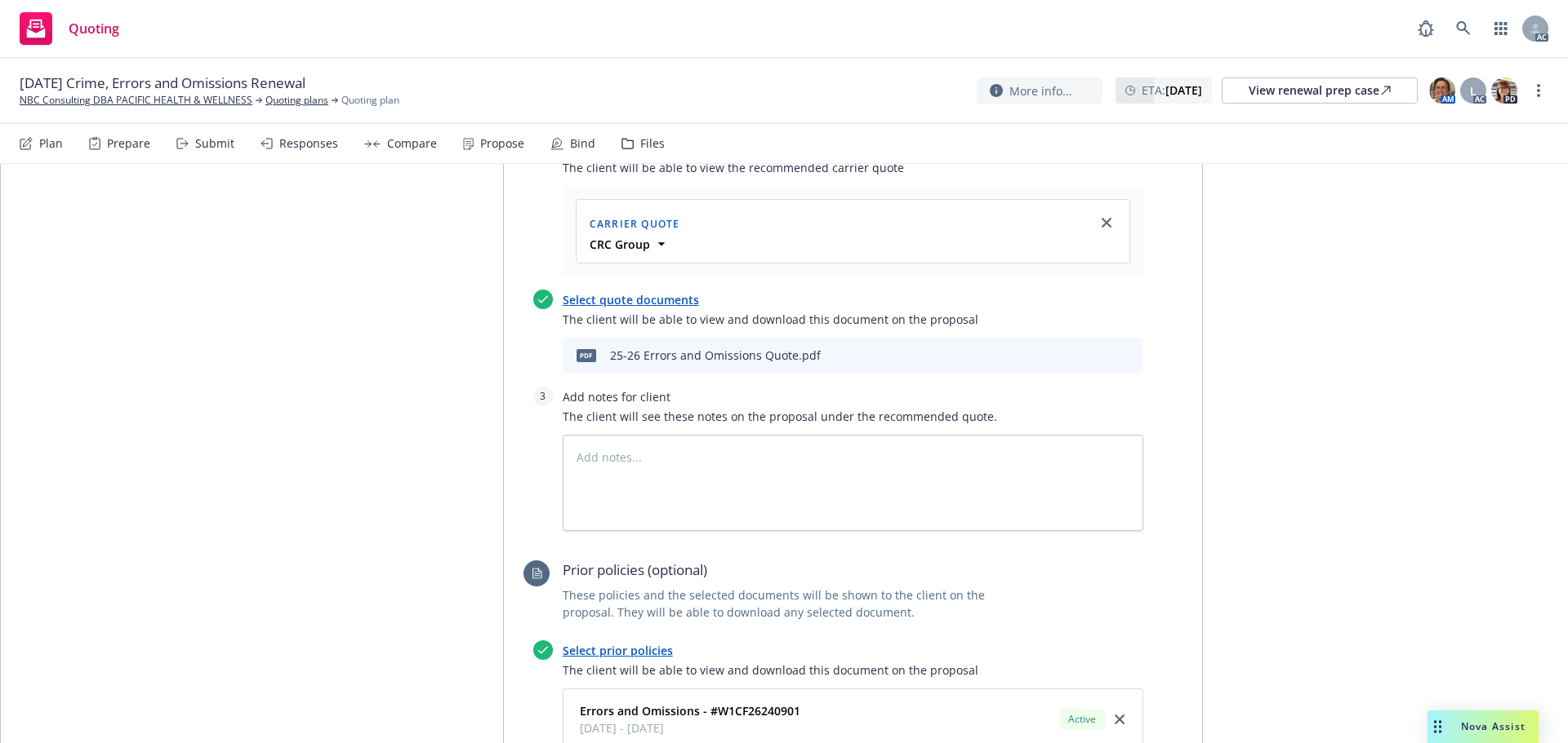
click at [1095, 354] on icon "preview file" at bounding box center [1101, 355] width 15 height 12
click at [652, 478] on textarea at bounding box center [852, 483] width 580 height 96
type textarea "x"
type textarea "B"
type textarea "x"
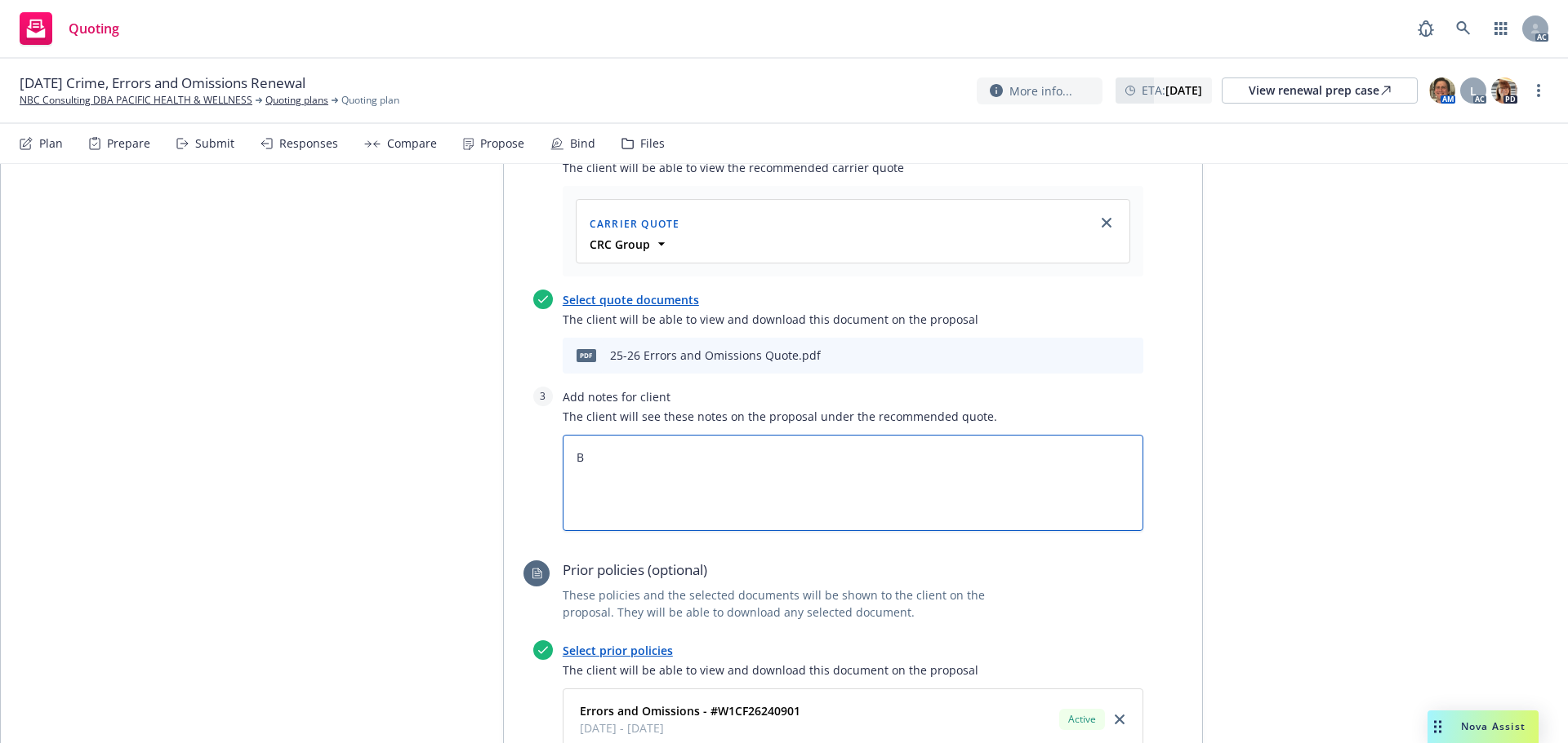
type textarea "Bi"
type textarea "x"
type textarea "Bin"
type textarea "x"
type textarea "Bind"
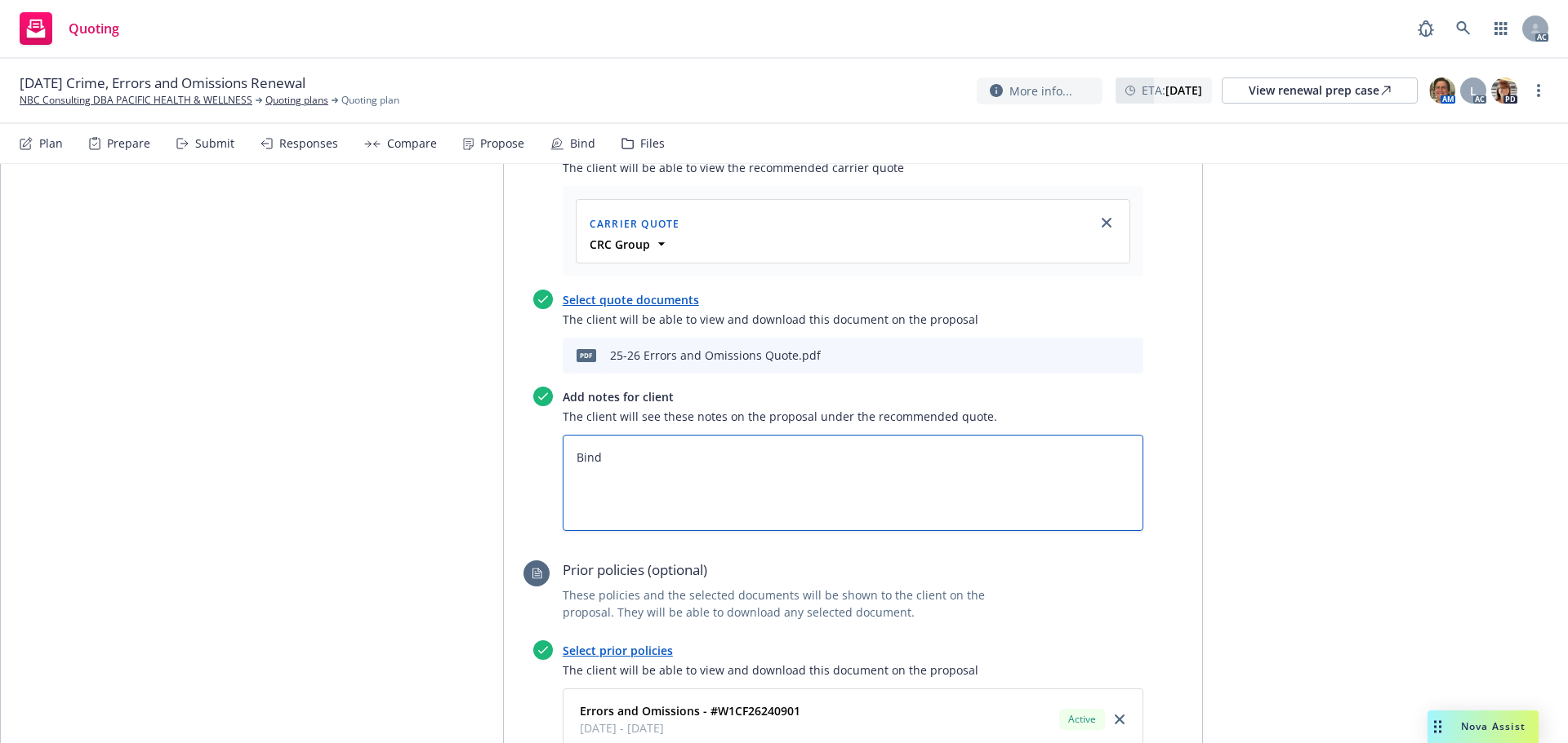
type textarea "x"
type textarea "Bind"
type textarea "x"
type textarea "Bind S"
type textarea "x"
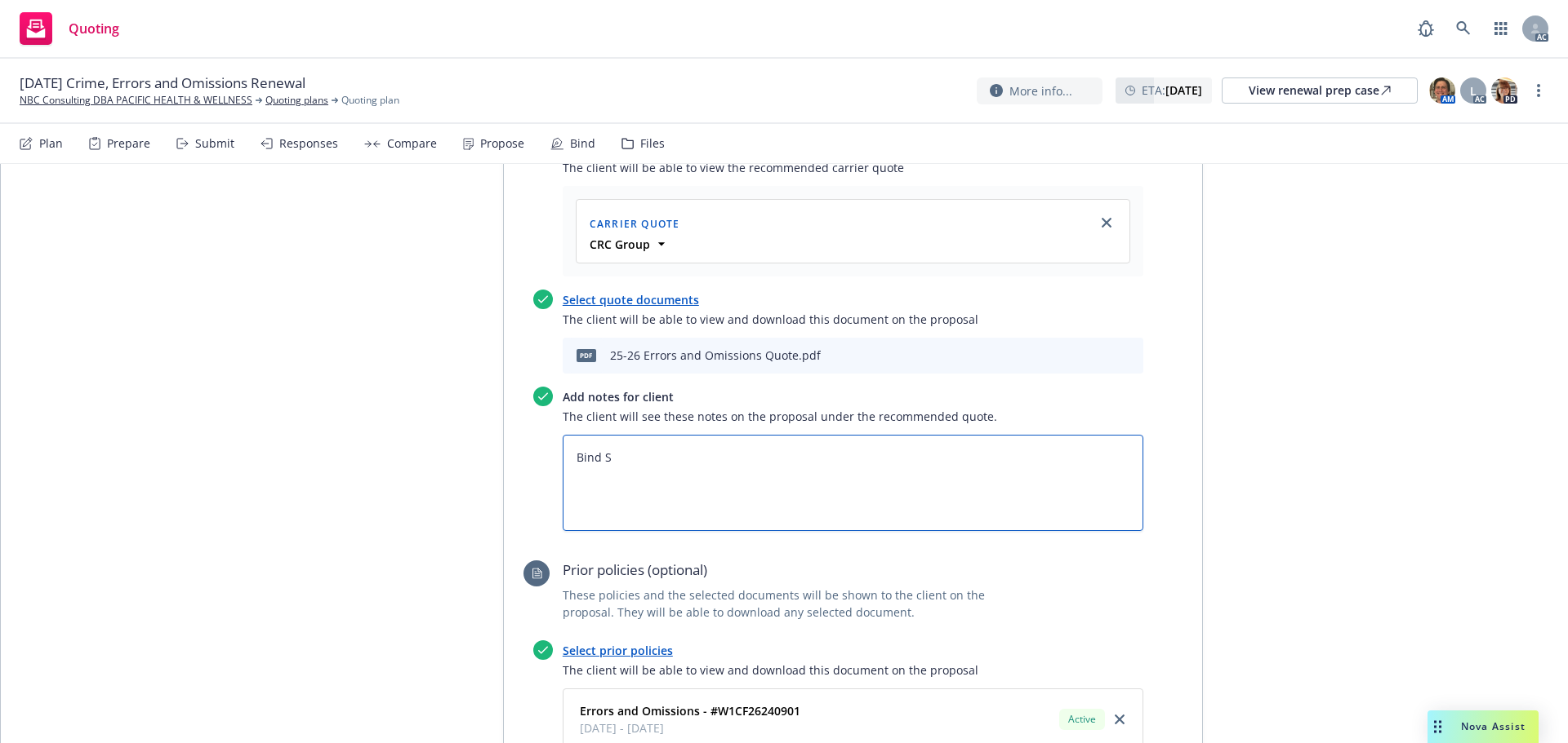
type textarea "Bind Su"
type textarea "x"
type textarea "Bind Sub"
type textarea "x"
type textarea "Bind Subj"
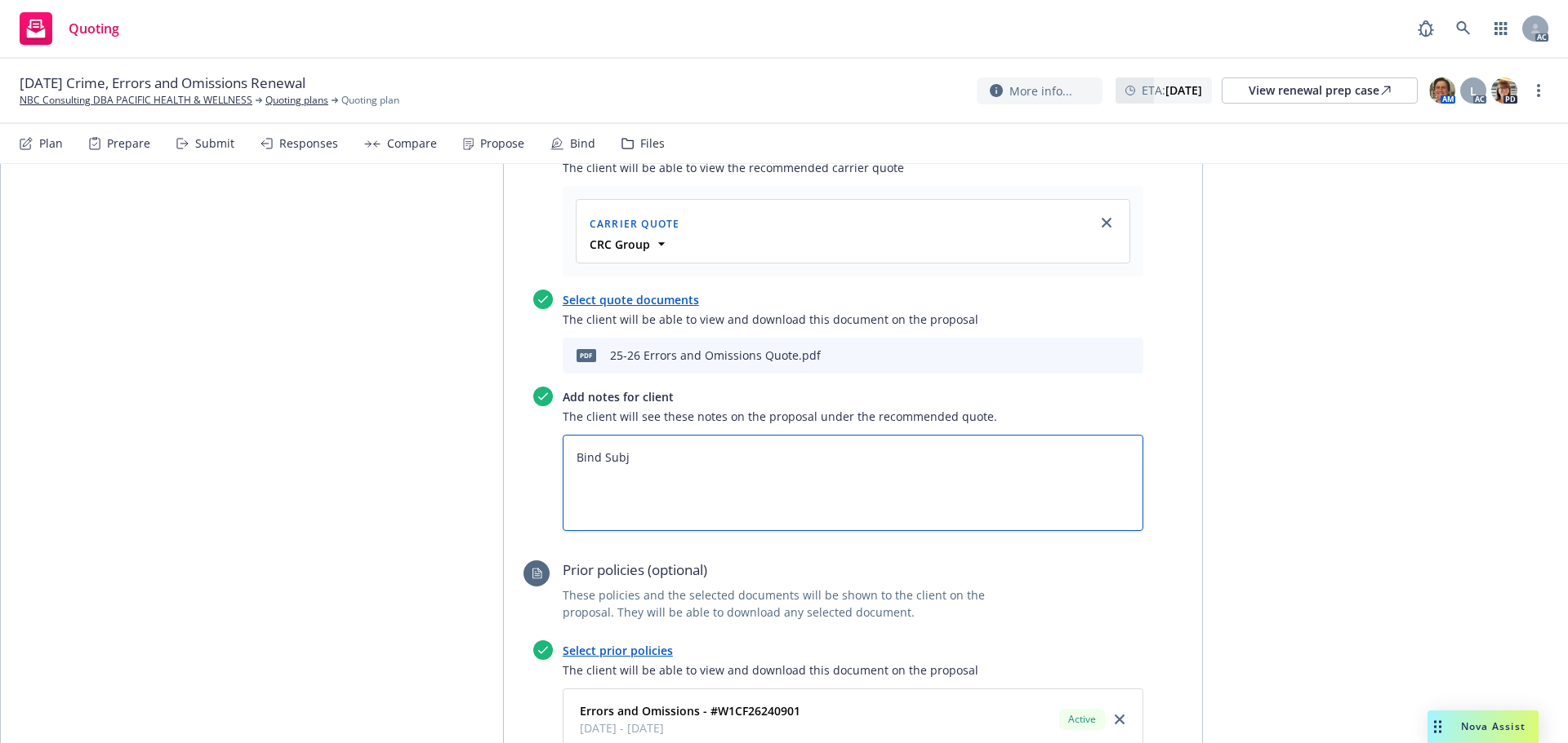
type textarea "x"
type textarea "Bind Subje"
type textarea "x"
type textarea "Bind Subjec"
type textarea "x"
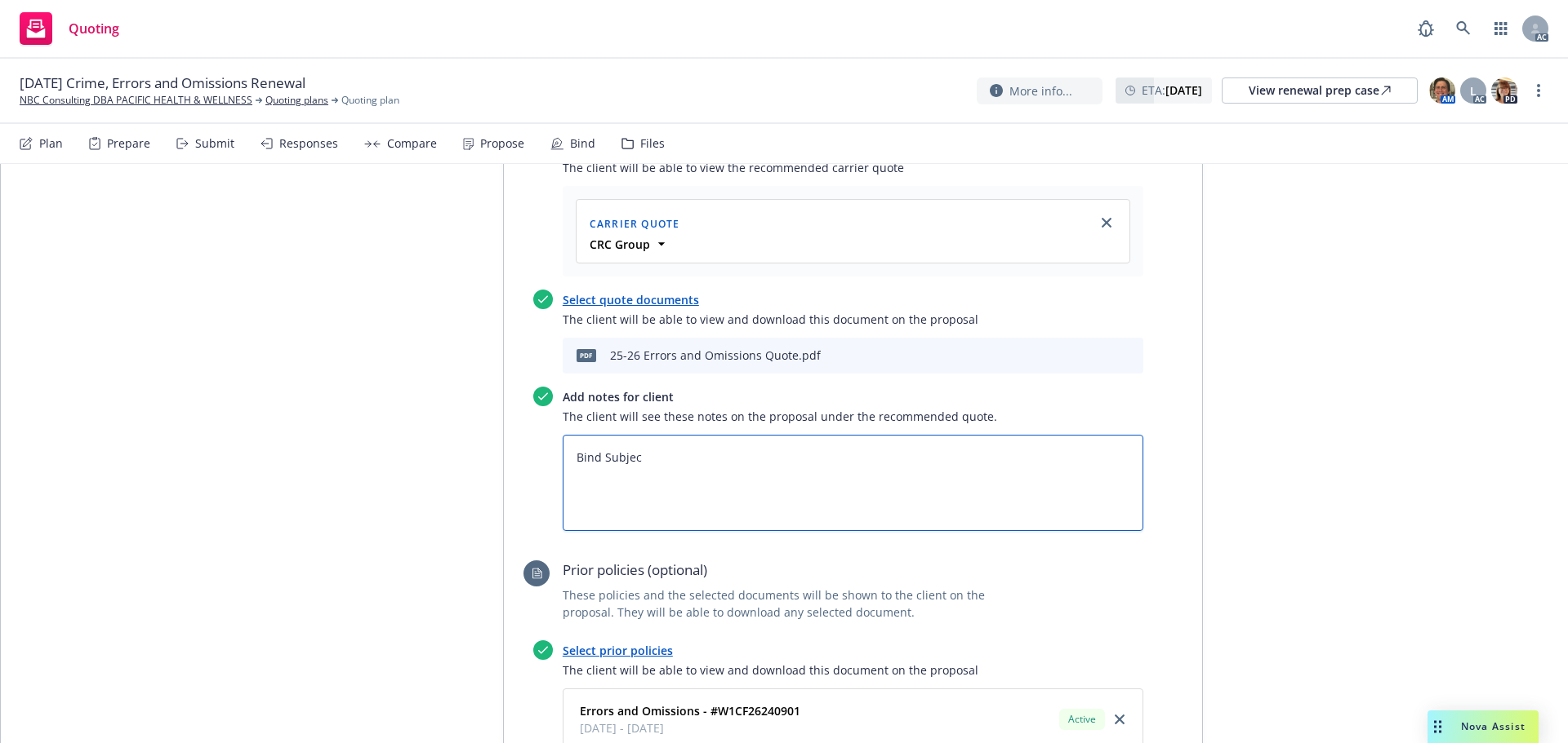
type textarea "Bind Subjeci"
type textarea "x"
type textarea "Bind Subjec"
type textarea "x"
type textarea "Bind Subject"
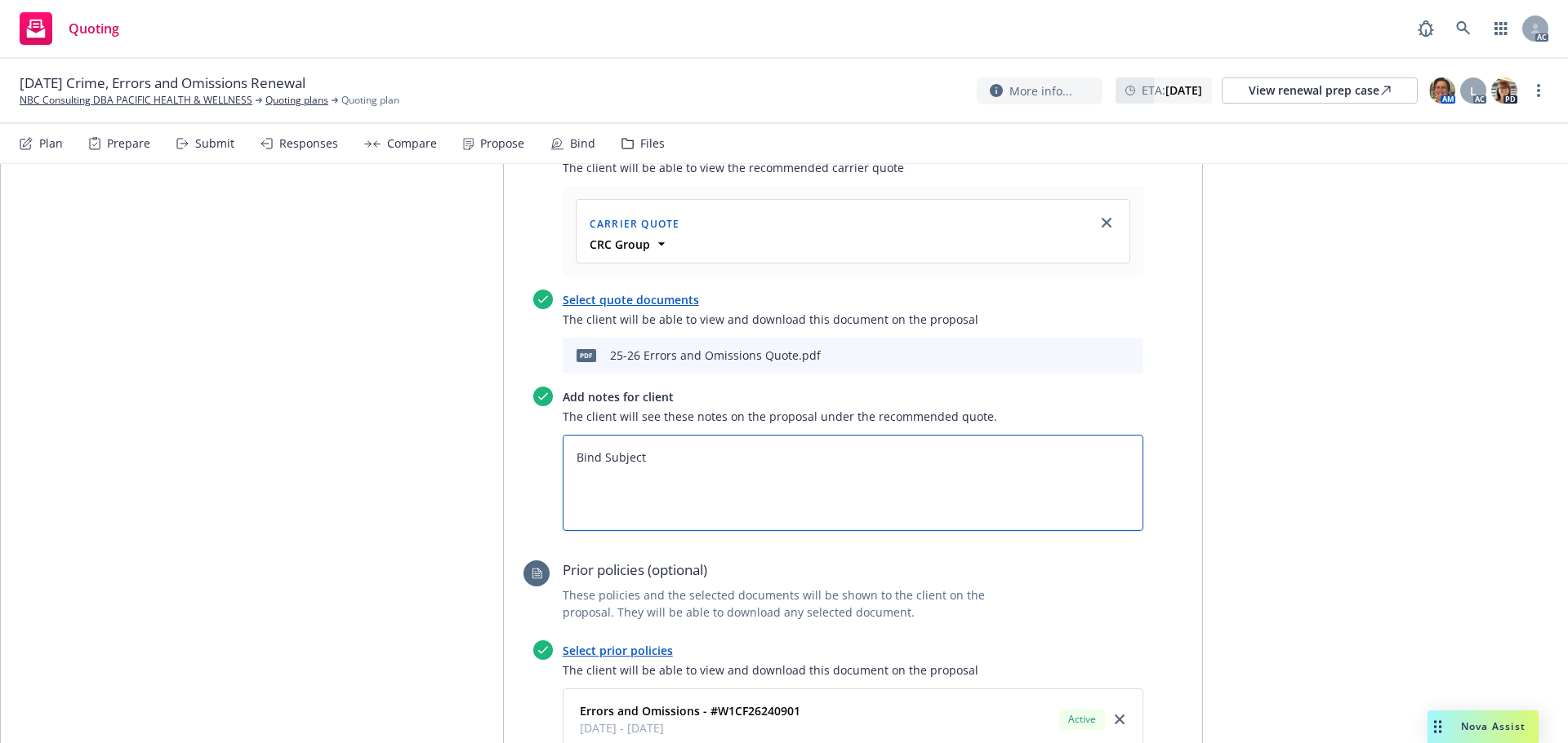
type textarea "x"
type textarea "Bind Subjecti"
type textarea "x"
type textarea "Bind Subjectiv"
type textarea "x"
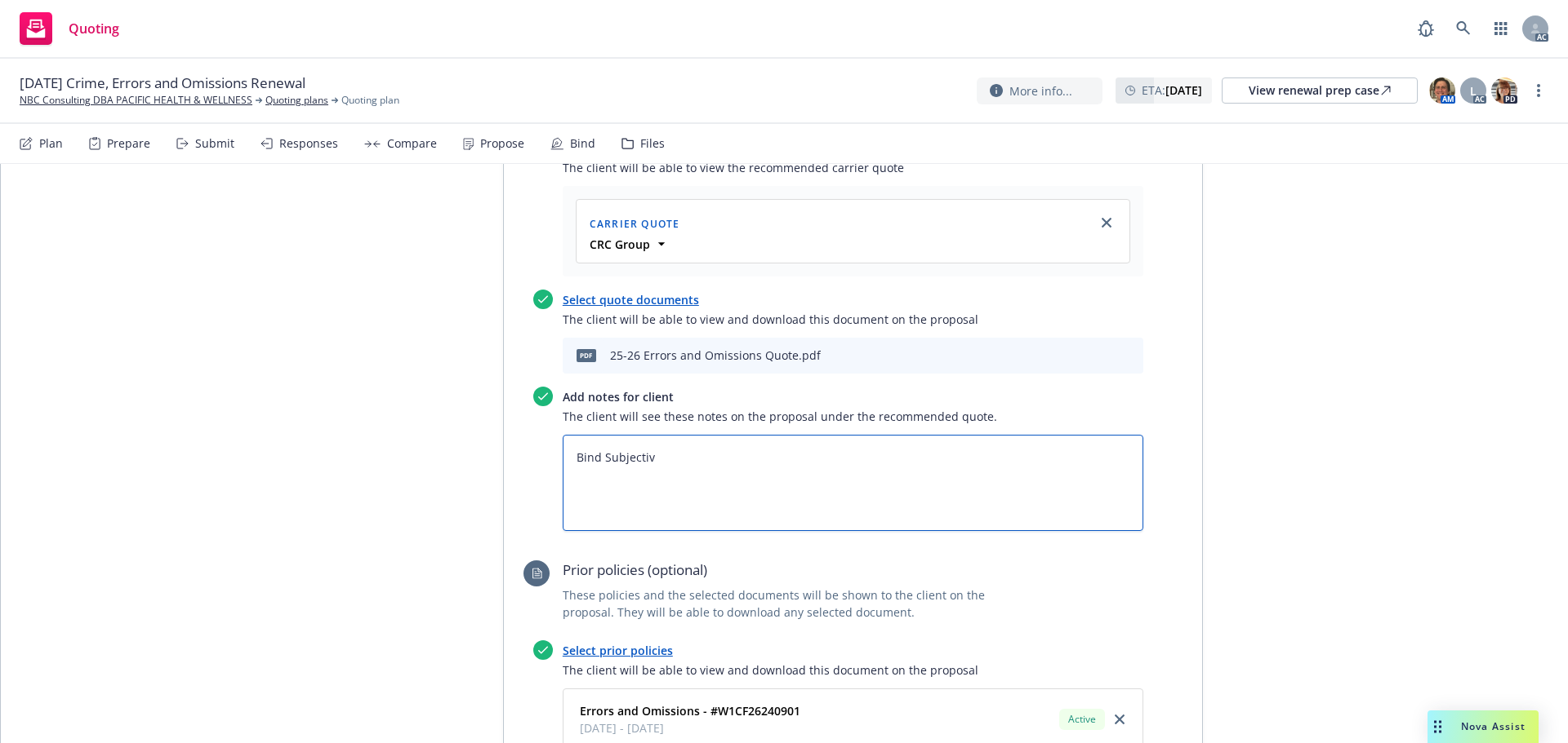
type textarea "Bind Subjectivi"
type textarea "x"
type textarea "Bind Subjectivit"
type textarea "x"
type textarea "Bind Subjectiviti"
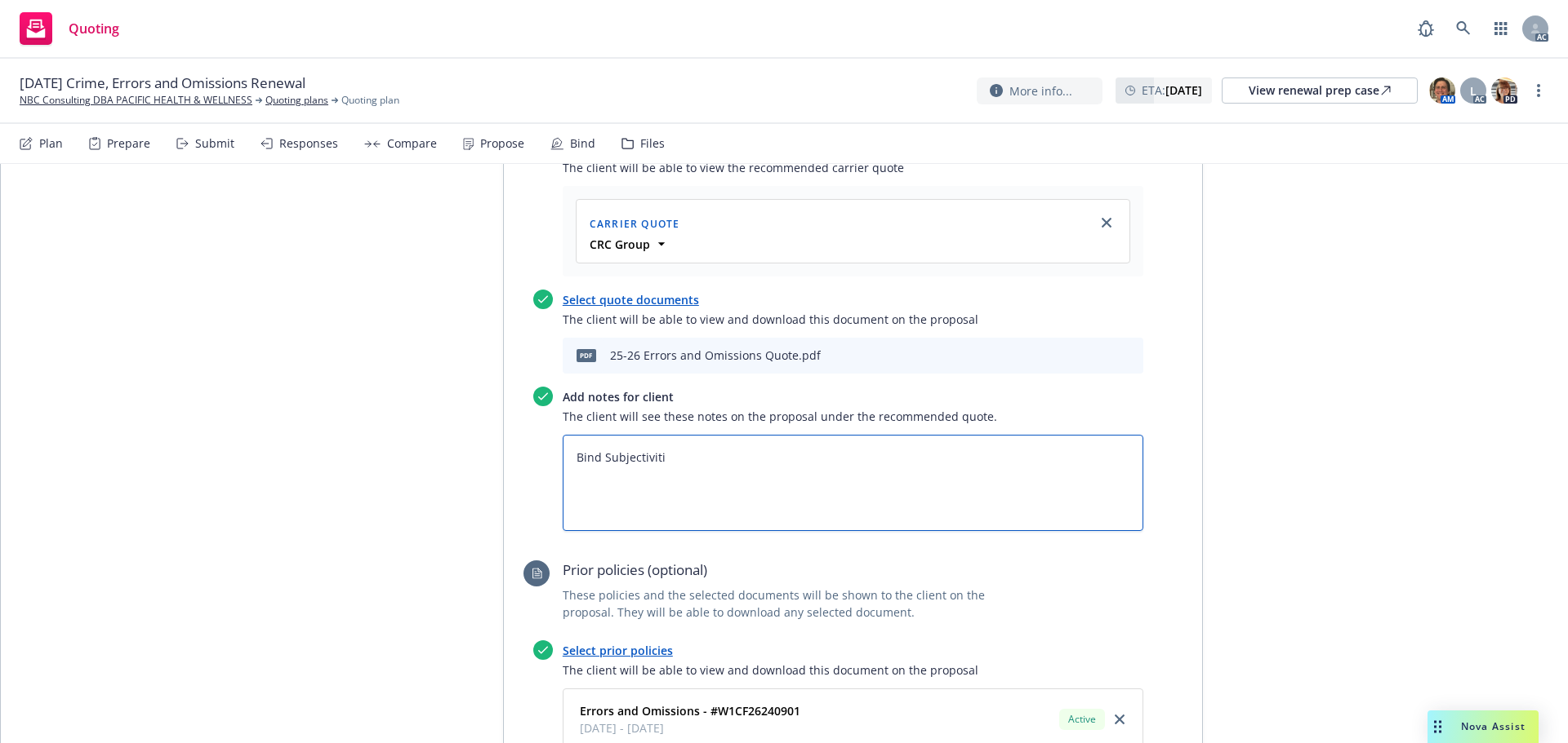
type textarea "x"
type textarea "Bind Subjectivitie"
type textarea "x"
type textarea "Bind Subjectivities"
type textarea "x"
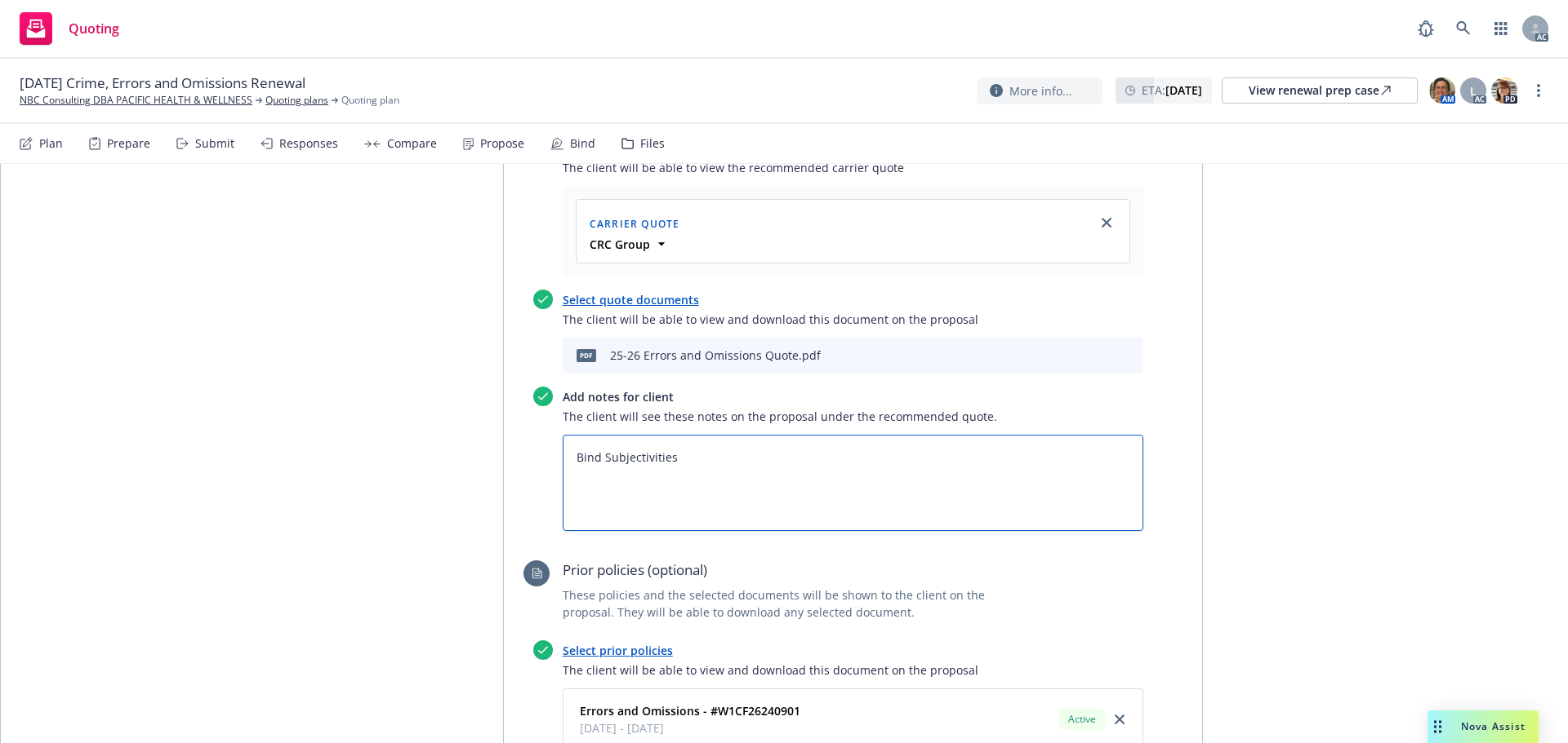
type textarea "Bind Subjectivities:"
type textarea "x"
click at [698, 466] on textarea "Bind Subjectivities:" at bounding box center [852, 483] width 580 height 96
click at [621, 487] on textarea "Bind Subjectivities:" at bounding box center [852, 483] width 580 height 96
paste textarea "1. The additional terms in this provision supercede all other provisions. This …"
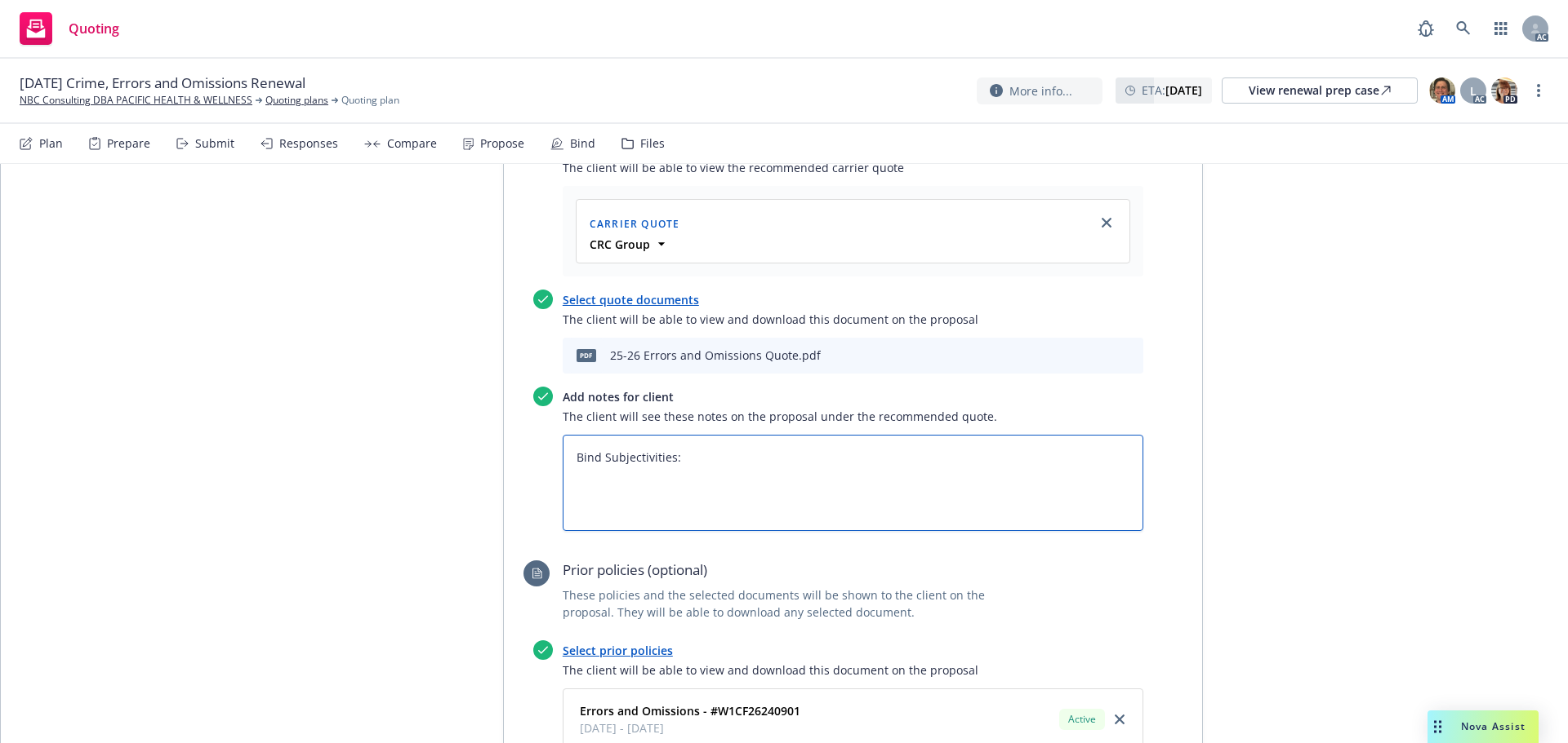
type textarea "Bind Subjectivities: 1. The additional terms in this provision supercede all ot…"
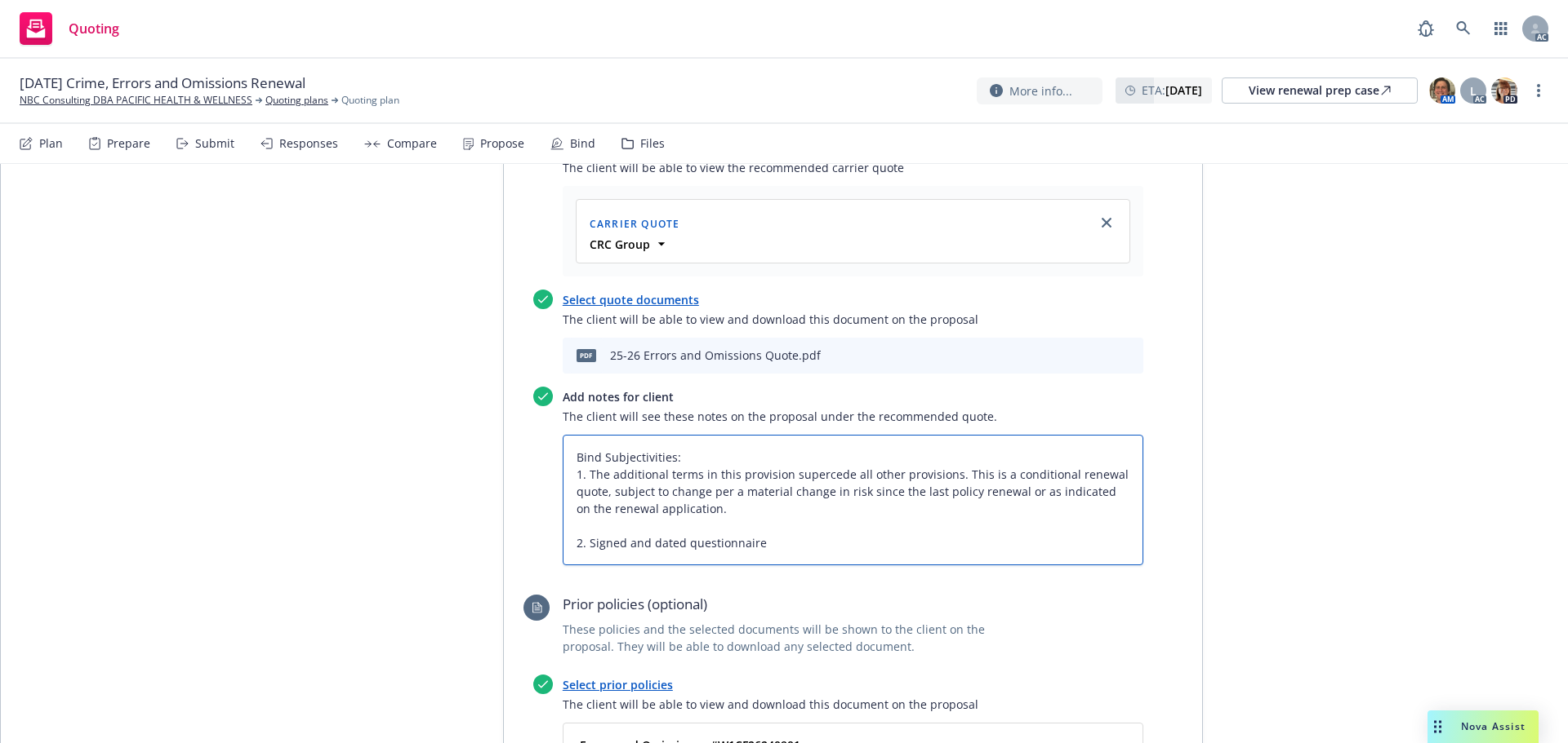
click at [601, 523] on textarea "Bind Subjectivities: 1. The additional terms in this provision supercede all ot…" at bounding box center [852, 501] width 580 height 131
type textarea "x"
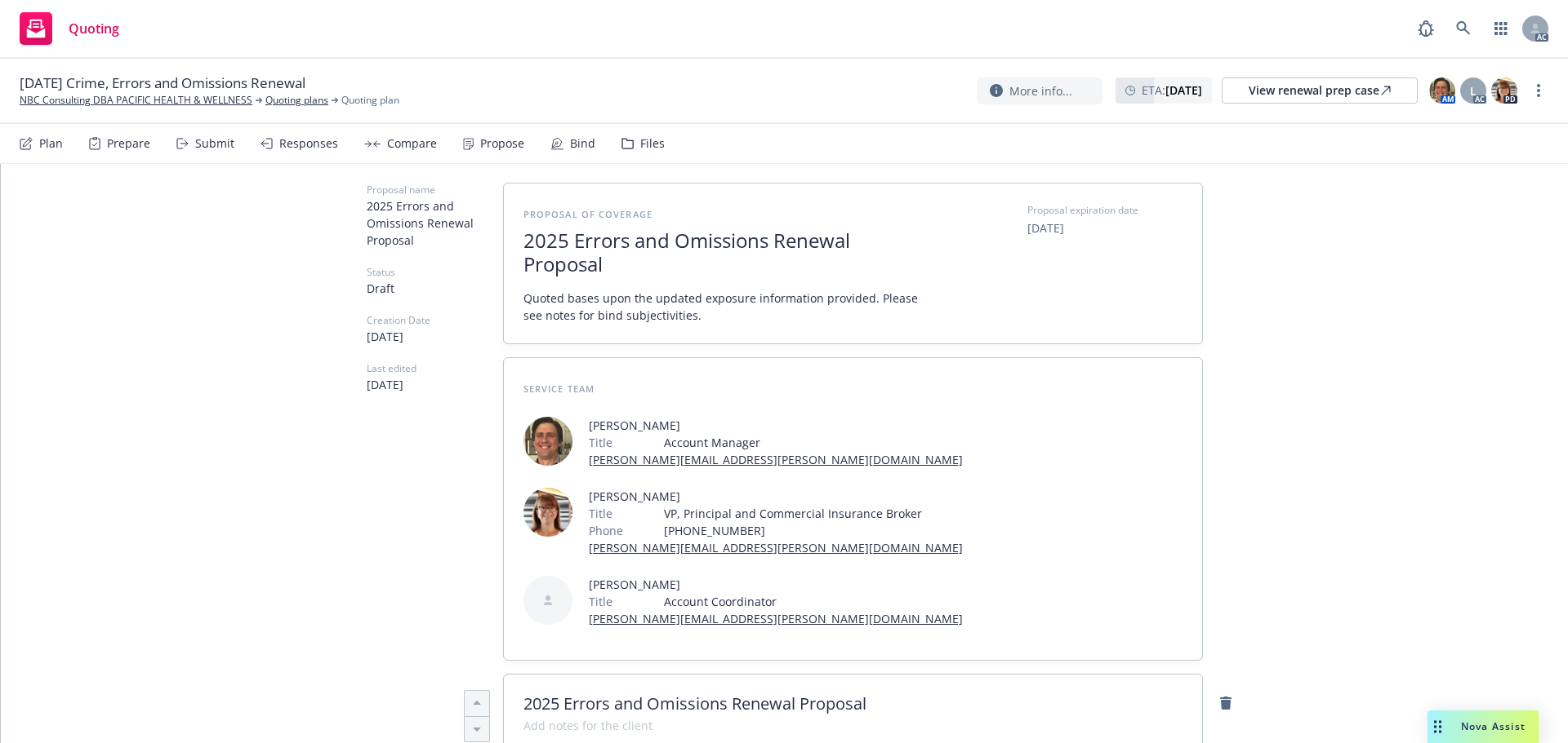
scroll to position [0, 0]
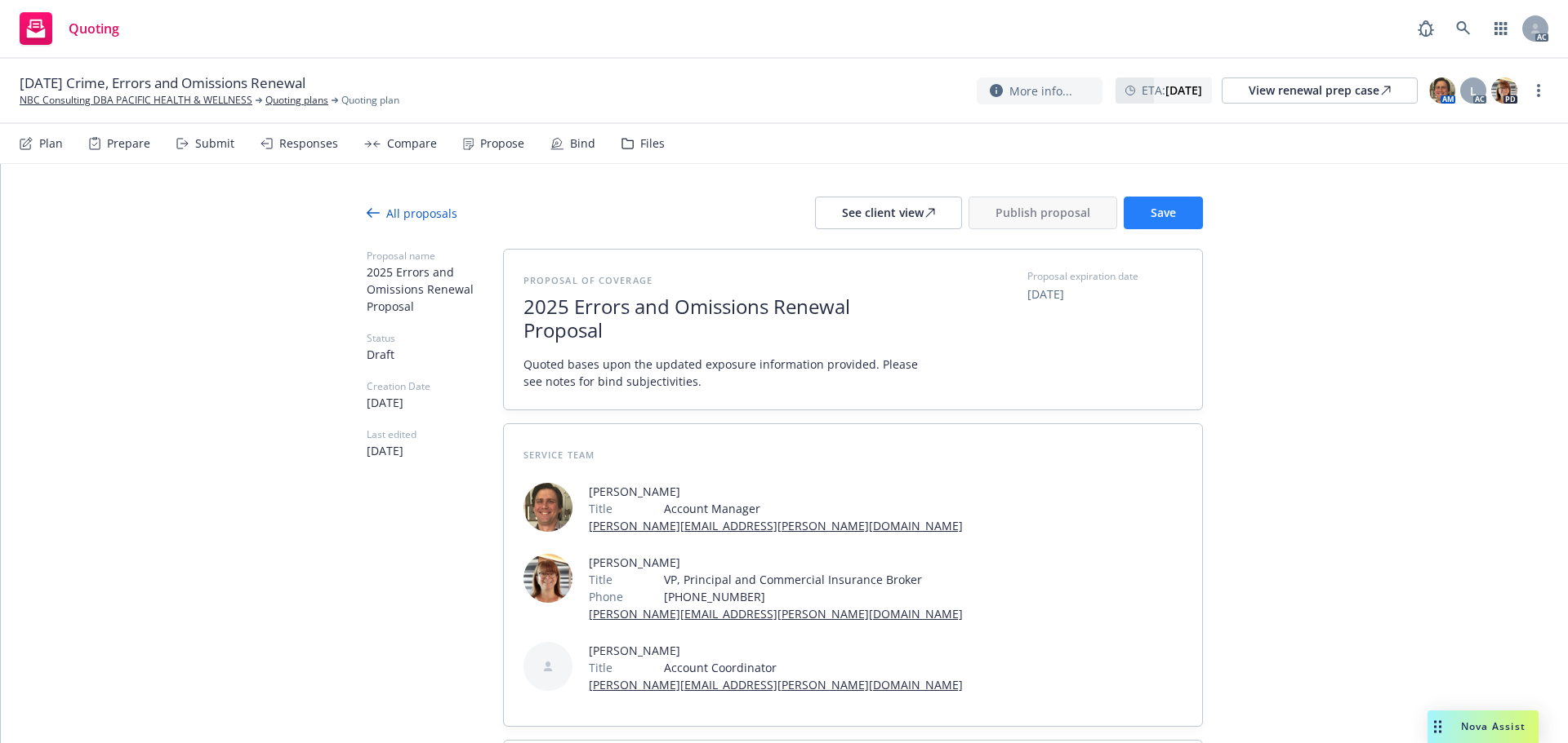
type textarea "Bind Subjectivities: 1. The additional terms in this provision supercede all ot…"
click at [1165, 210] on span "Save" at bounding box center [1163, 213] width 25 height 16
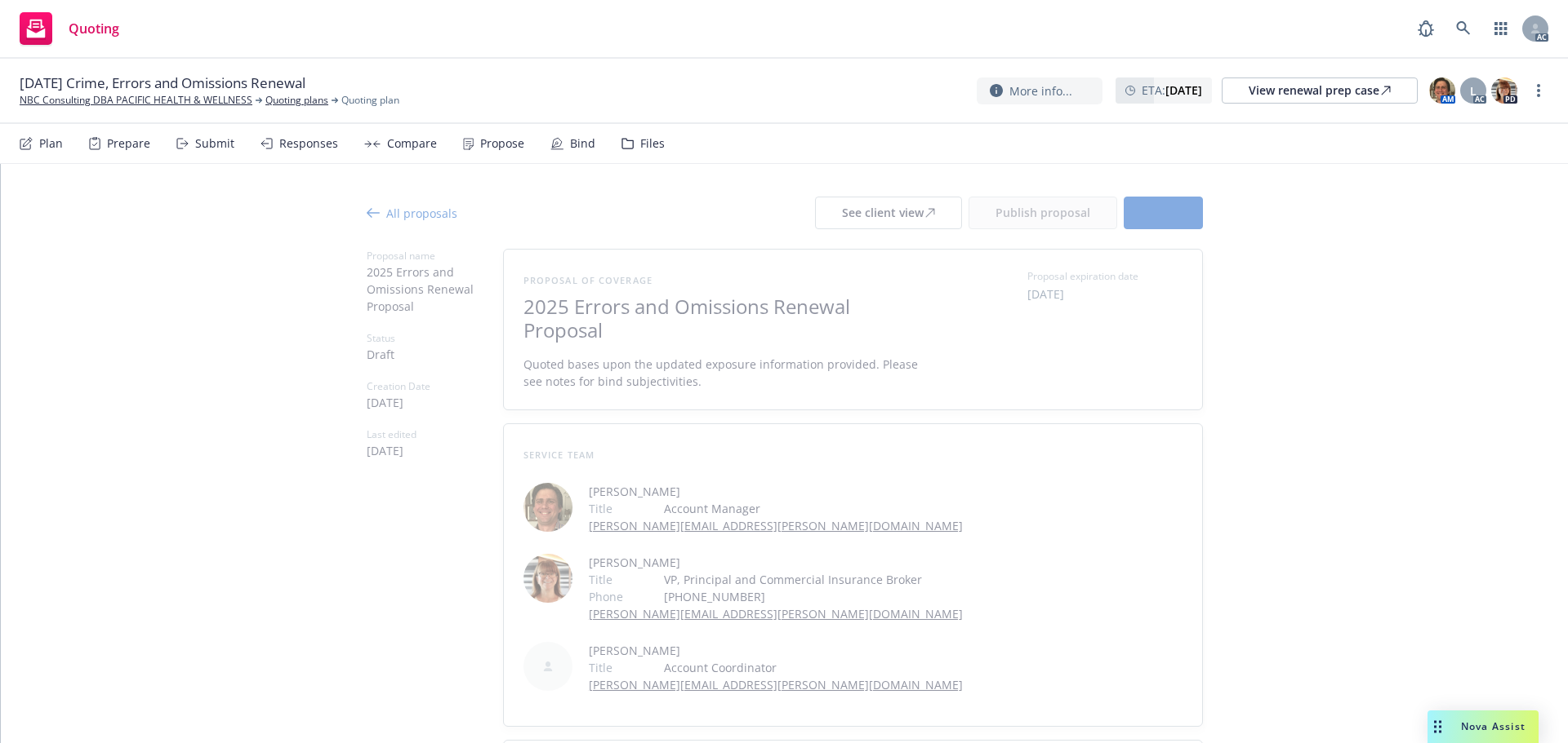
type textarea "x"
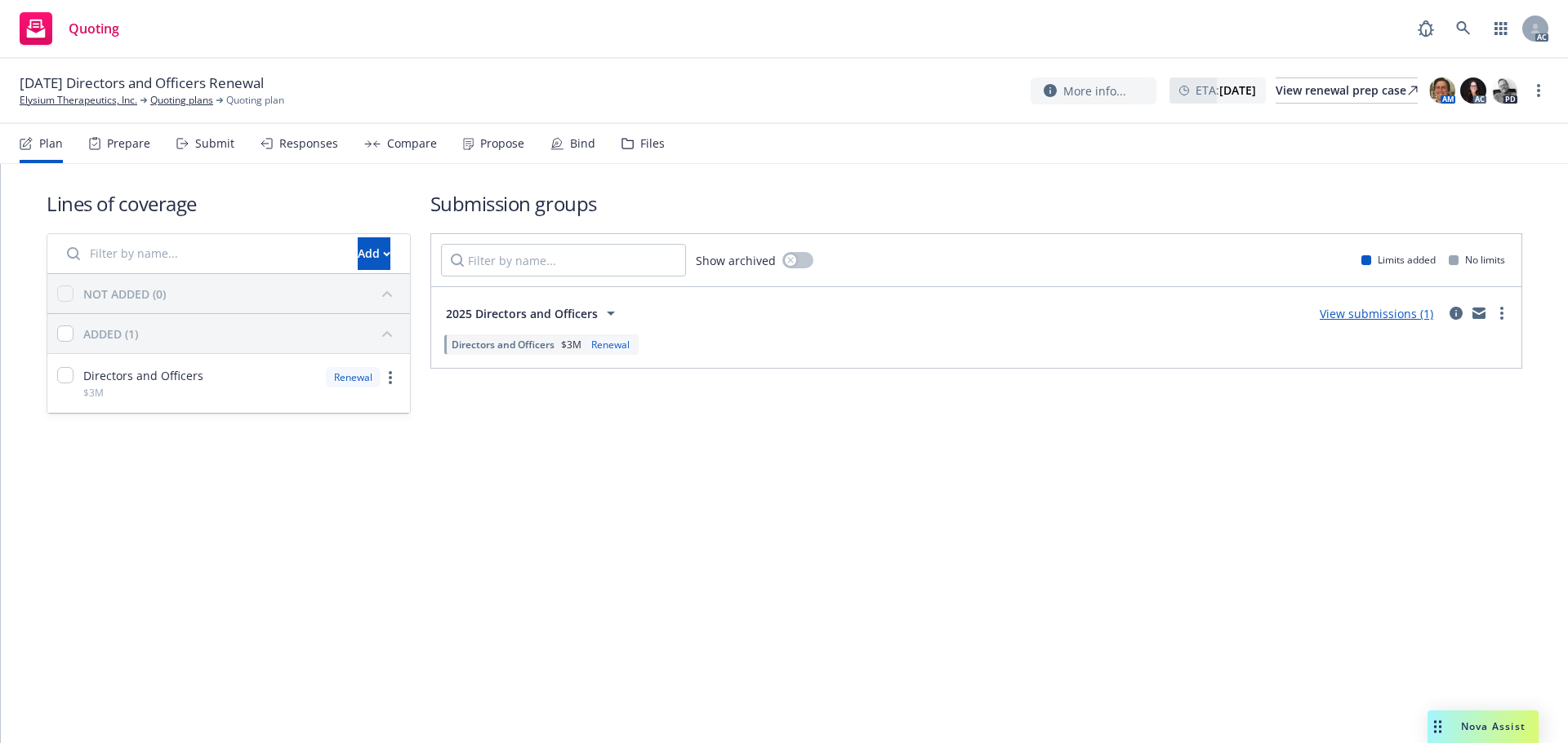
click at [205, 134] on div "Submit" at bounding box center [204, 144] width 58 height 39
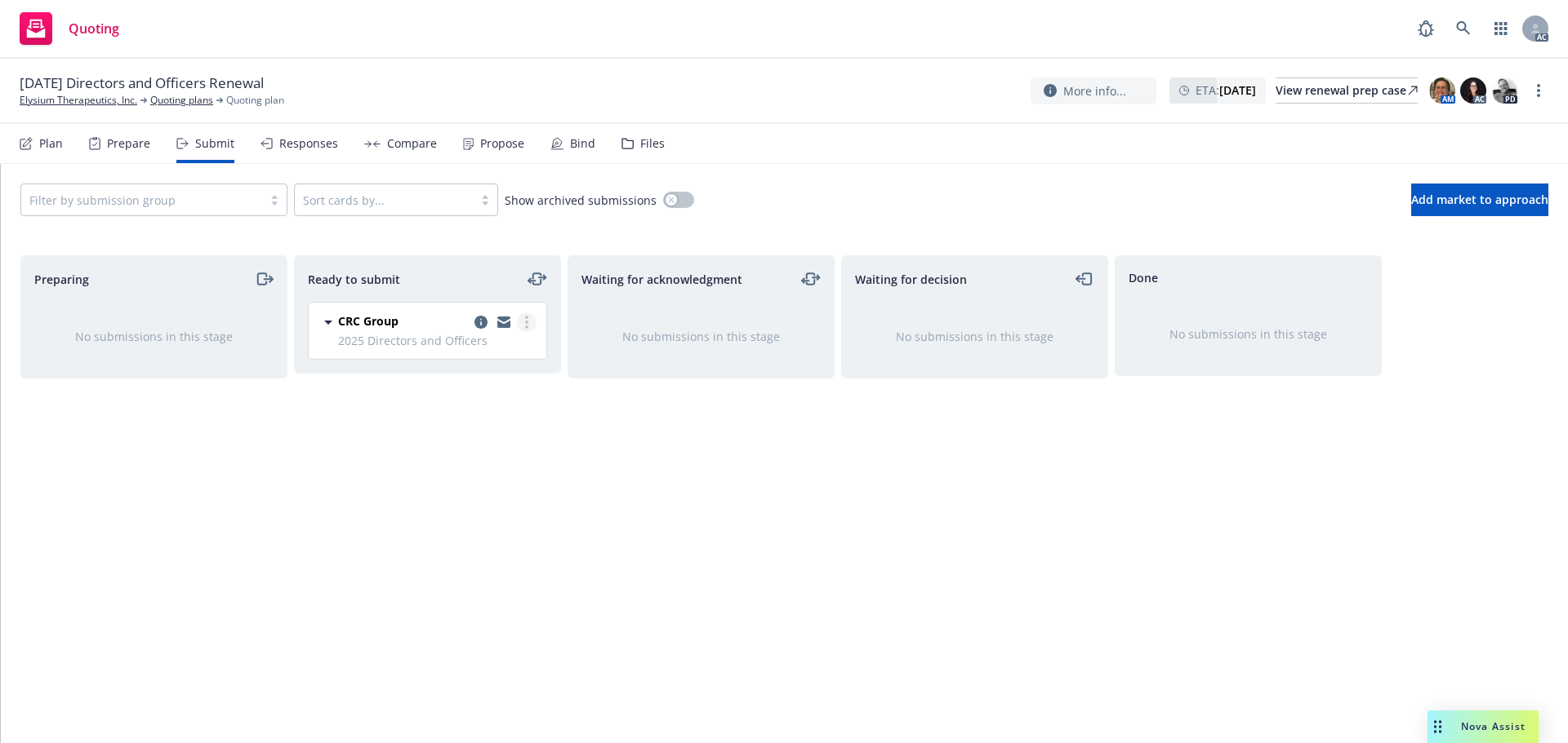
click at [526, 321] on circle "more" at bounding box center [526, 322] width 3 height 3
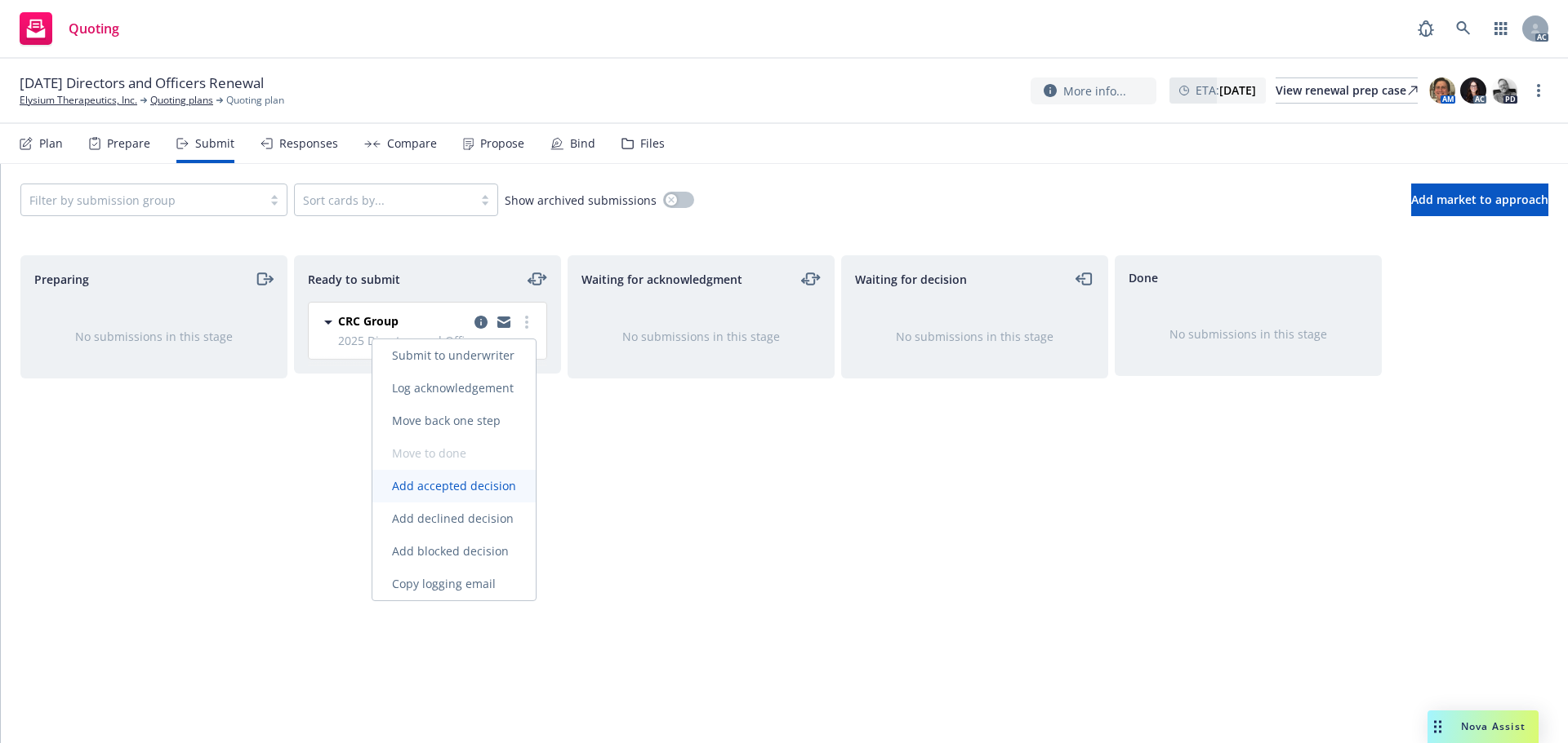
click at [471, 479] on span "Add accepted decision" at bounding box center [454, 486] width 163 height 16
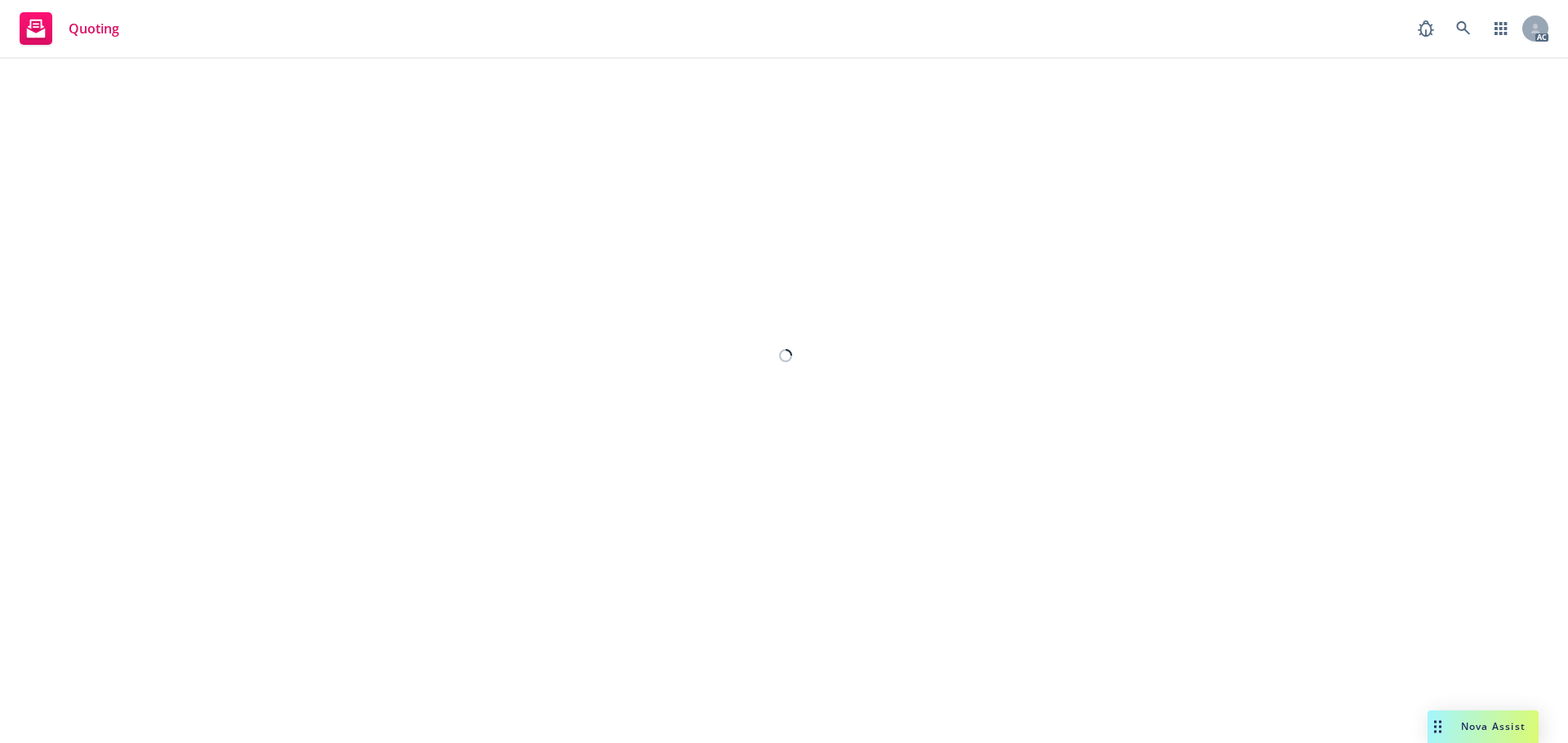
select select "12"
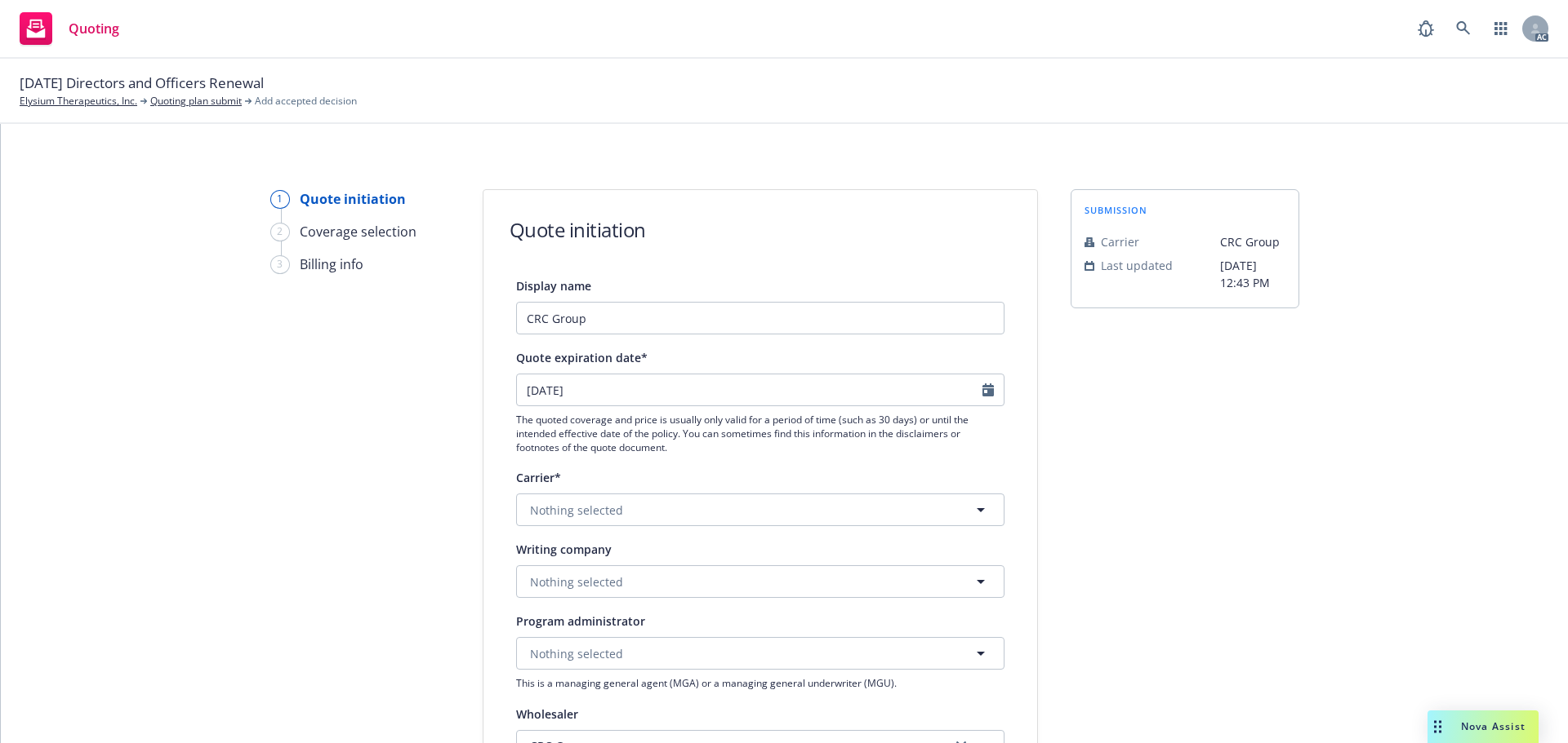
click at [988, 390] on div at bounding box center [993, 390] width 22 height 31
click at [982, 388] on icon "Calendar" at bounding box center [988, 389] width 12 height 13
select select "10"
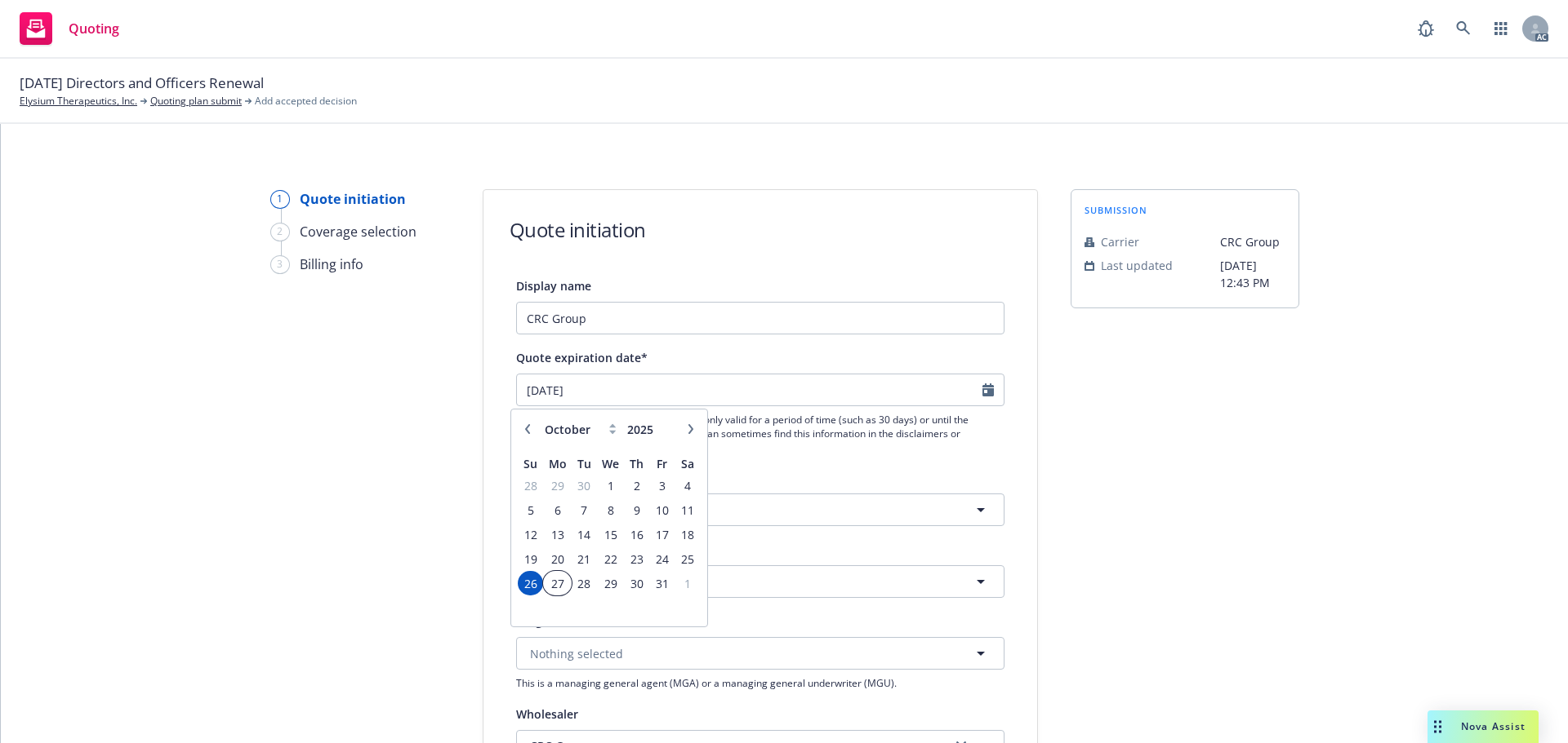
click at [556, 590] on span "27" at bounding box center [557, 584] width 24 height 21
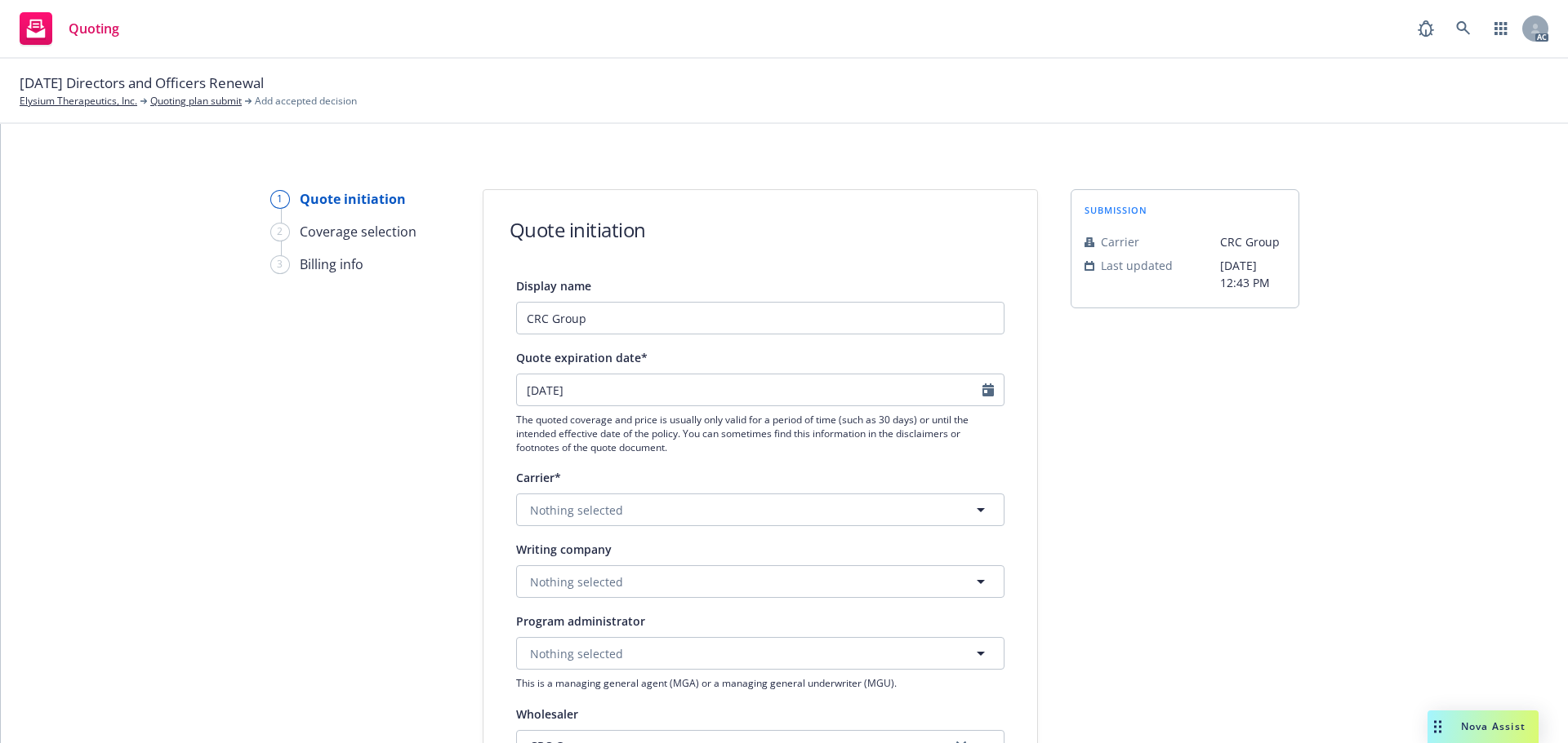
type input "[DATE]"
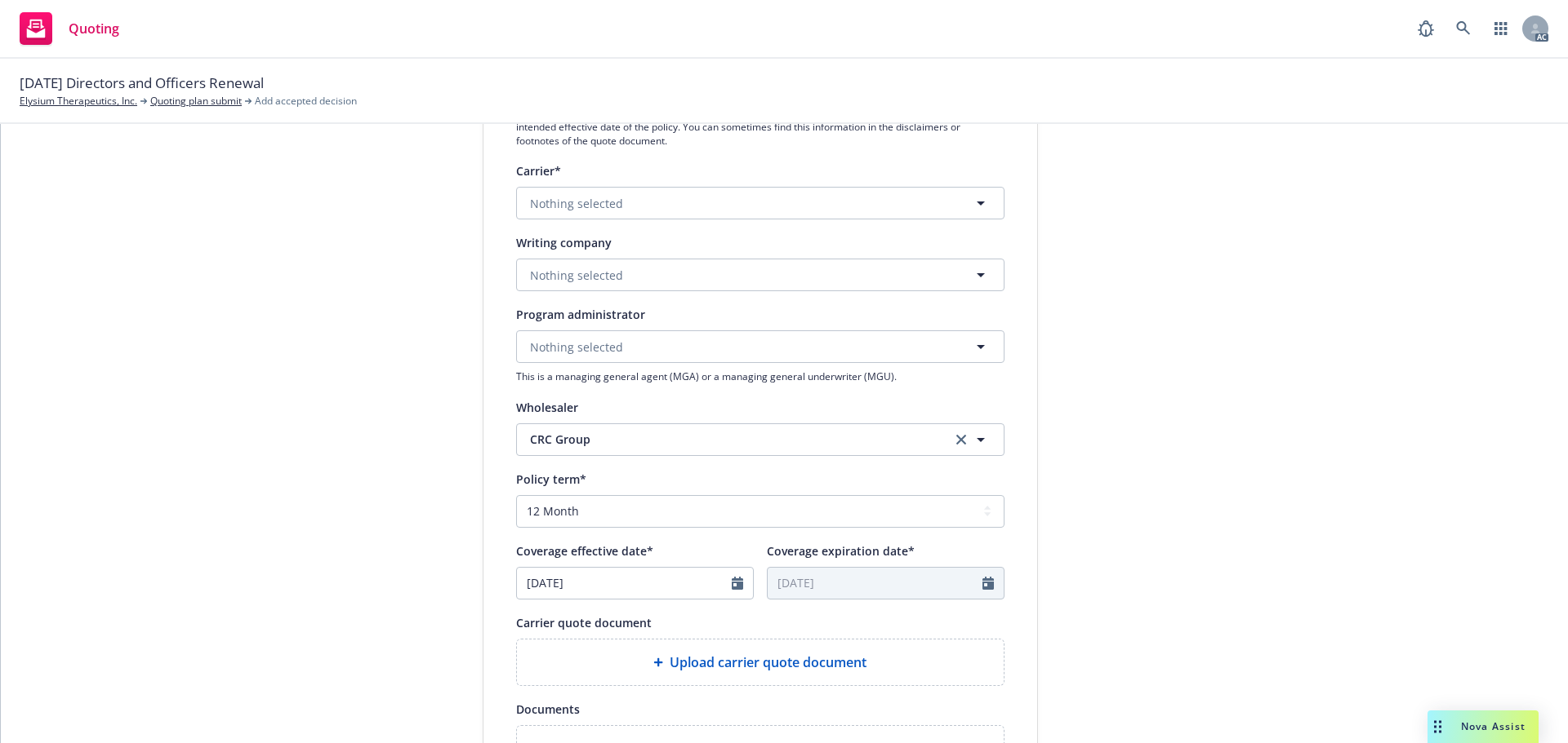
scroll to position [81, 0]
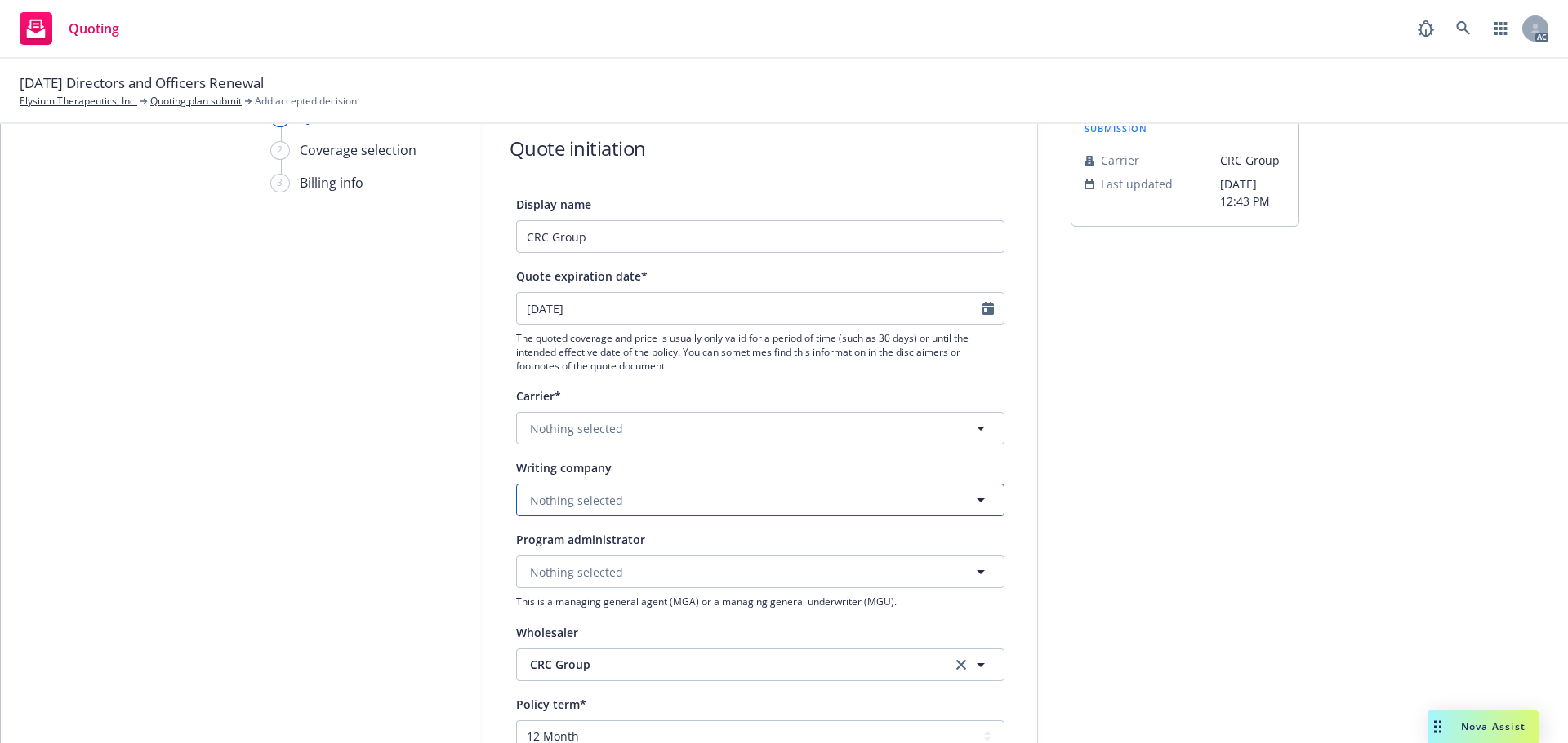
click at [605, 489] on button "Nothing selected" at bounding box center [760, 500] width 488 height 32
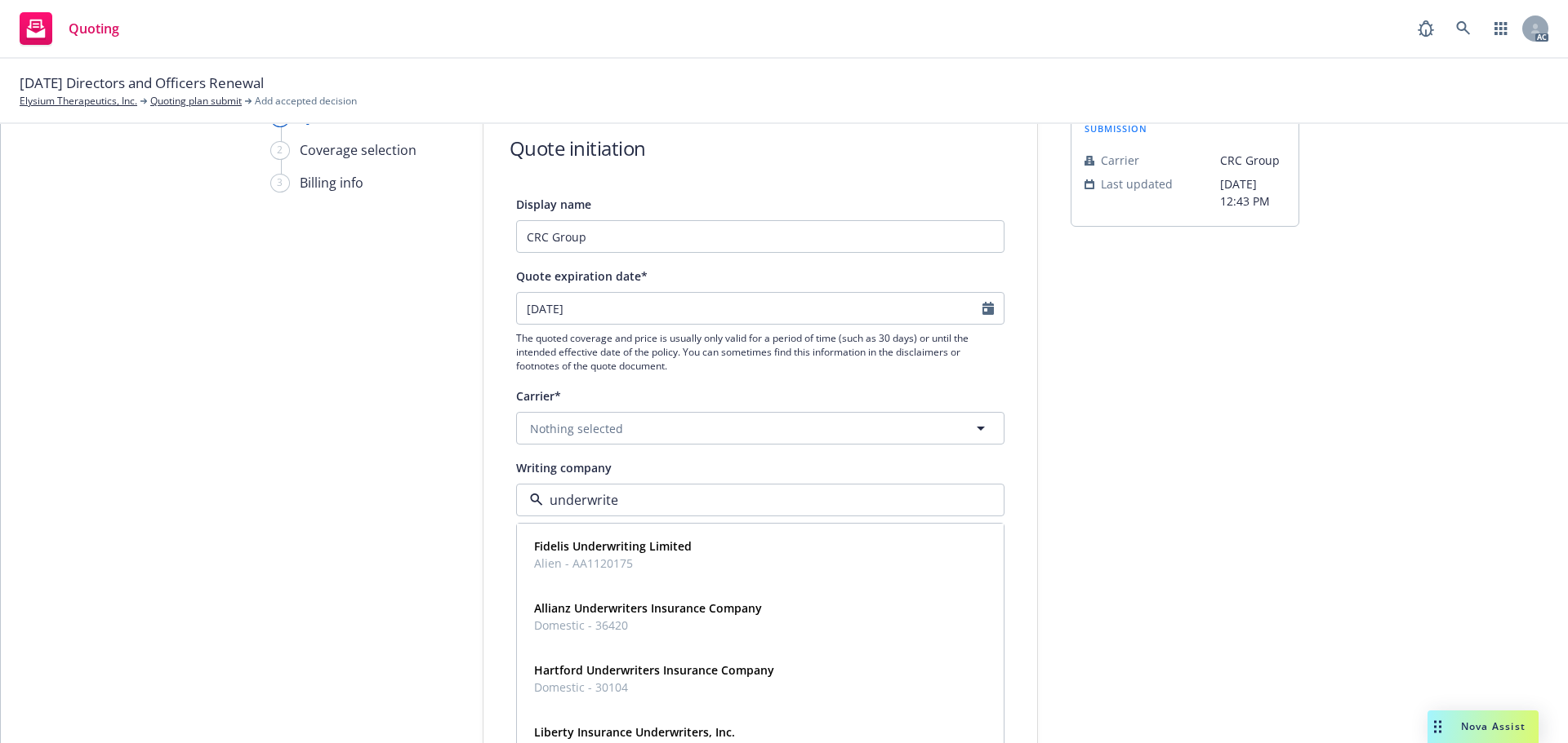
type input "underwriter"
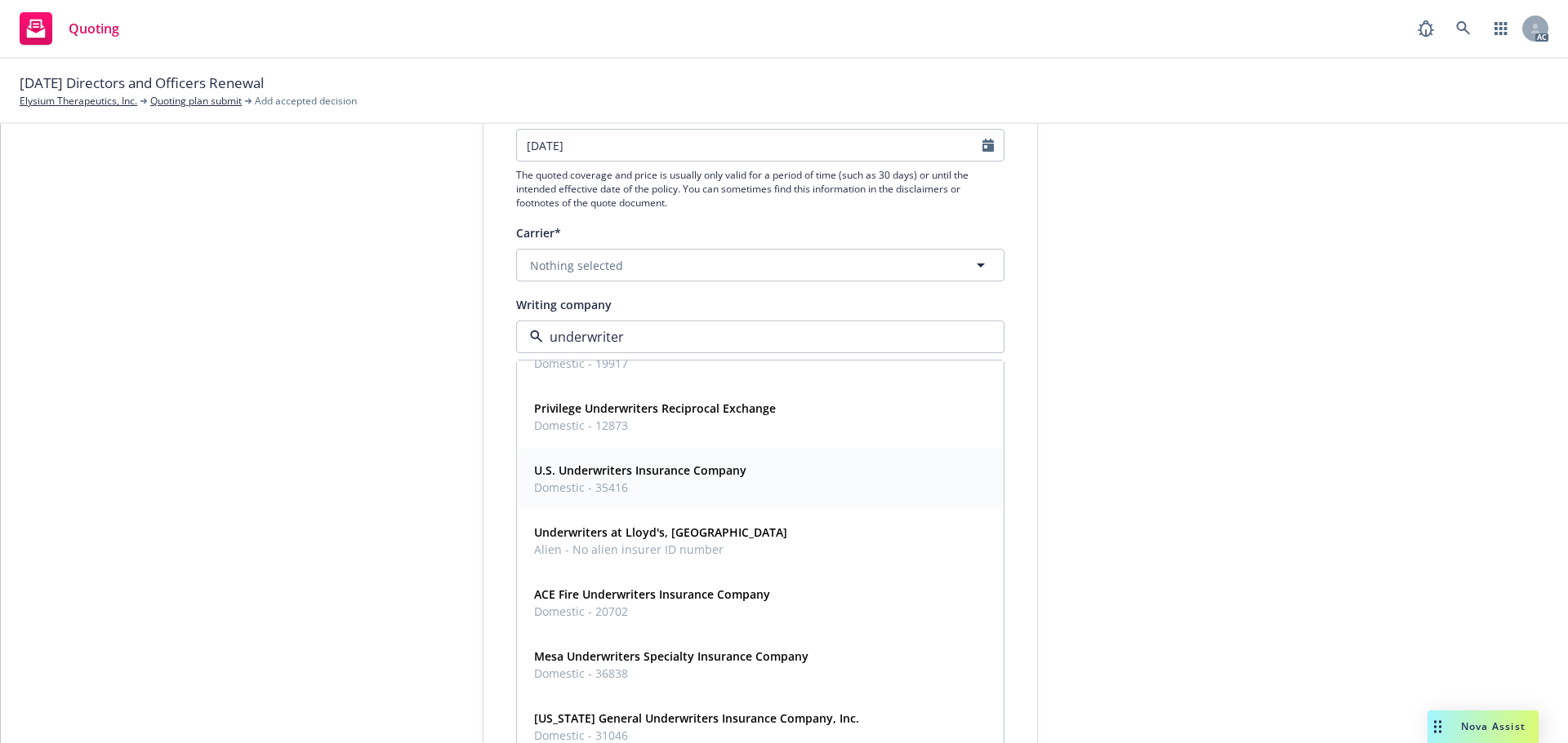
scroll to position [163, 0]
click at [615, 535] on strong "Underwriters at Lloyd's, [GEOGRAPHIC_DATA]" at bounding box center [660, 530] width 253 height 16
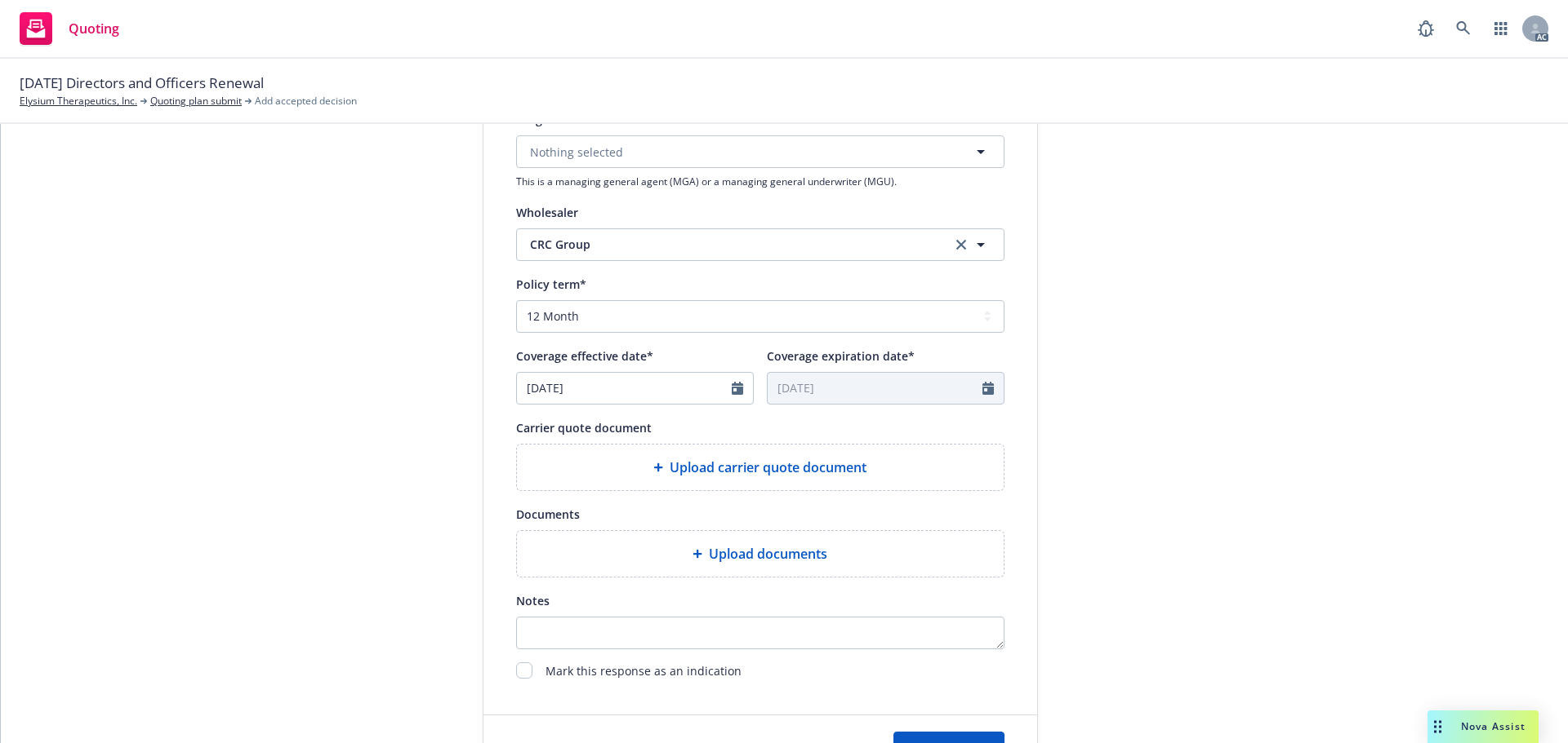
scroll to position [571, 0]
click at [684, 460] on span "Upload carrier quote document" at bounding box center [767, 466] width 197 height 20
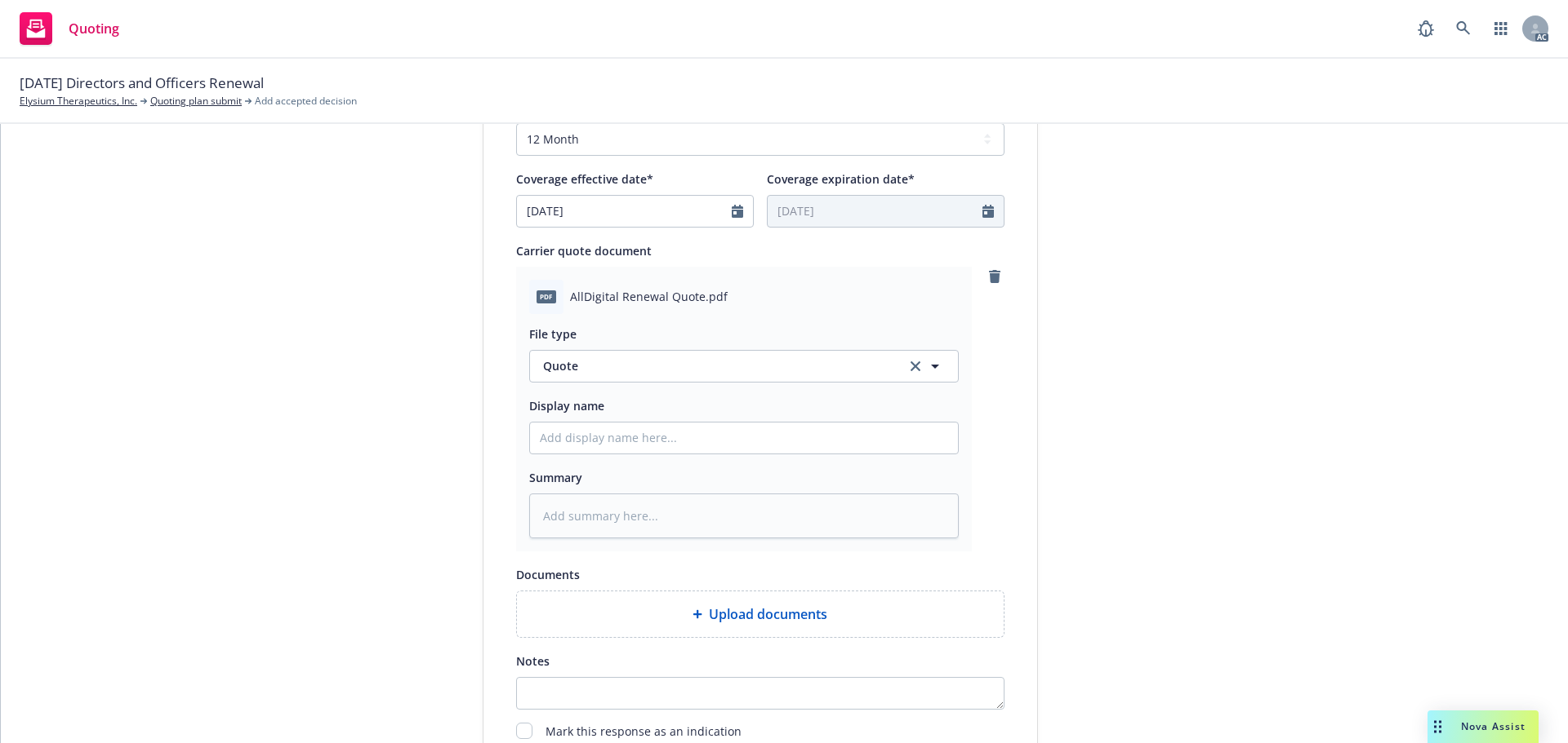
scroll to position [816, 0]
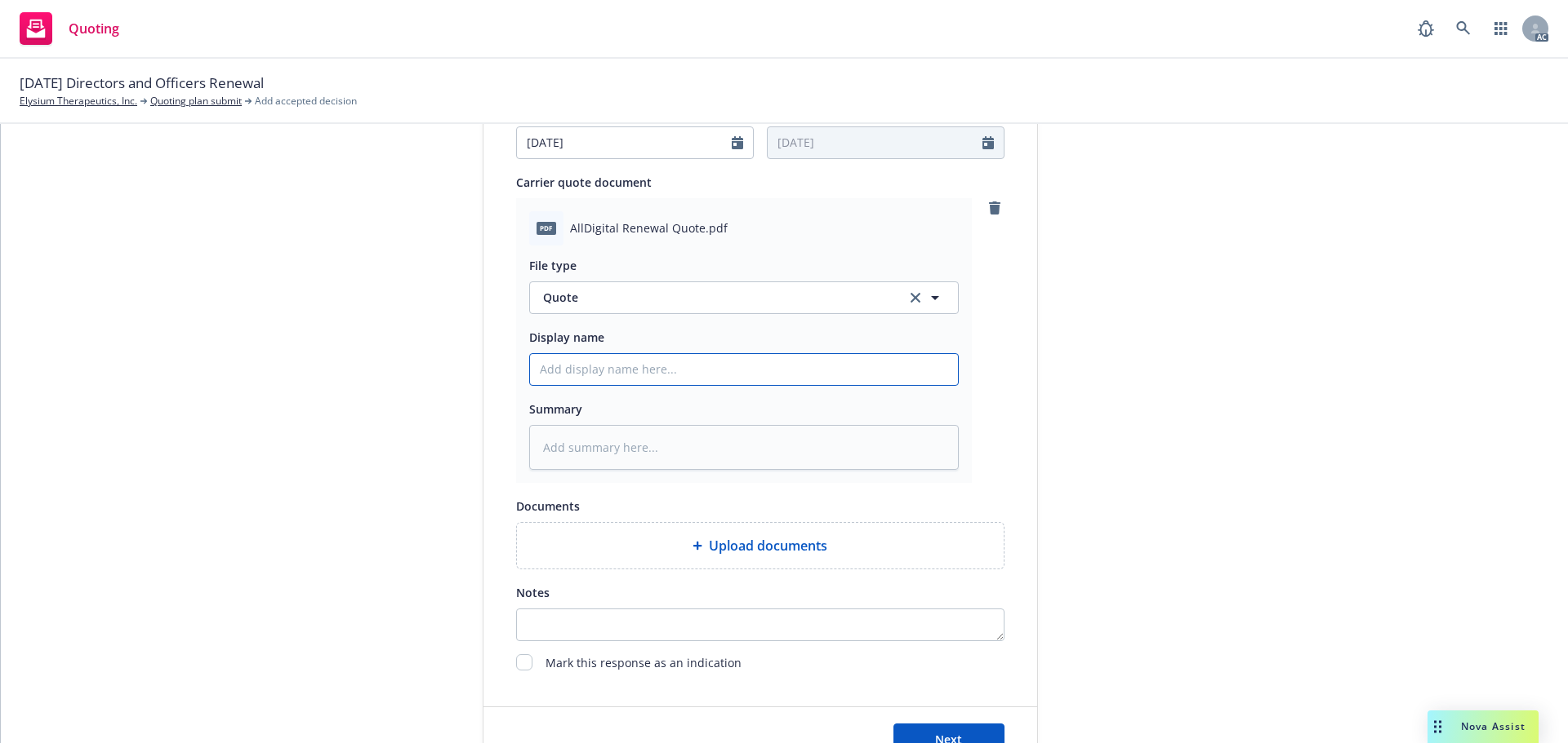
click at [607, 369] on input "Display name" at bounding box center [743, 370] width 427 height 31
type input "25-26 Directors and officers Quote"
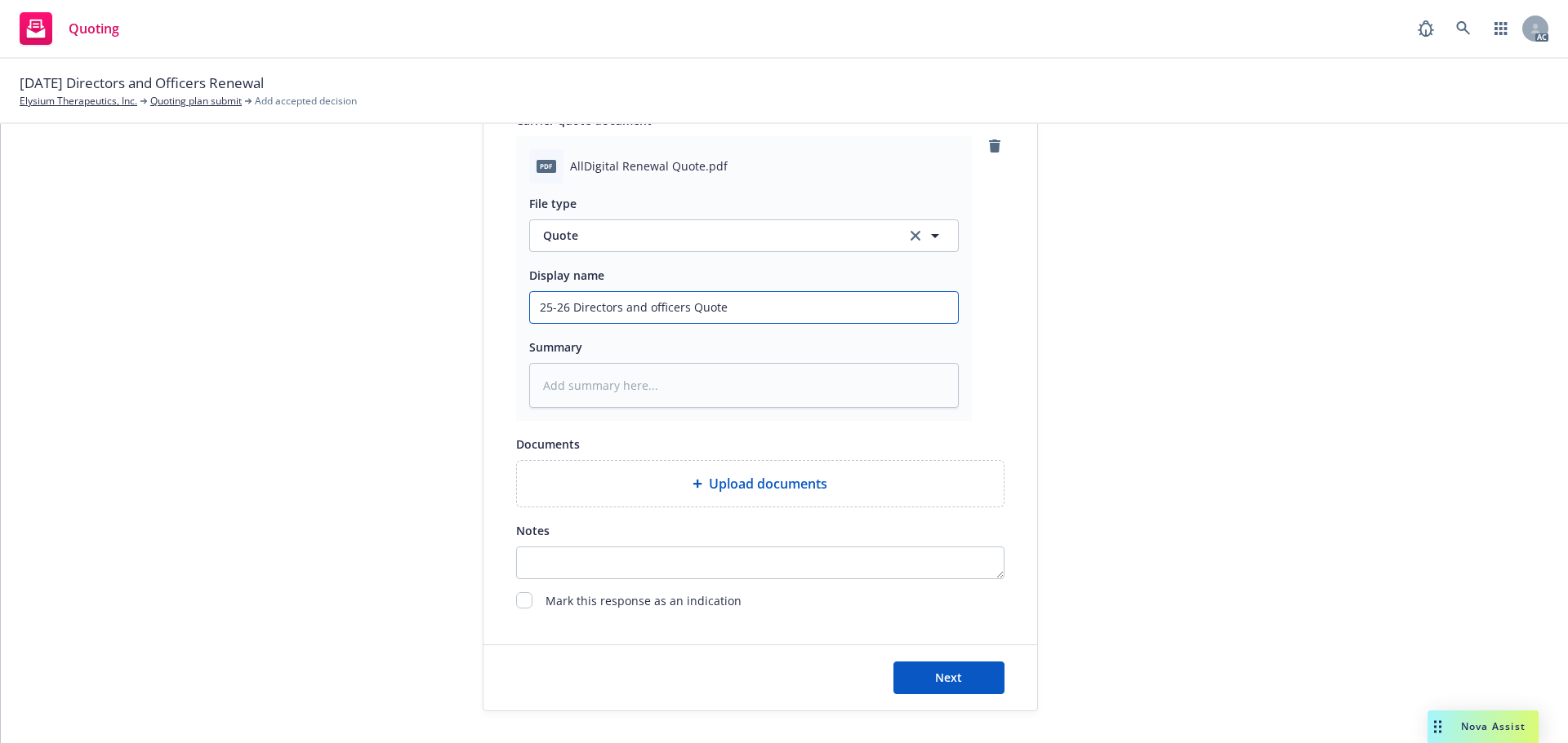
scroll to position [911, 0]
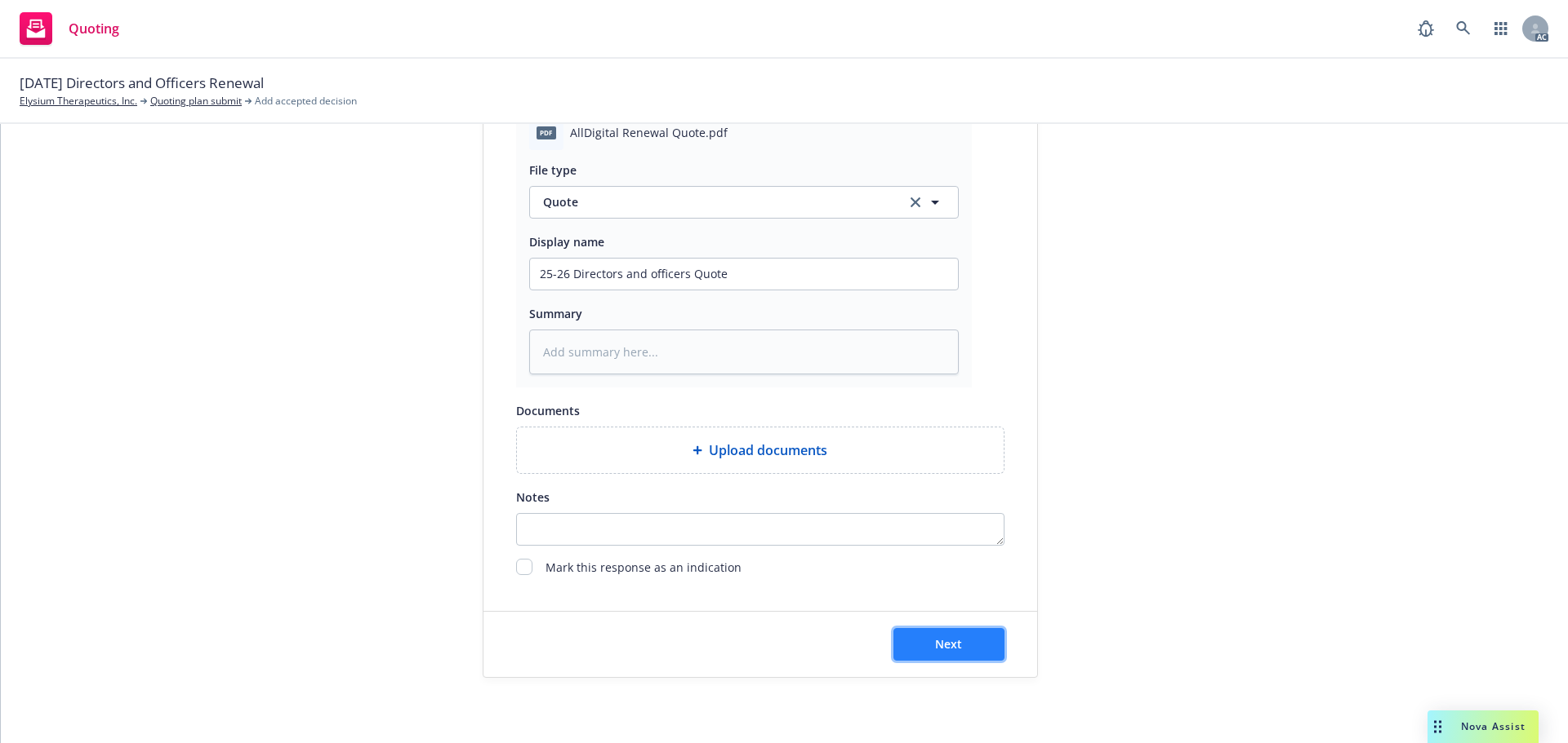
click at [935, 633] on button "Next" at bounding box center [949, 644] width 112 height 32
type textarea "x"
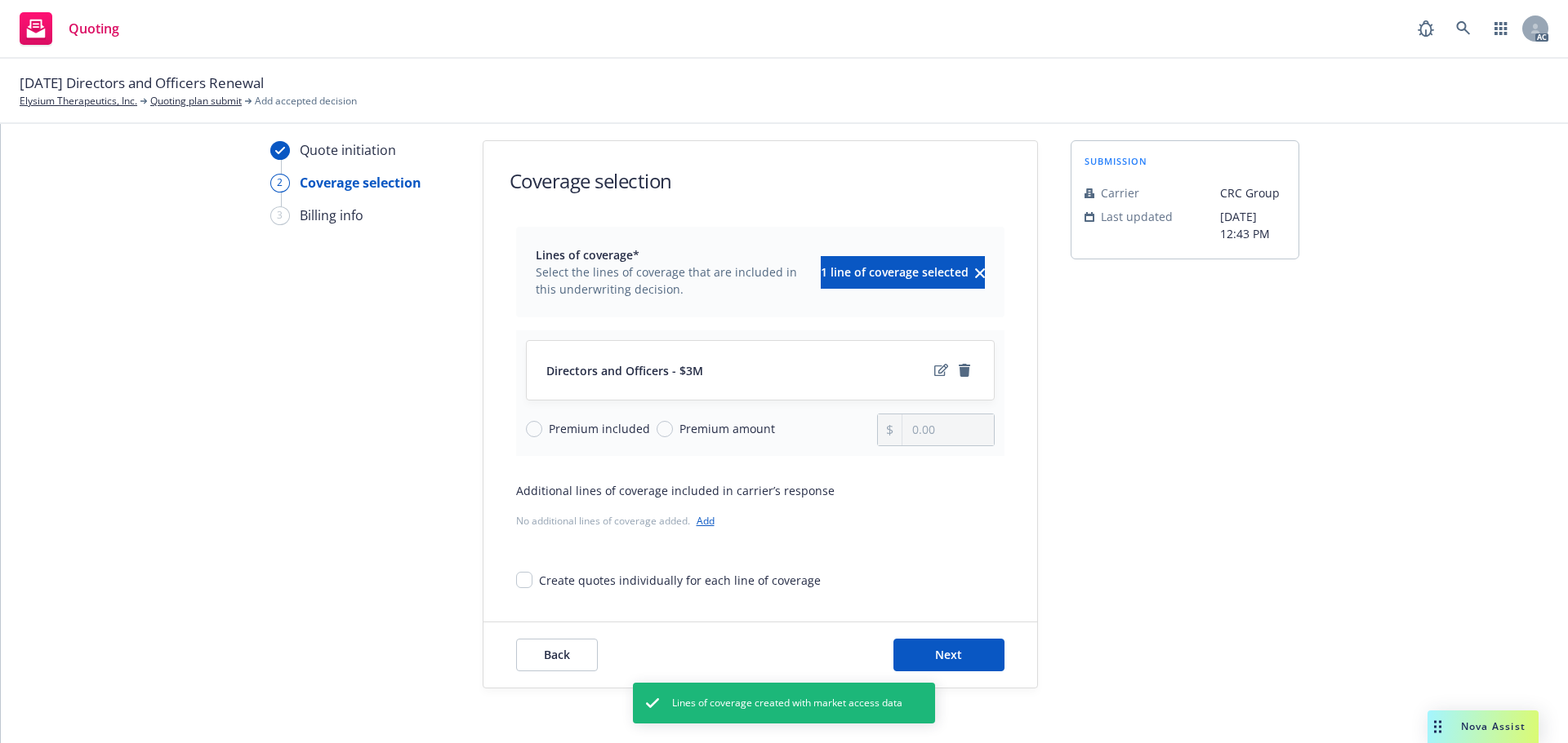
scroll to position [60, 0]
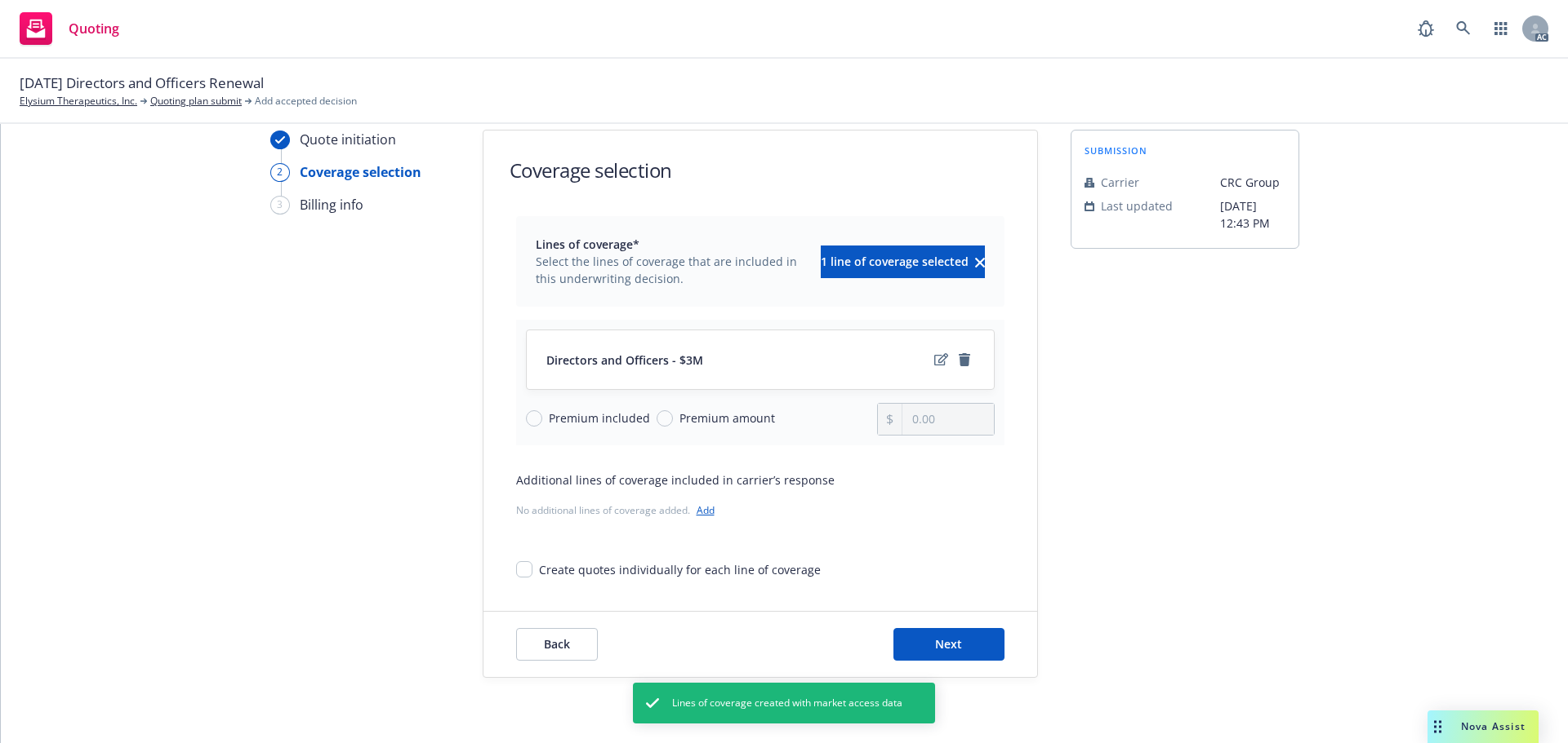
click at [948, 626] on div "Back Next" at bounding box center [760, 644] width 554 height 66
click at [952, 637] on span "Next" at bounding box center [949, 644] width 27 height 16
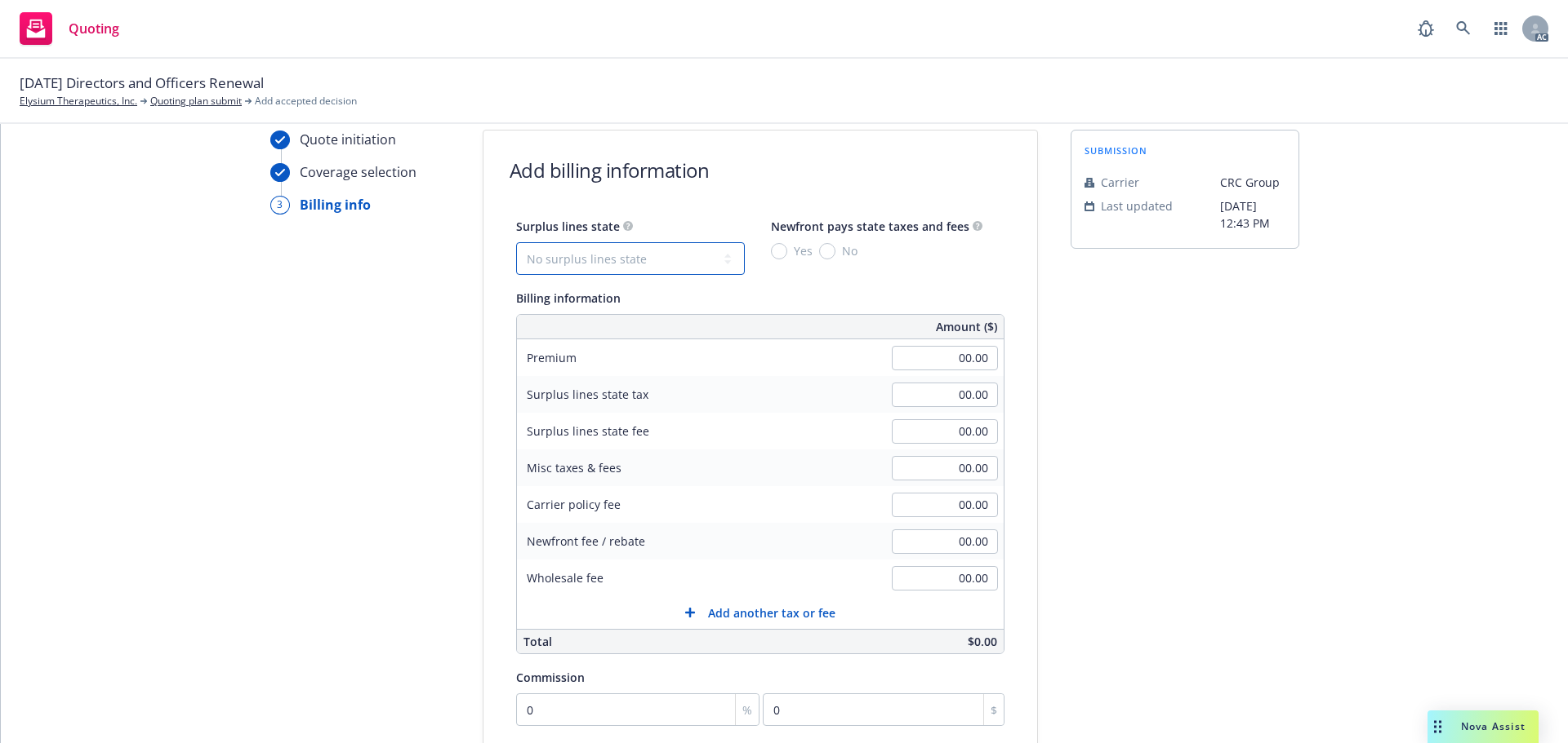
click at [588, 255] on select "No surplus lines state [US_STATE] [US_STATE] [US_STATE] [US_STATE] [US_STATE] […" at bounding box center [631, 258] width 229 height 32
select select "CO"
click at [821, 246] on input "No" at bounding box center [827, 251] width 17 height 17
radio input "true"
click at [943, 355] on input "00.00" at bounding box center [945, 358] width 107 height 24
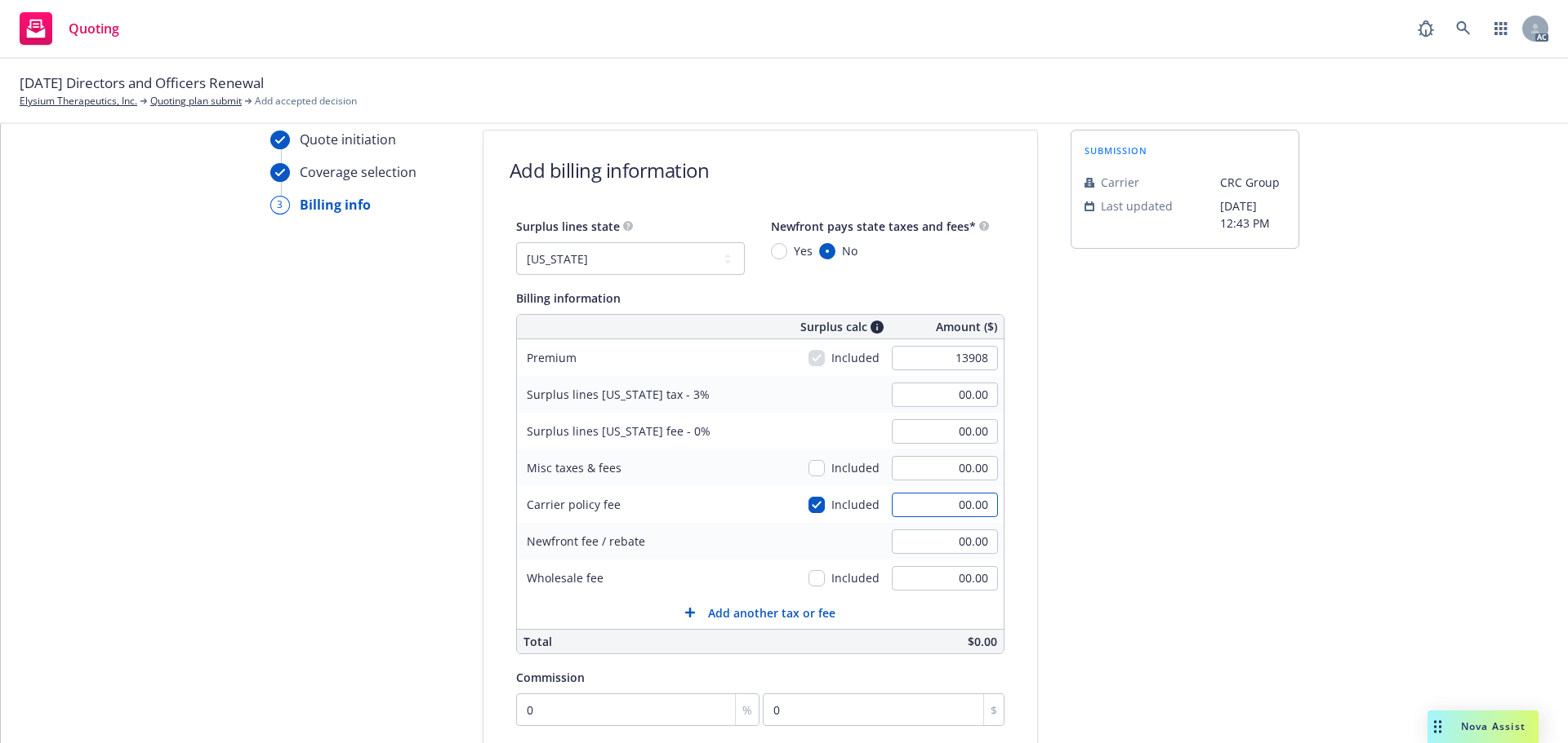
type input "13,908.00"
type input "417.24"
click at [925, 506] on input "00.00" at bounding box center [945, 504] width 107 height 24
type input "275"
type input "425.49"
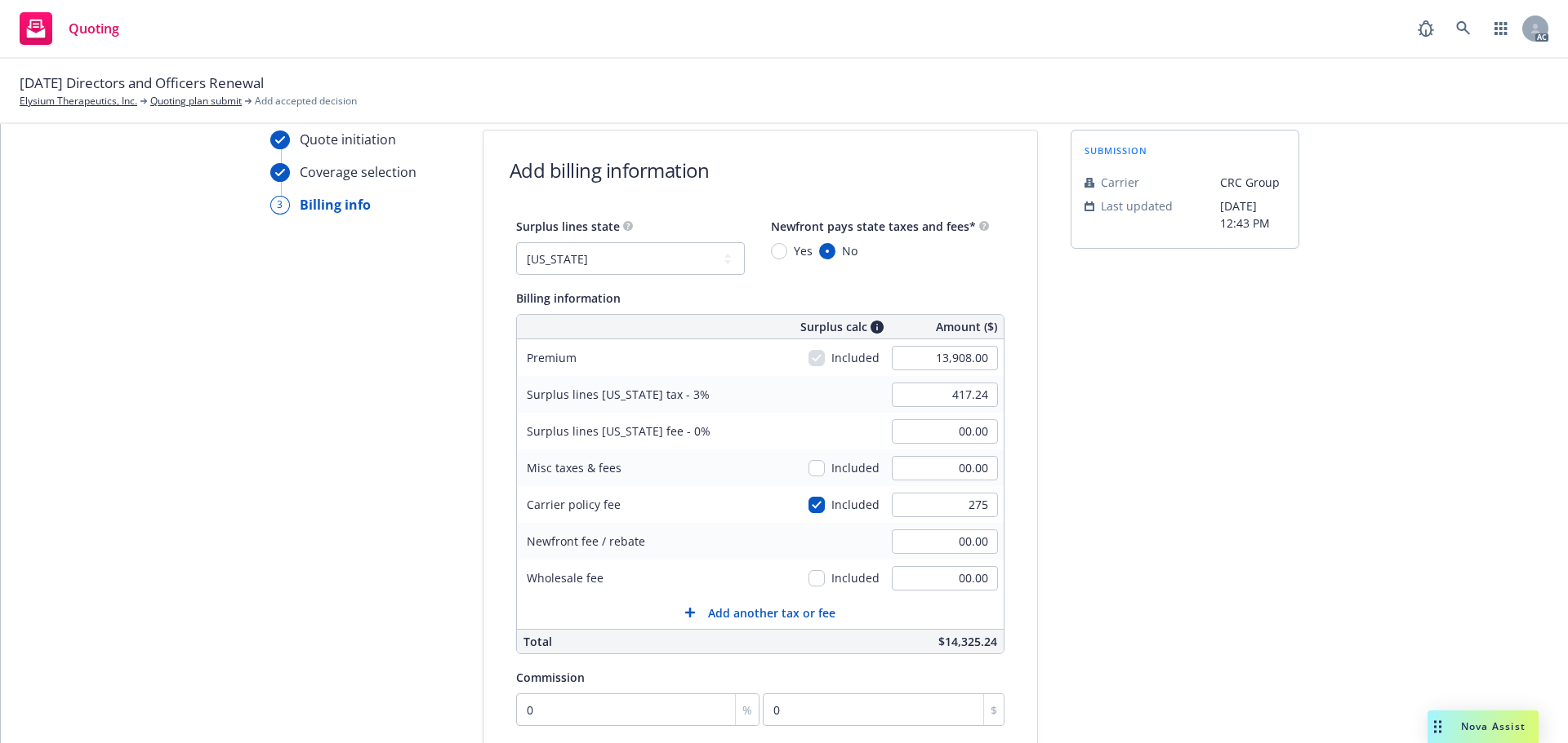
type input "275.00"
click at [1249, 526] on div "submission Carrier CRC Group Last updated 8/27, 12:43 PM" at bounding box center [1185, 547] width 229 height 835
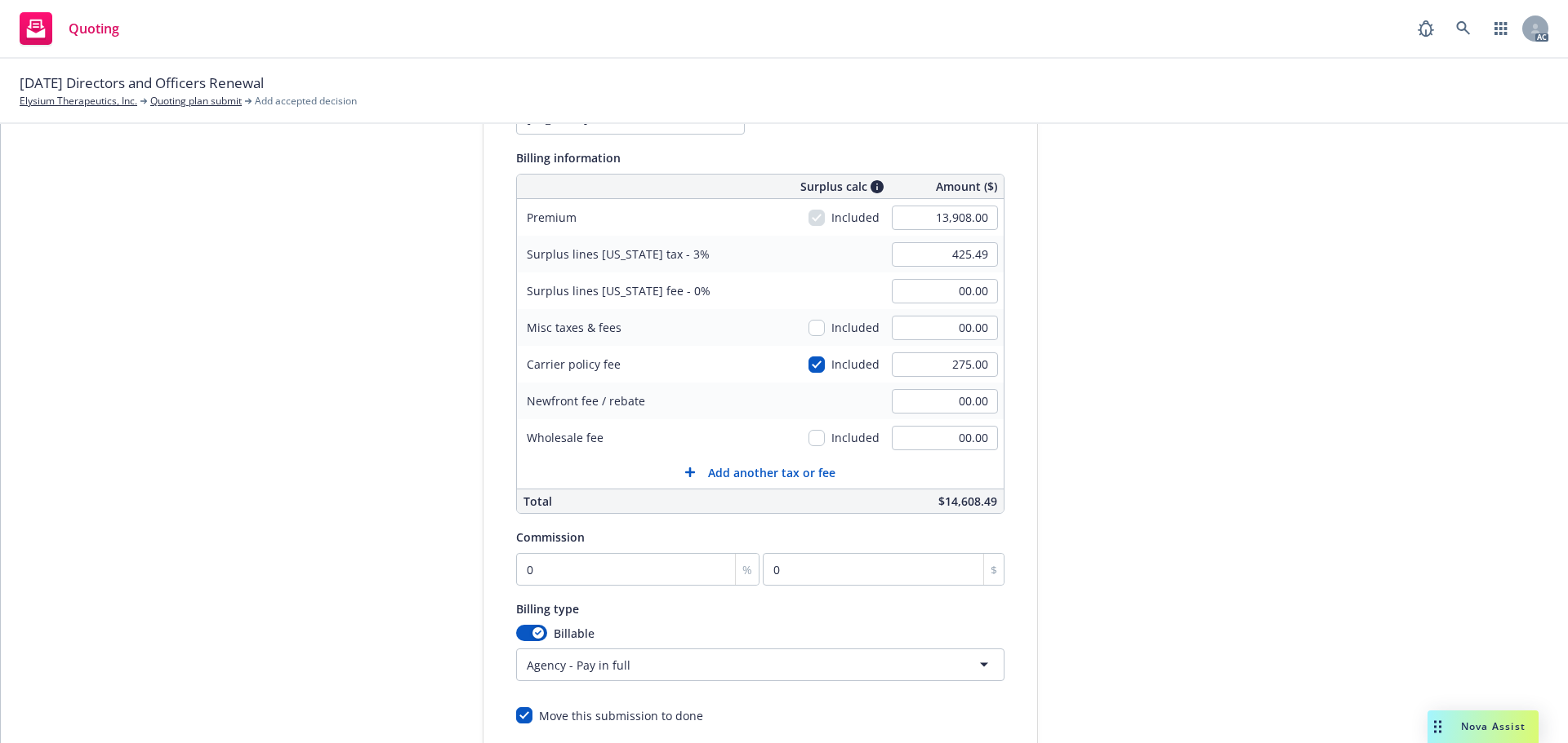
scroll to position [223, 0]
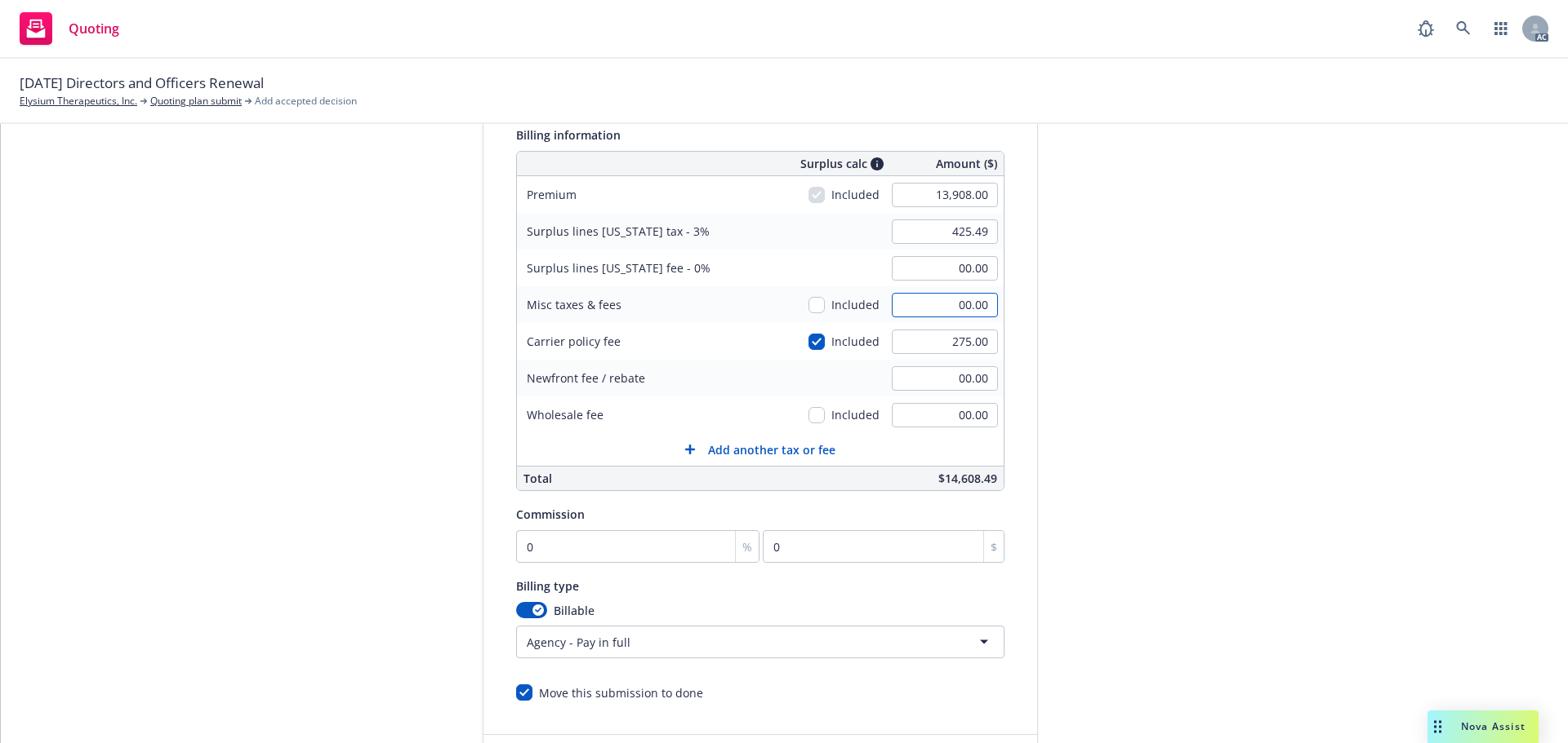
click at [931, 309] on input "00.00" at bounding box center [945, 305] width 107 height 24
type input "24.82"
click at [1210, 307] on div "submission Carrier CRC Group Last updated 8/27, 12:43 PM" at bounding box center [1185, 384] width 229 height 835
click at [562, 547] on input "0" at bounding box center [639, 546] width 245 height 32
type input "1"
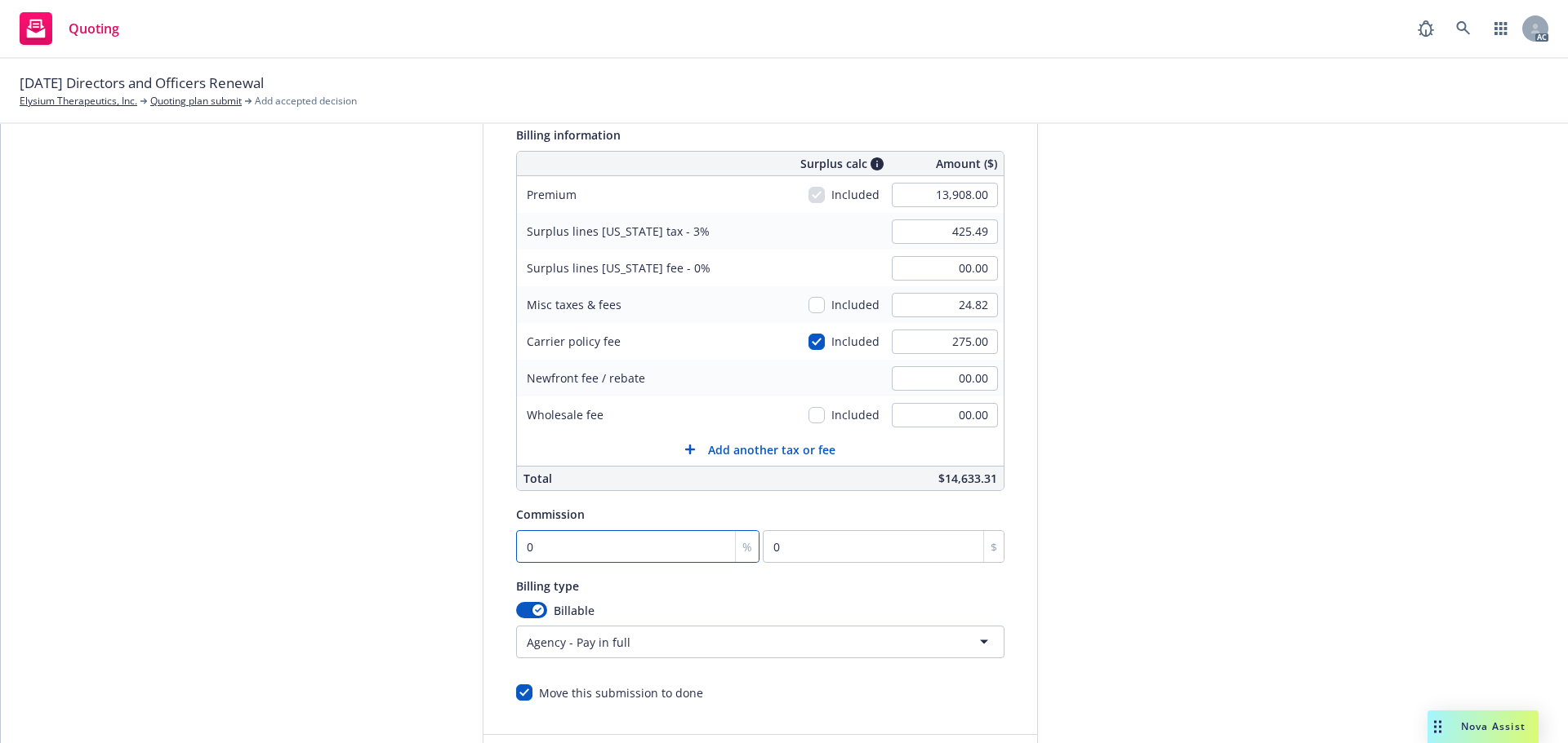
type input "139.08"
type input "12"
type input "1668.96"
type input "12"
click at [1249, 309] on div "submission Carrier CRC Group Last updated 8/27, 12:43 PM" at bounding box center [1185, 384] width 229 height 835
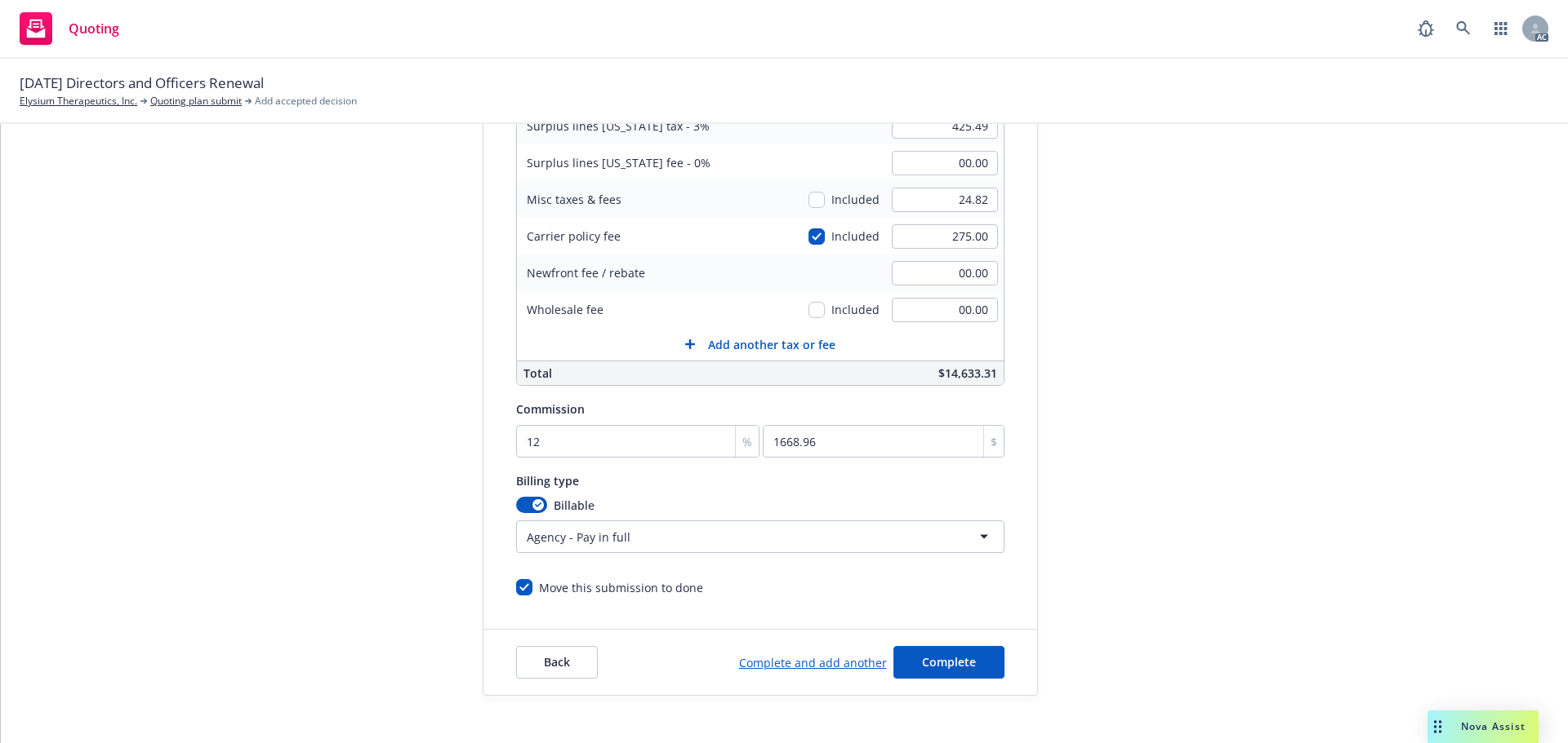
scroll to position [346, 0]
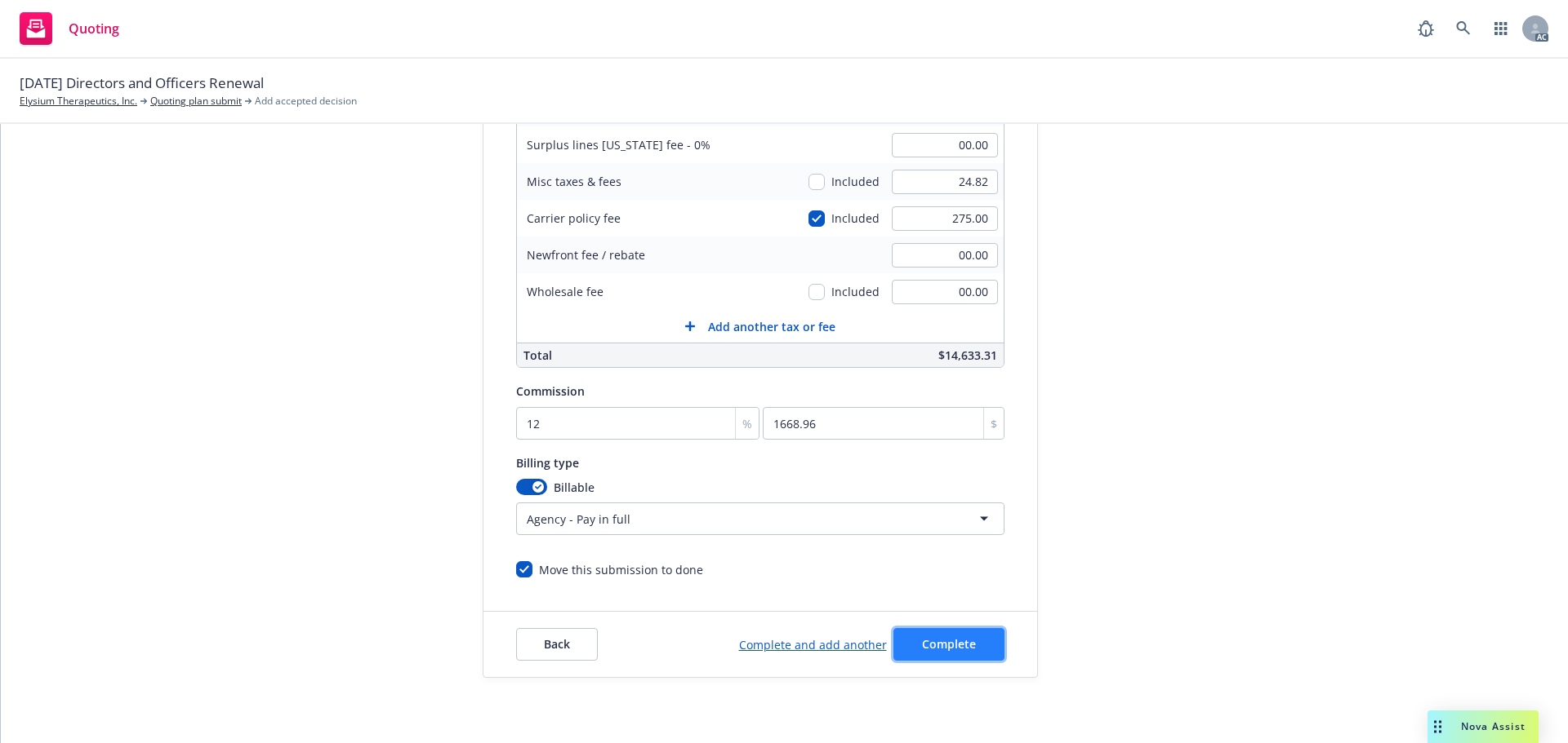
click at [967, 639] on button "Complete" at bounding box center [949, 644] width 112 height 32
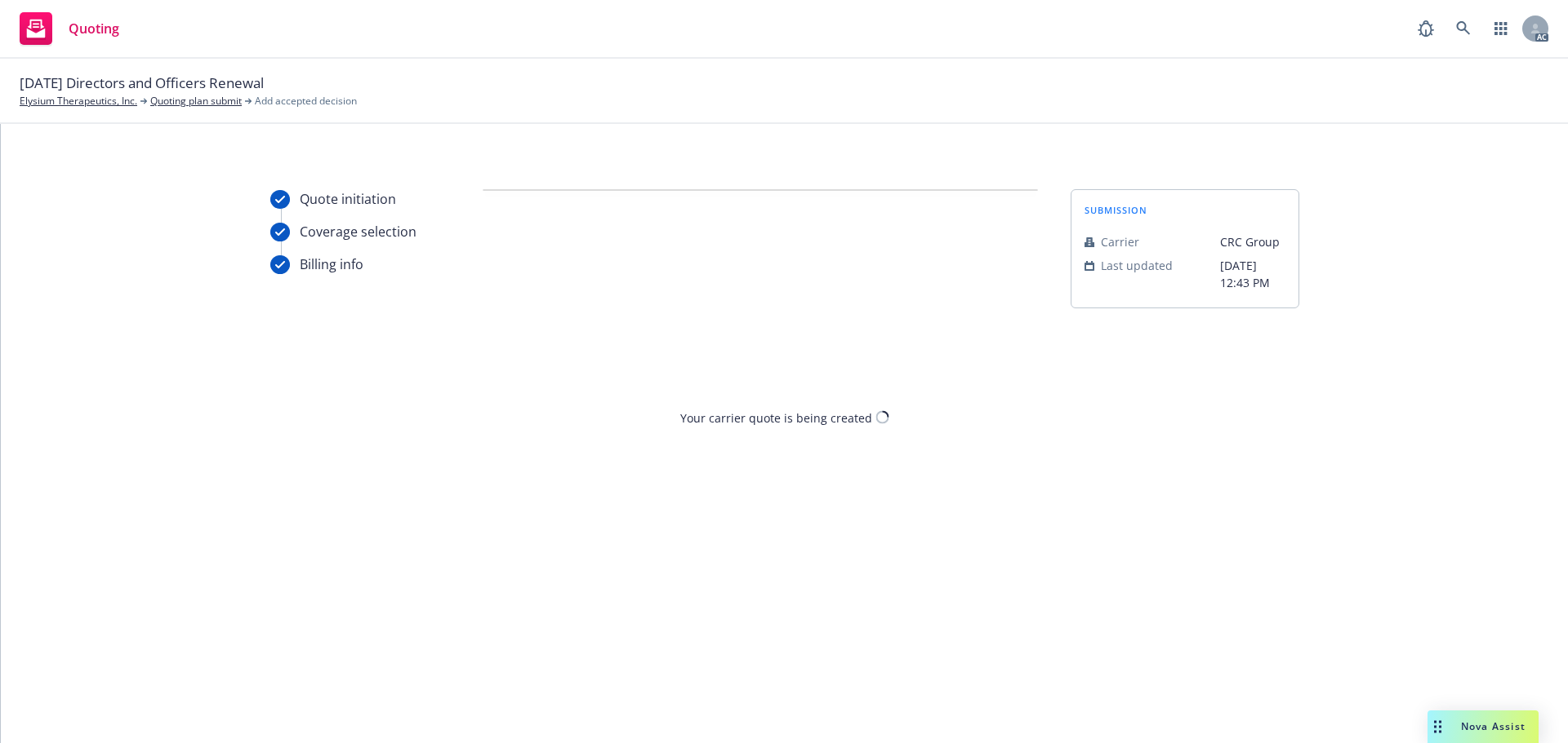
scroll to position [0, 0]
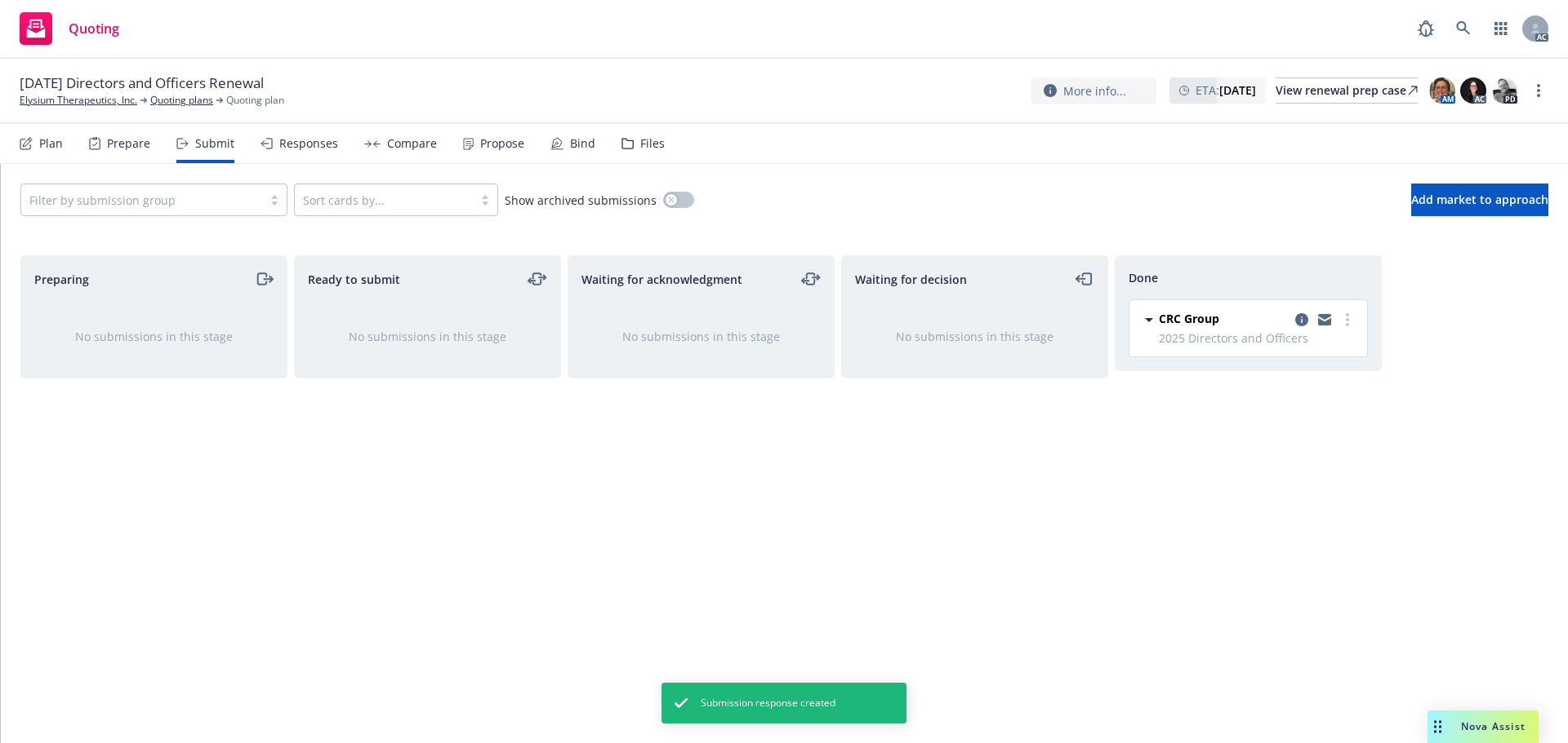
click at [471, 142] on div "Propose" at bounding box center [493, 144] width 62 height 39
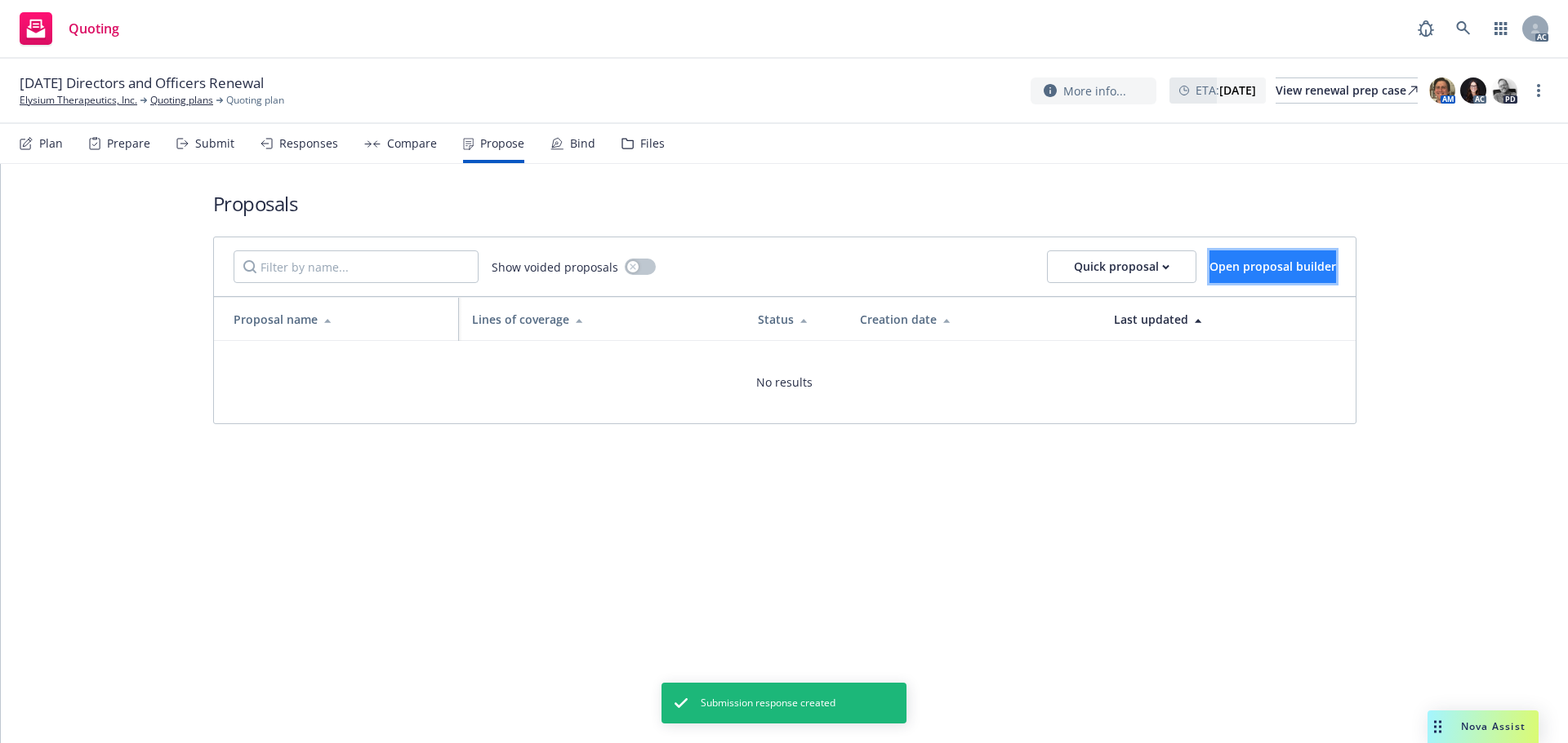
click at [1256, 269] on span "Open proposal builder" at bounding box center [1272, 267] width 126 height 16
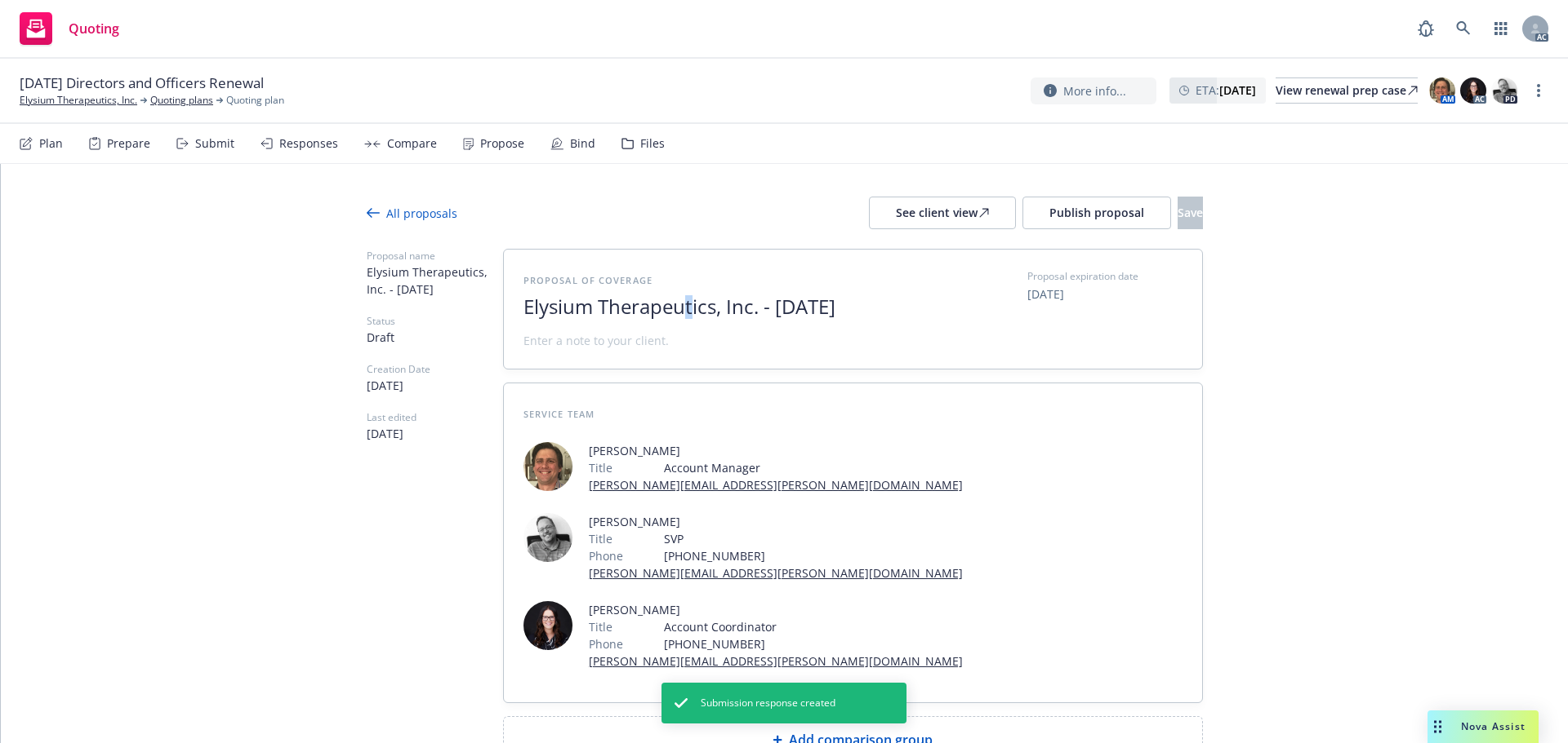
drag, startPoint x: 685, startPoint y: 318, endPoint x: 625, endPoint y: 340, distance: 63.9
click at [674, 319] on span "Elysium Therapeutics, Inc. - September 2025" at bounding box center [723, 307] width 400 height 23
drag, startPoint x: 615, startPoint y: 342, endPoint x: 505, endPoint y: 324, distance: 111.5
click at [422, 307] on div "Proposal name Elysium Therapeutics, Inc. - September 2025 Status Draft Creation…" at bounding box center [784, 506] width 836 height 515
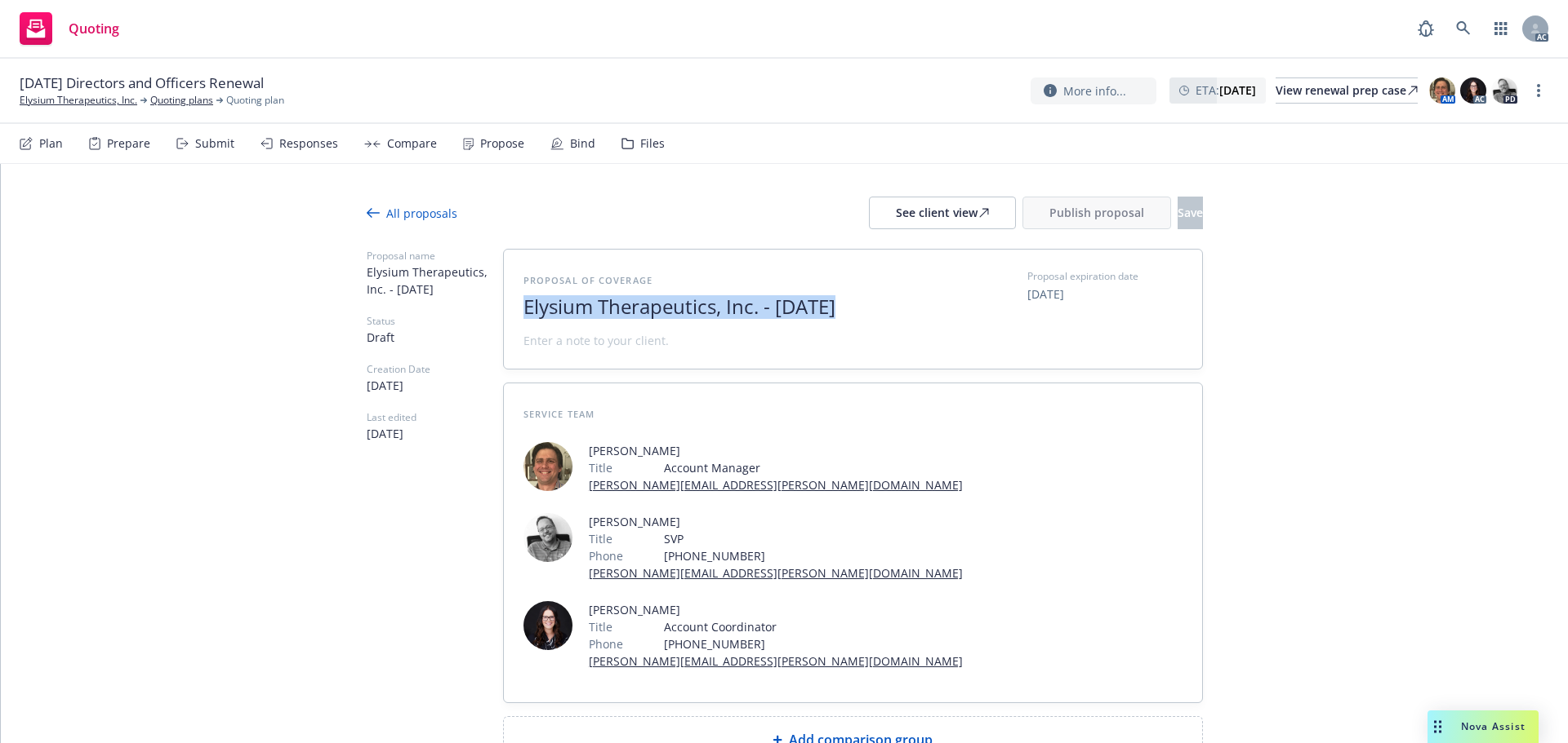
click at [589, 319] on span "Elysium Therapeutics, Inc. - September 2025" at bounding box center [723, 307] width 400 height 23
click at [580, 319] on span "Elysium Therapeutics, Inc. - September 2025" at bounding box center [723, 307] width 400 height 23
drag, startPoint x: 567, startPoint y: 333, endPoint x: 509, endPoint y: 302, distance: 65.8
click at [509, 302] on div "Proposal of coverage Elysium Therapeutics, Inc. - September 2025 Proposal expir…" at bounding box center [853, 309] width 698 height 119
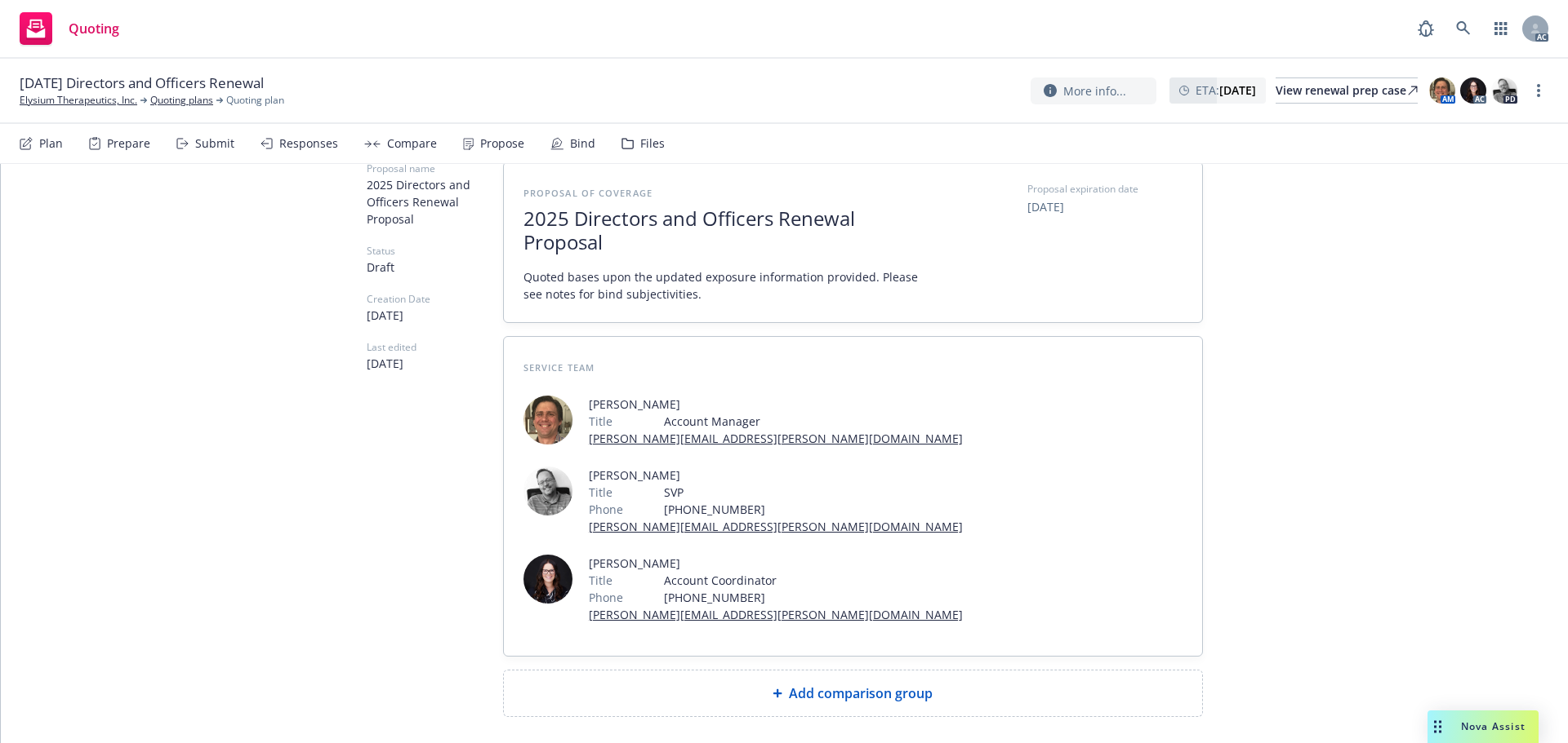
scroll to position [88, 0]
click at [780, 683] on div "Add comparison group" at bounding box center [852, 693] width 672 height 20
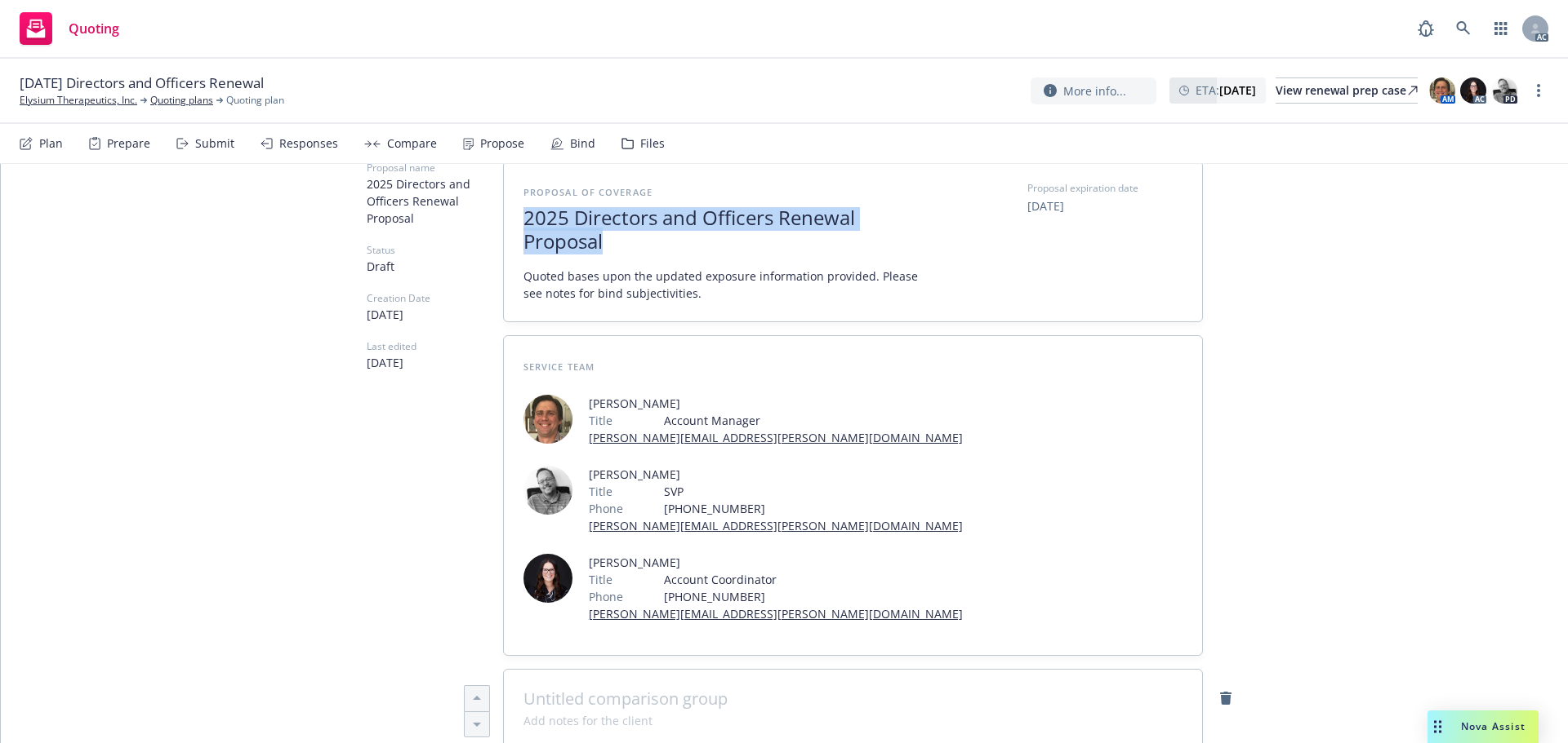
drag, startPoint x: 602, startPoint y: 241, endPoint x: 411, endPoint y: 205, distance: 194.4
copy span "2025 Directors and Officers Renewal Proposal"
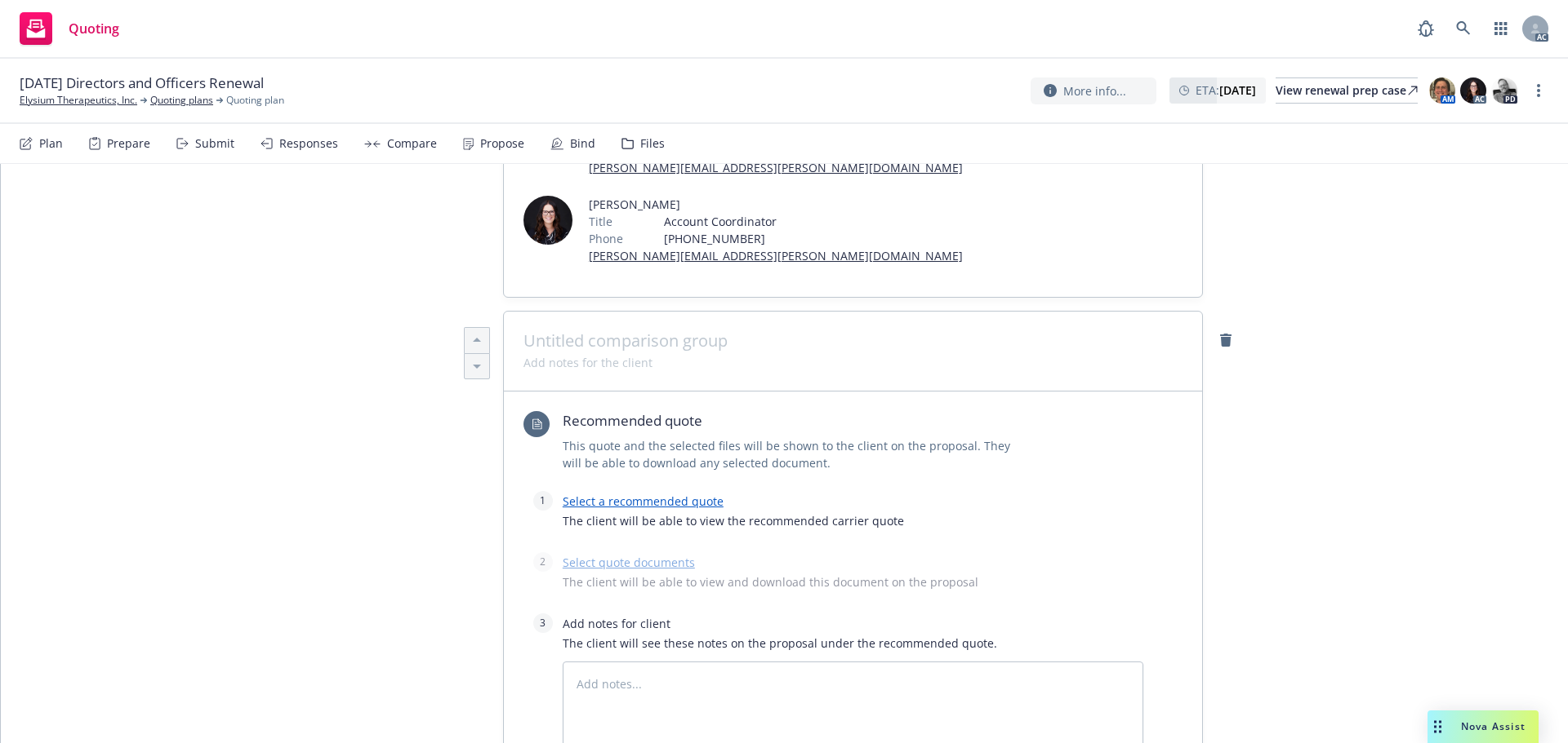
scroll to position [333, 0]
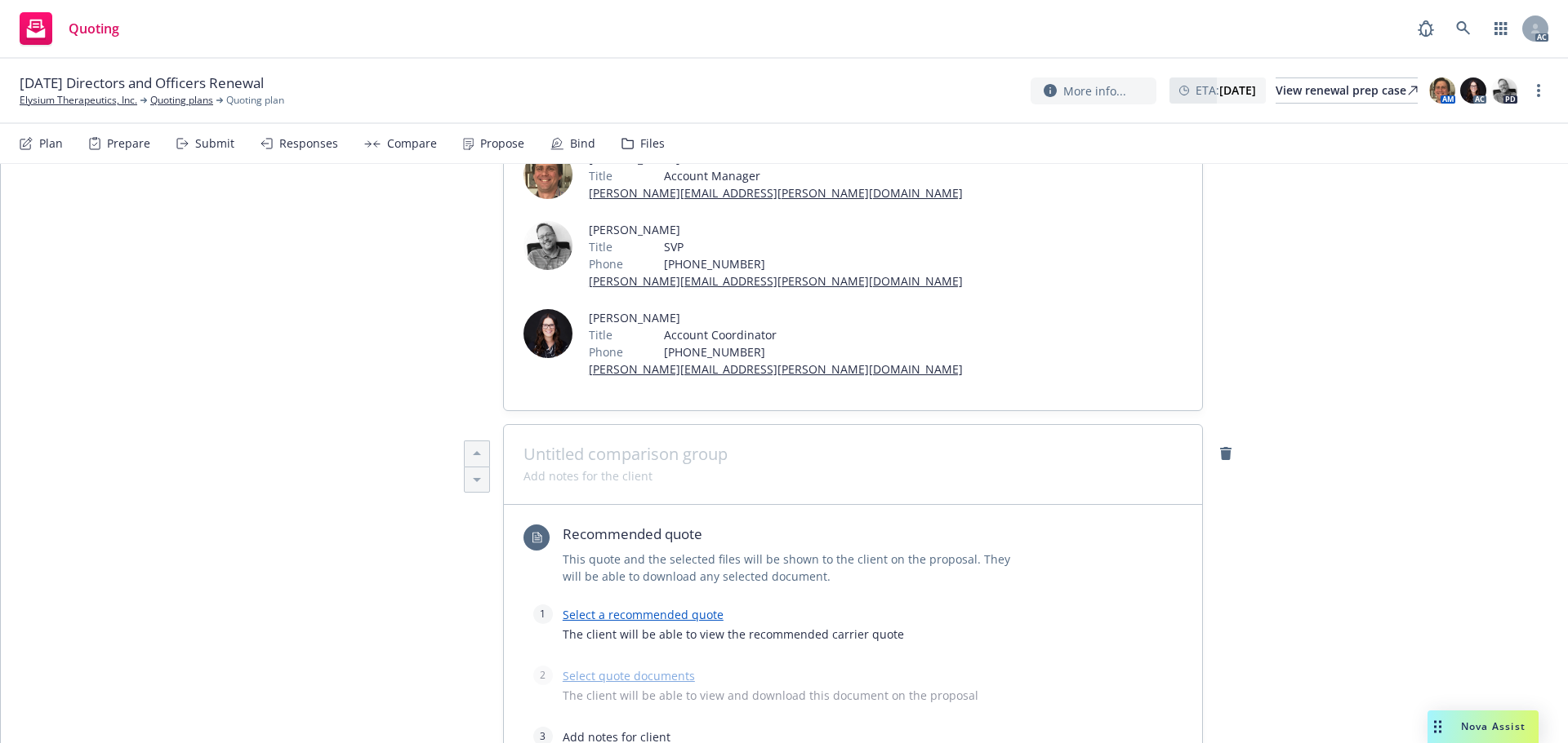
type textarea "x"
click at [587, 445] on span at bounding box center [853, 455] width 659 height 20
paste span
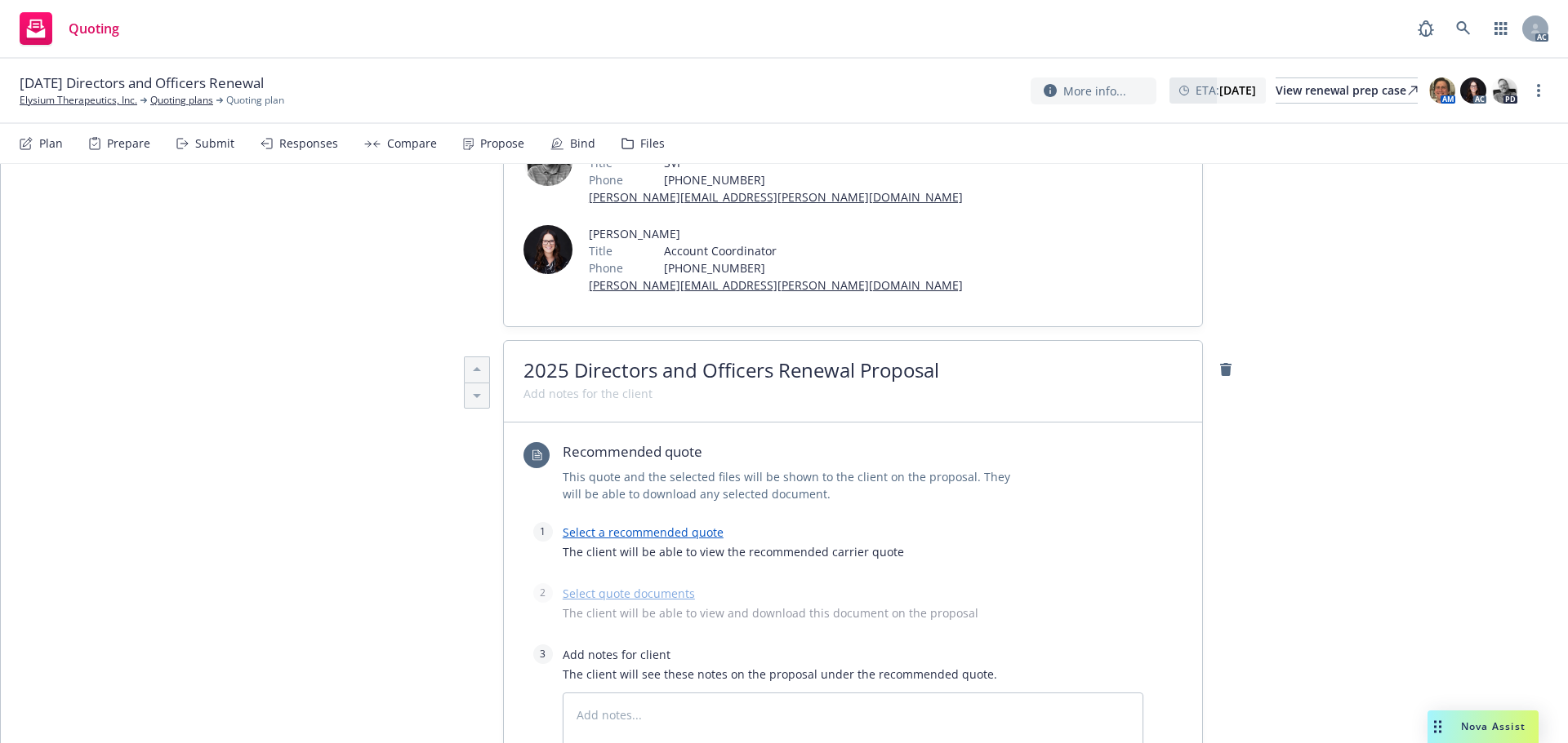
scroll to position [497, 0]
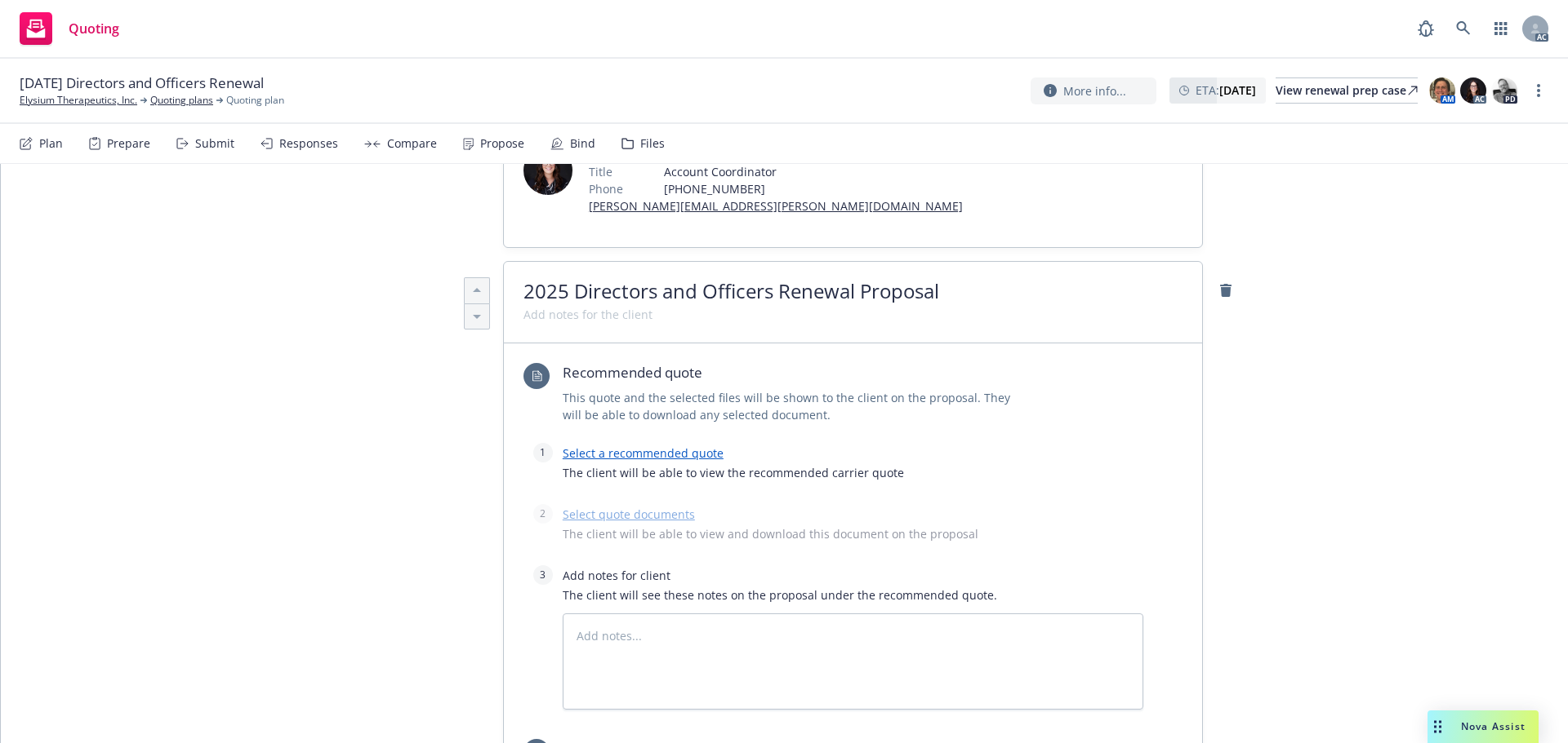
click at [627, 446] on link "Select a recommended quote" at bounding box center [643, 454] width 160 height 16
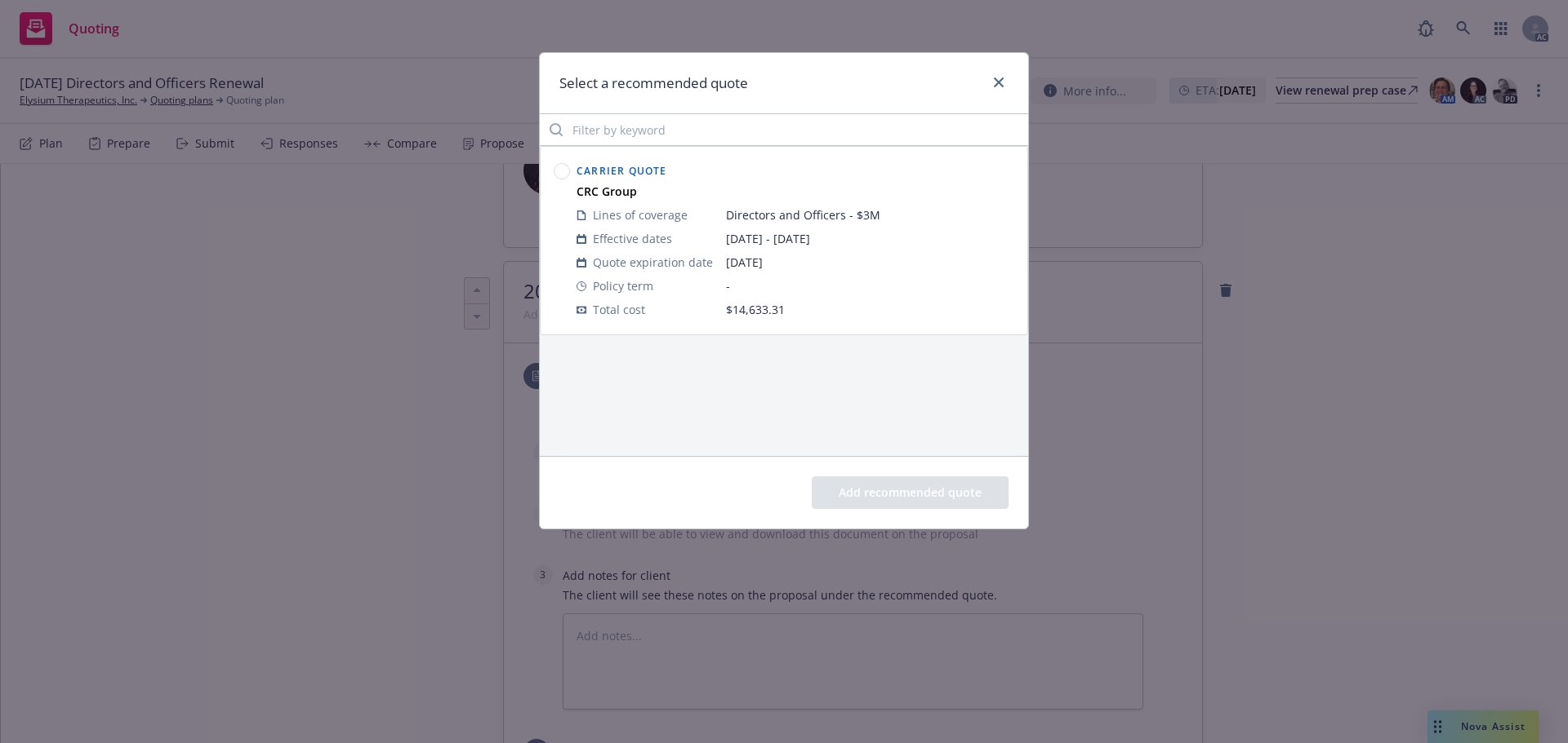
click at [561, 169] on circle at bounding box center [562, 172] width 16 height 16
click at [899, 494] on button "Add recommended quote" at bounding box center [910, 492] width 197 height 32
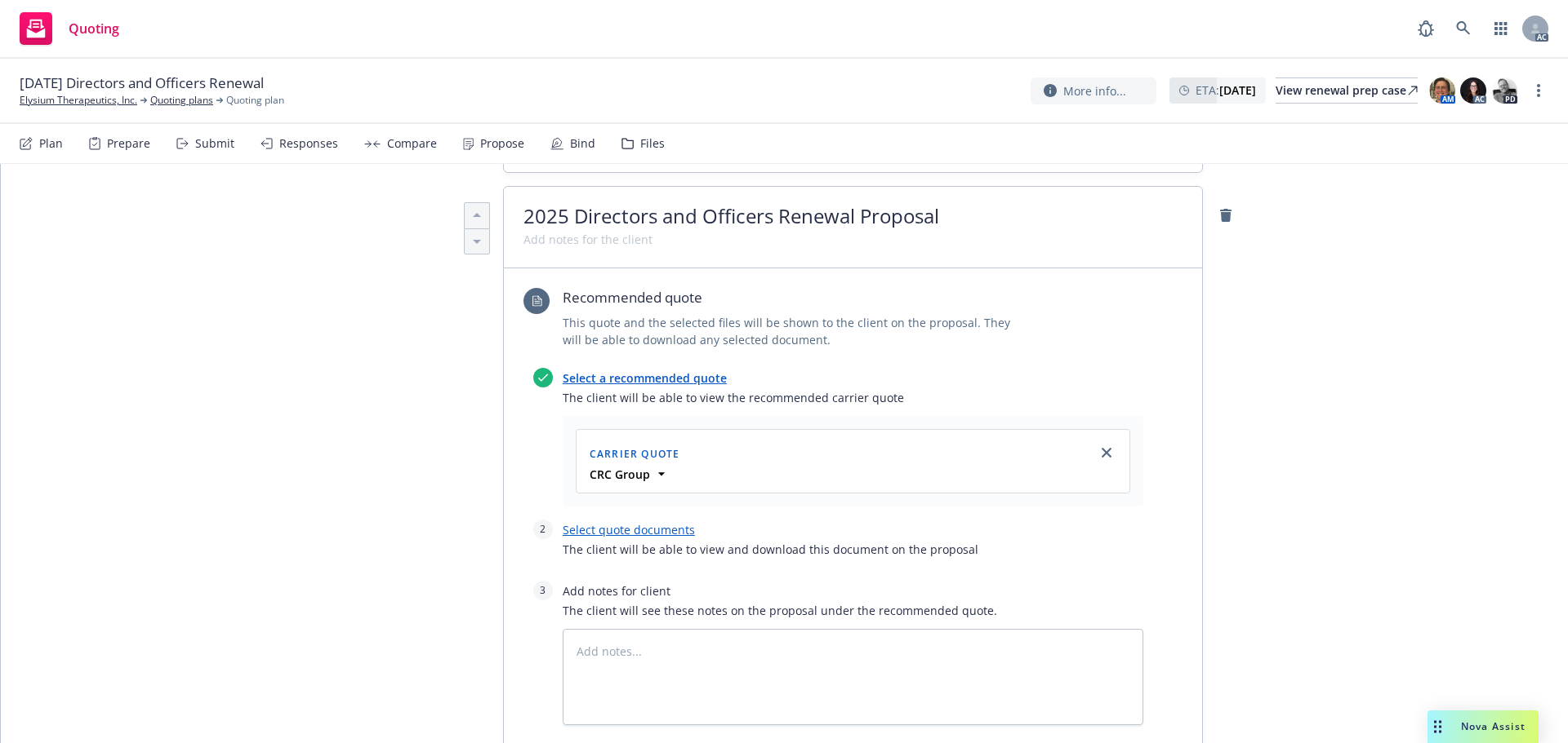
scroll to position [659, 0]
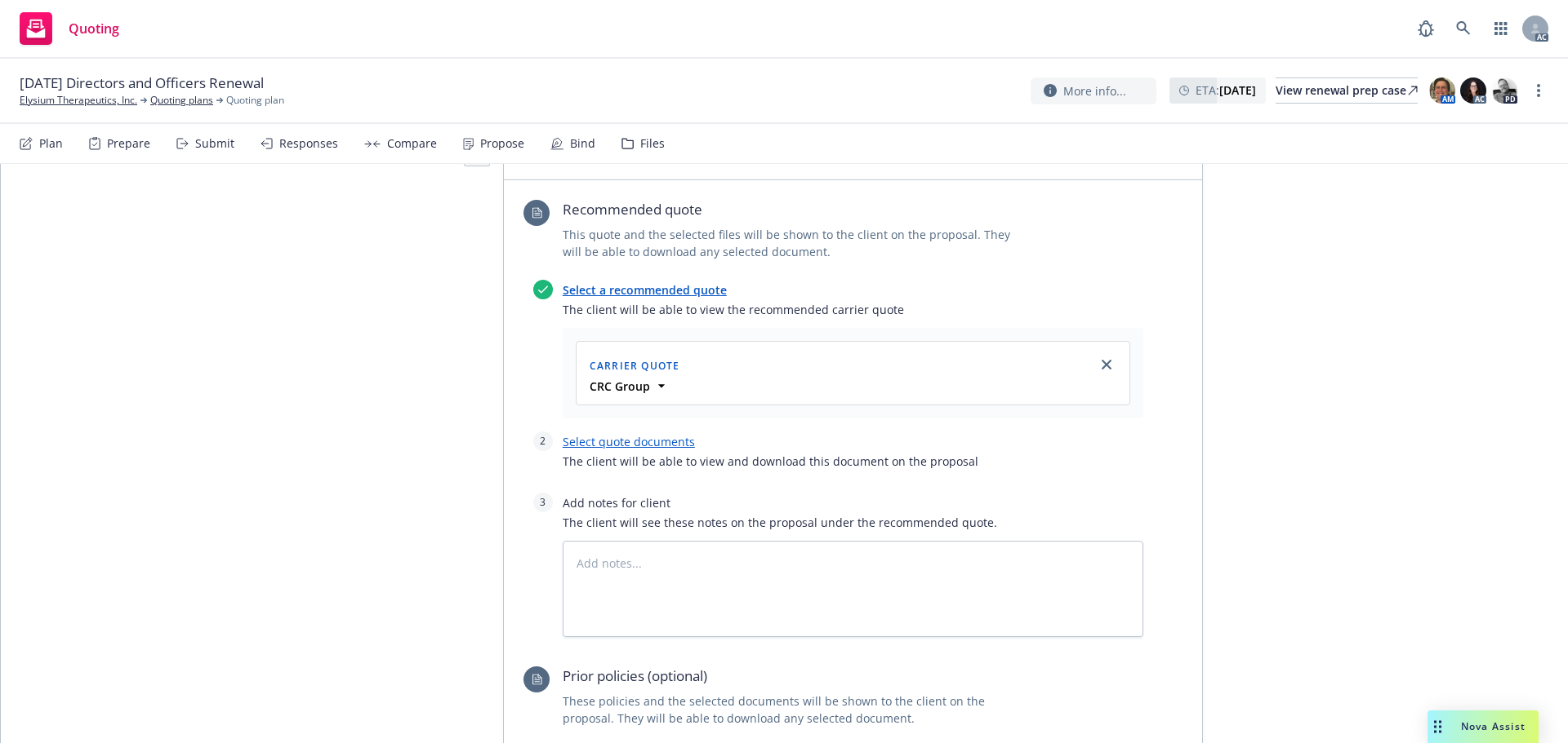
click at [639, 434] on link "Select quote documents" at bounding box center [628, 442] width 132 height 16
type textarea "x"
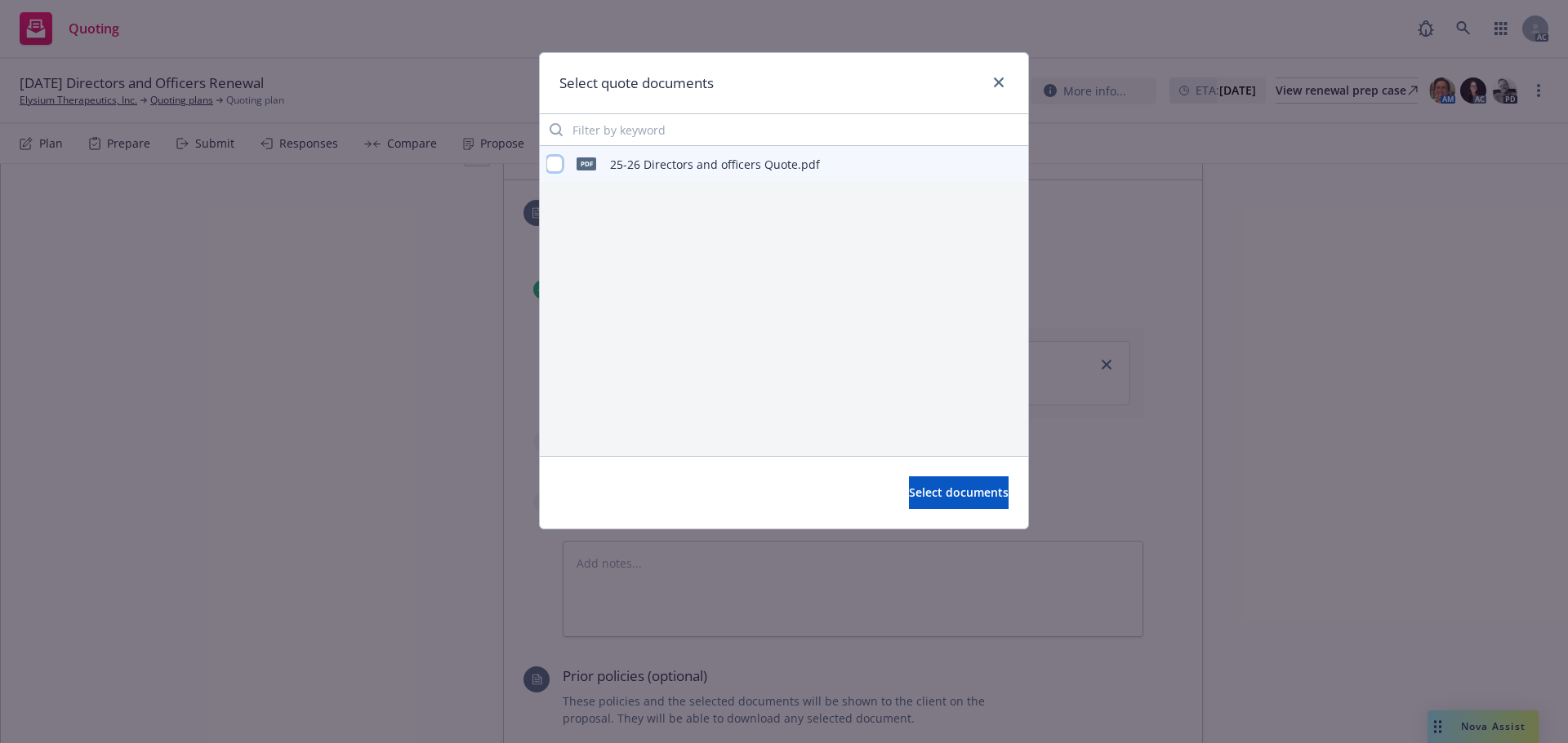
click at [559, 163] on input "checkbox" at bounding box center [554, 163] width 17 height 17
checkbox input "true"
click at [978, 479] on button "Select documents" at bounding box center [959, 492] width 100 height 32
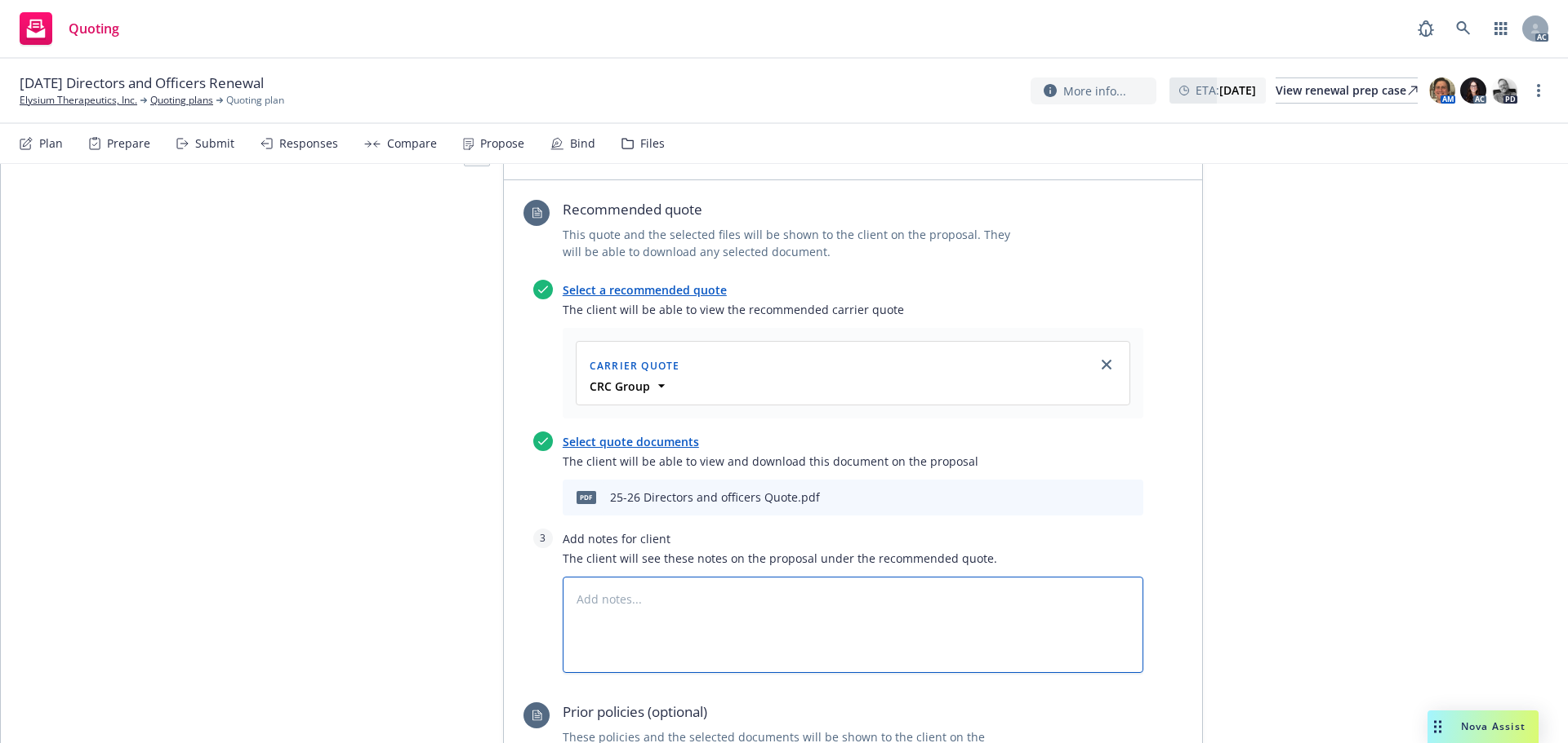
click at [817, 577] on textarea at bounding box center [852, 625] width 580 height 96
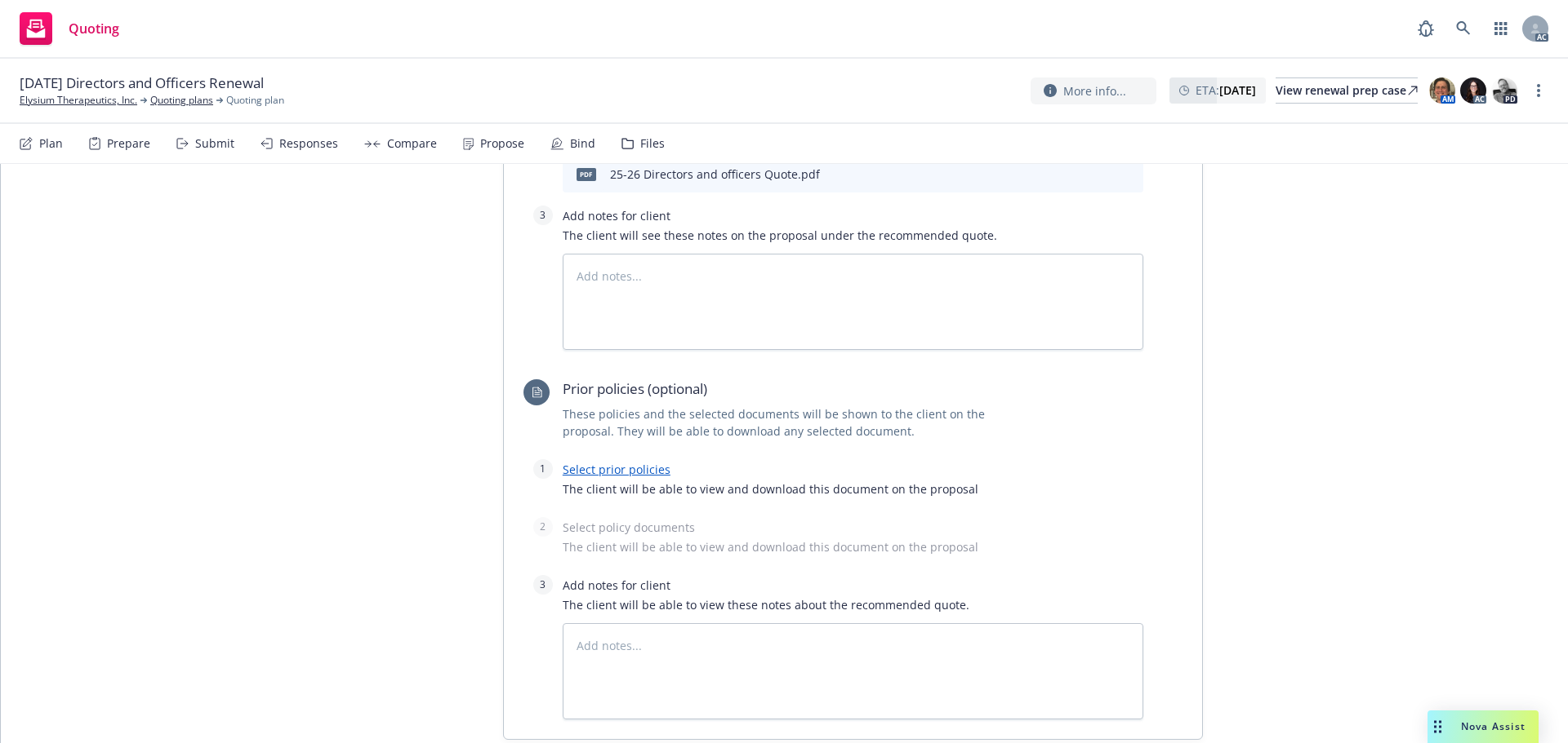
scroll to position [1068, 0]
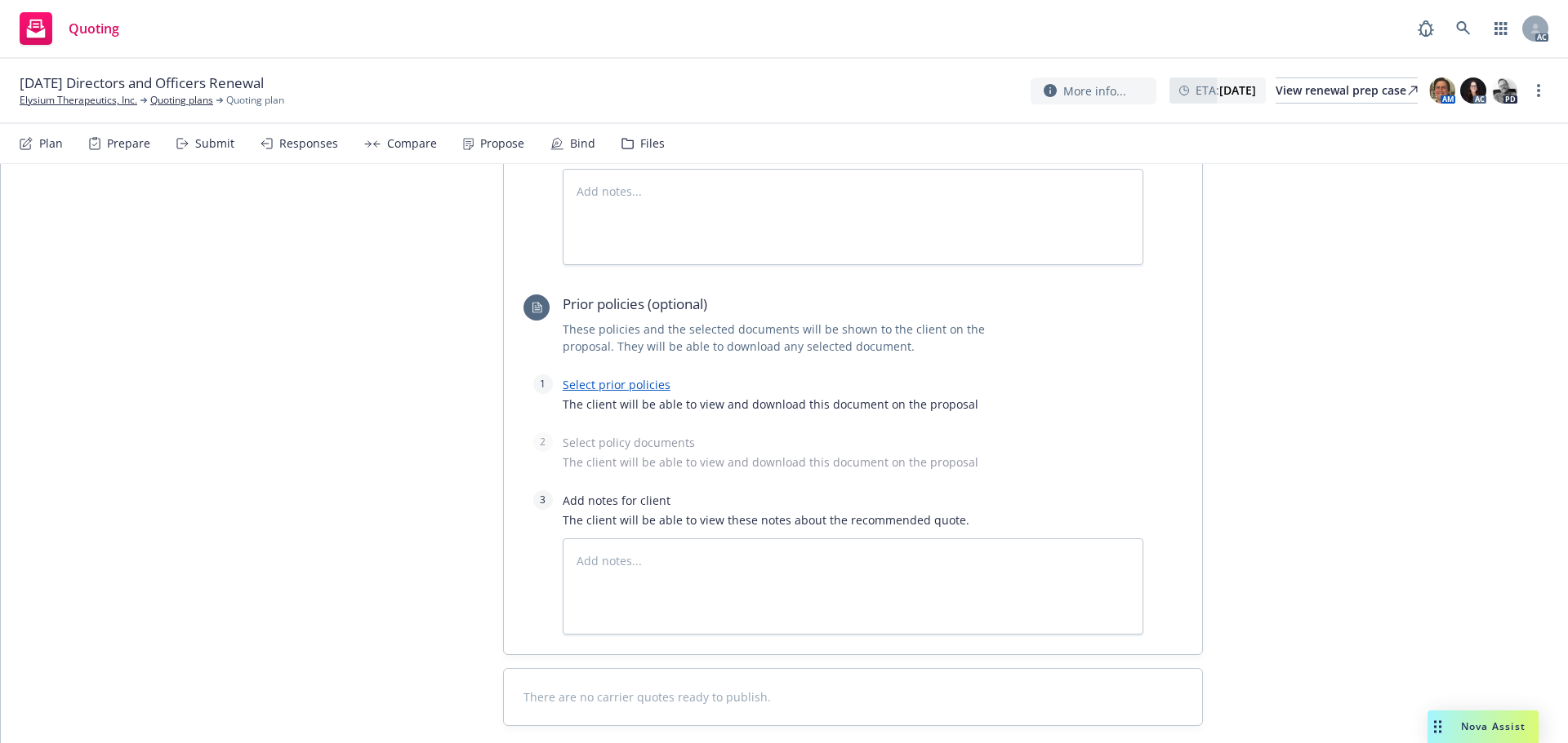
click at [598, 377] on link "Select prior policies" at bounding box center [616, 385] width 108 height 16
type textarea "x"
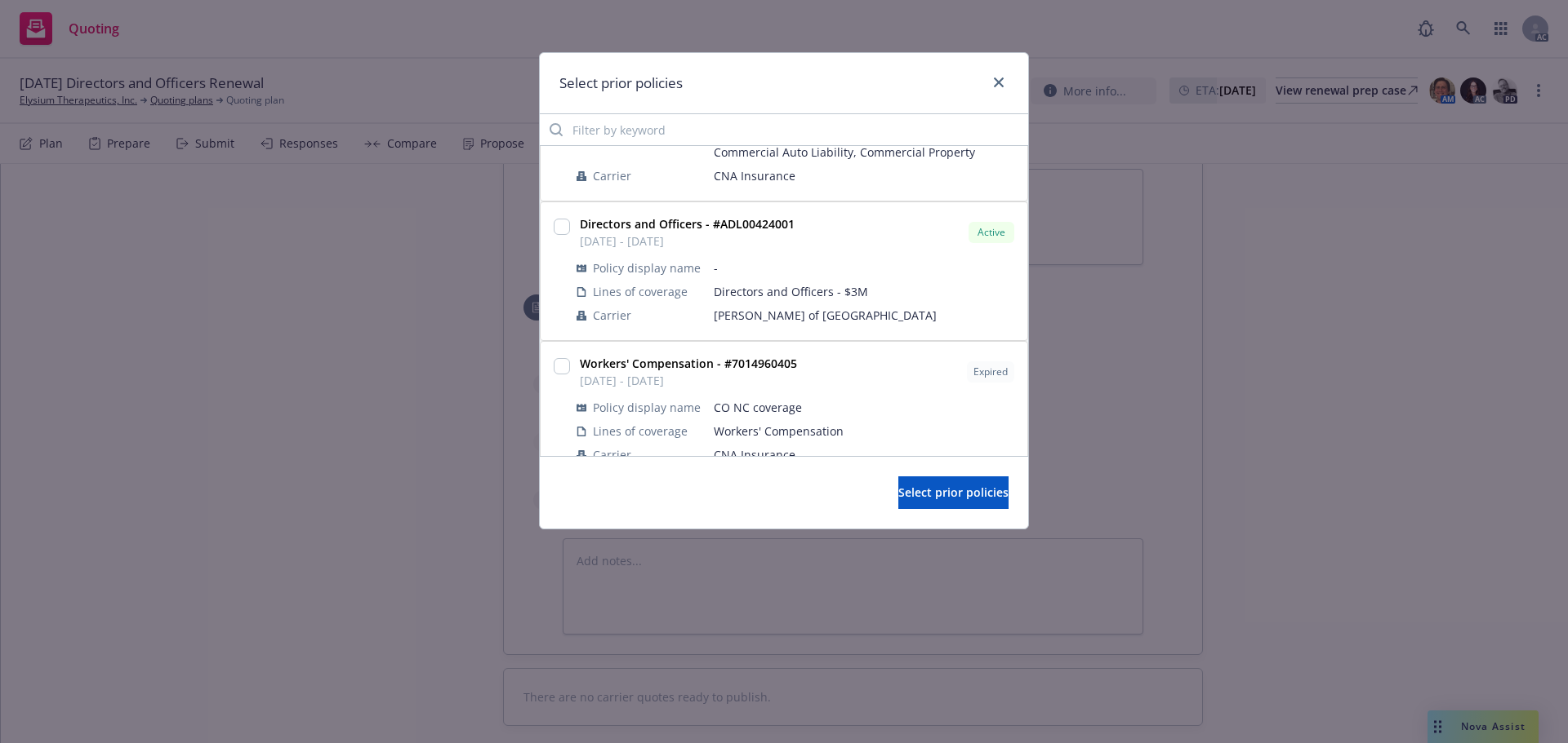
scroll to position [408, 0]
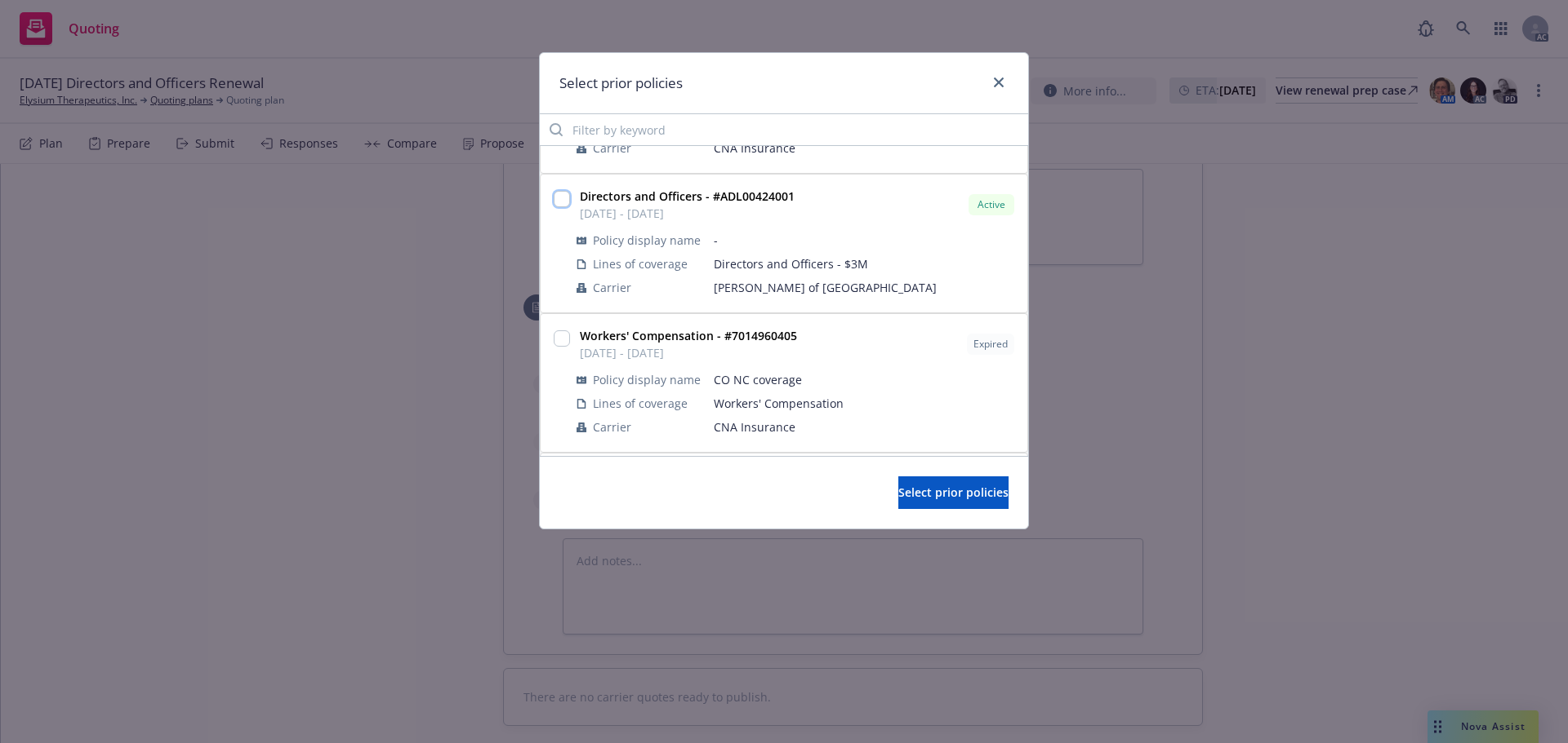
click at [558, 199] on input "checkbox" at bounding box center [561, 198] width 17 height 17
checkbox input "true"
click at [906, 493] on span "Select prior policies" at bounding box center [953, 493] width 111 height 16
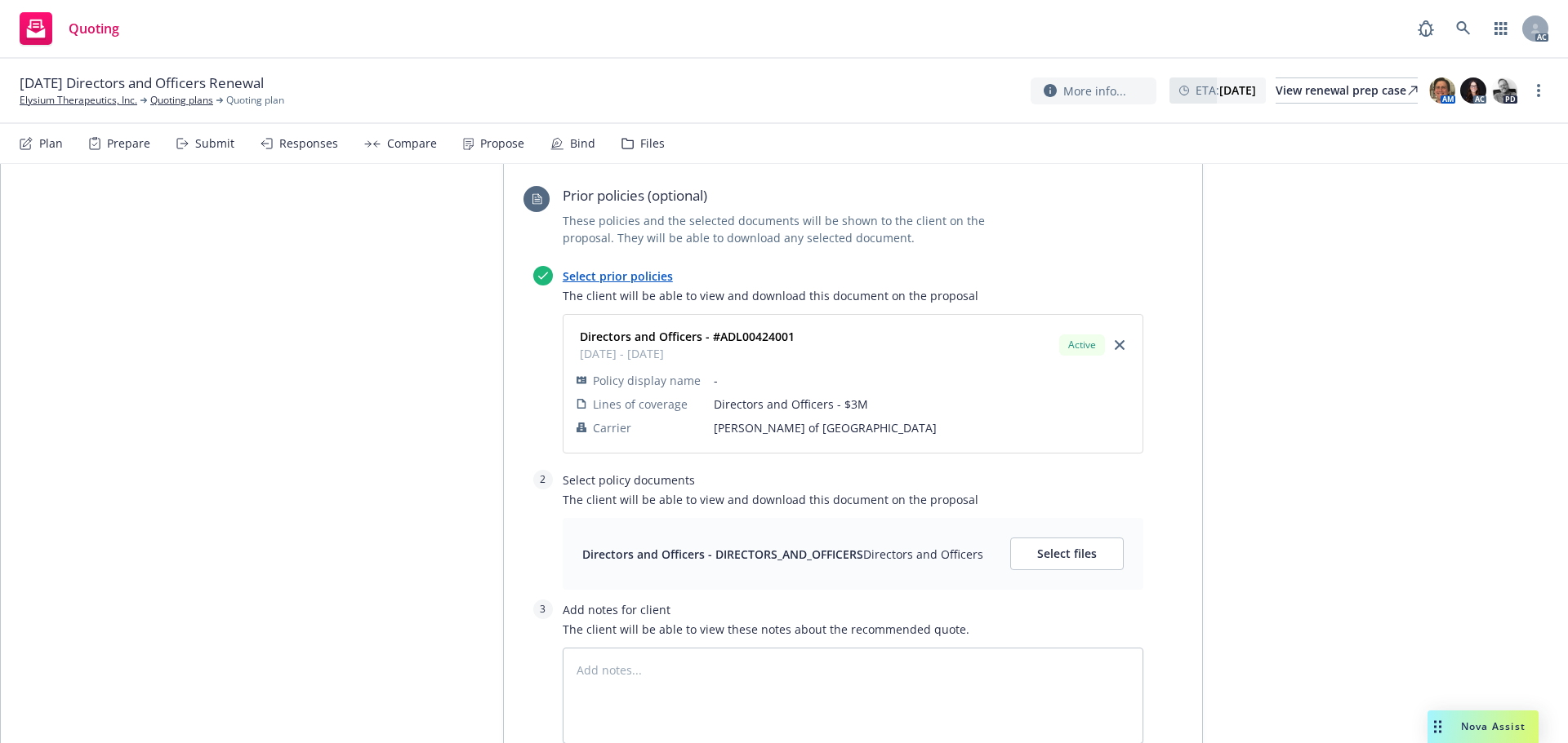
scroll to position [1295, 0]
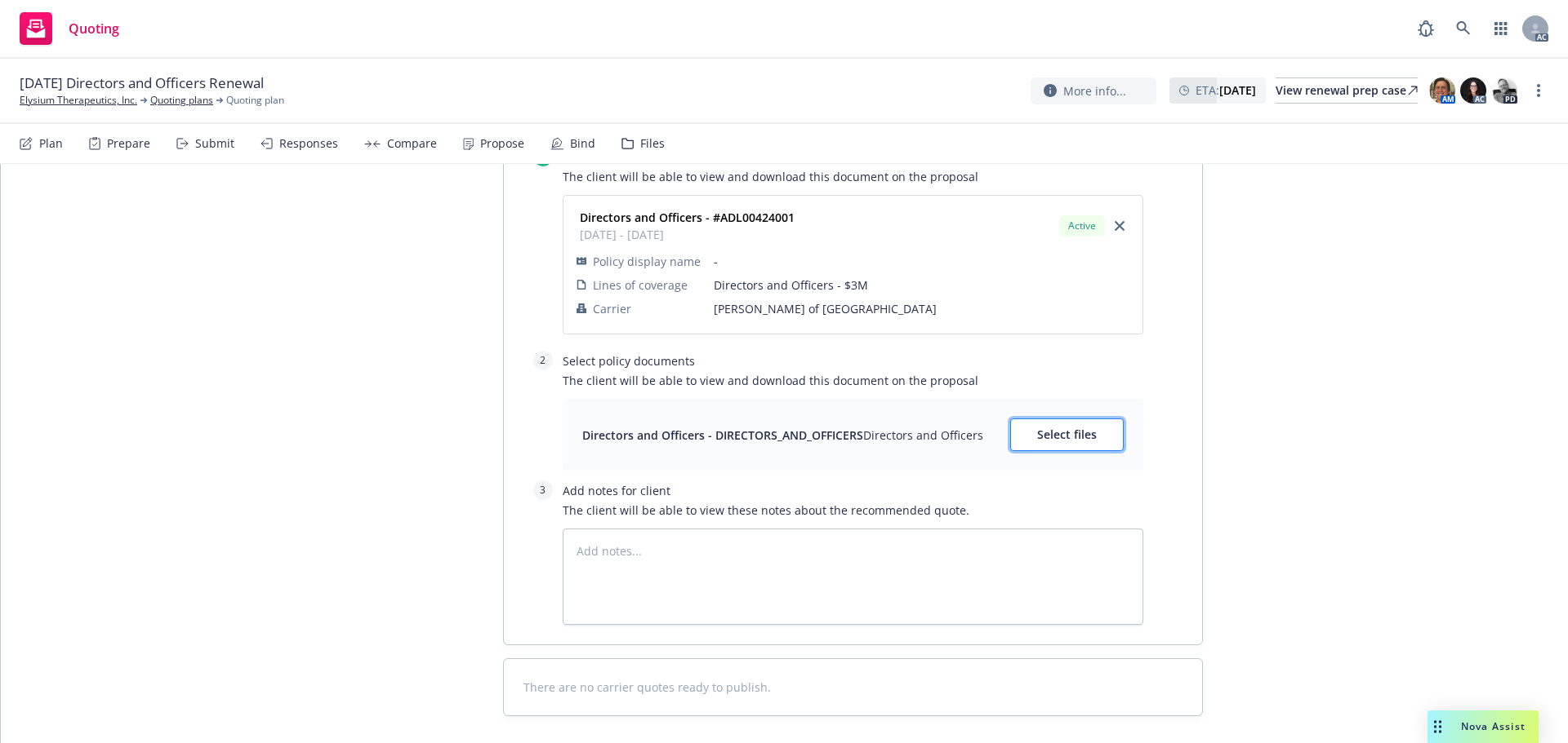
click at [1053, 427] on span "Select files" at bounding box center [1066, 435] width 60 height 16
type textarea "x"
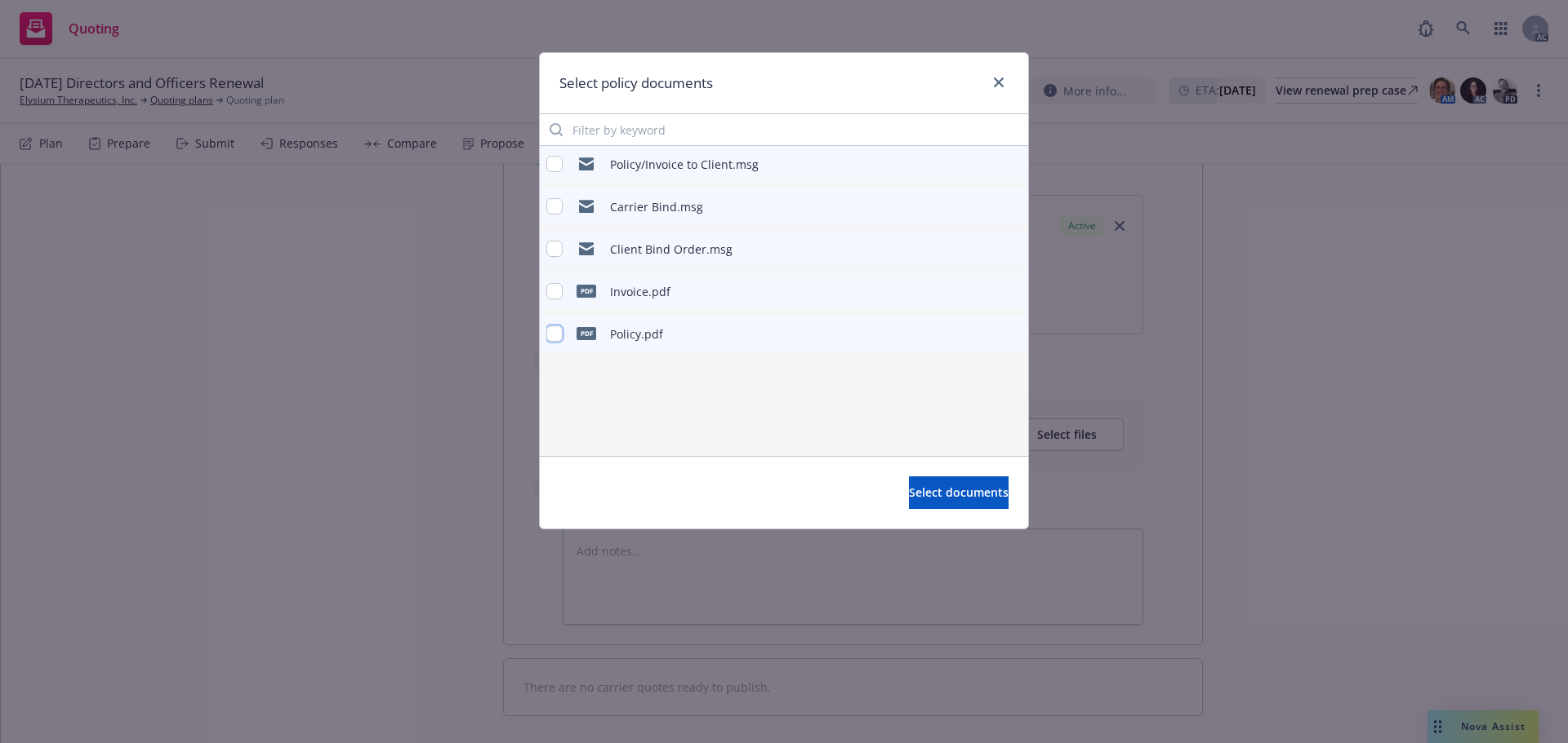
click at [553, 329] on input "checkbox" at bounding box center [554, 333] width 17 height 17
checkbox input "true"
click at [965, 493] on span "Select documents" at bounding box center [959, 493] width 100 height 16
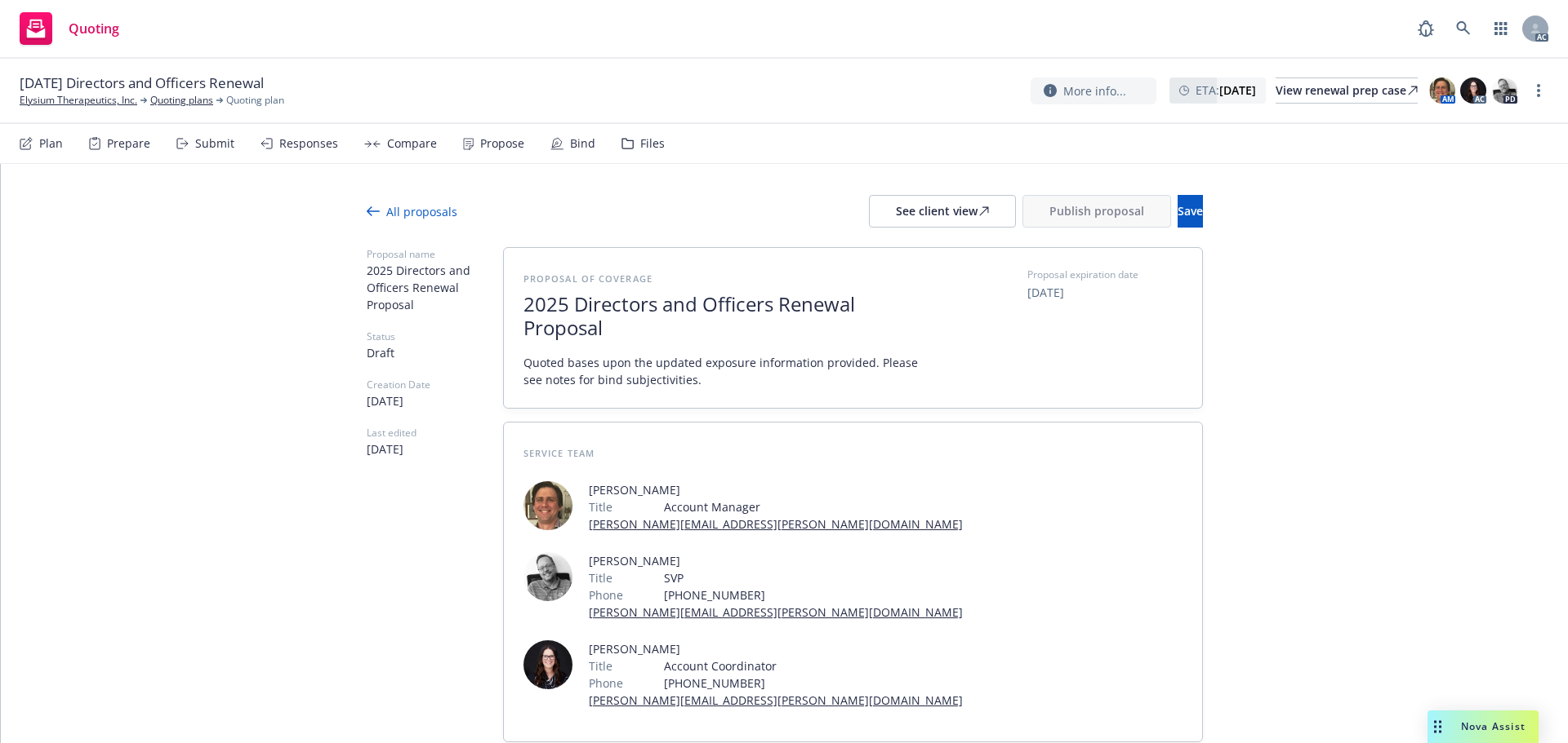
scroll to position [0, 0]
click at [896, 214] on div "See client view" at bounding box center [942, 213] width 93 height 31
type textarea "x"
click at [378, 155] on div "Compare" at bounding box center [400, 144] width 72 height 39
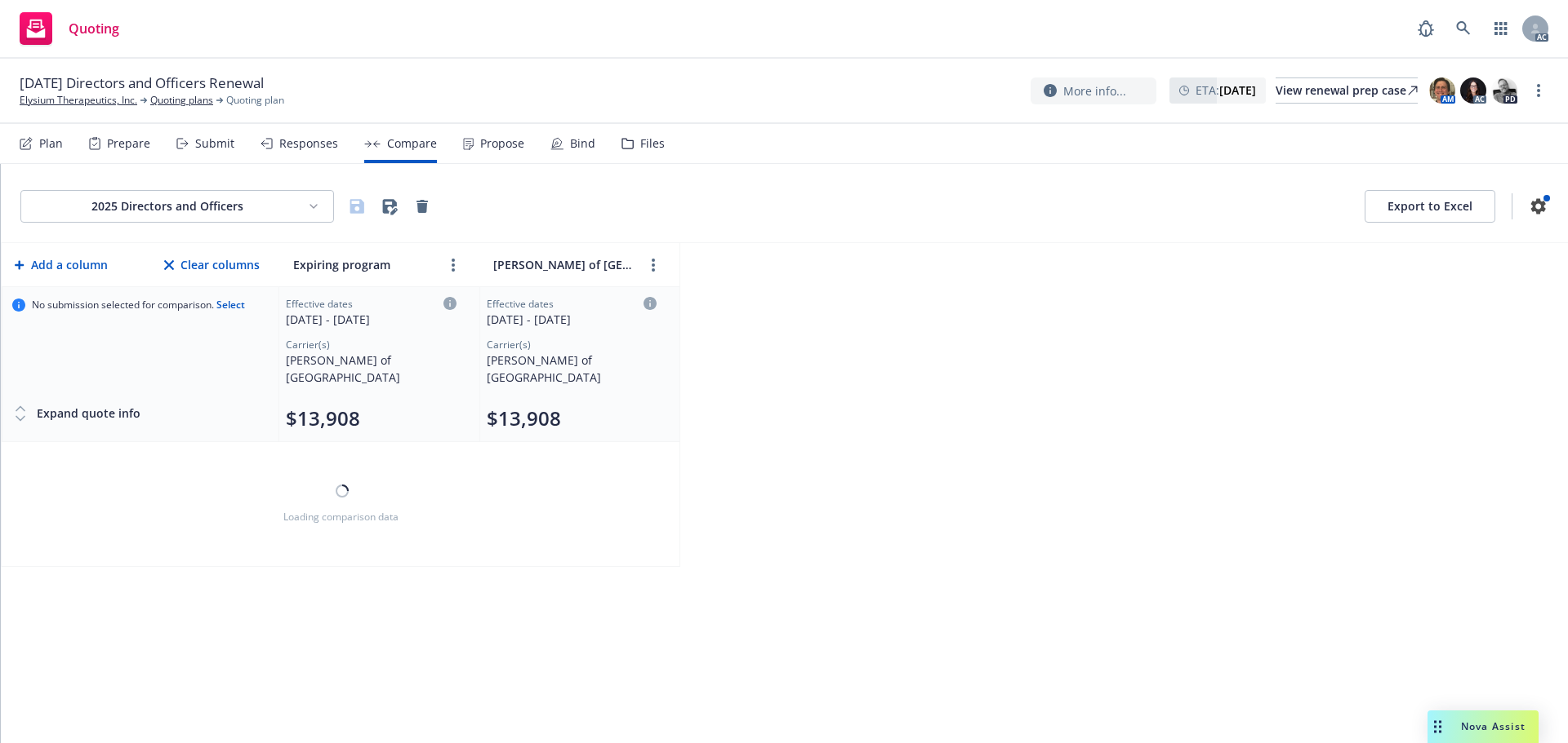
click at [289, 141] on div "Responses" at bounding box center [308, 143] width 59 height 13
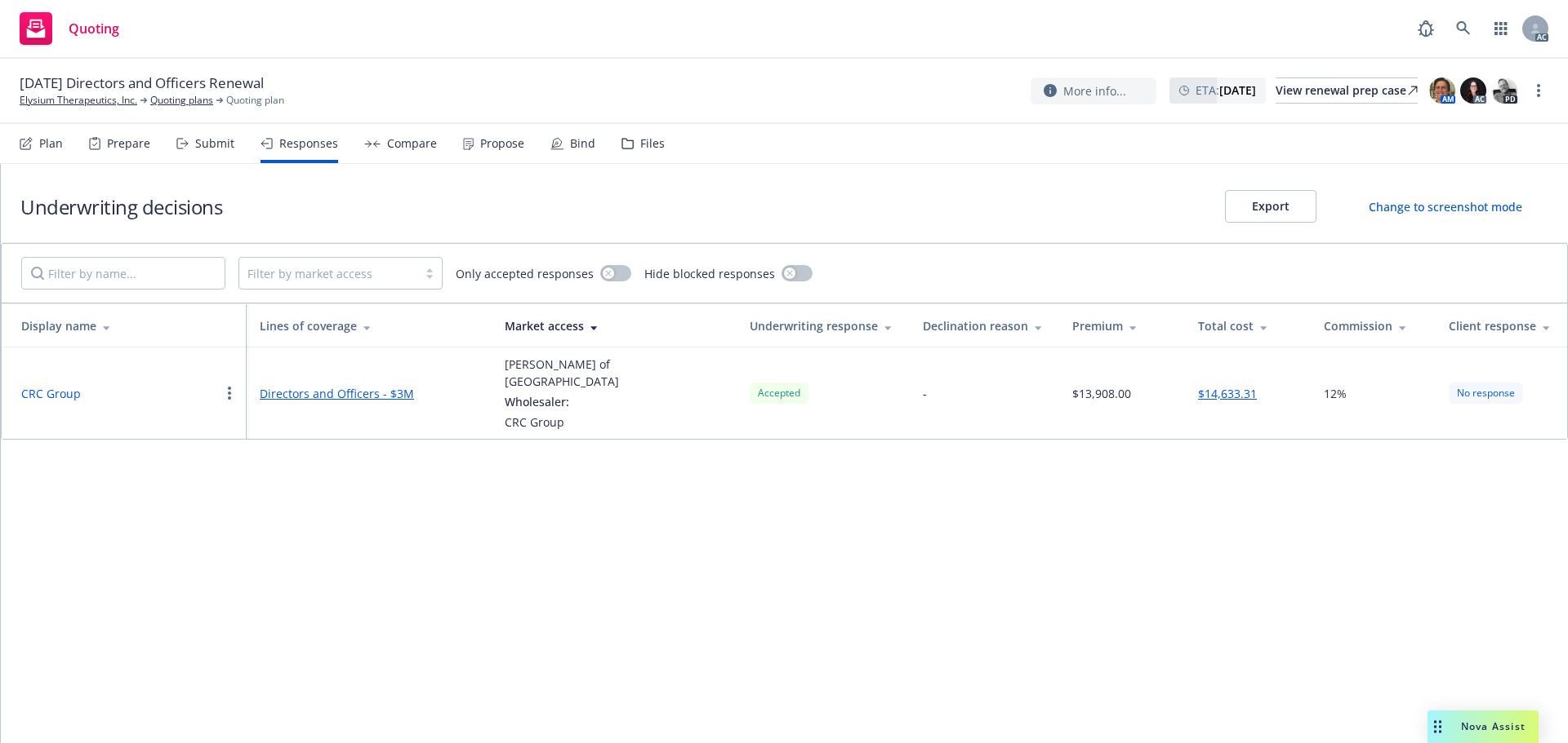
click at [67, 387] on button "CRC Group" at bounding box center [51, 394] width 60 height 18
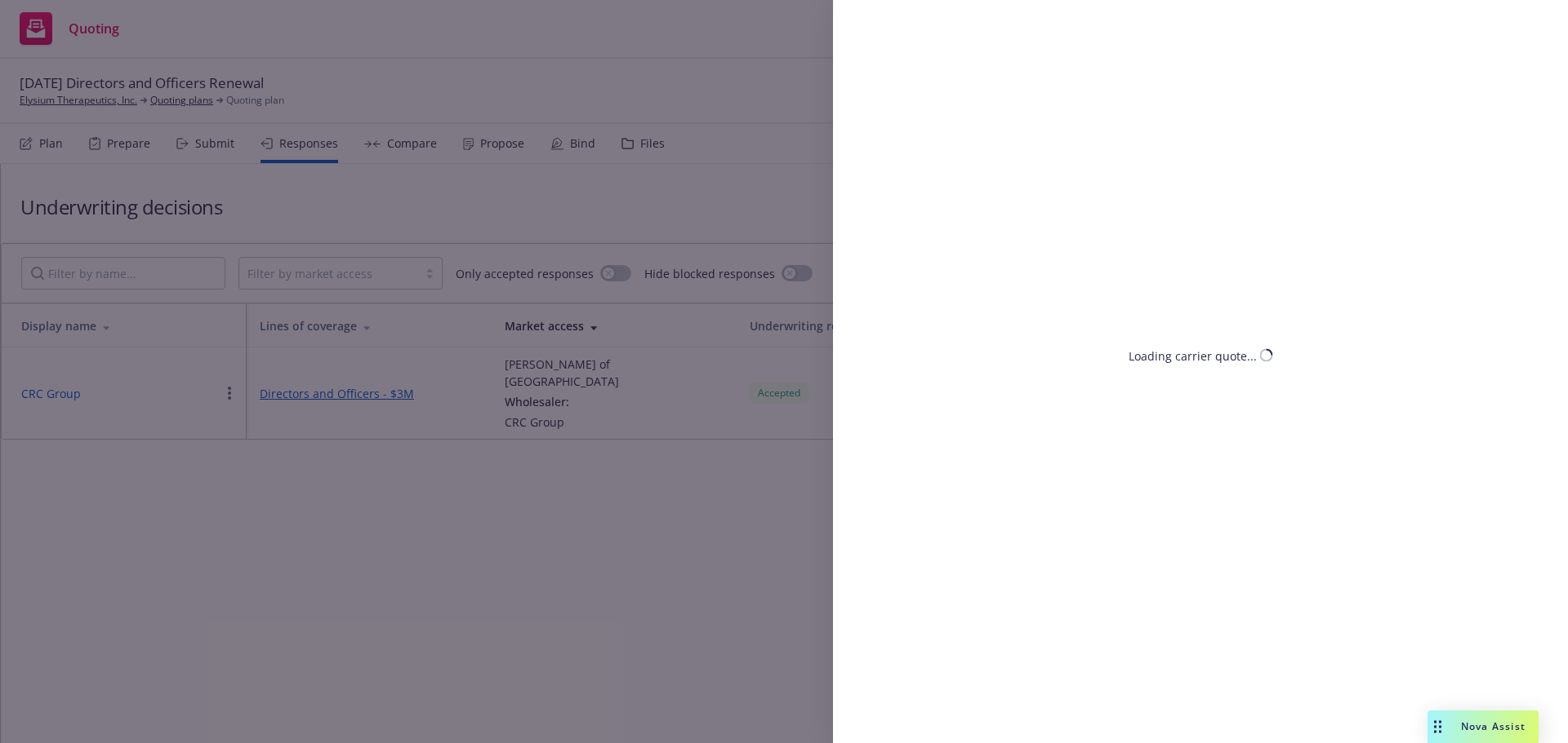
select select "CO"
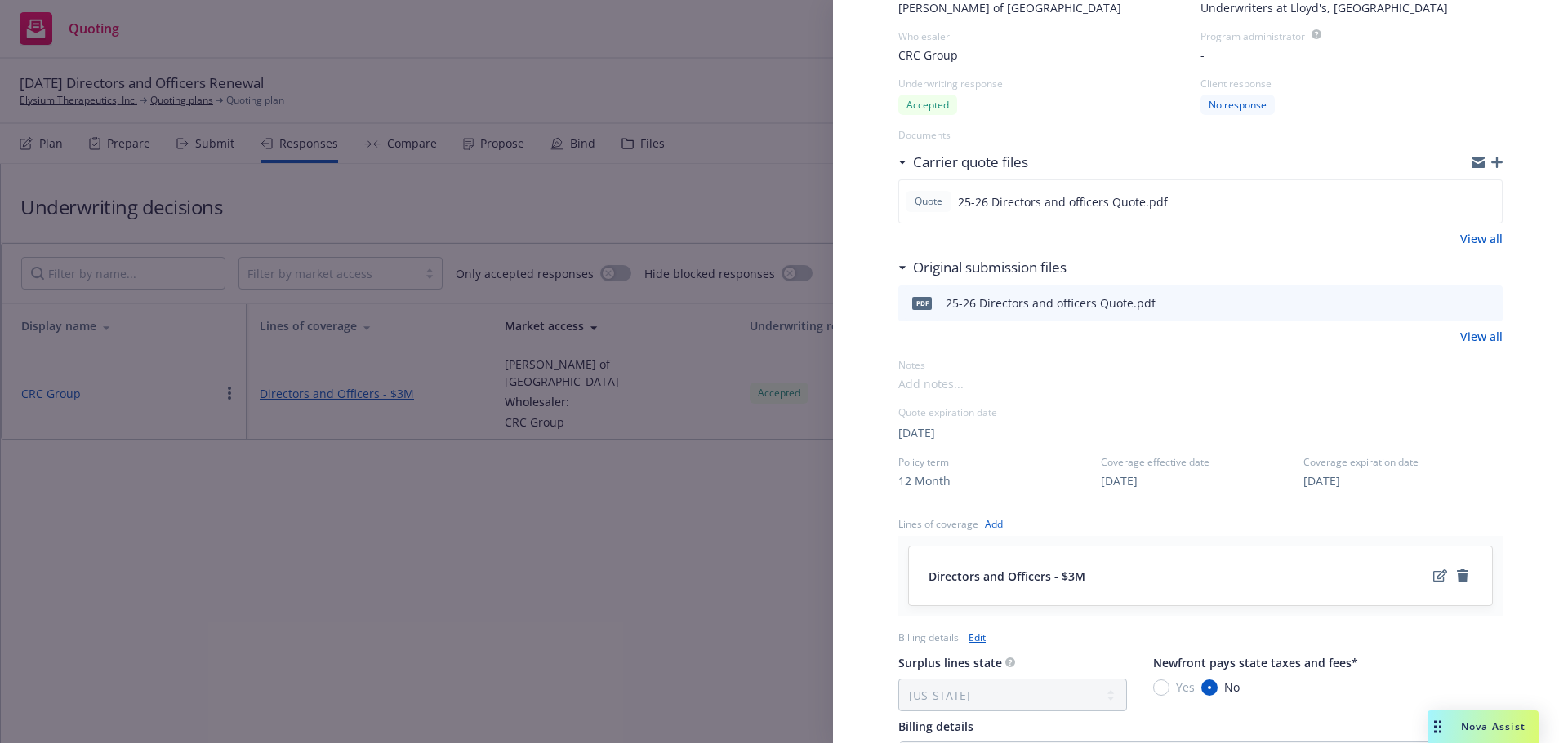
scroll to position [408, 0]
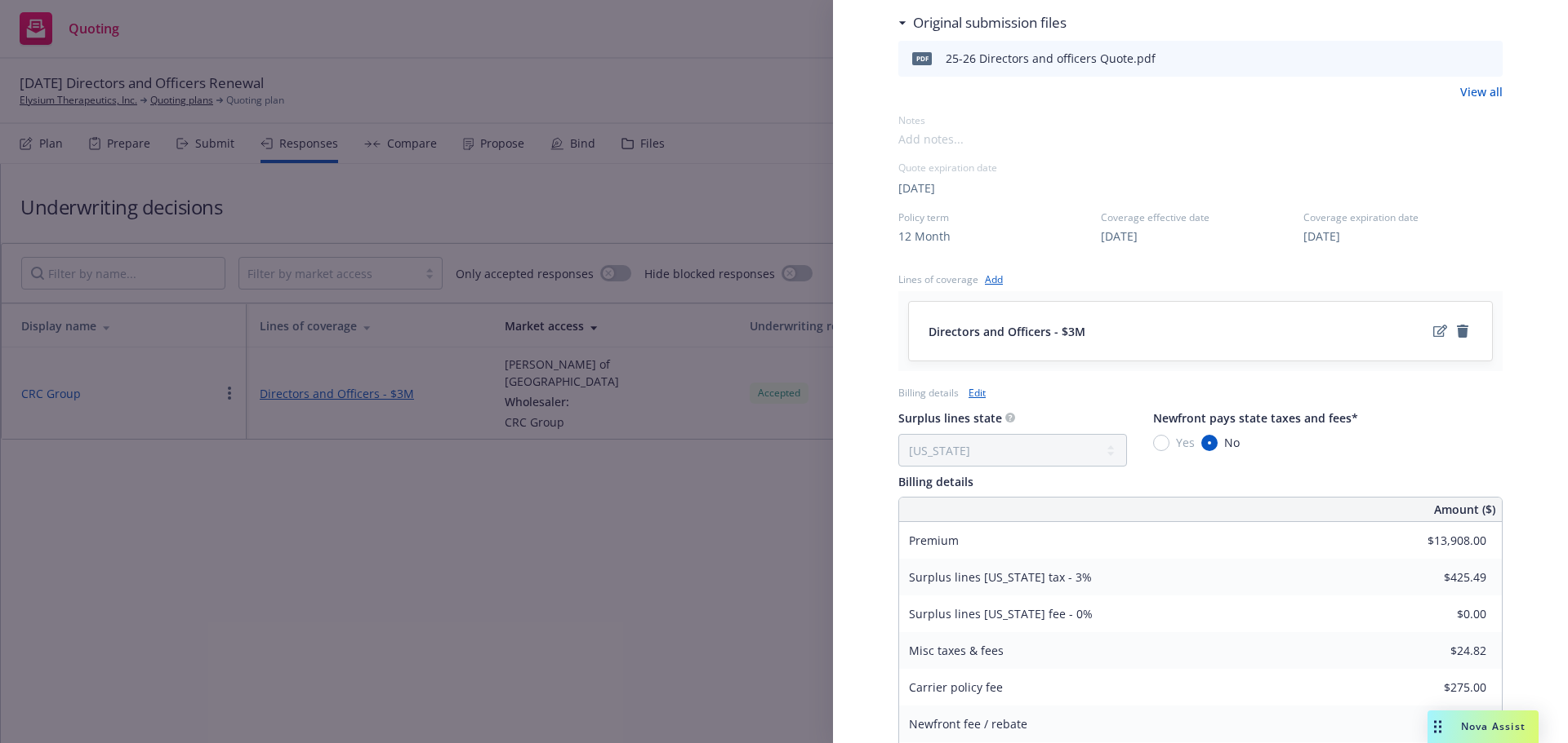
click at [499, 473] on div "Display Name CRC Group Carrier Lloyd's of London Writing company Underwriters a…" at bounding box center [784, 372] width 1568 height 743
